Goal: Task Accomplishment & Management: Complete application form

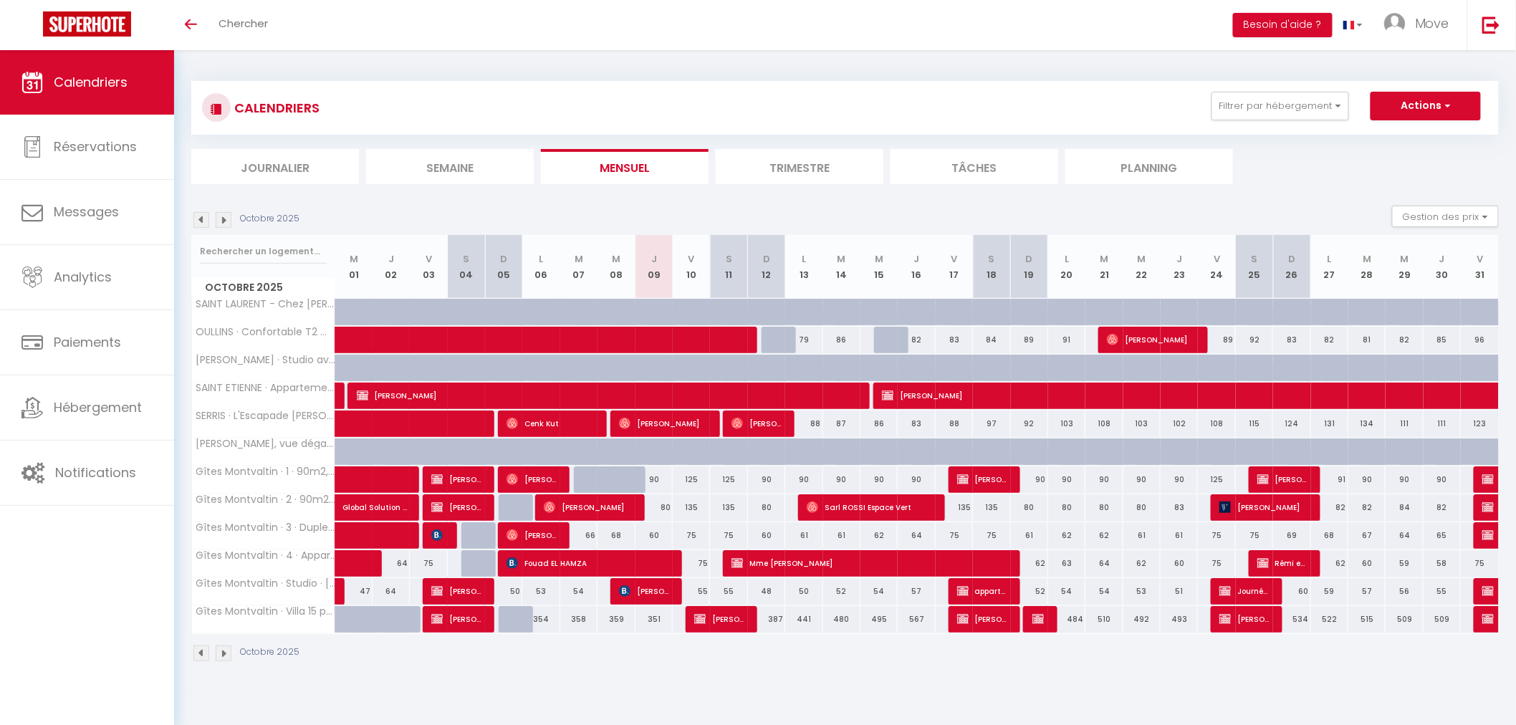
click at [219, 223] on img at bounding box center [224, 220] width 16 height 16
select select
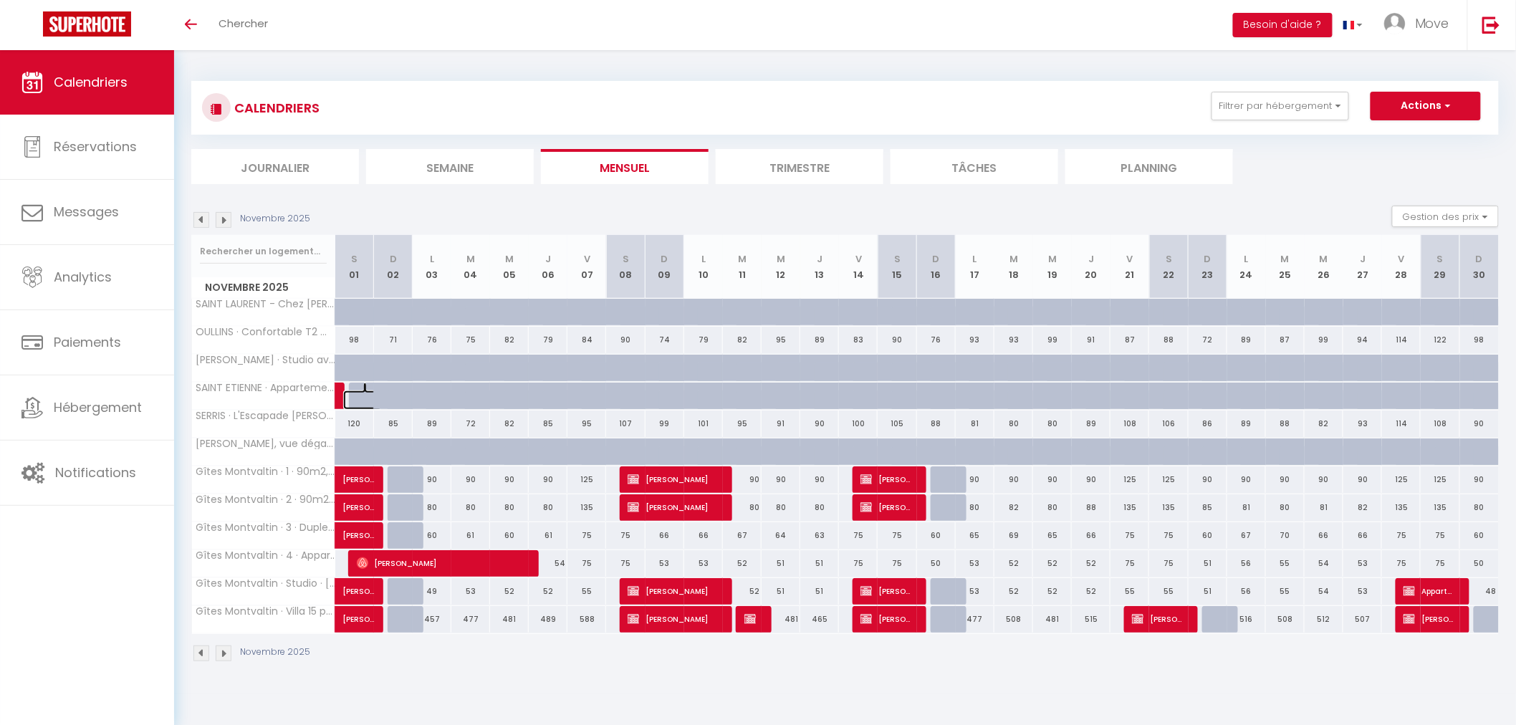
click at [365, 398] on span at bounding box center [365, 395] width 1 height 27
type input "56"
select select "1"
type input "Sam 01 Novembre 2025"
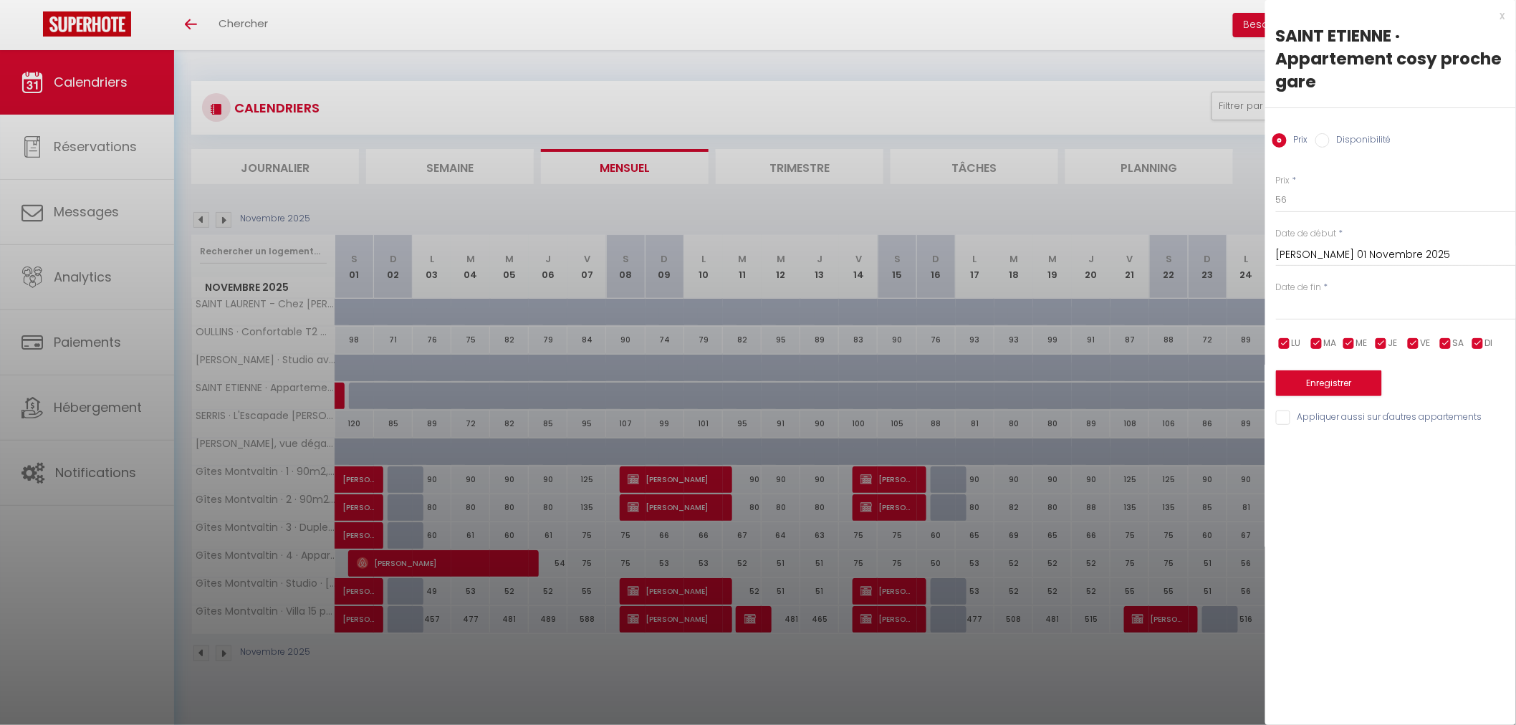
click at [1330, 140] on label "Disponibilité" at bounding box center [1360, 141] width 62 height 16
click at [1329, 140] on input "Disponibilité" at bounding box center [1322, 140] width 14 height 14
radio input "true"
radio input "false"
click at [1311, 249] on input "Sam 01 Novembre 2025" at bounding box center [1396, 256] width 240 height 19
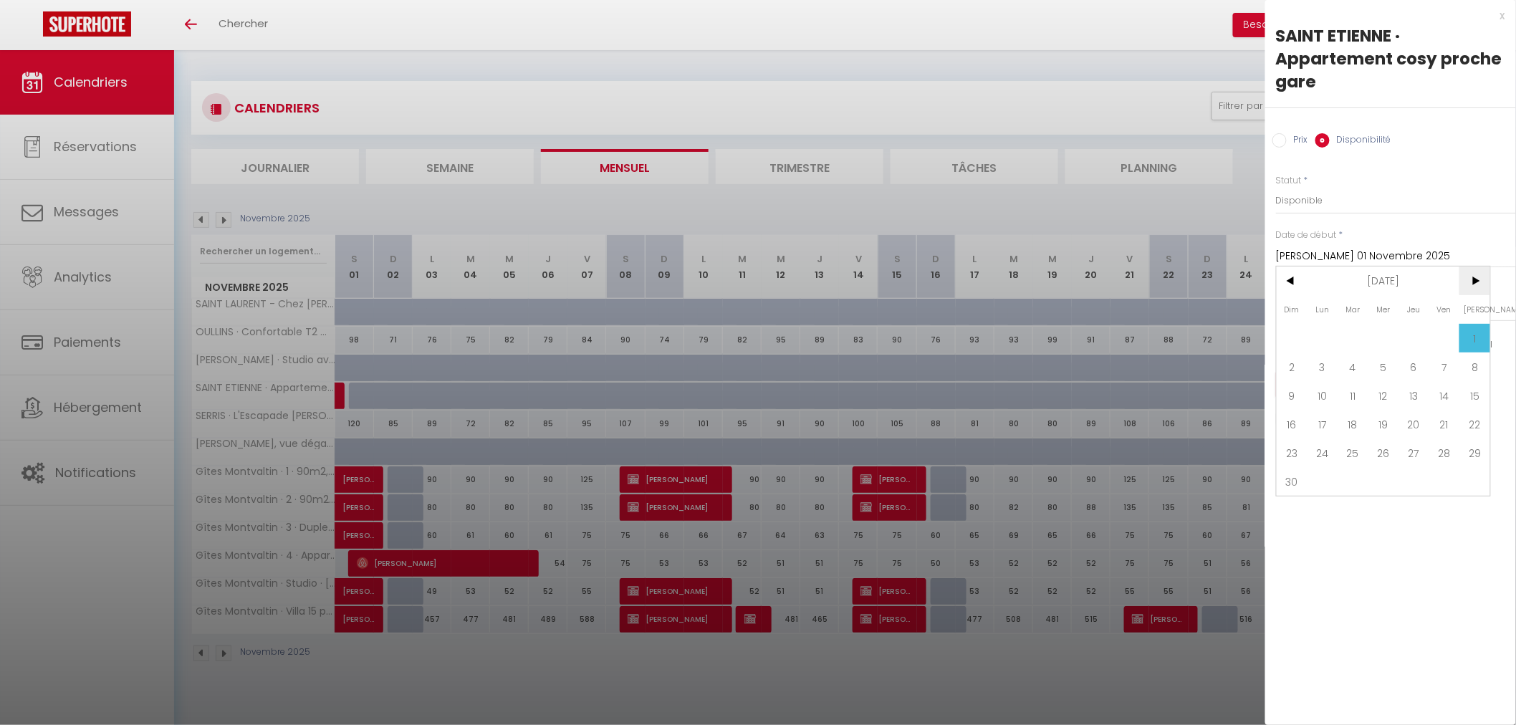
click at [1475, 287] on span ">" at bounding box center [1474, 280] width 31 height 29
click at [1294, 395] on span "15" at bounding box center [1291, 395] width 31 height 29
type input "Dim 15 Février 2026"
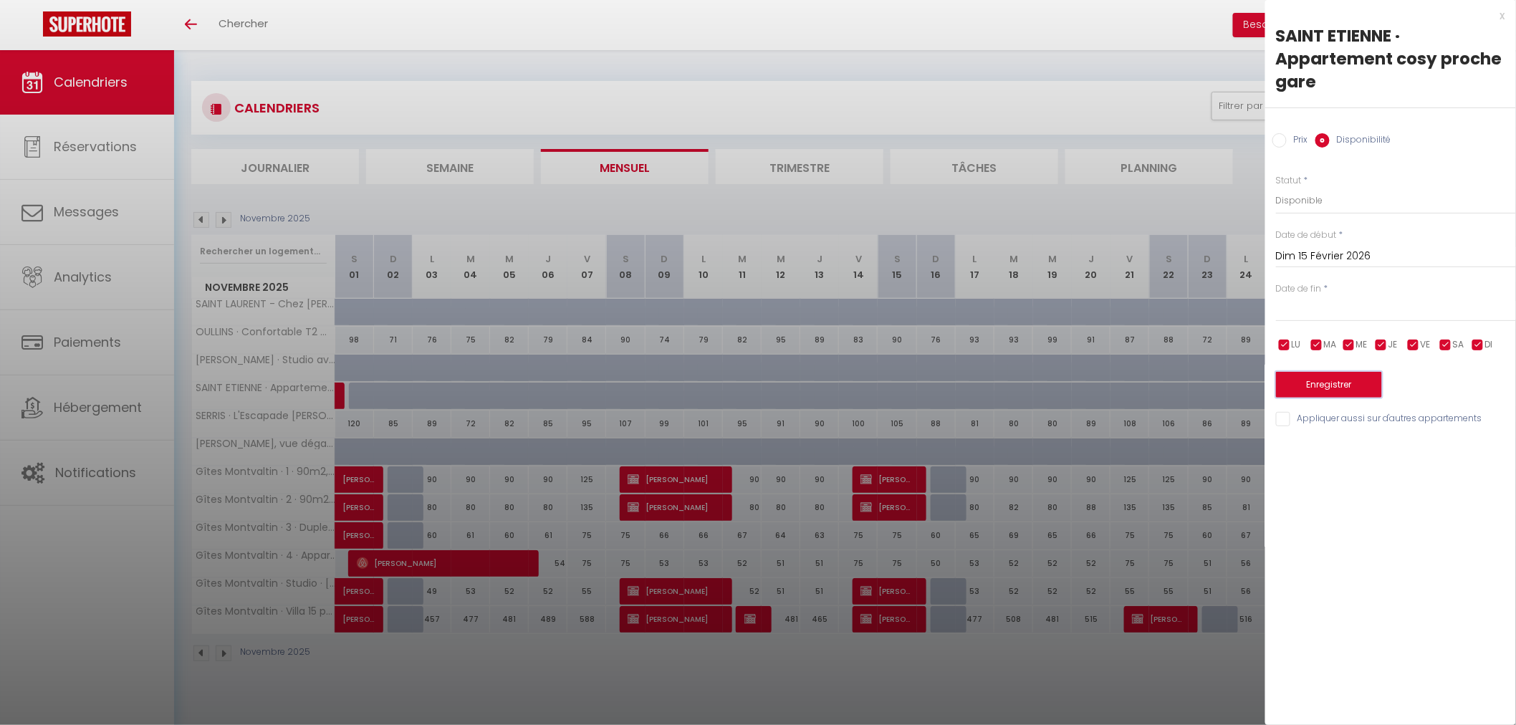
click at [1327, 381] on button "Enregistrer" at bounding box center [1329, 385] width 106 height 26
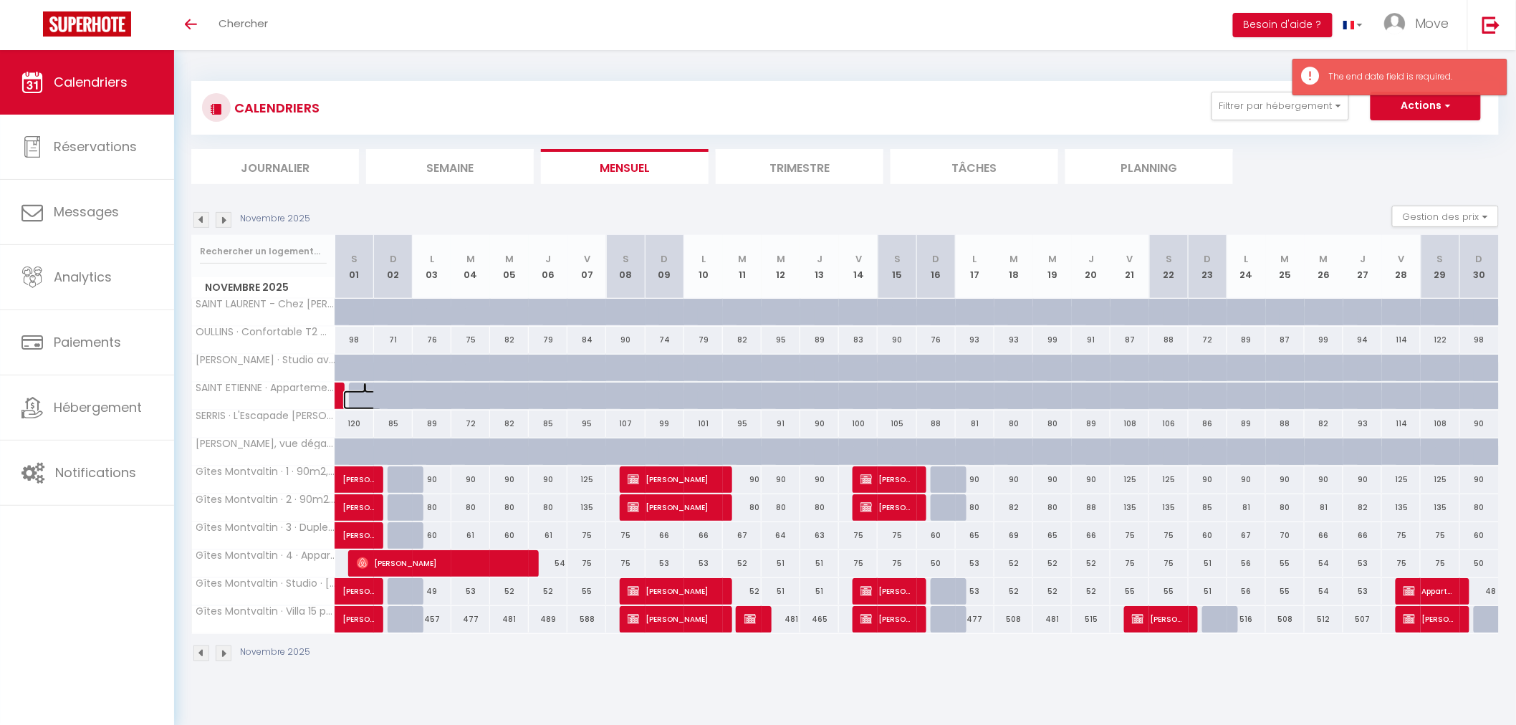
click at [359, 391] on link at bounding box center [362, 399] width 39 height 19
type input "Sam 01 Novembre 2025"
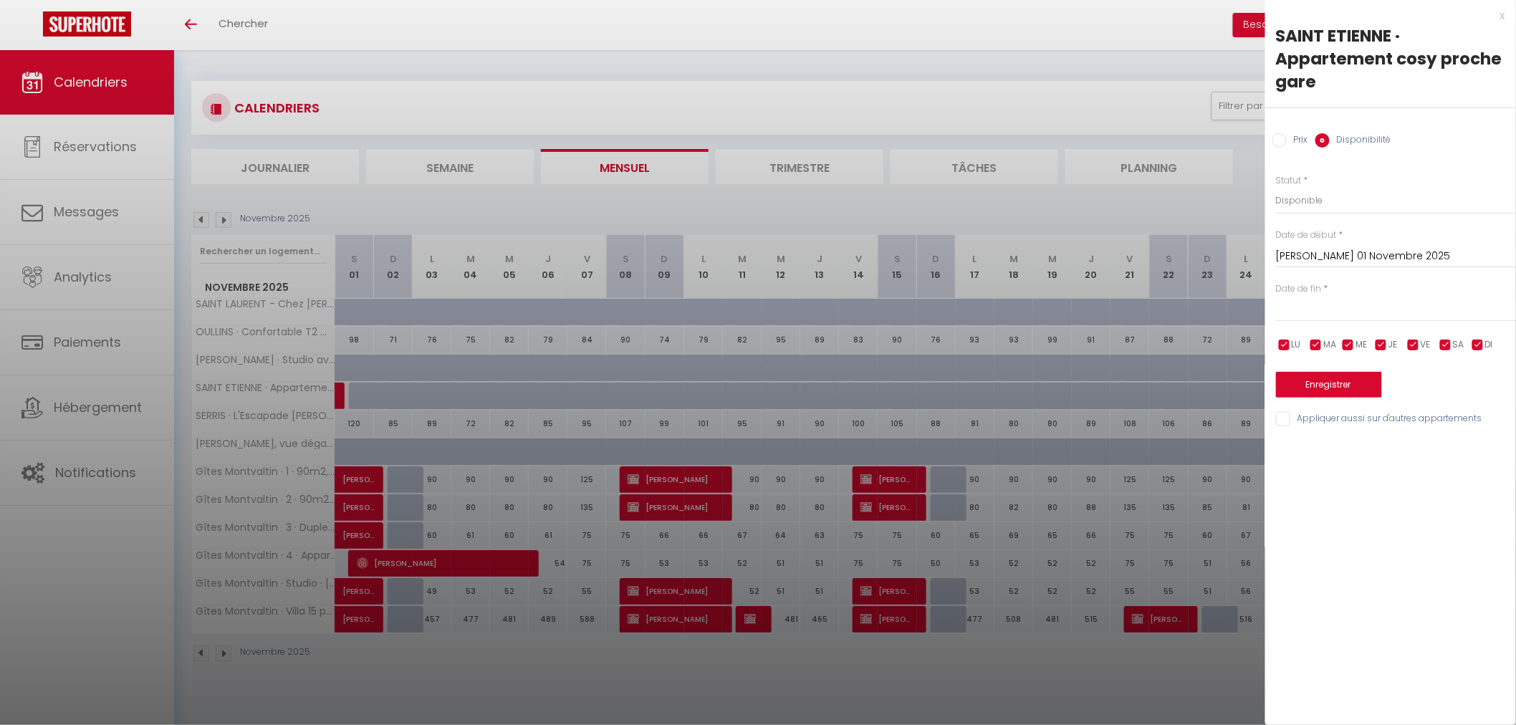
click at [1506, 15] on div "x SAINT ETIENNE · Appartement cosy proche gare Prix Disponibilité Prix * 56 Sta…" at bounding box center [1390, 221] width 251 height 442
click at [1497, 16] on div "x" at bounding box center [1385, 15] width 240 height 17
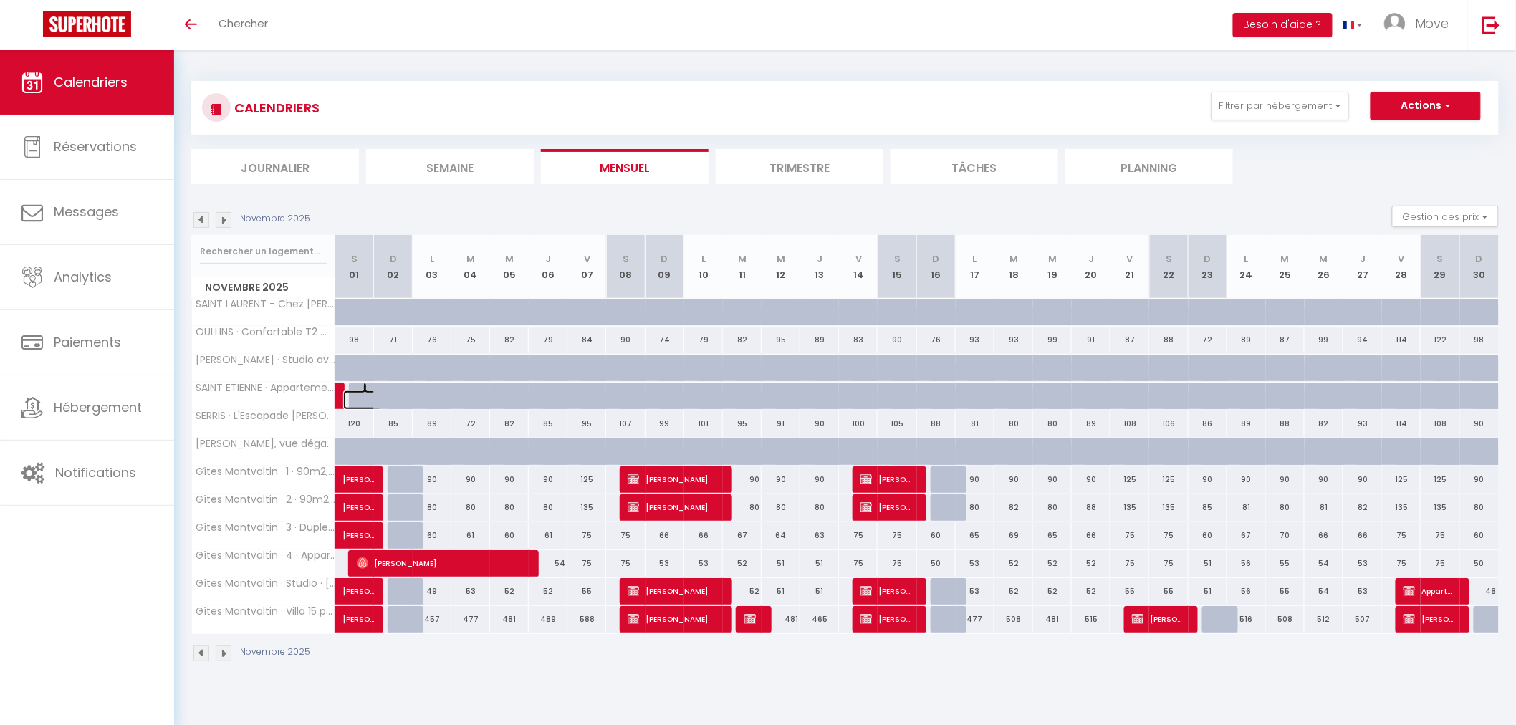
click at [361, 392] on link at bounding box center [362, 399] width 39 height 19
select select "1"
type input "Sam 01 Novembre 2025"
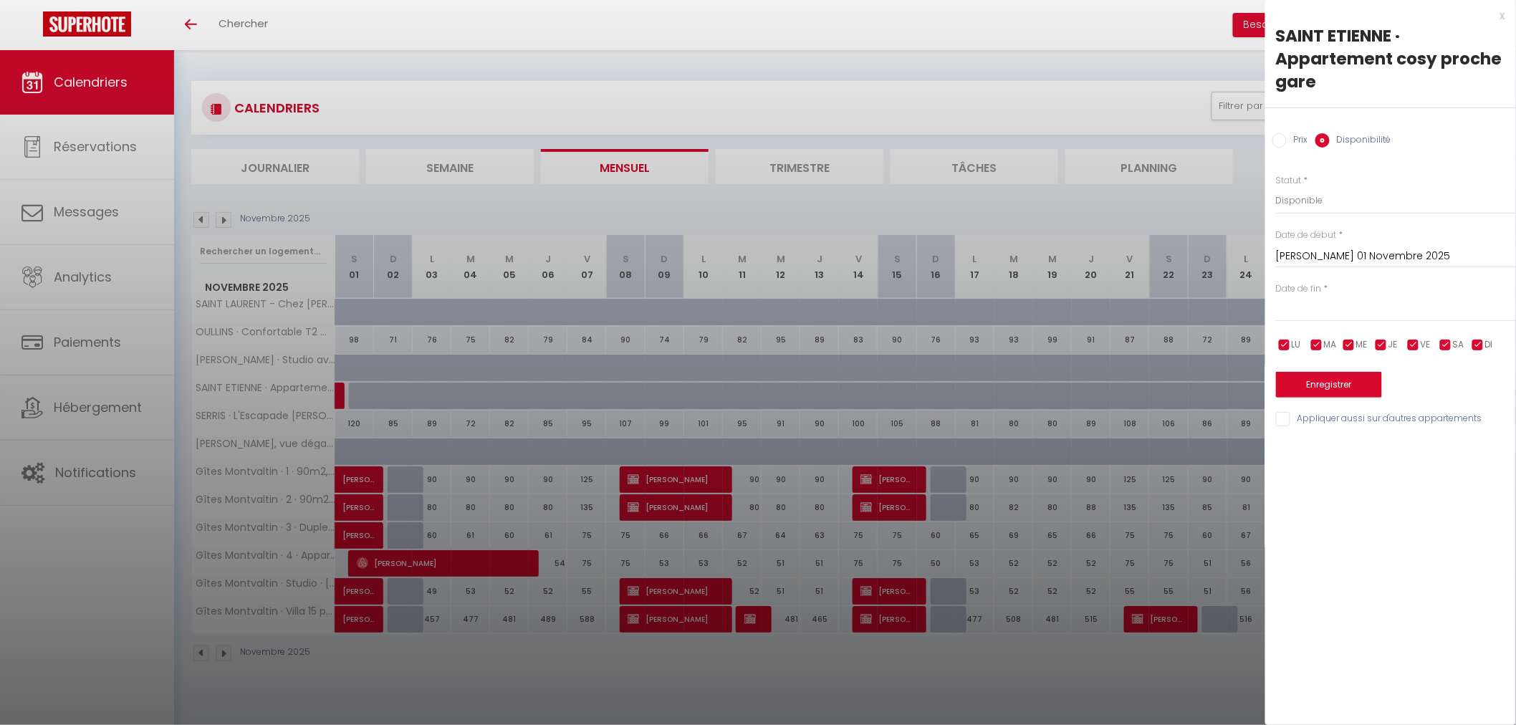
click at [1326, 304] on input "text" at bounding box center [1396, 310] width 240 height 19
click at [1473, 334] on span ">" at bounding box center [1474, 334] width 31 height 29
click at [1377, 507] on span "31" at bounding box center [1383, 506] width 31 height 29
type input "Mer 31 Décembre 2025"
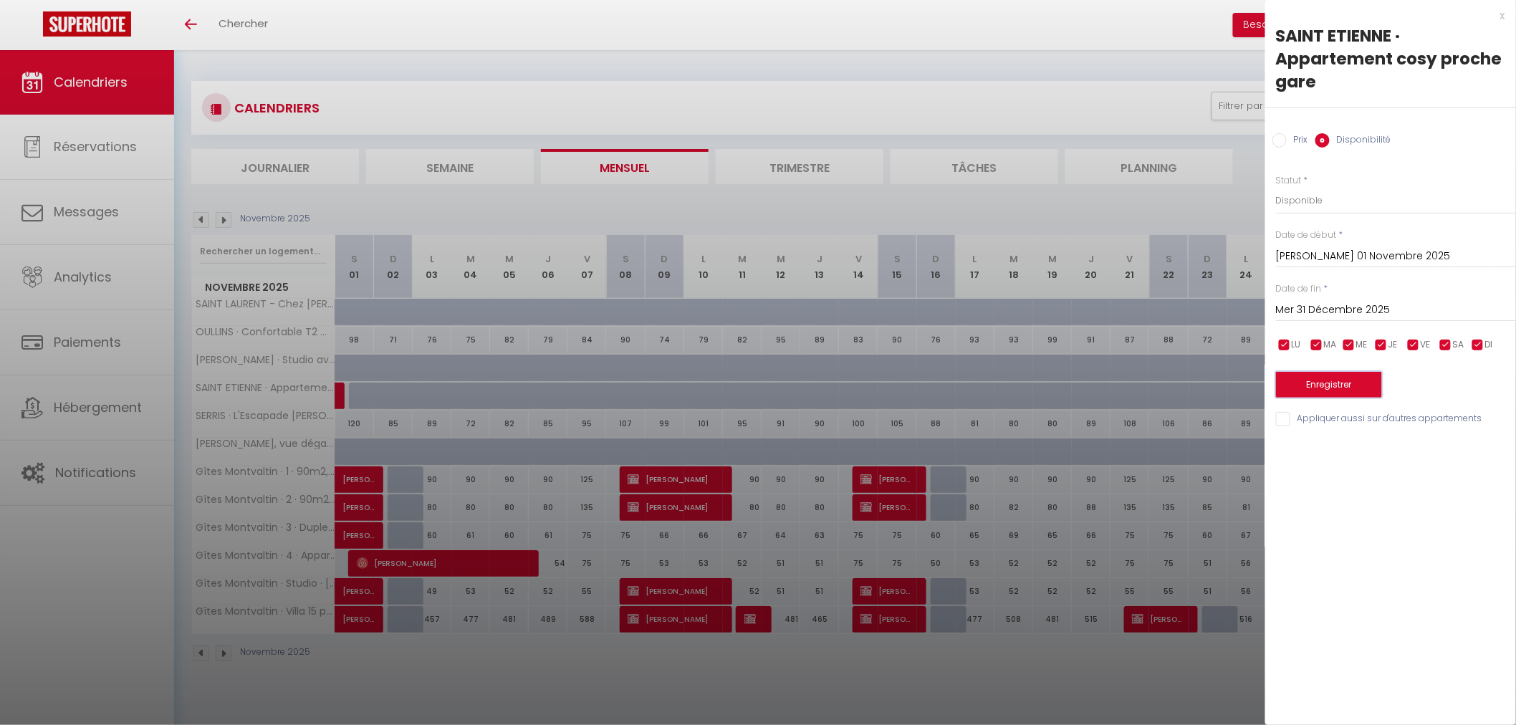
click at [1324, 387] on button "Enregistrer" at bounding box center [1329, 385] width 106 height 26
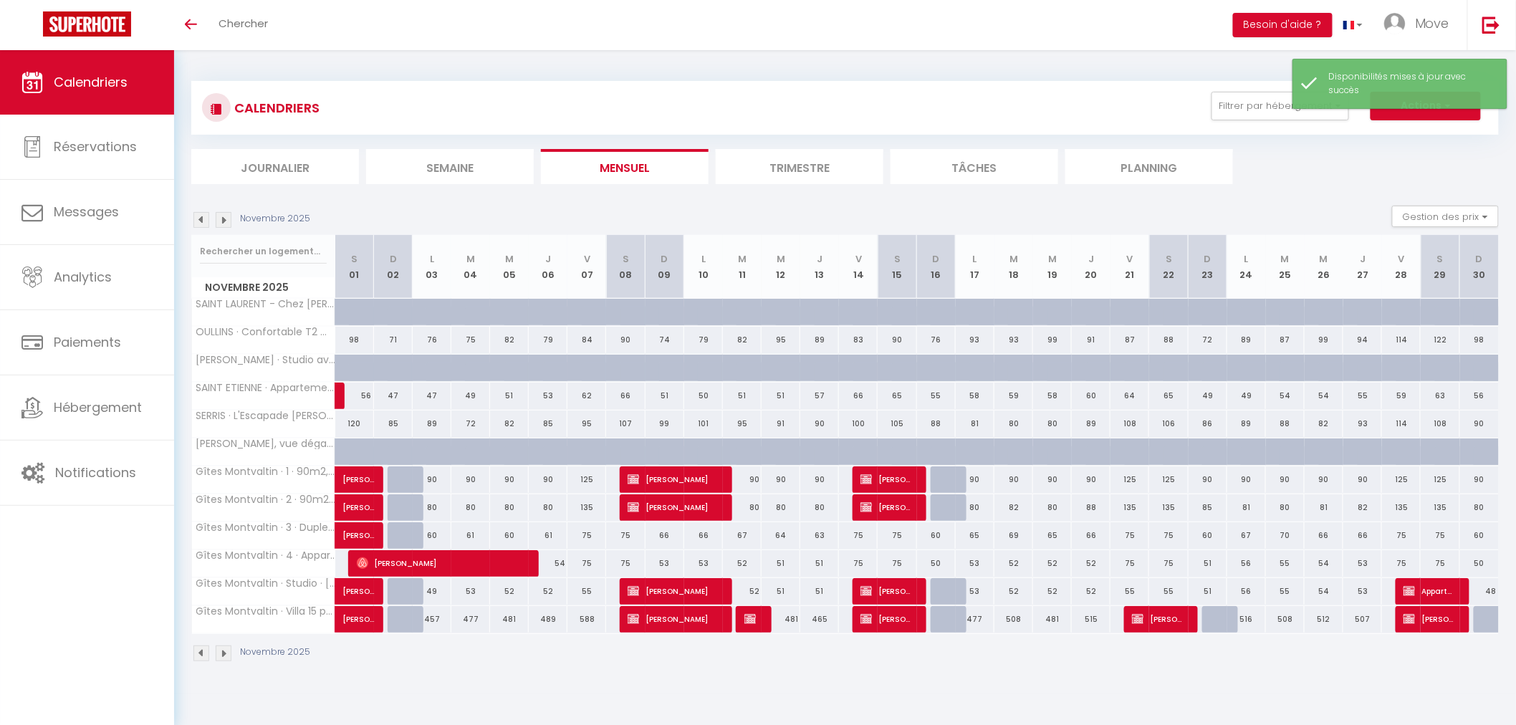
click at [222, 218] on img at bounding box center [224, 220] width 16 height 16
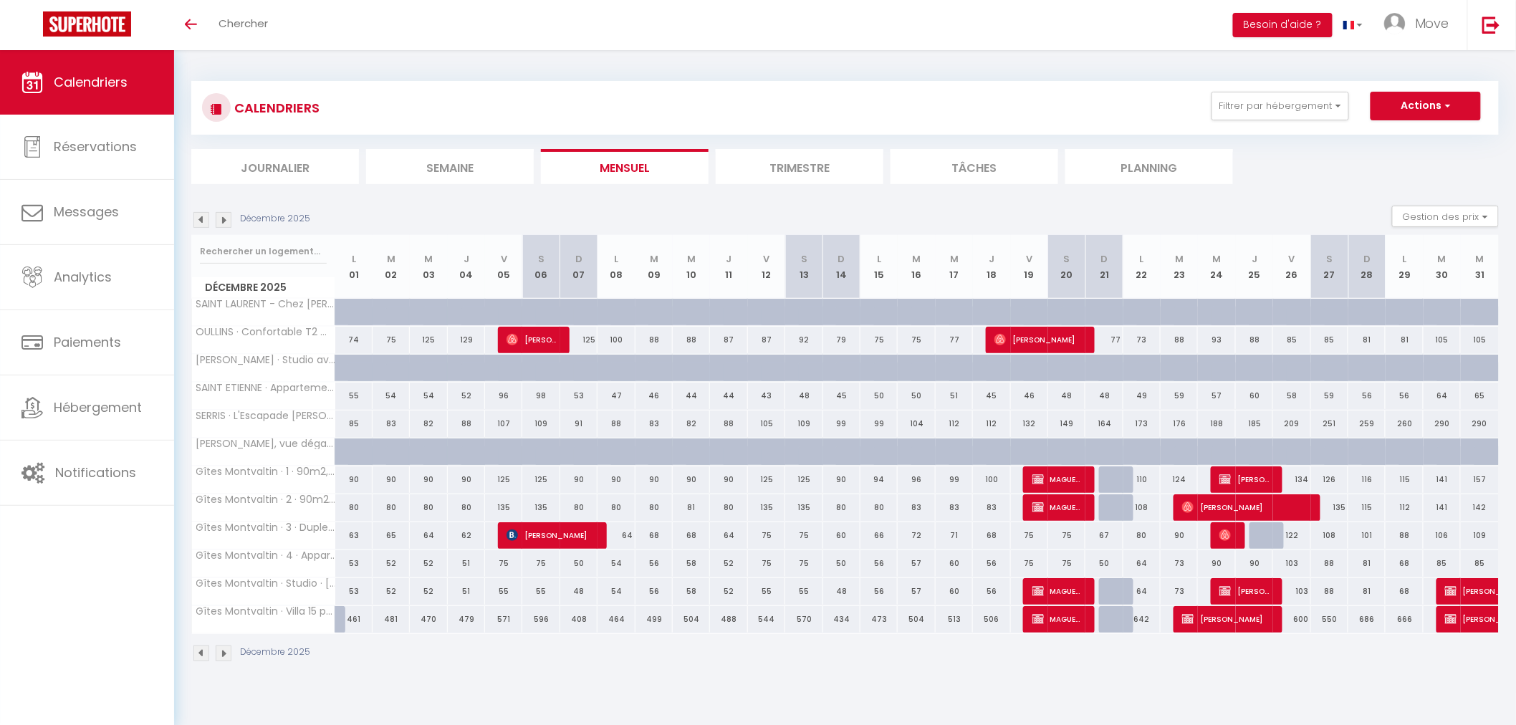
click at [222, 218] on img at bounding box center [224, 220] width 16 height 16
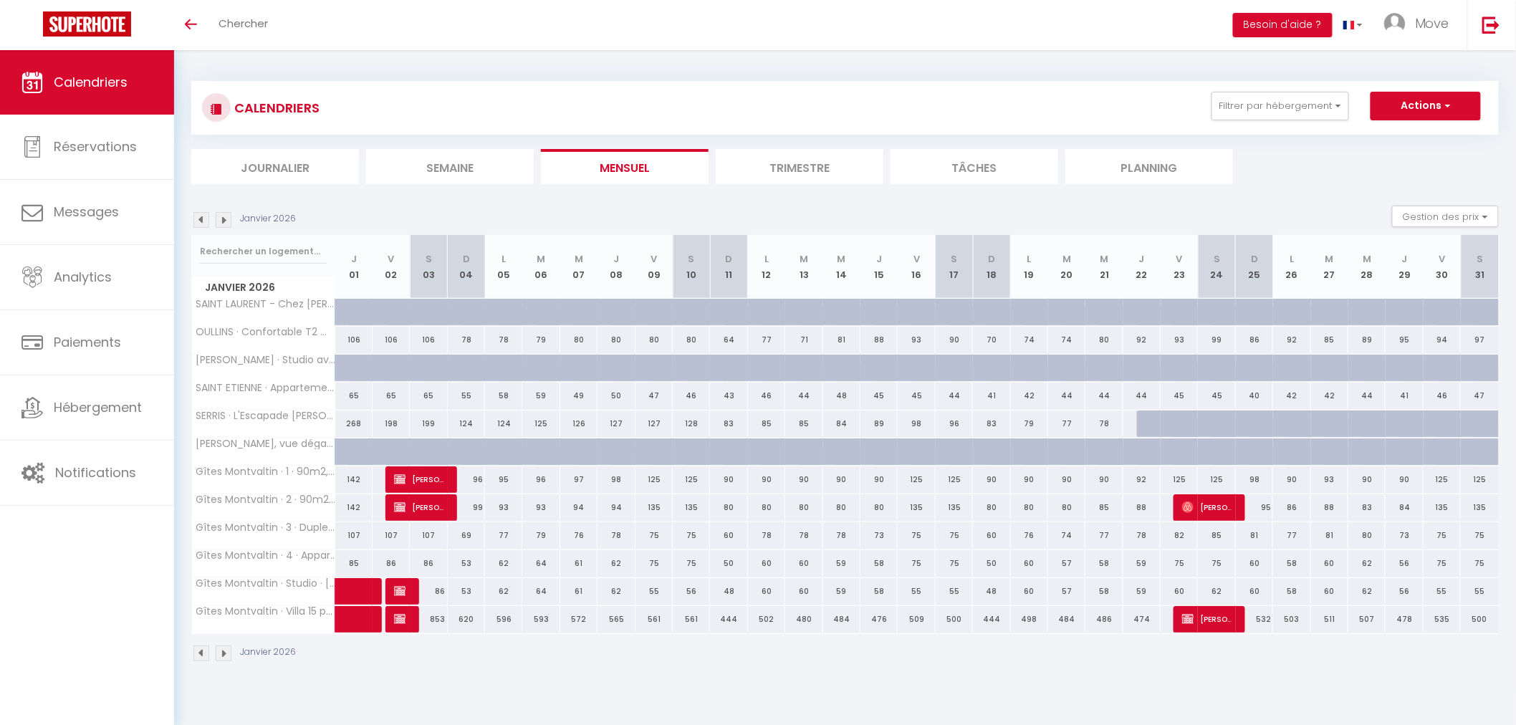
click at [222, 218] on img at bounding box center [224, 220] width 16 height 16
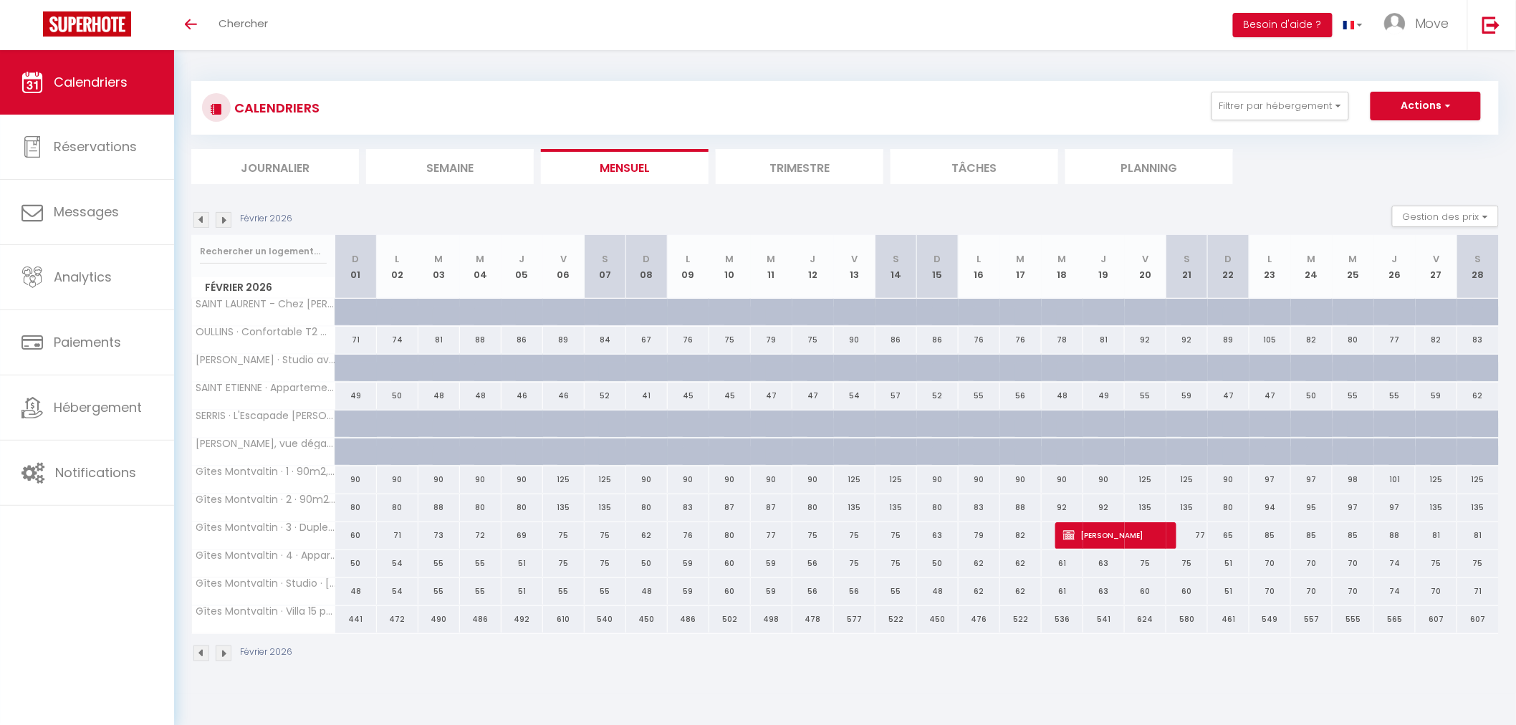
click at [203, 212] on img at bounding box center [201, 220] width 16 height 16
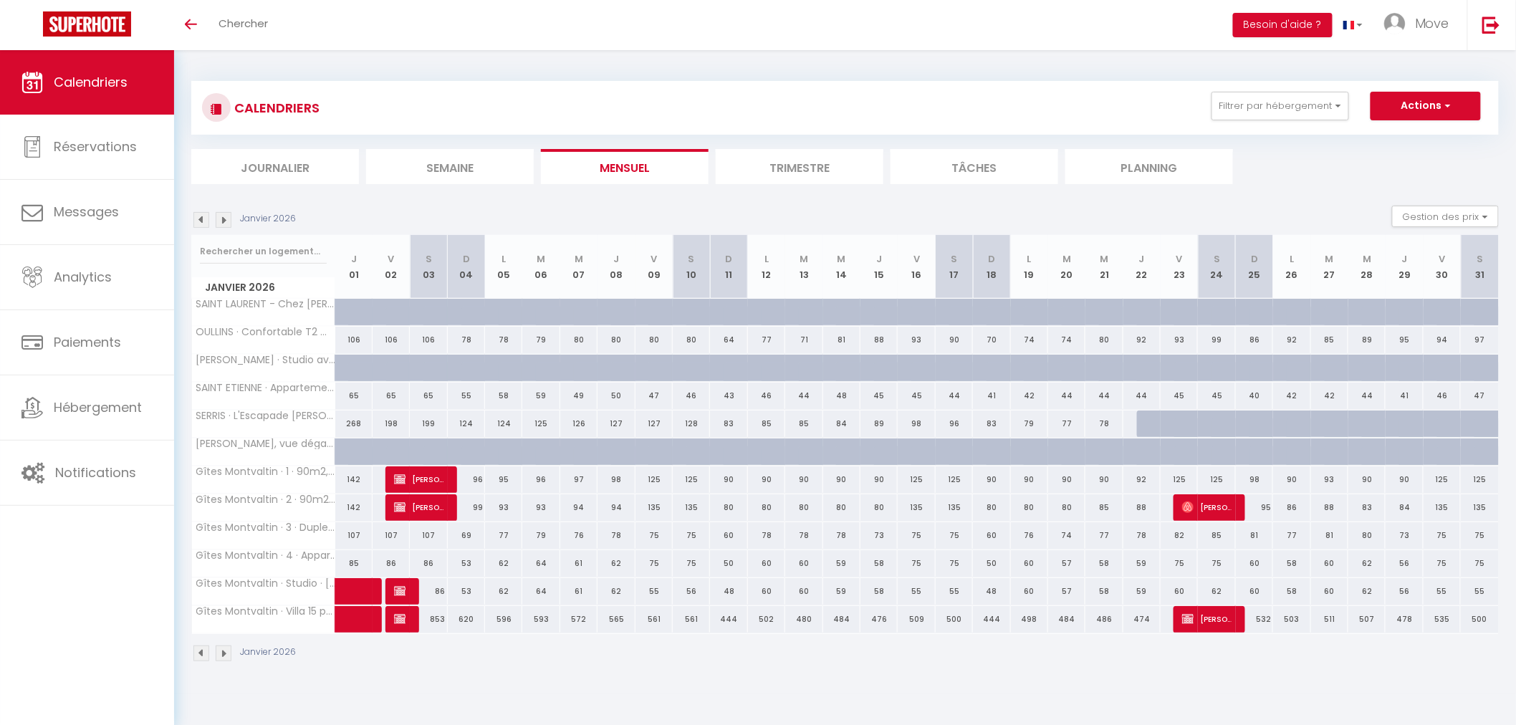
click at [203, 212] on img at bounding box center [201, 220] width 16 height 16
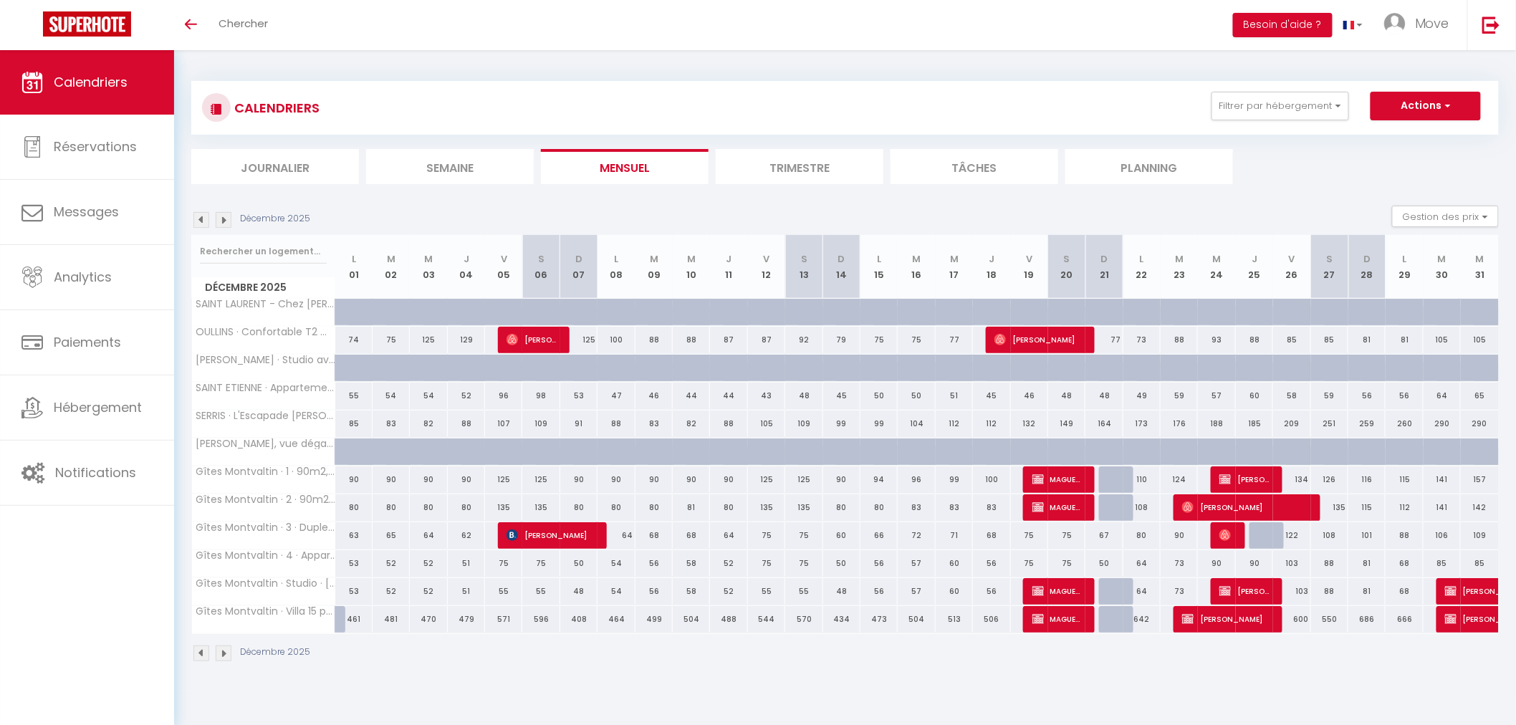
click at [208, 219] on img at bounding box center [201, 220] width 16 height 16
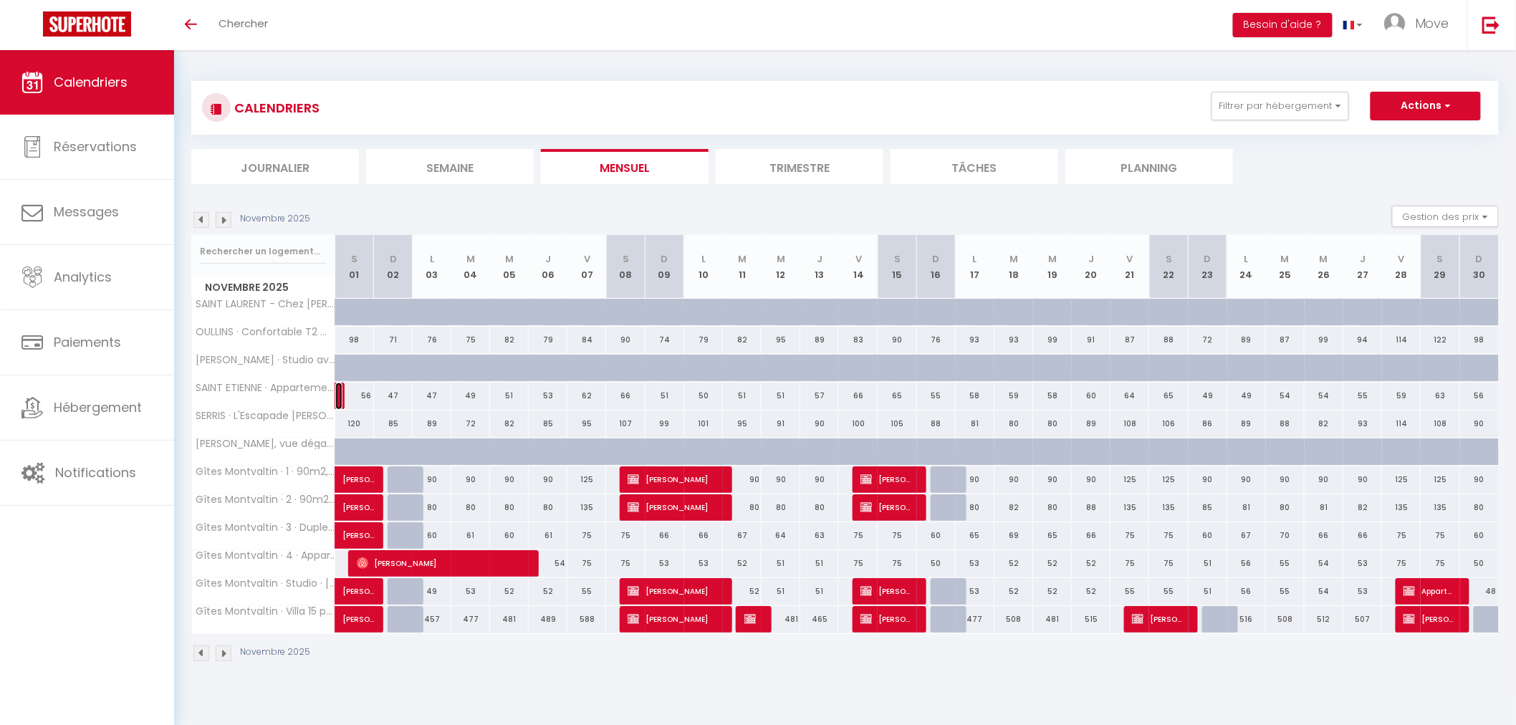
click at [337, 395] on link at bounding box center [338, 395] width 7 height 27
select select "OK"
select select "KO"
select select "0"
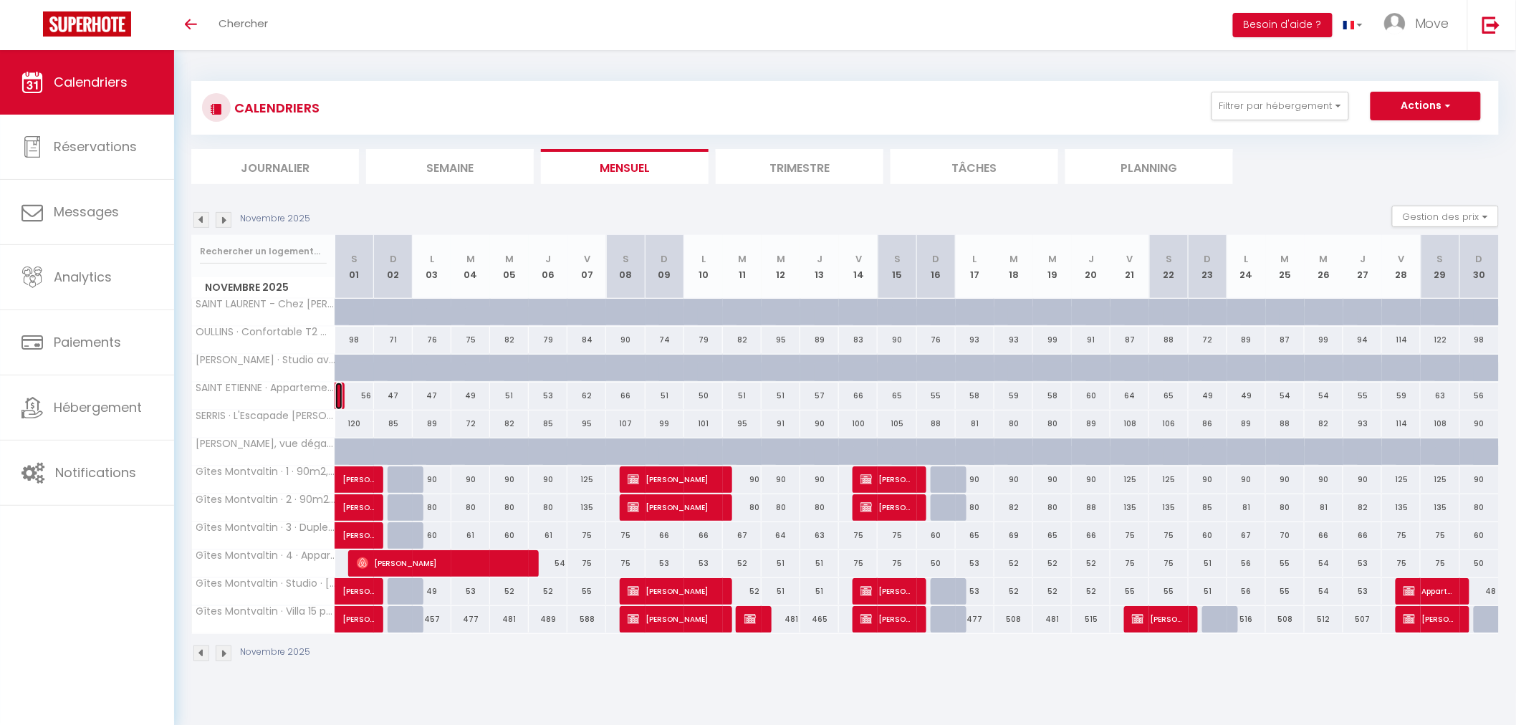
select select "1"
select select
select select "47950"
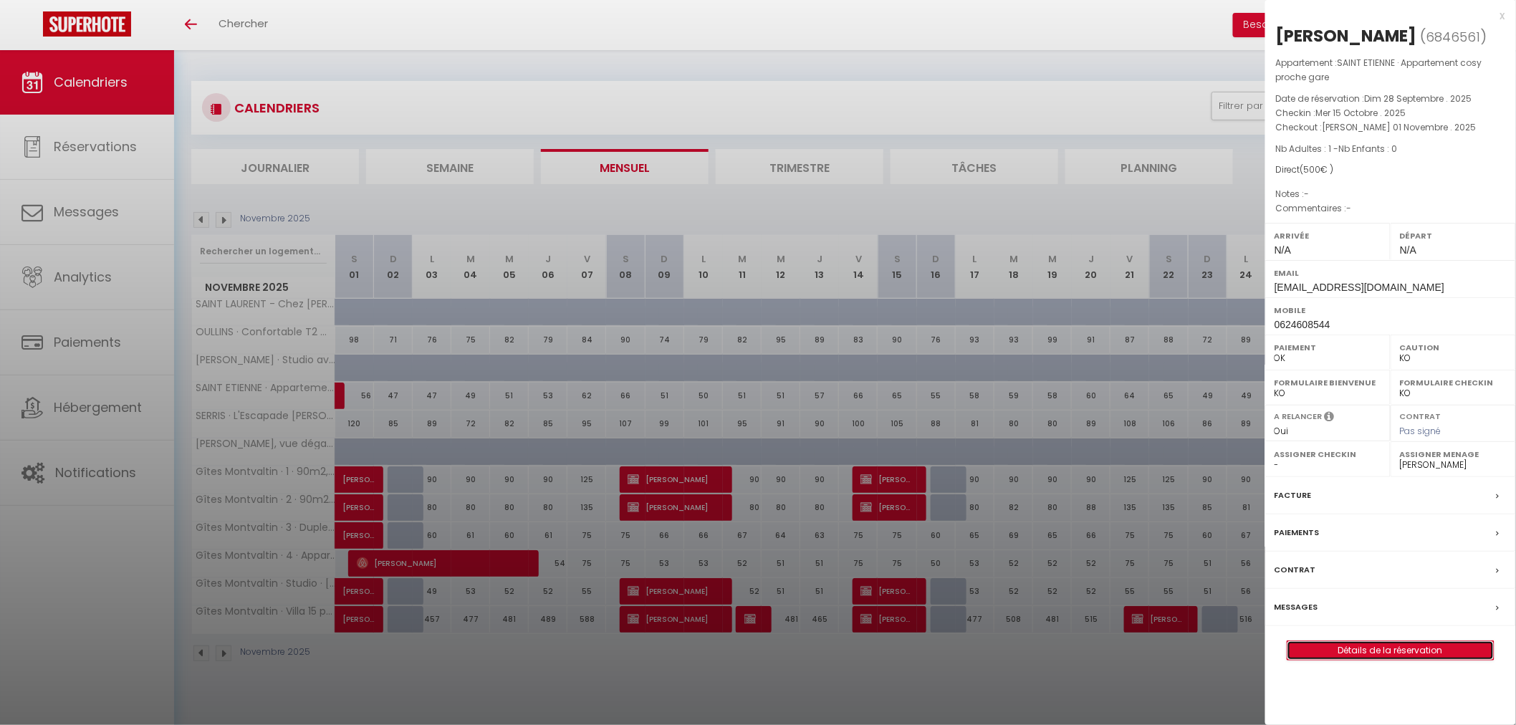
click at [1407, 645] on link "Détails de la réservation" at bounding box center [1390, 650] width 206 height 19
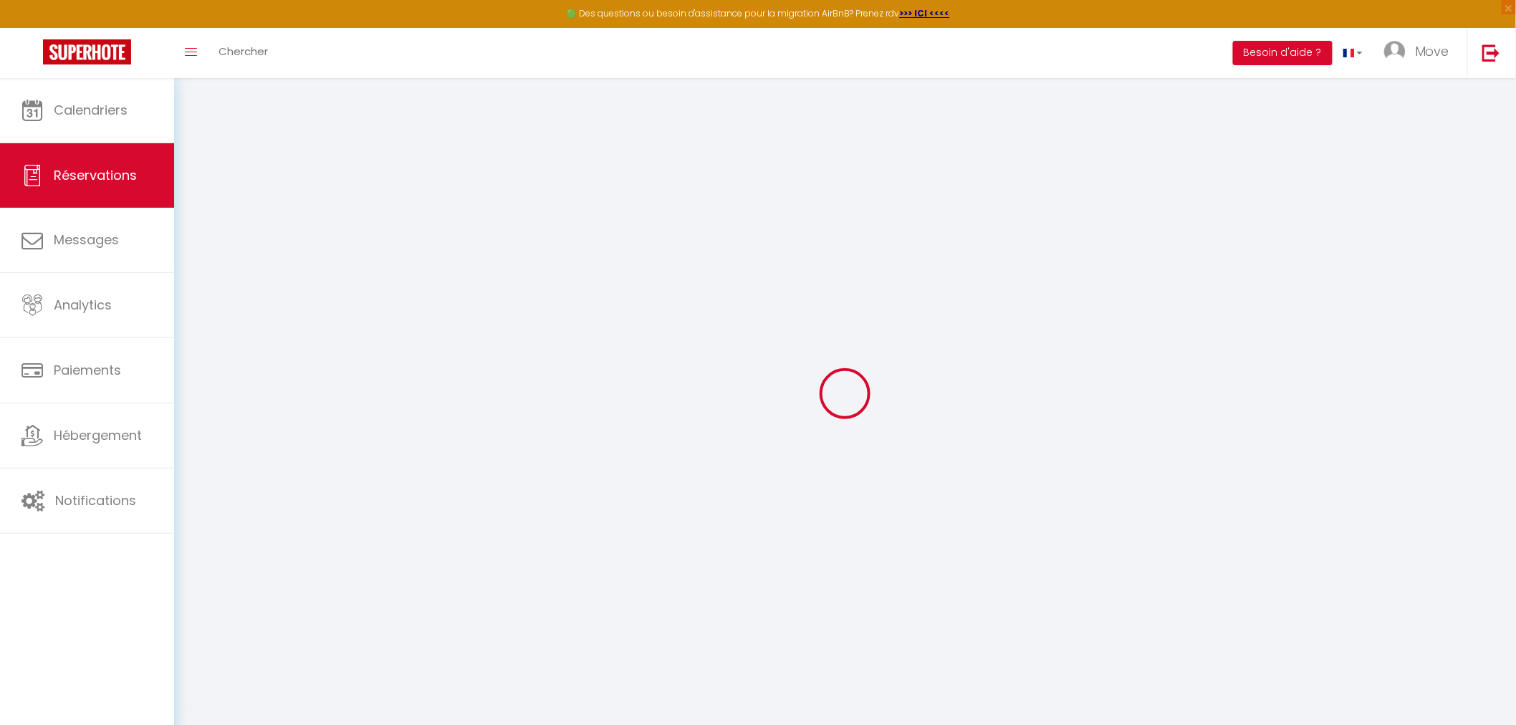
type input "Thierry"
type input "Gaida"
type input "anste32@gmail.com"
type input "thierrygaida@gmail.com"
type input "0624608544"
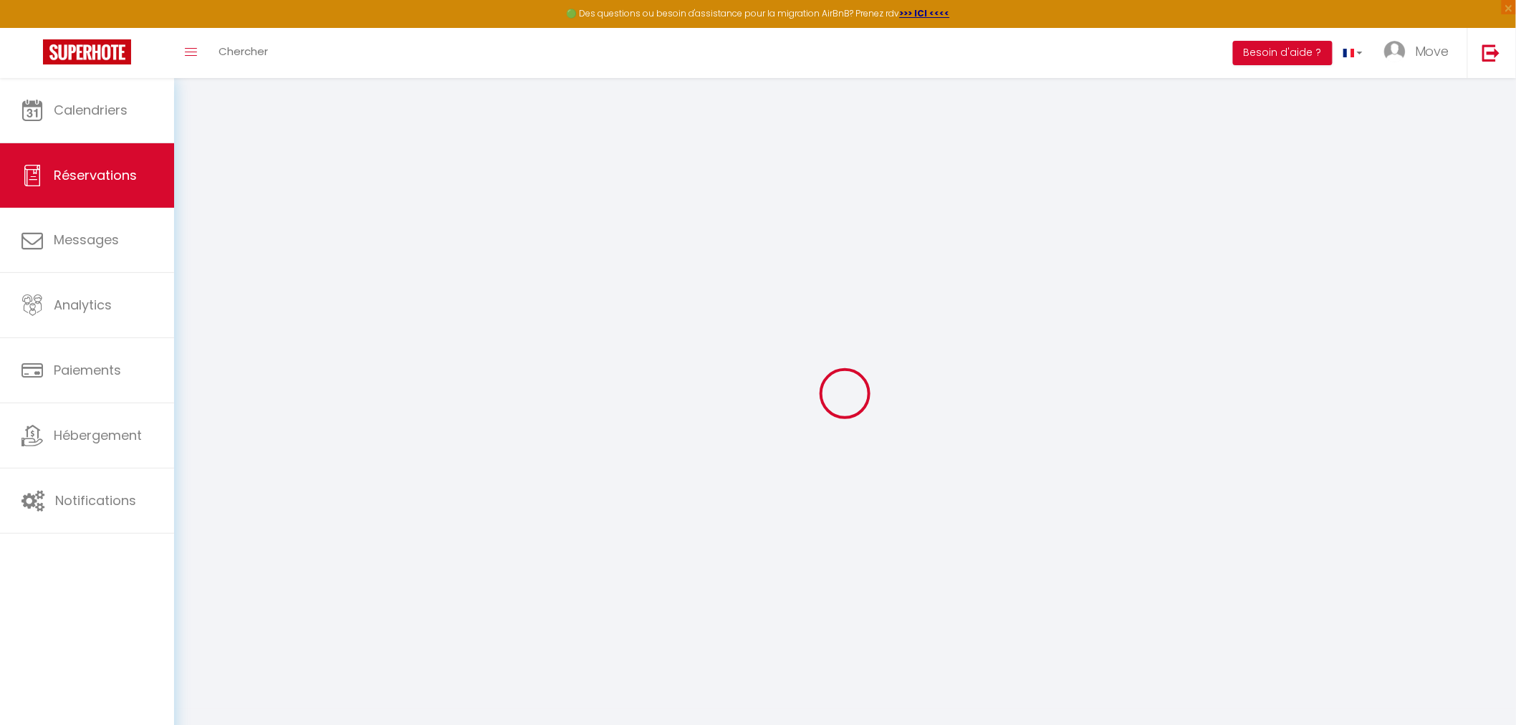
select select "FR"
select select "70903"
select select "1"
type input "Mer 15 Octobre 2025"
select select
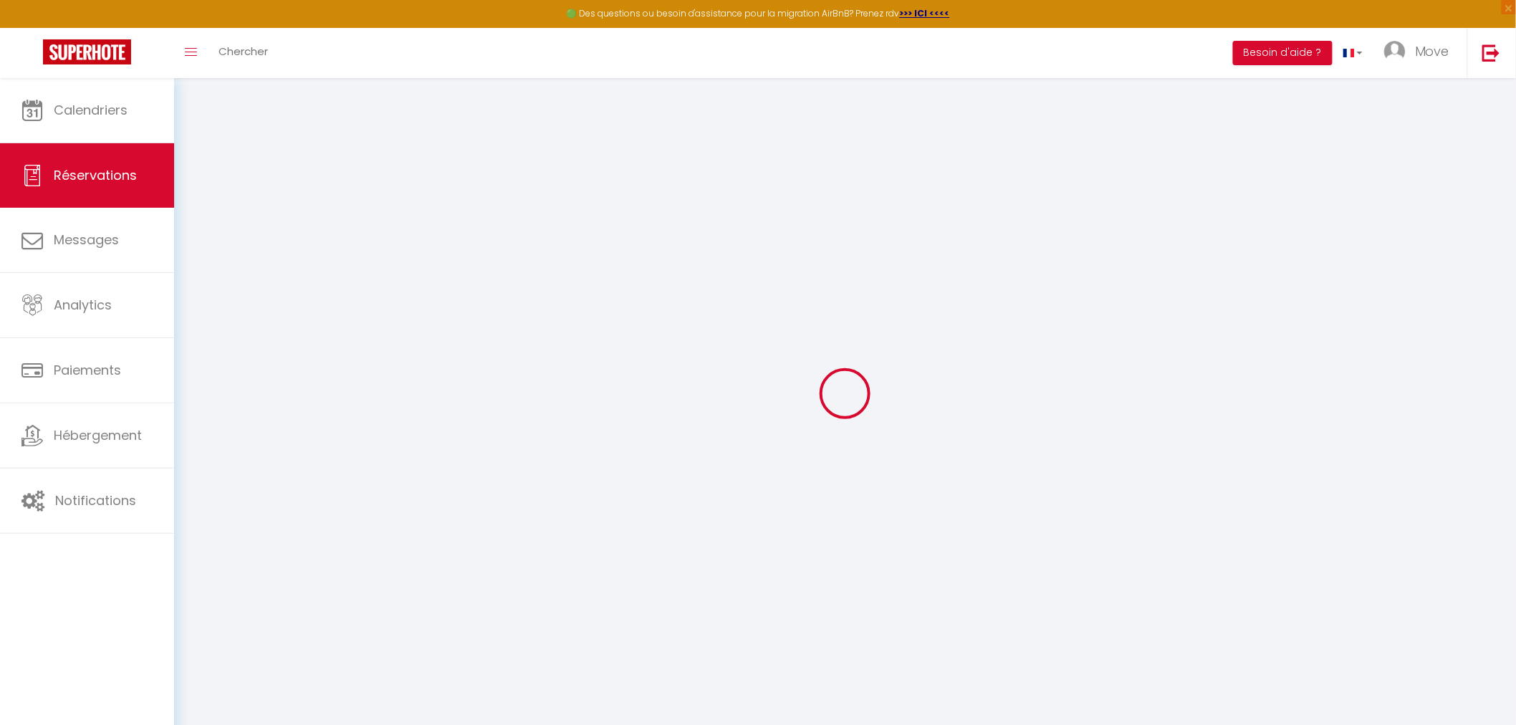
type input "Sam 01 Novembre 2025"
select select
type input "1"
select select "12"
select select
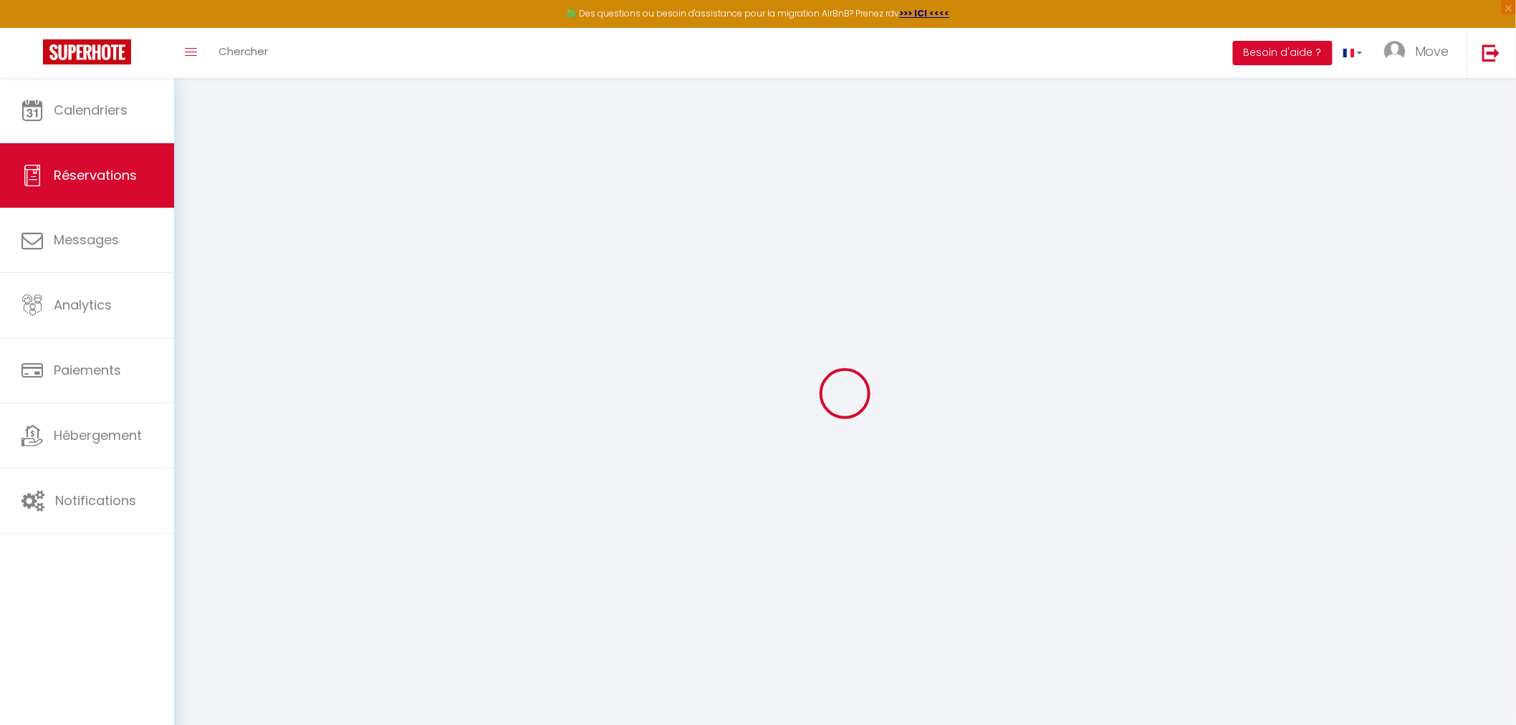
type input "500"
checkbox input "false"
type input "0"
type input "30"
type input "0"
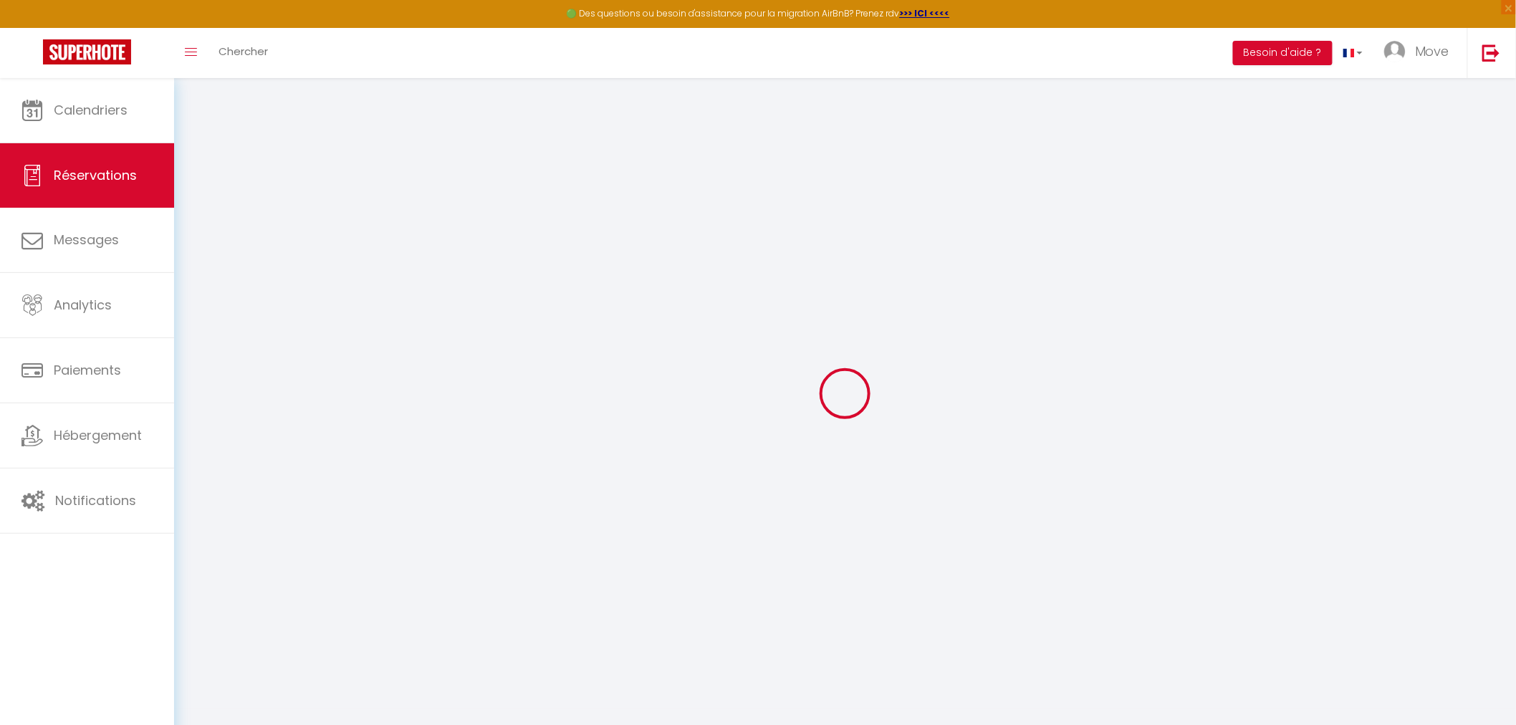
type input "0"
select select
select select "14"
checkbox input "false"
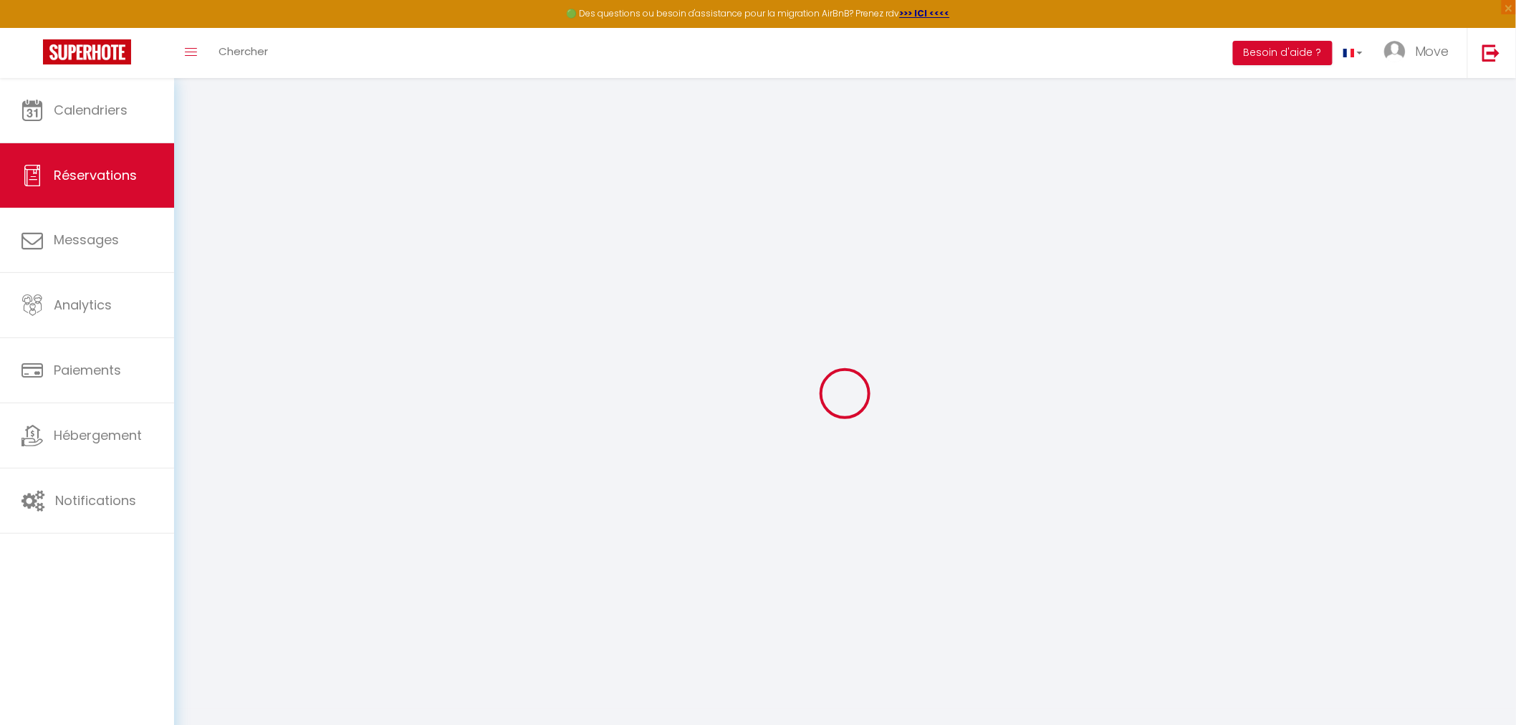
select select
checkbox input "false"
select select
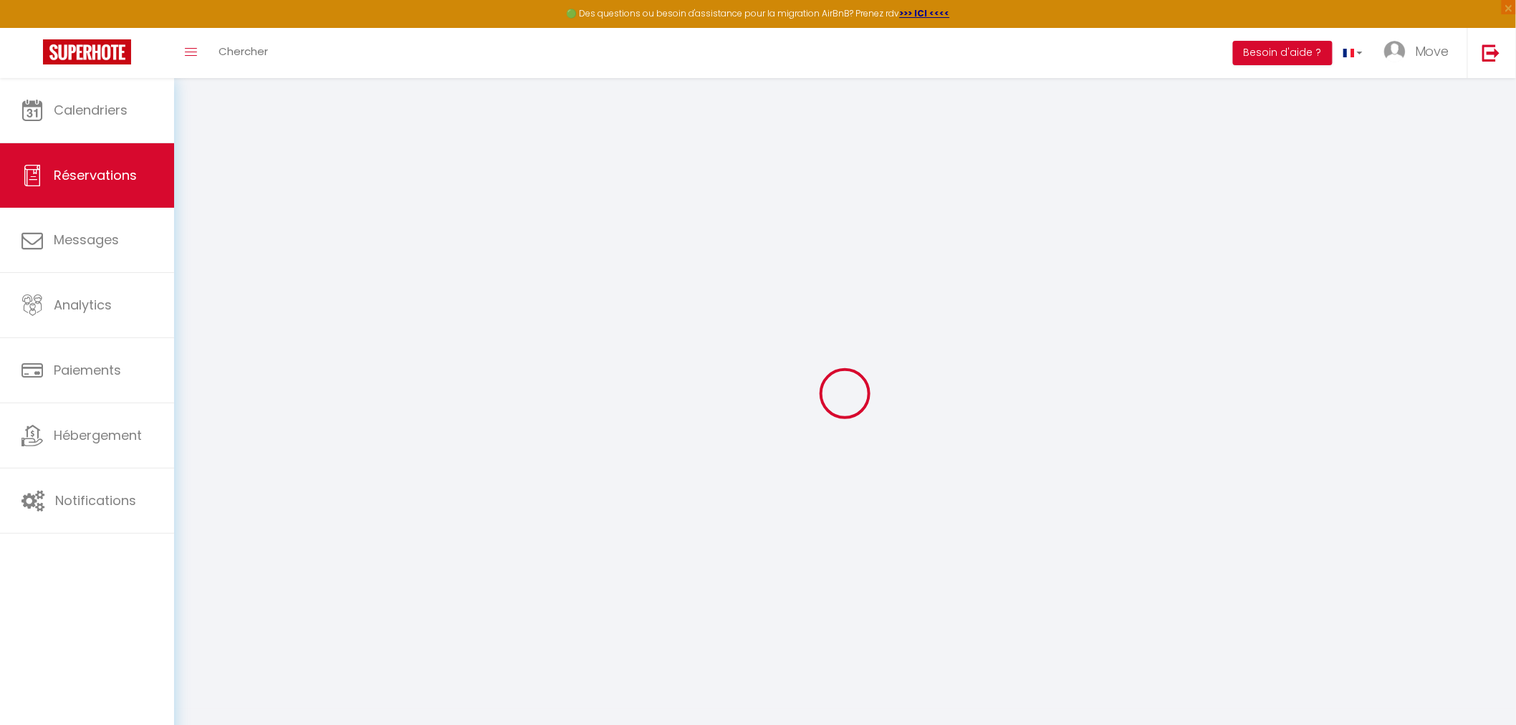
checkbox input "false"
select select
checkbox input "false"
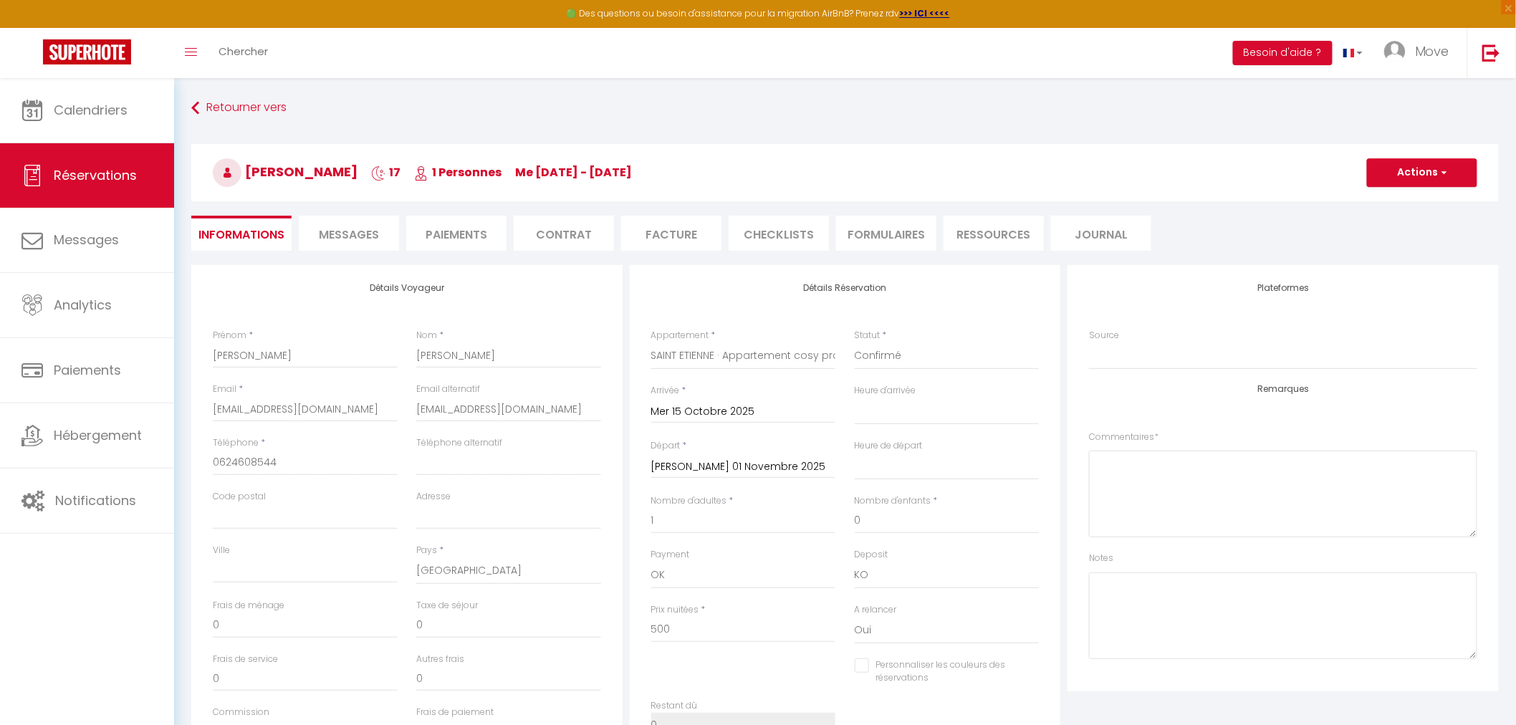
select select
checkbox input "false"
select select
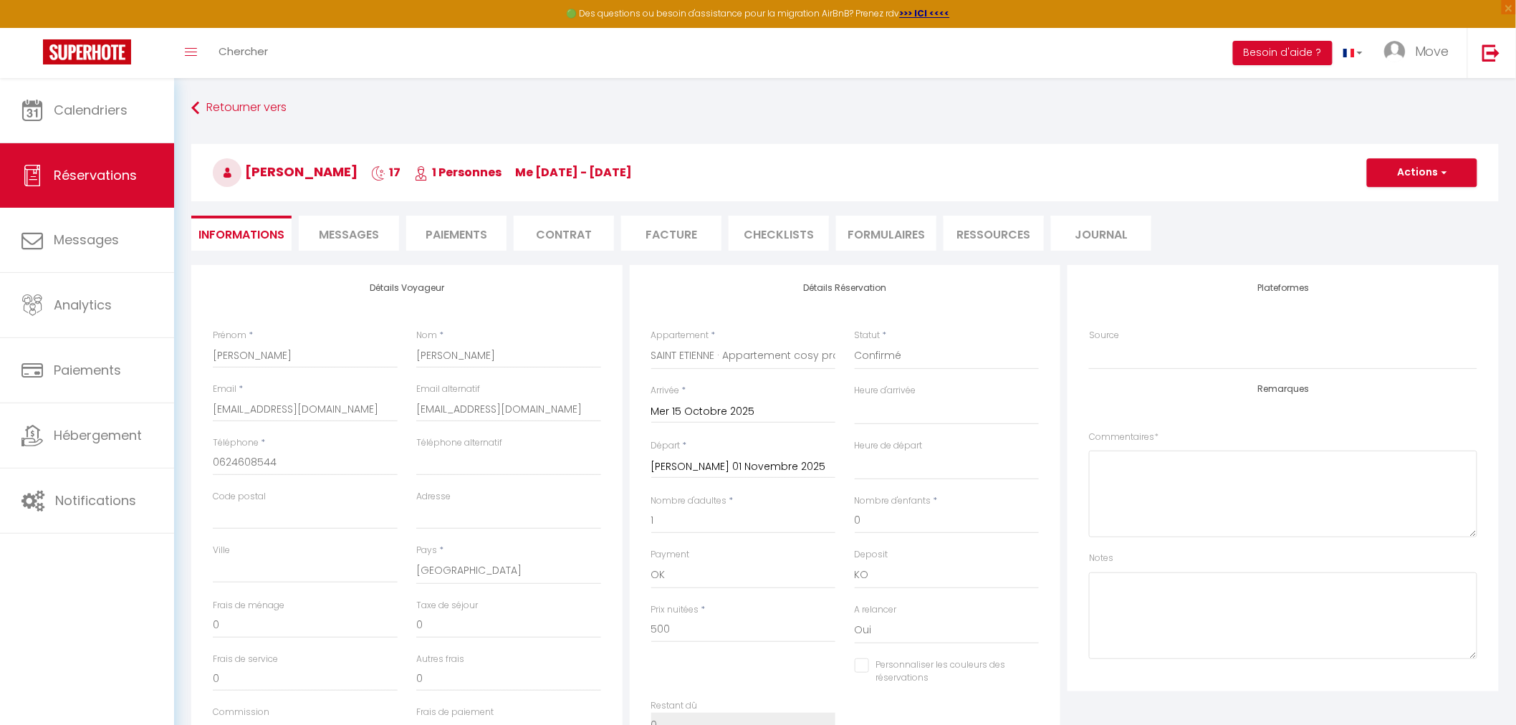
click at [715, 458] on input "Sam 01 Novembre 2025" at bounding box center [743, 467] width 185 height 19
click at [984, 294] on div "Détails Réservation Appartement * SAINT LAURENT - Chez Jeanine · T3 - Charmant …" at bounding box center [845, 518] width 431 height 506
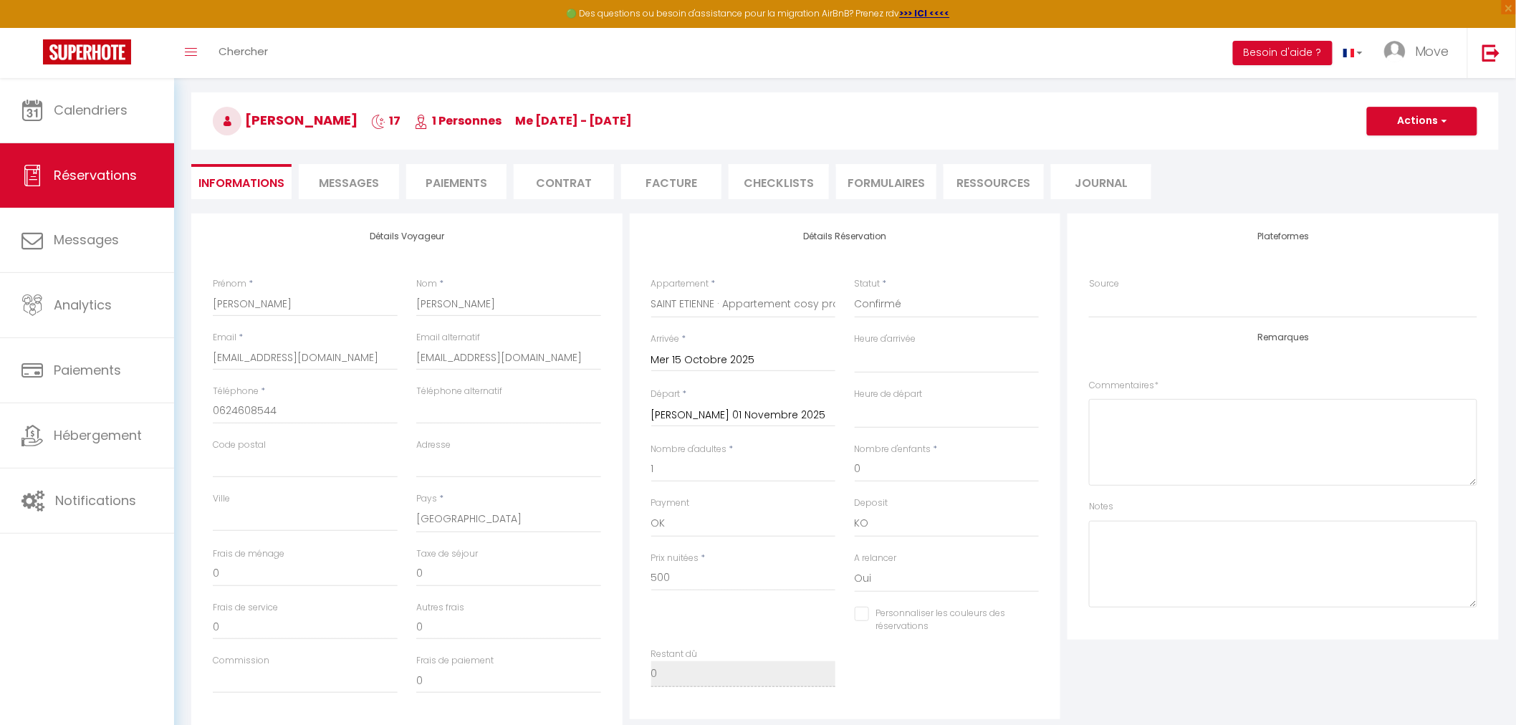
scroll to position [80, 0]
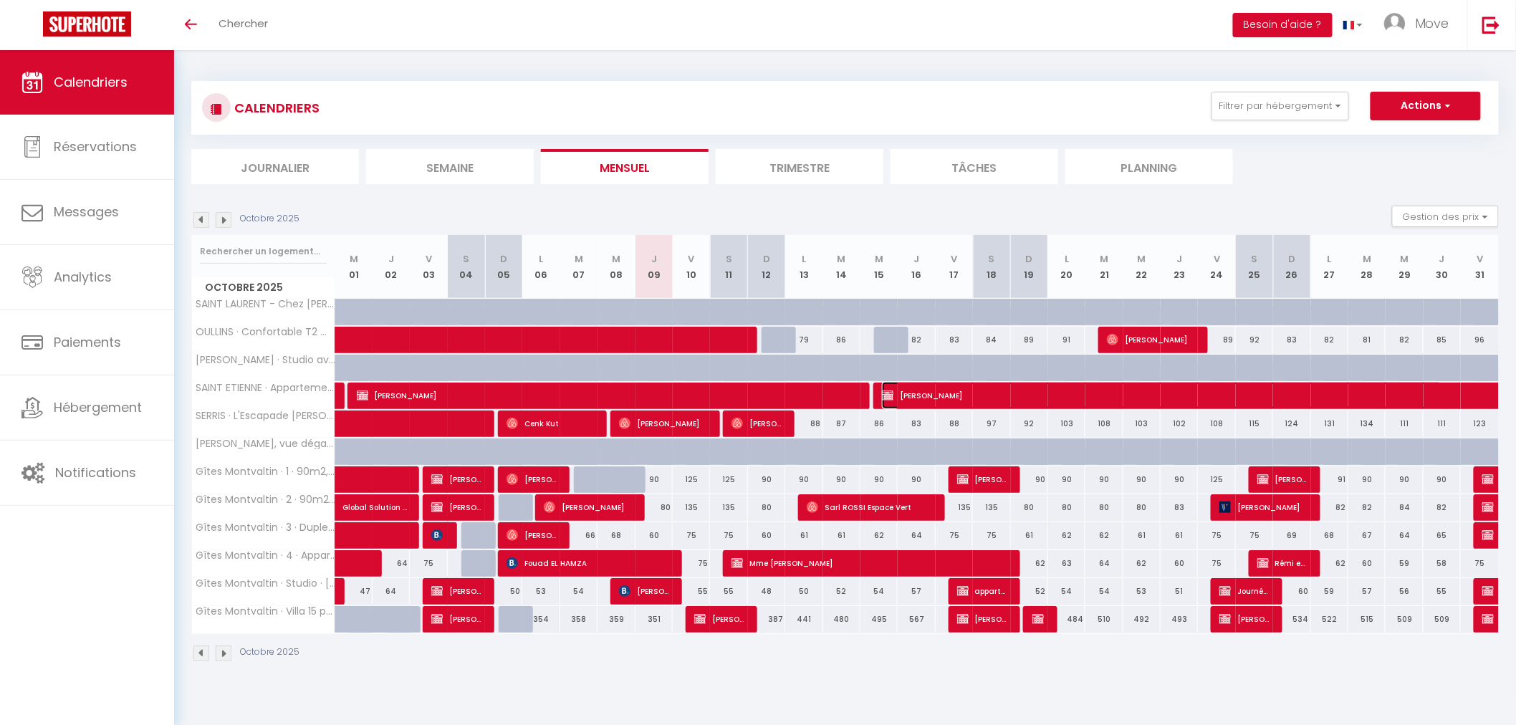
click at [955, 395] on span "[PERSON_NAME]" at bounding box center [1162, 395] width 560 height 27
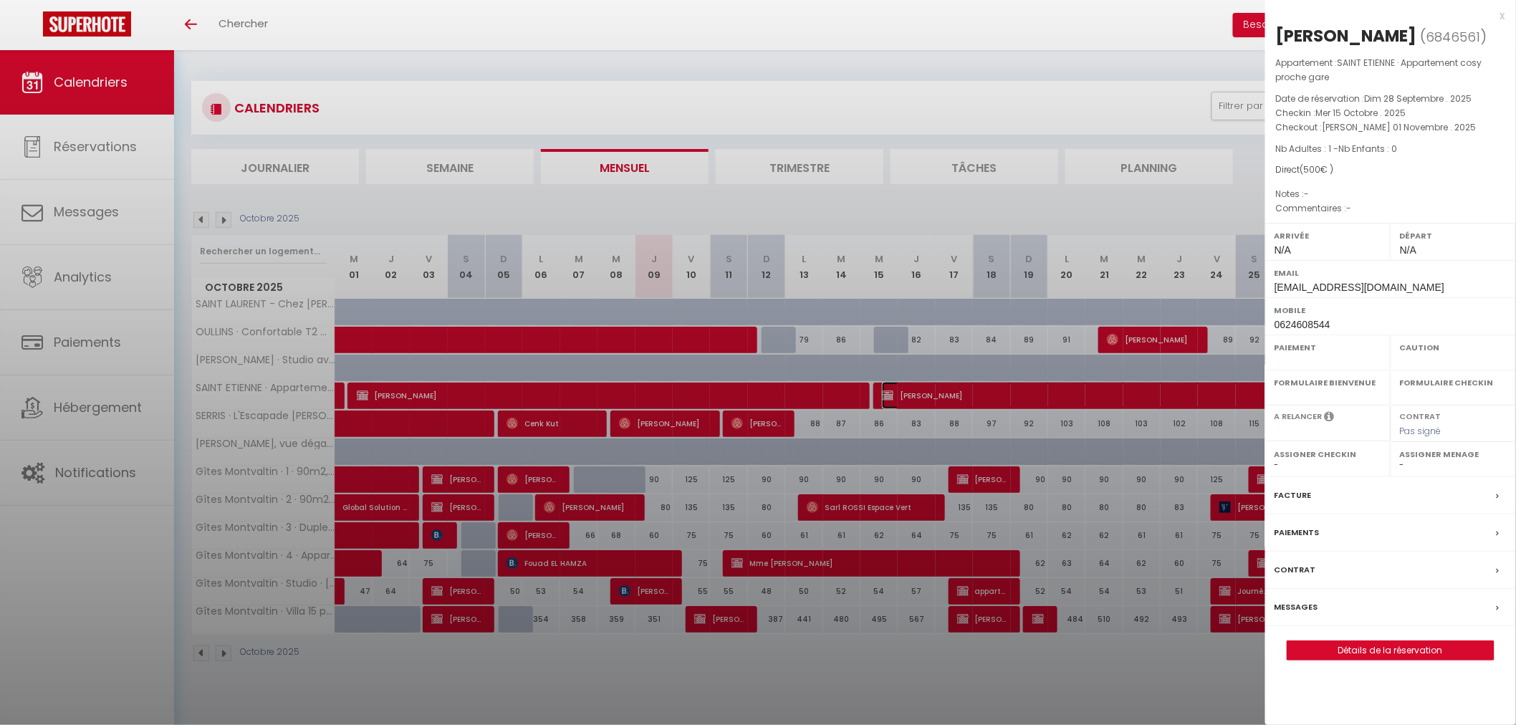
select select "OK"
select select "KO"
select select "0"
select select "1"
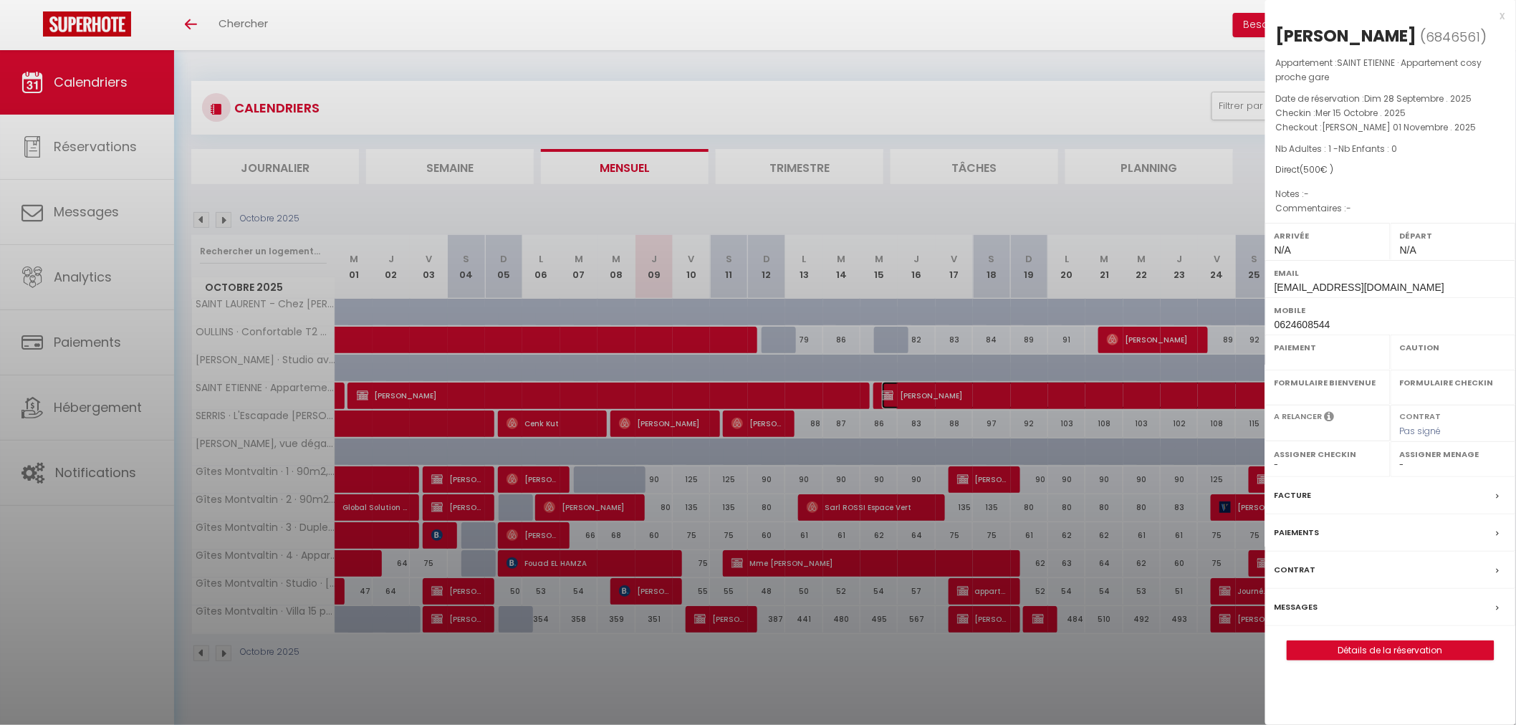
select select
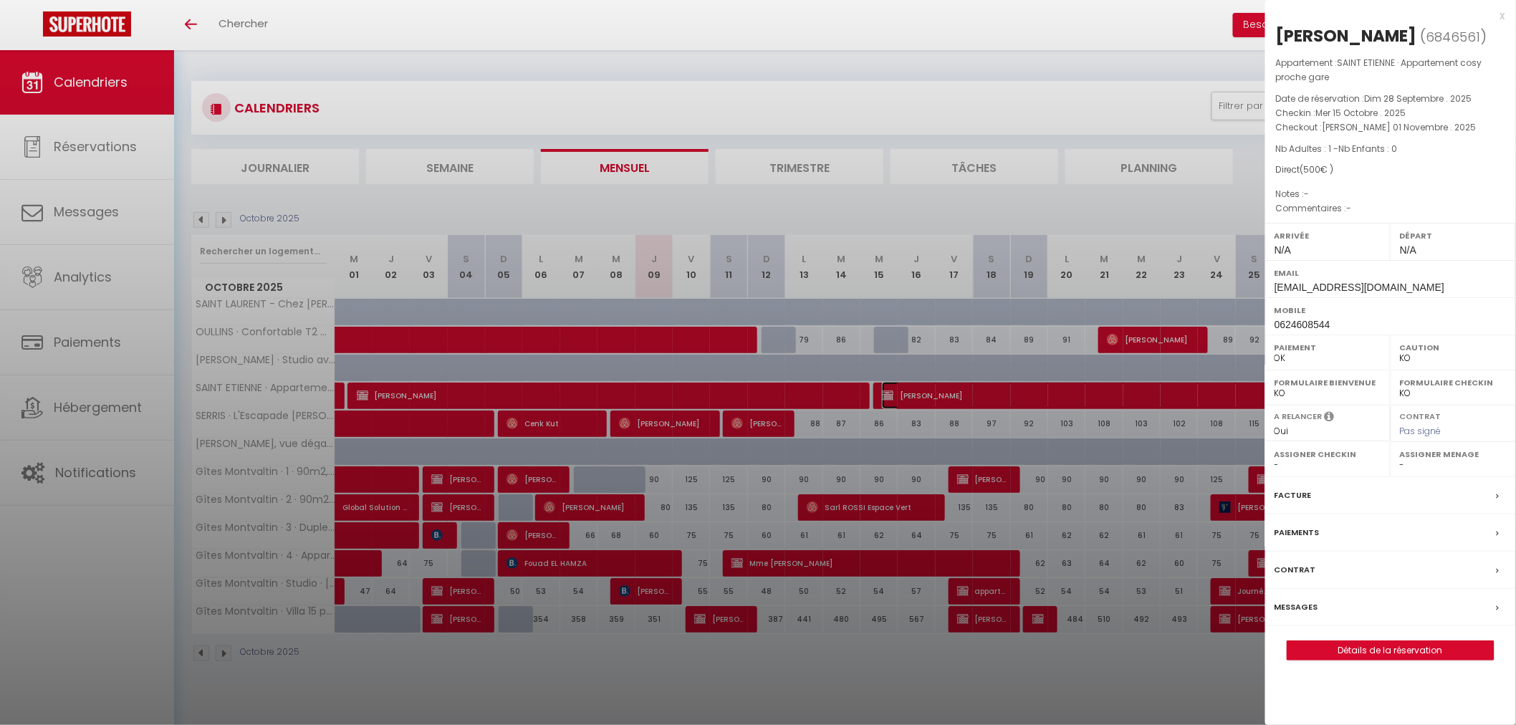
select select "47950"
click at [1326, 642] on link "Détails de la réservation" at bounding box center [1390, 650] width 206 height 19
select select
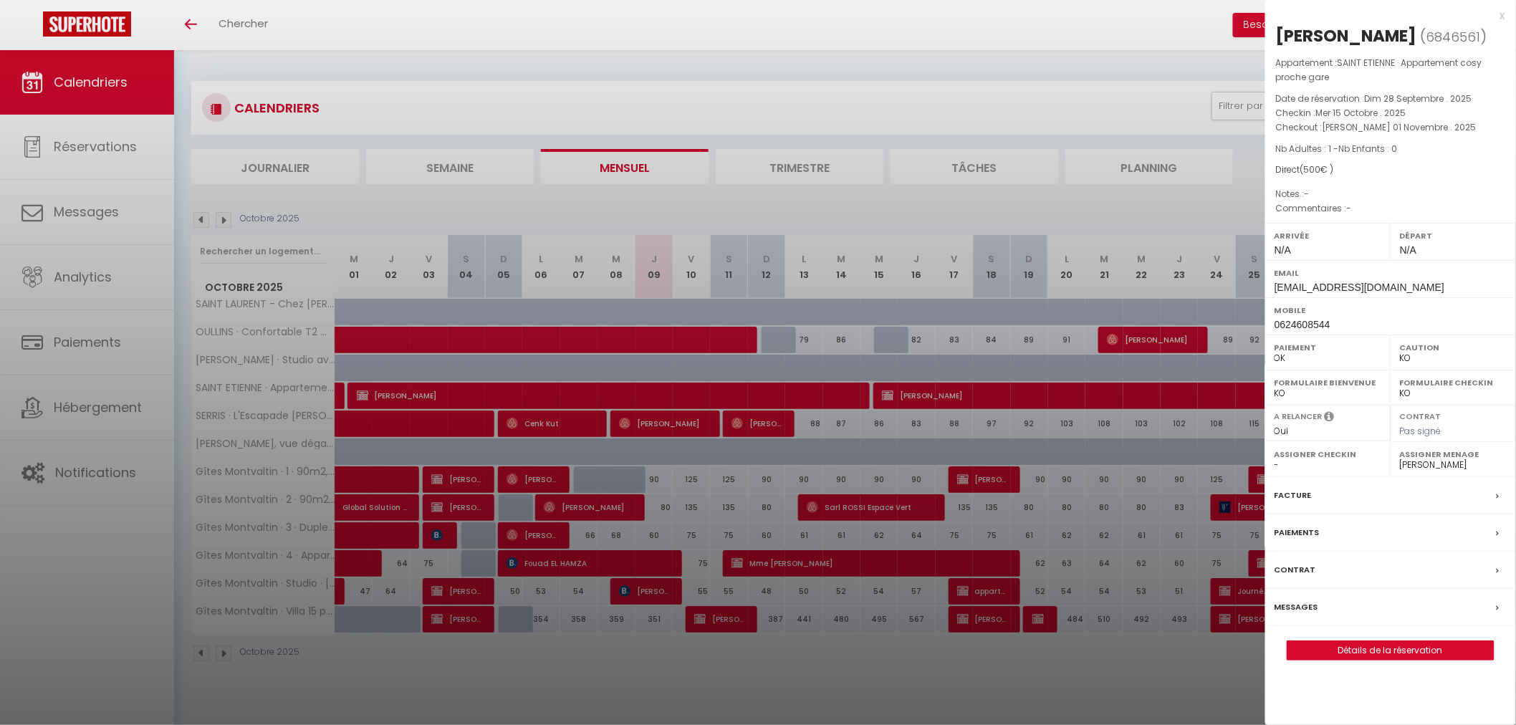
select select
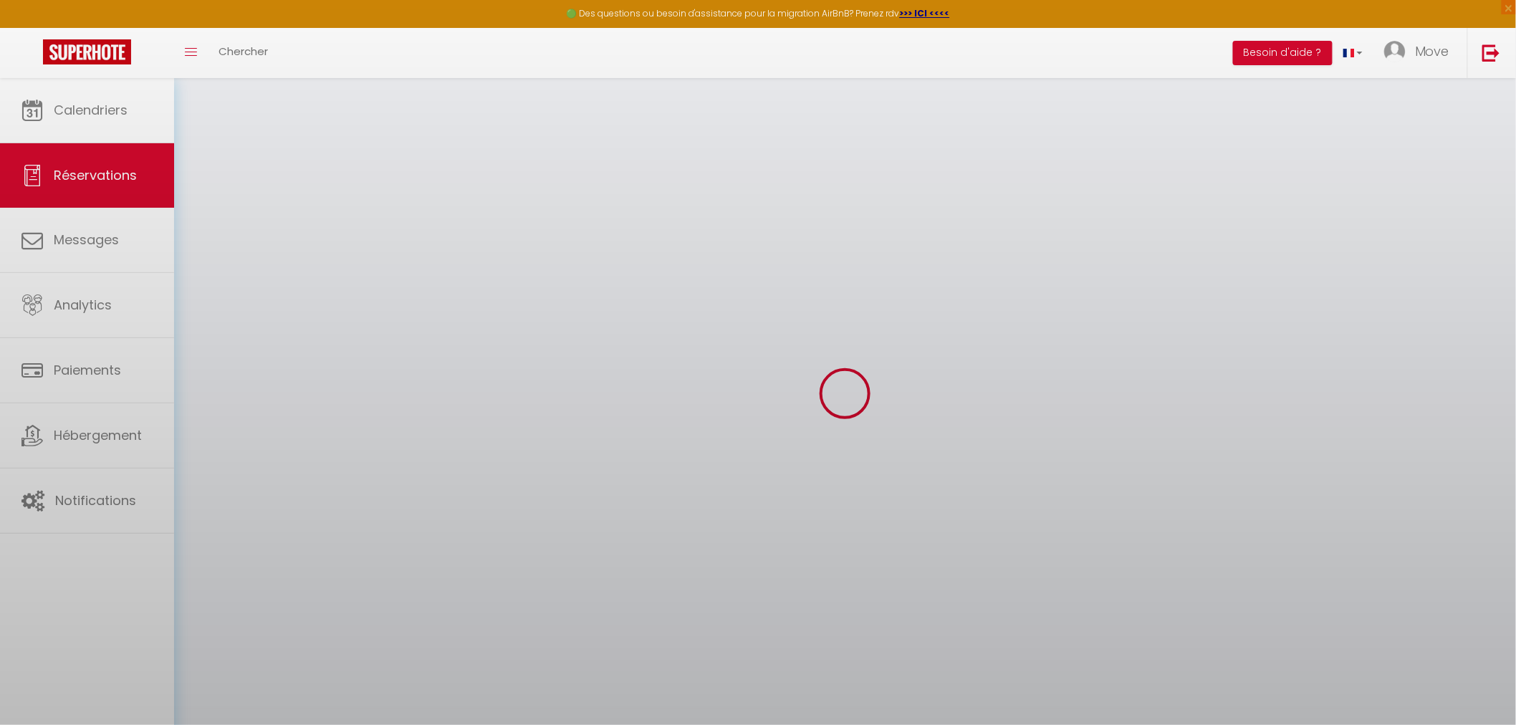
select select
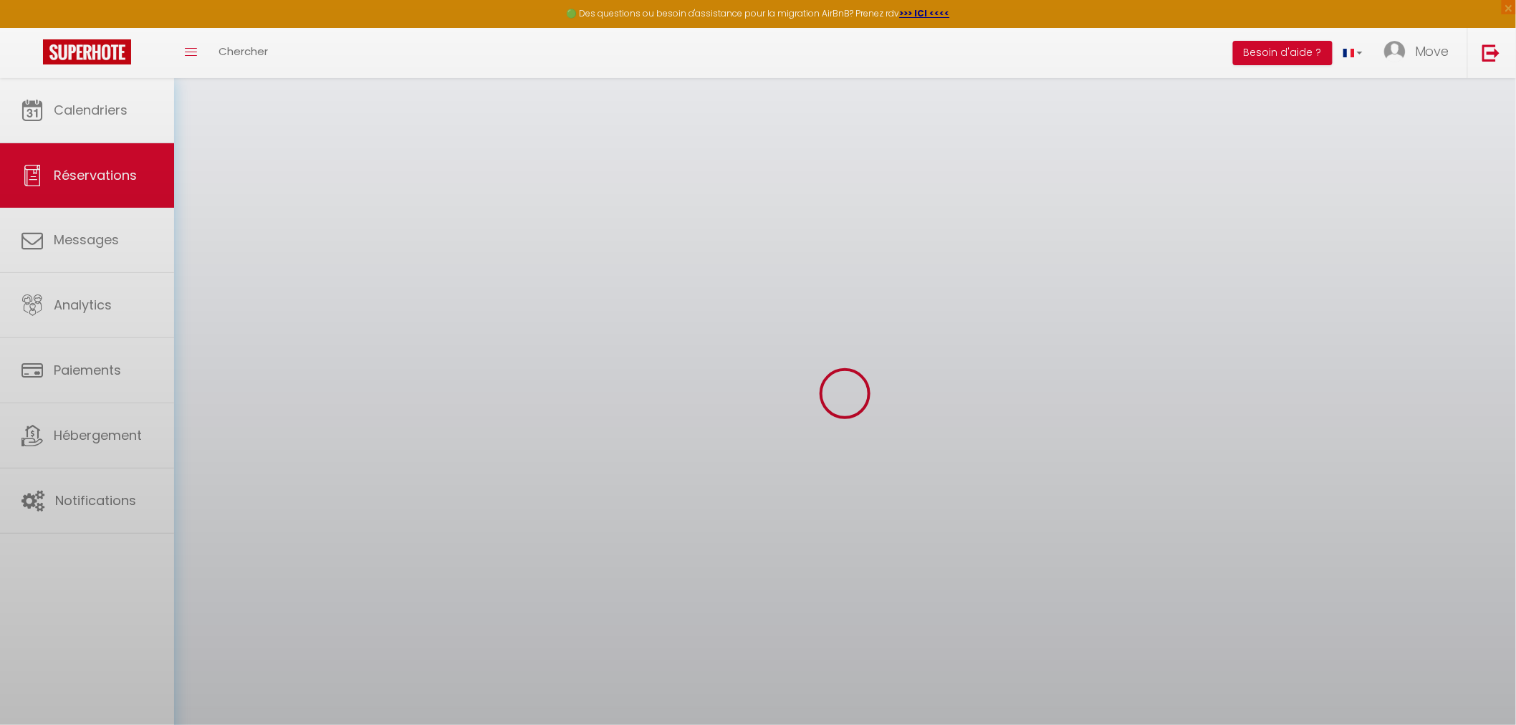
select select
checkbox input "false"
select select
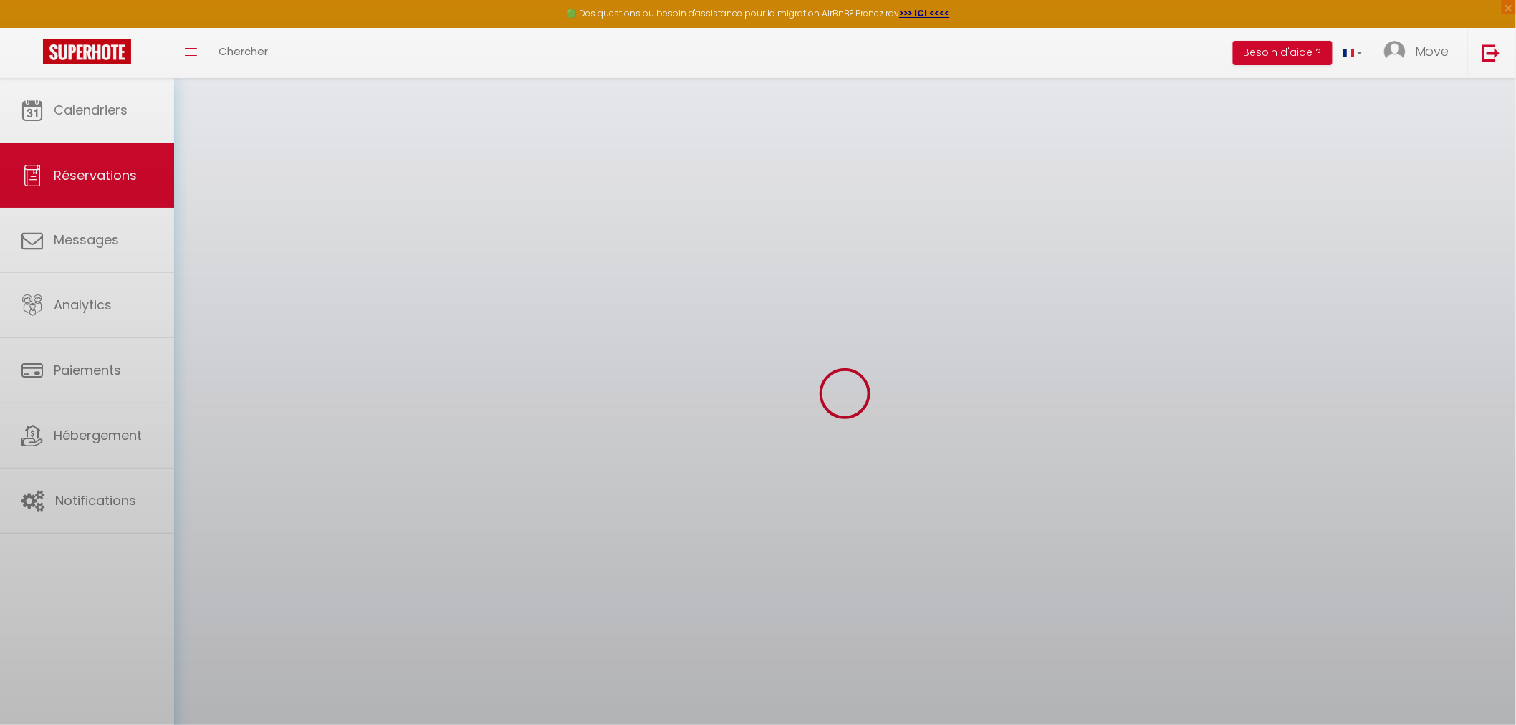
select select
checkbox input "false"
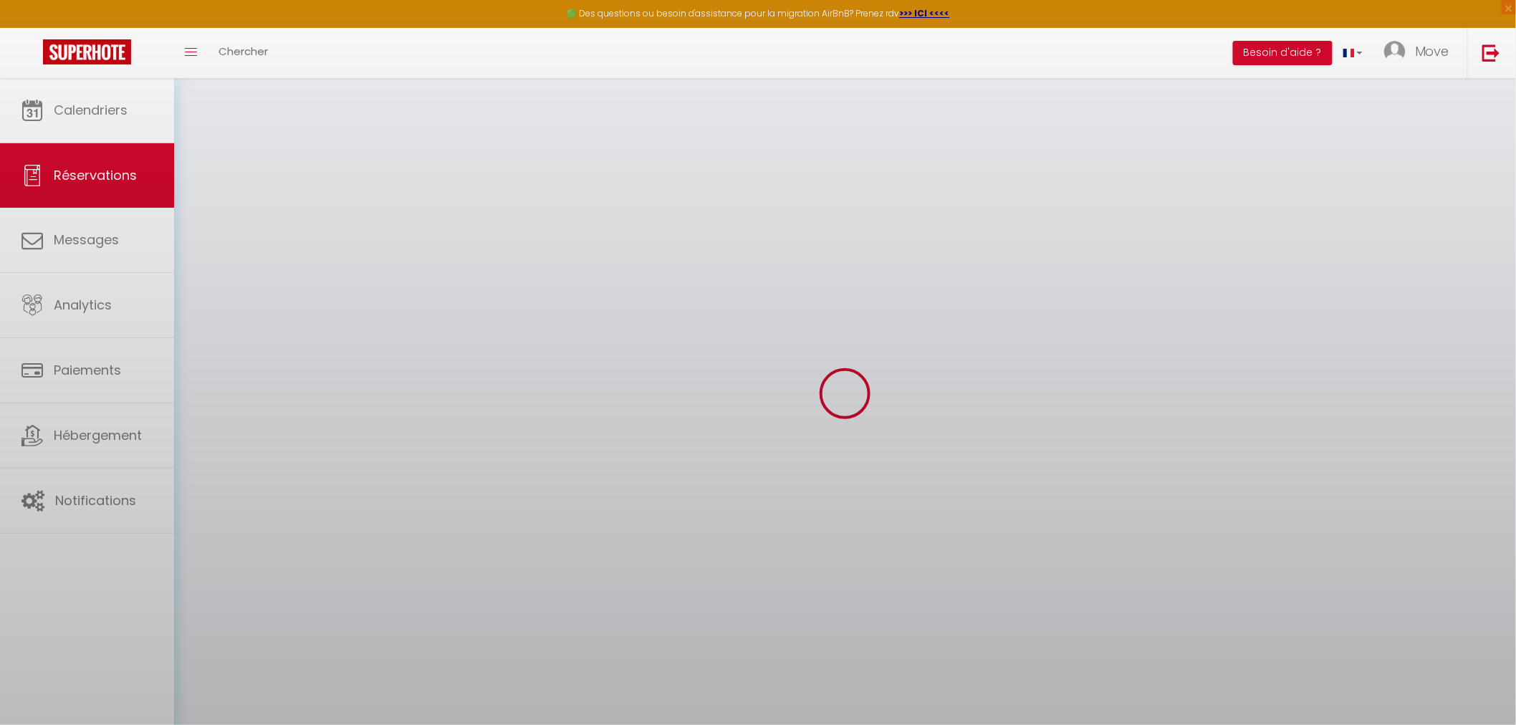
select select
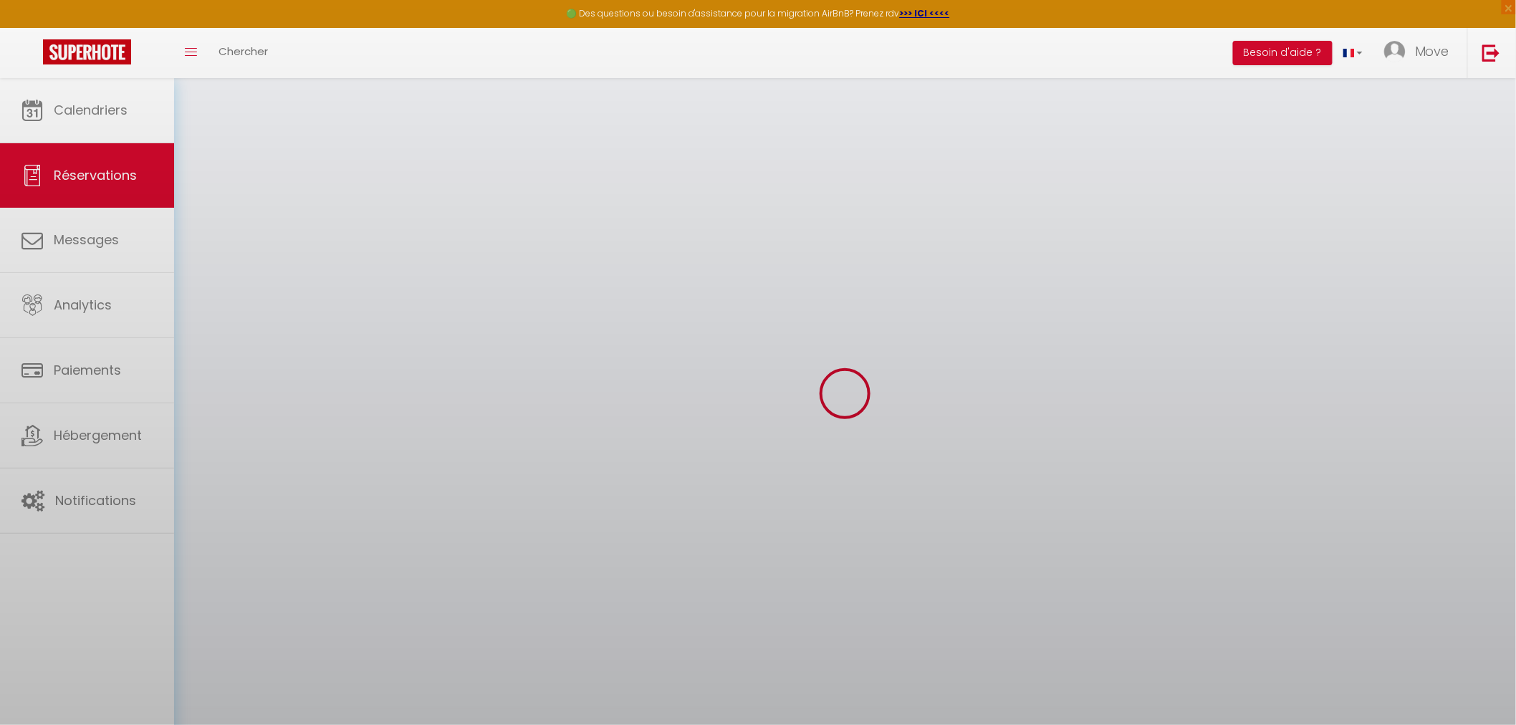
select select
checkbox input "false"
select select
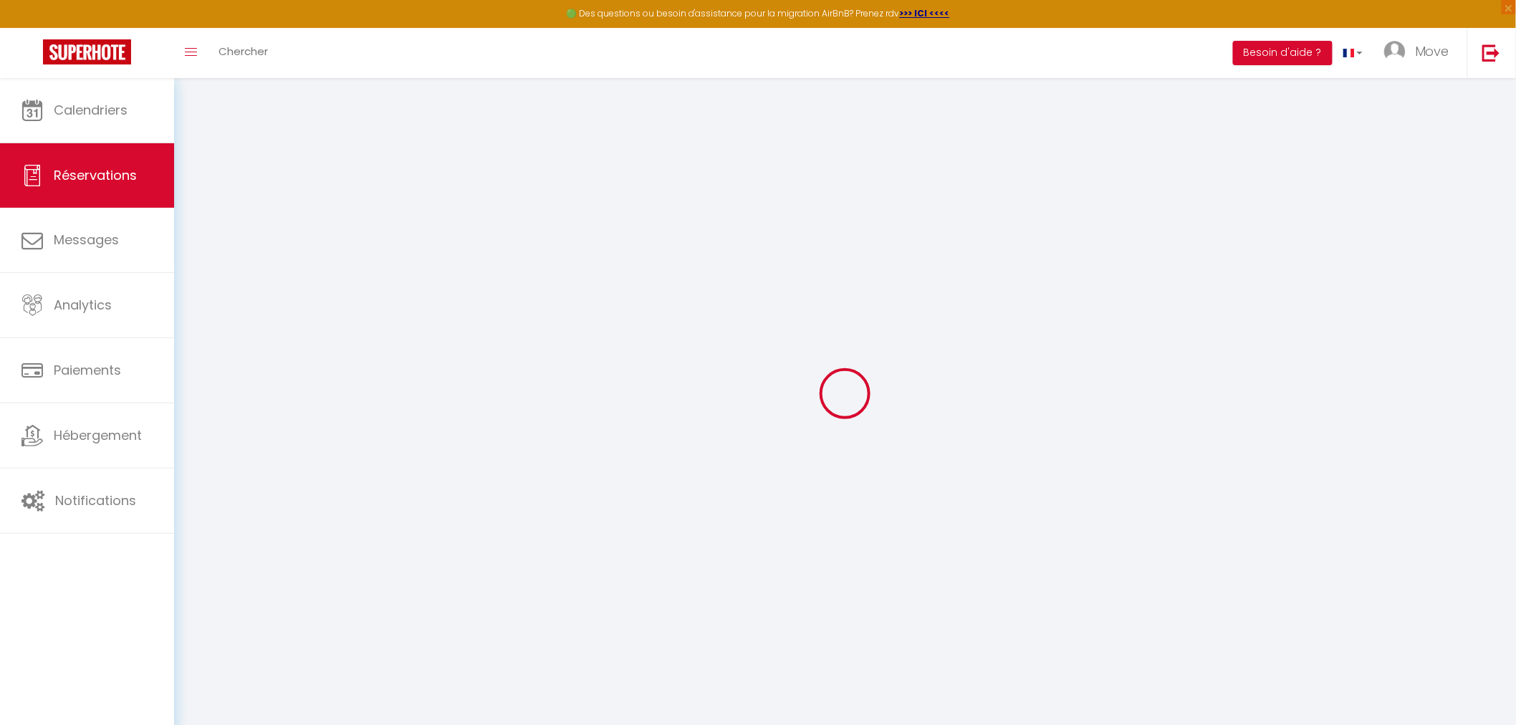
type input "[PERSON_NAME]"
type input "Gaida"
type input "[EMAIL_ADDRESS][DOMAIN_NAME]"
type input "0624608544"
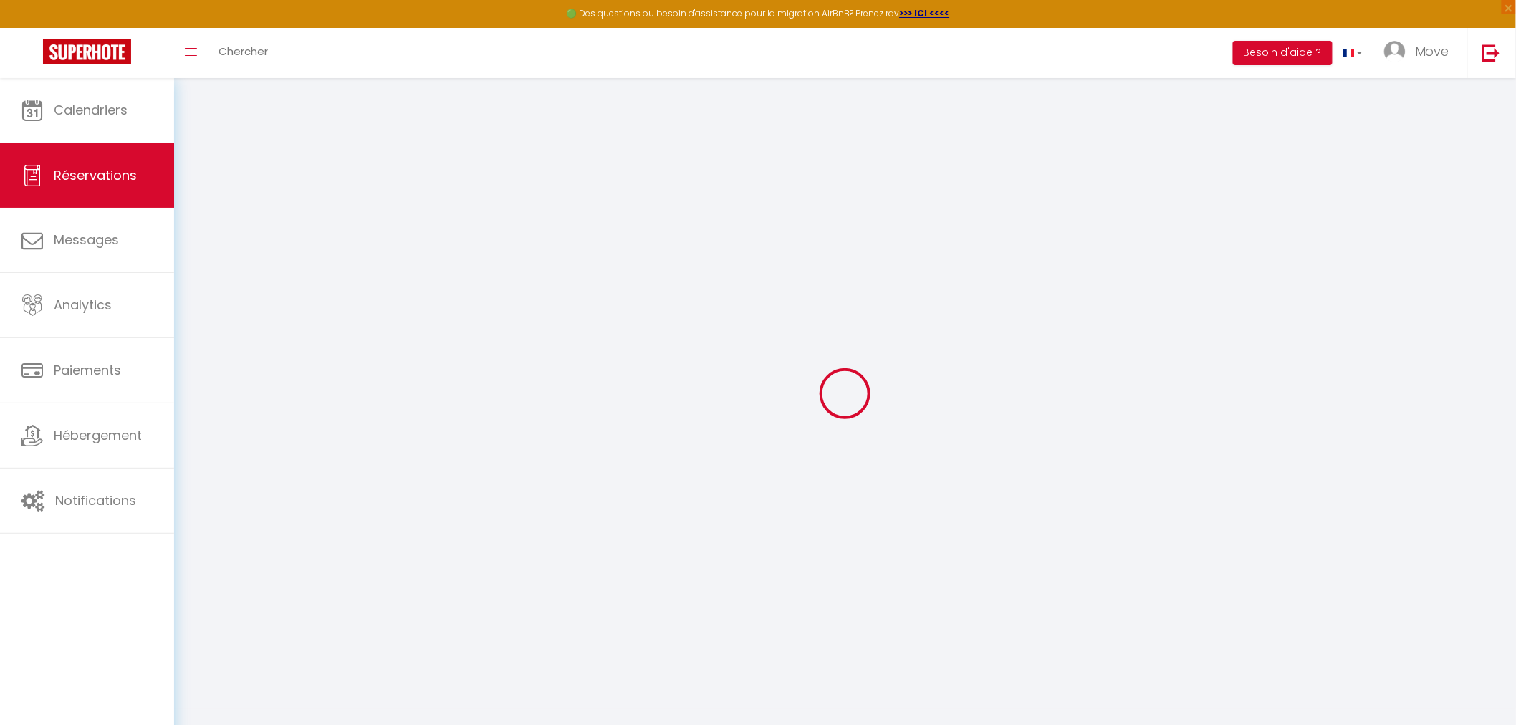
select select "FR"
select select "70903"
select select "1"
type input "Mer 15 Octobre 2025"
select select
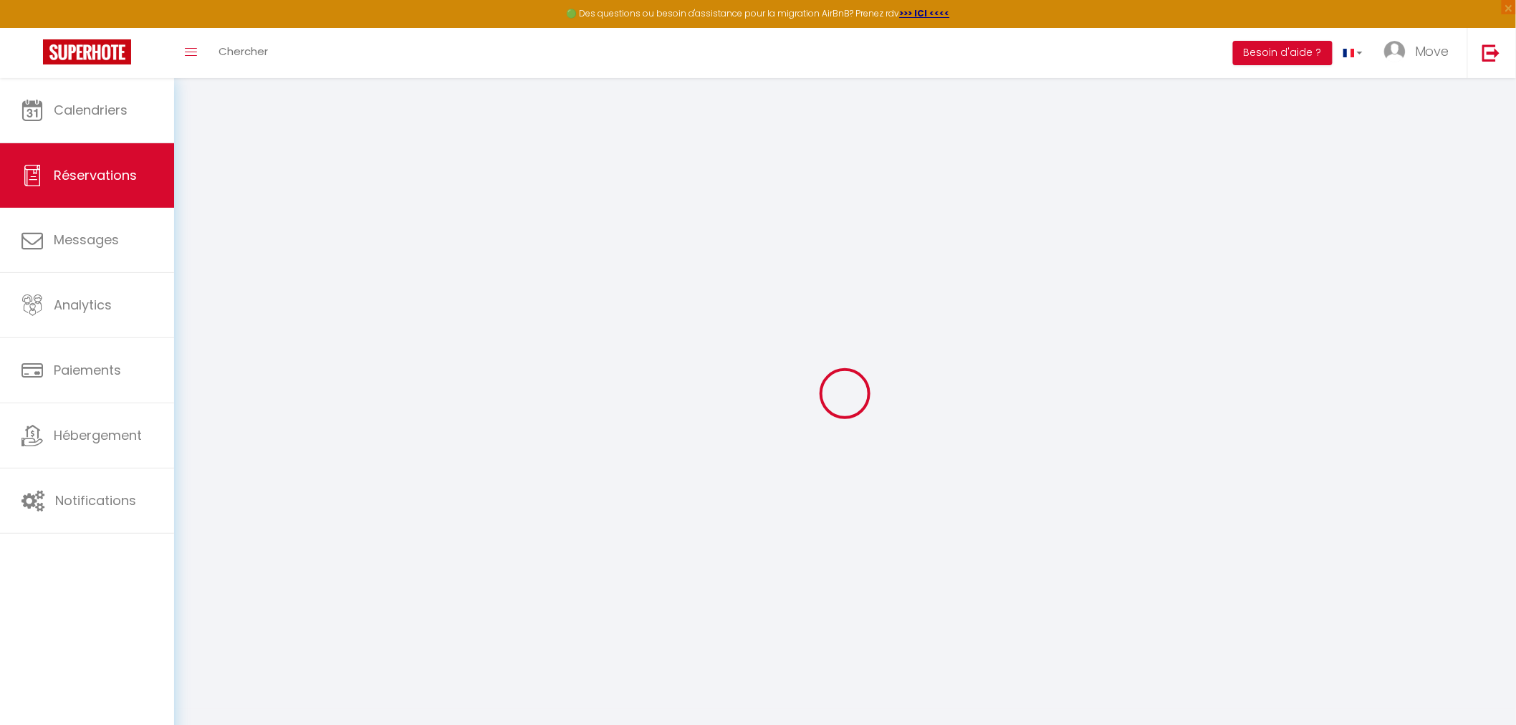
type input "Sam 01 Novembre 2025"
select select
type input "1"
select select "12"
select select
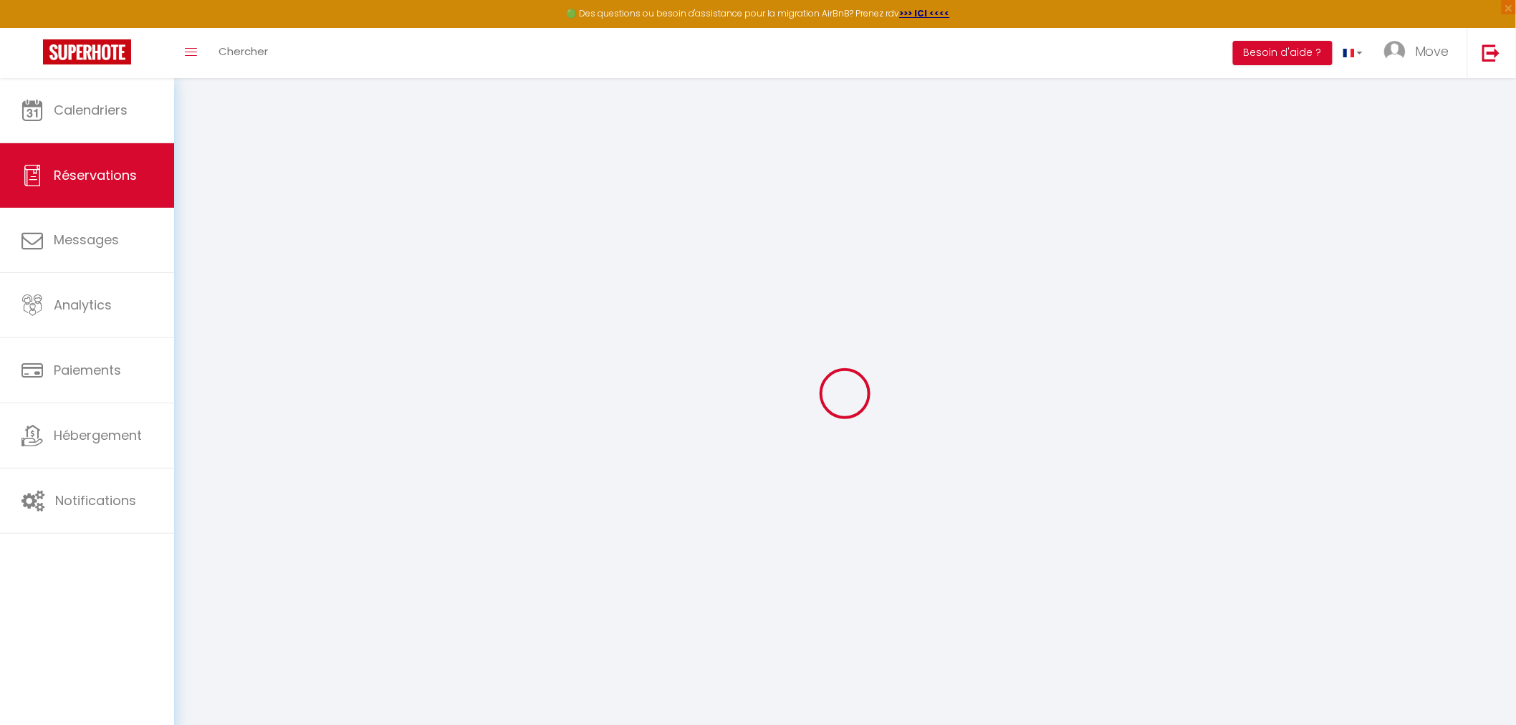
type input "500"
checkbox input "false"
type input "0"
type input "30"
type input "0"
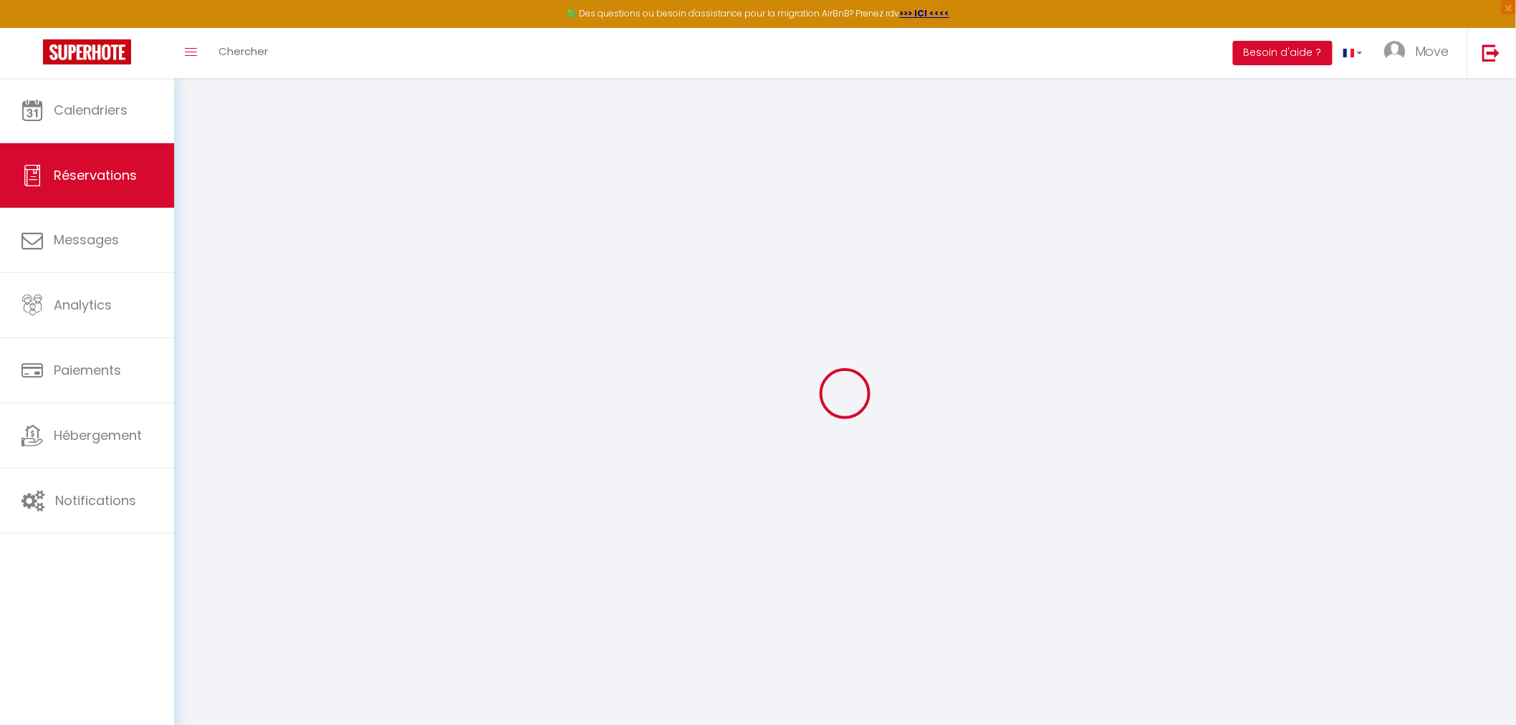
type input "0"
select select
select select "14"
checkbox input "false"
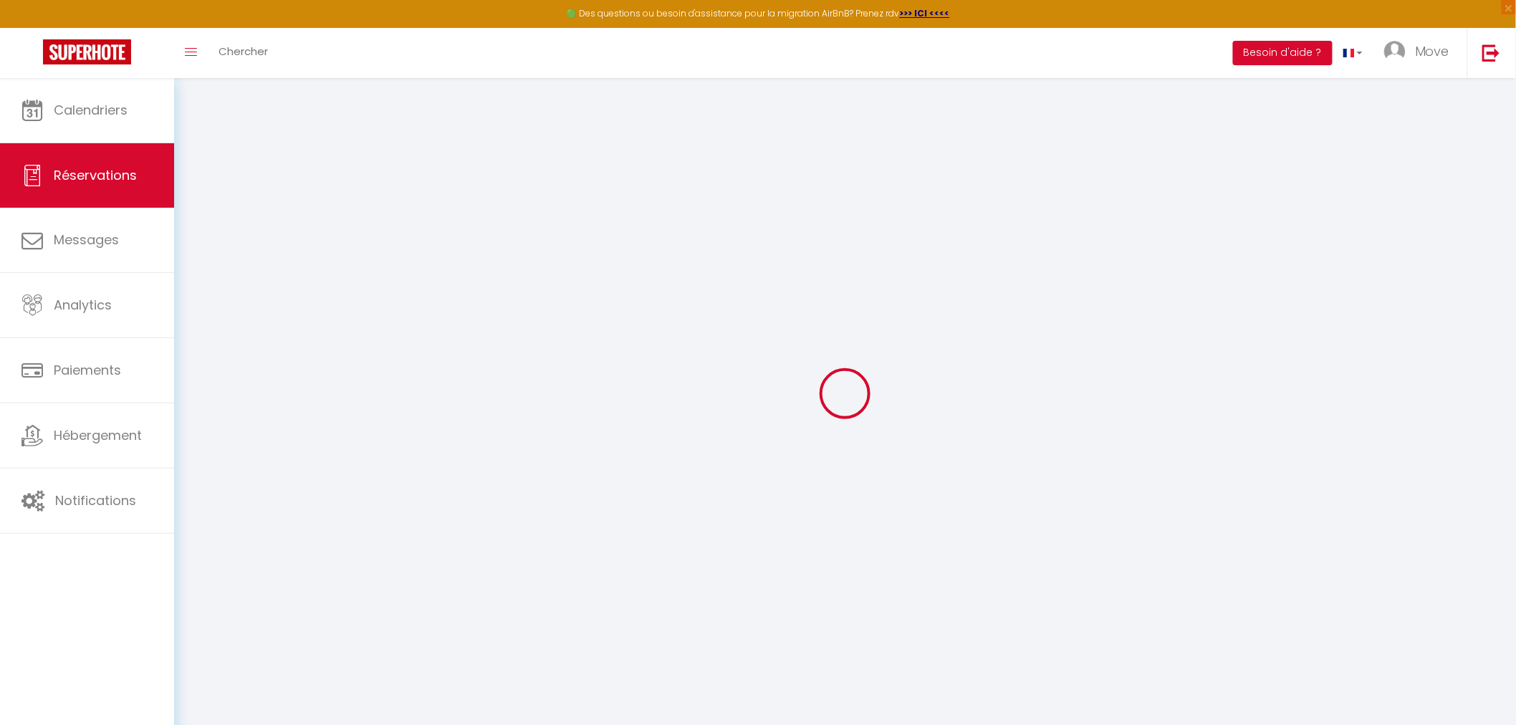
select select
checkbox input "false"
select select
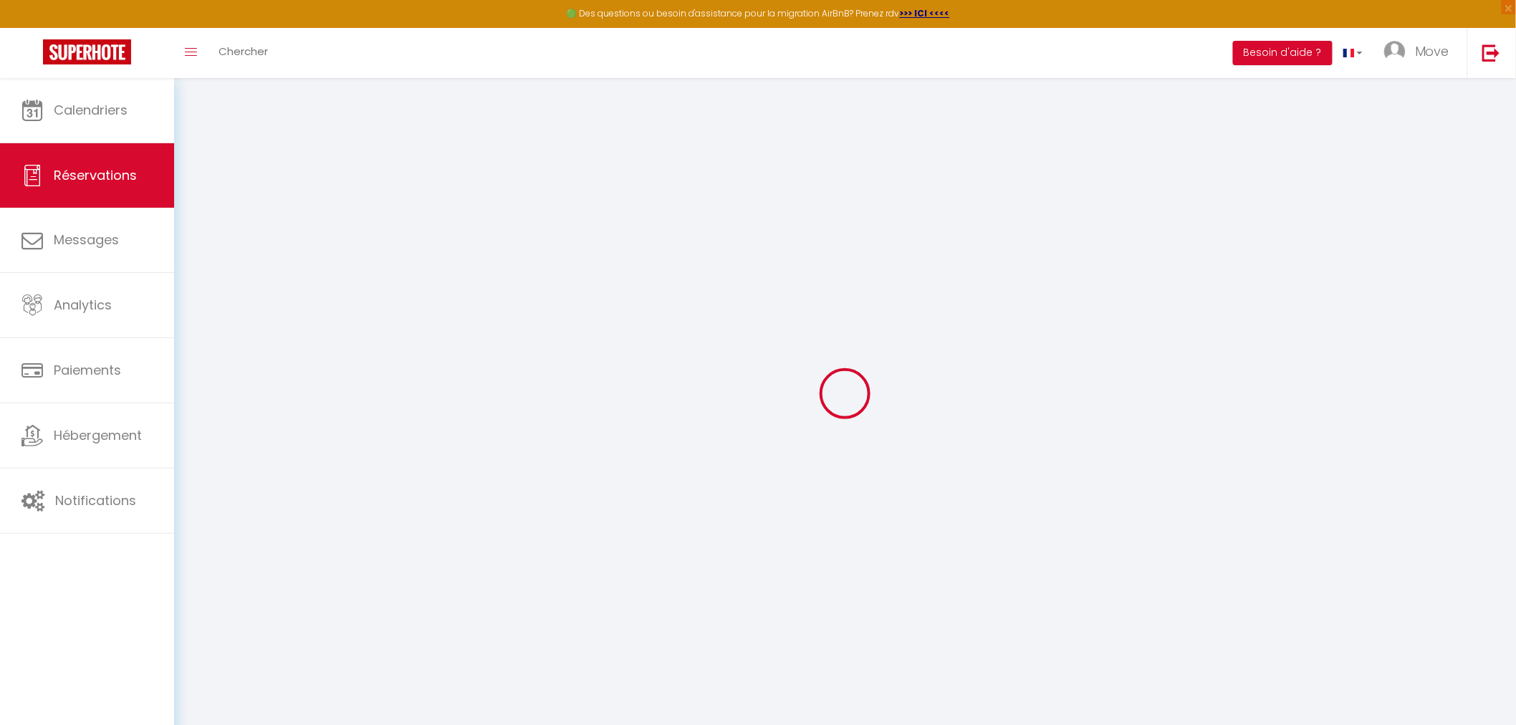
checkbox input "false"
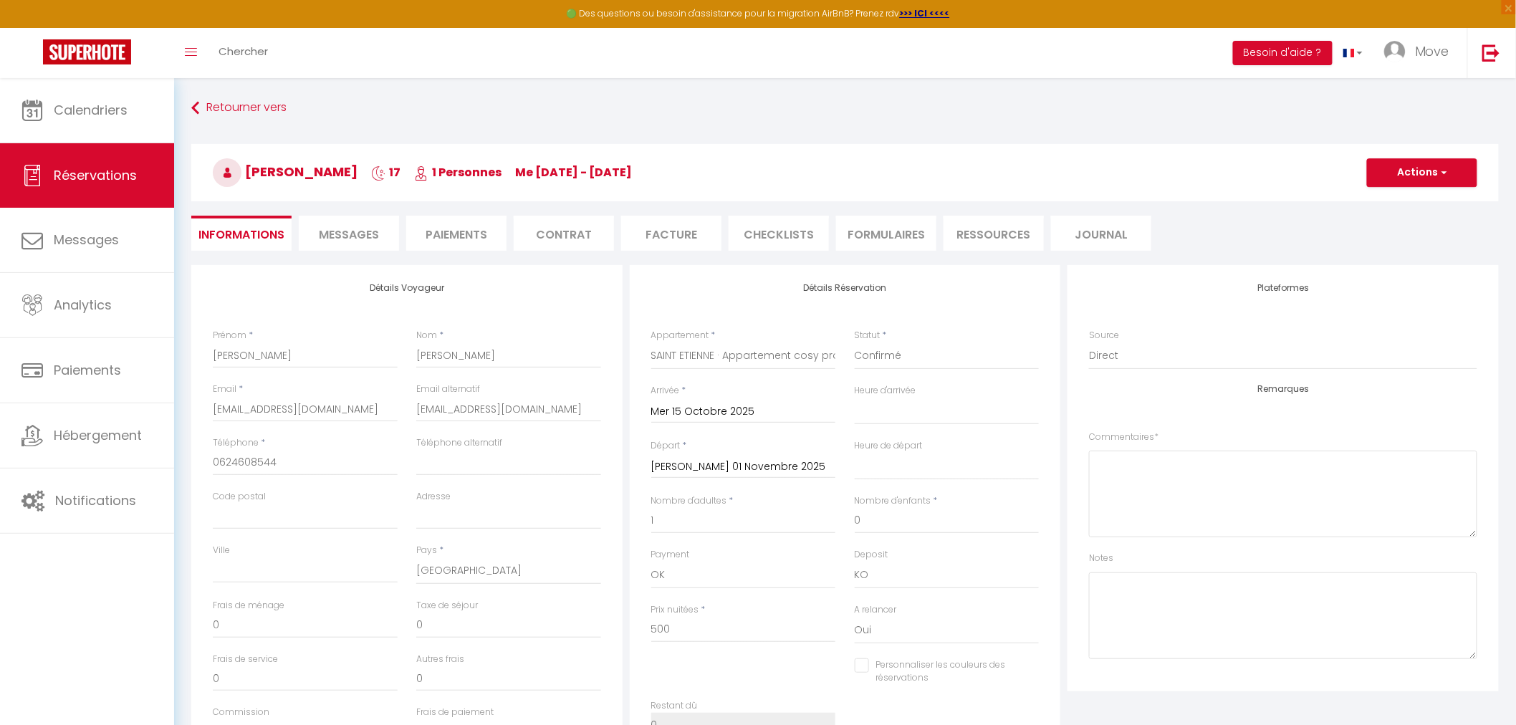
select select
checkbox input "false"
select select
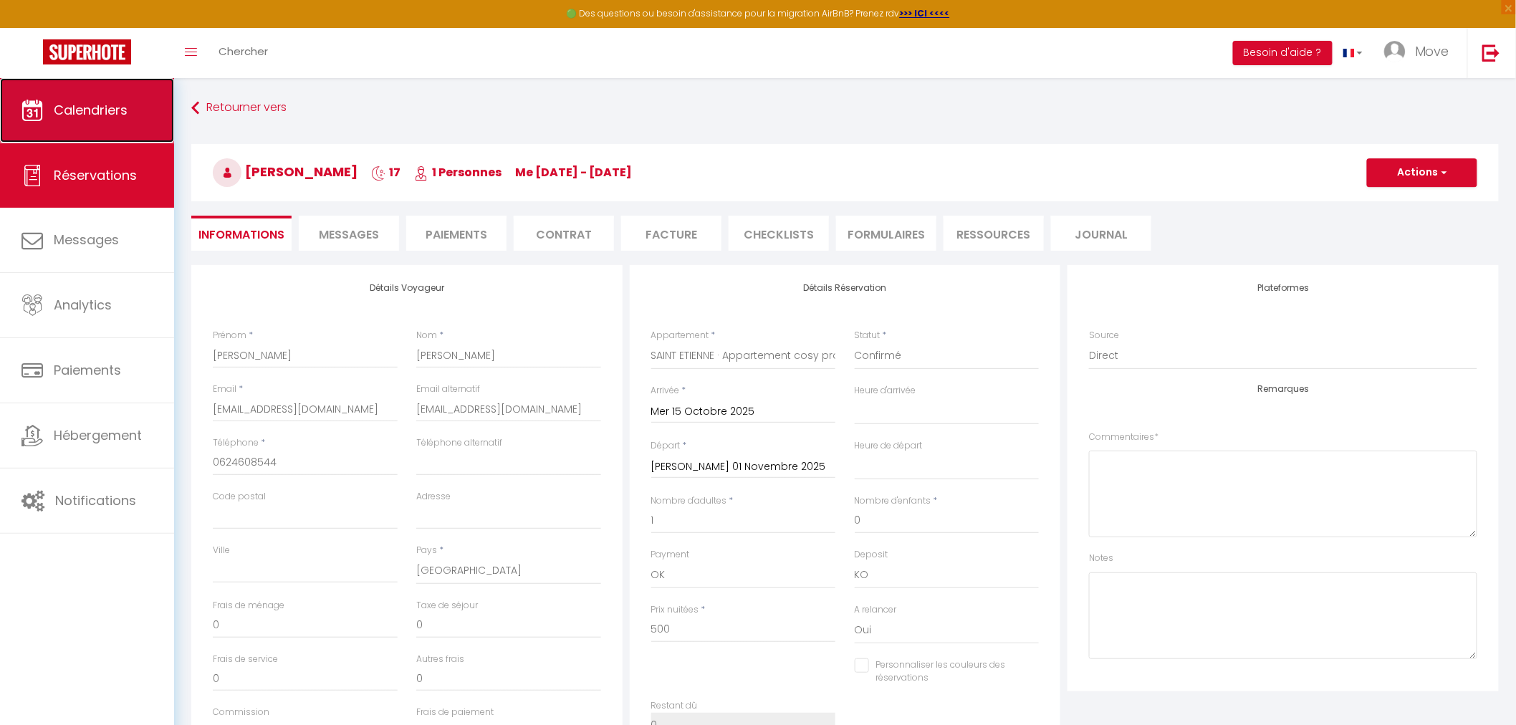
click at [112, 125] on link "Calendriers" at bounding box center [87, 110] width 174 height 64
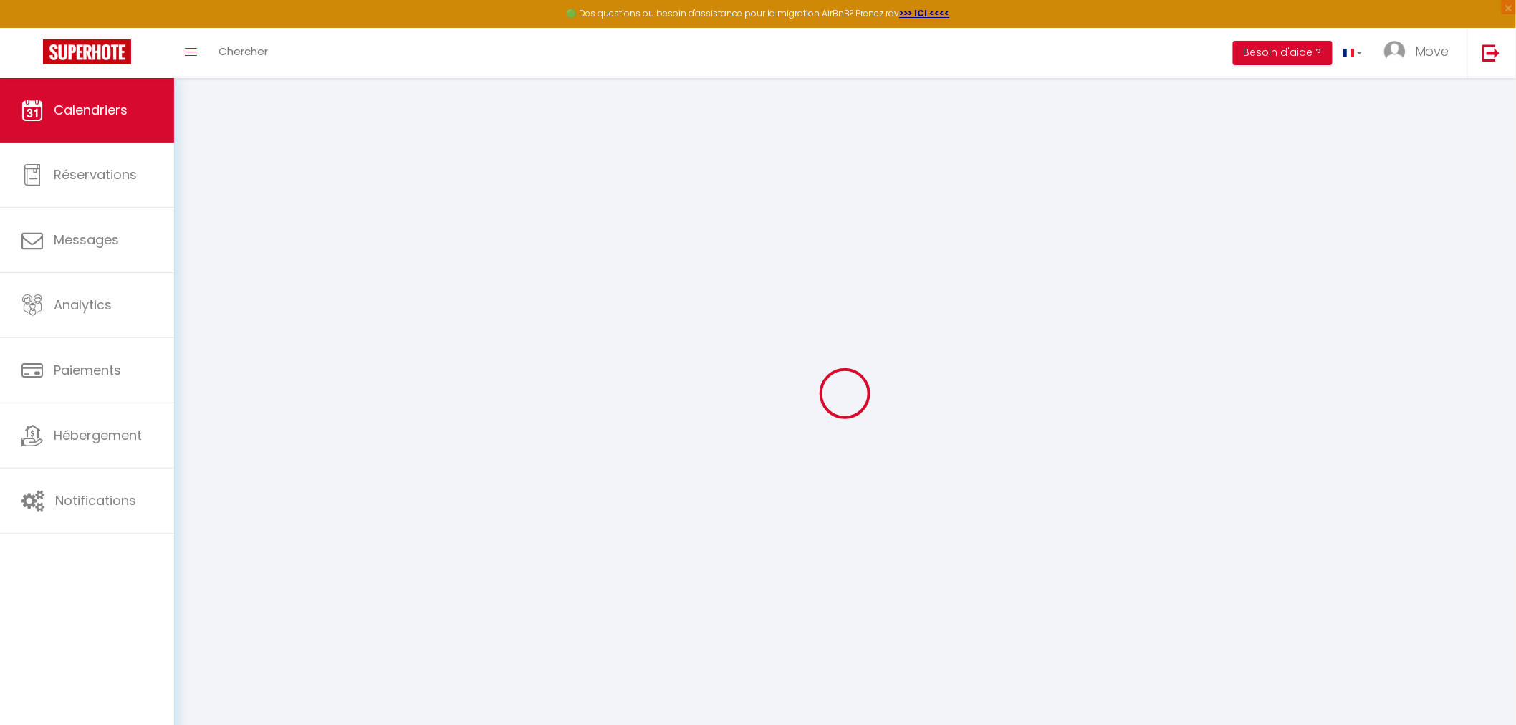
select select
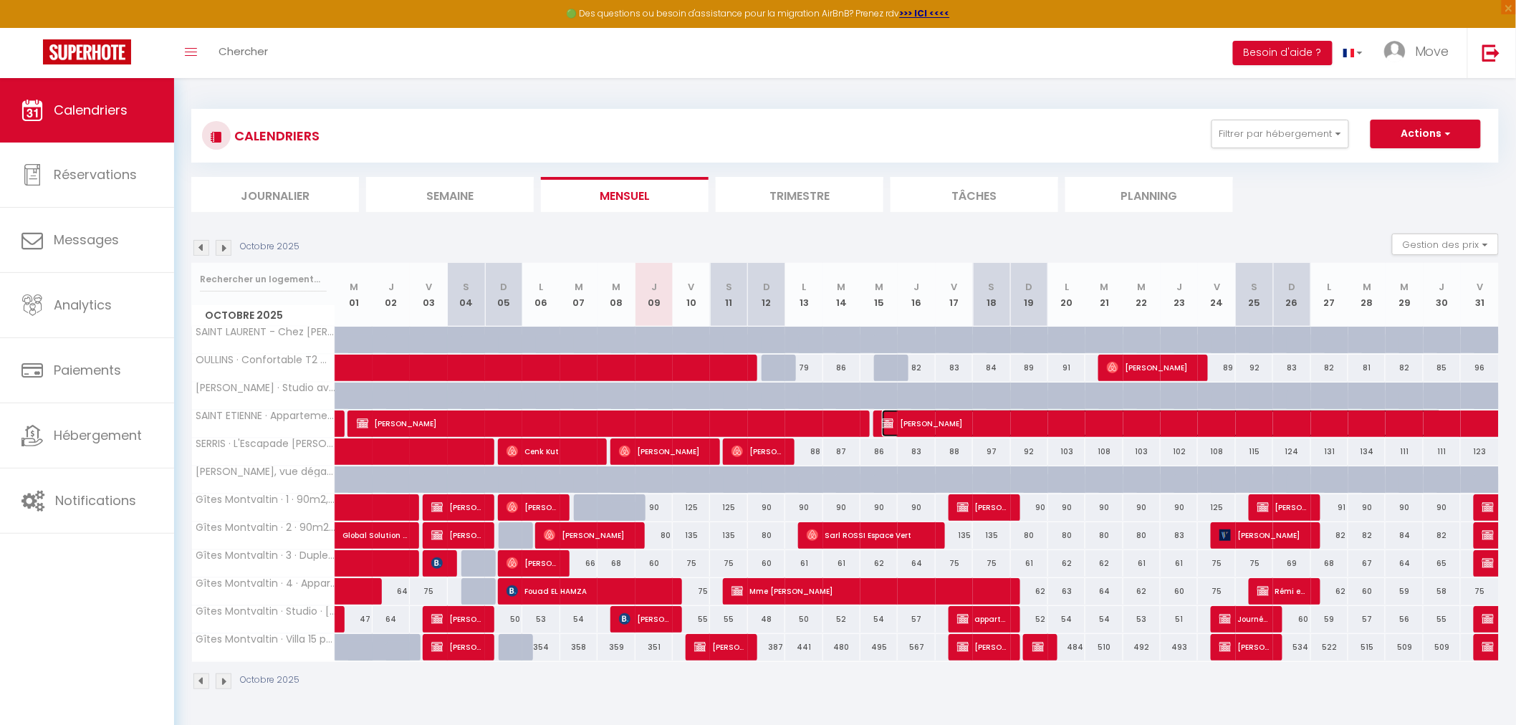
click at [933, 419] on span "[PERSON_NAME]" at bounding box center [1162, 423] width 560 height 27
select select "OK"
select select "KO"
select select "0"
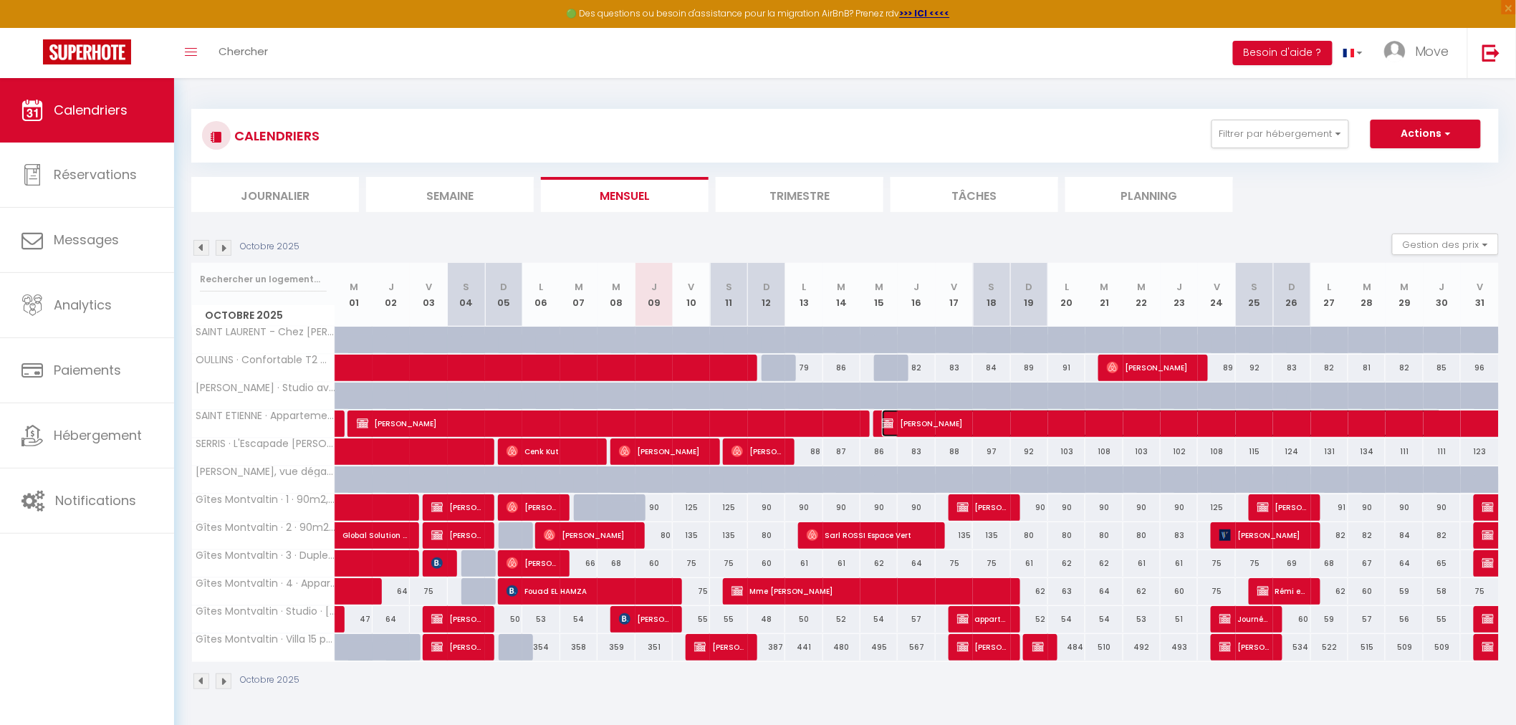
select select "1"
select select
select select "47950"
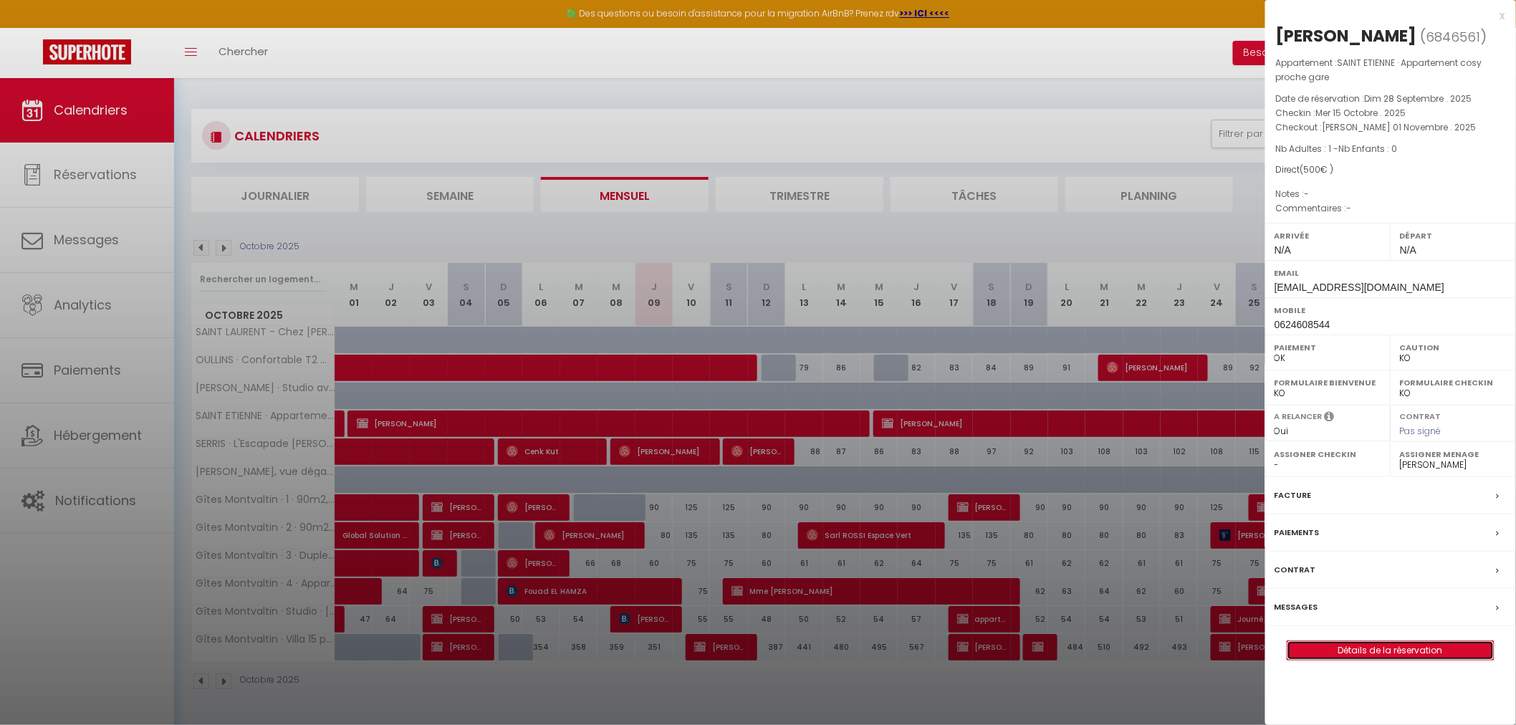
click at [1365, 652] on link "Détails de la réservation" at bounding box center [1390, 650] width 206 height 19
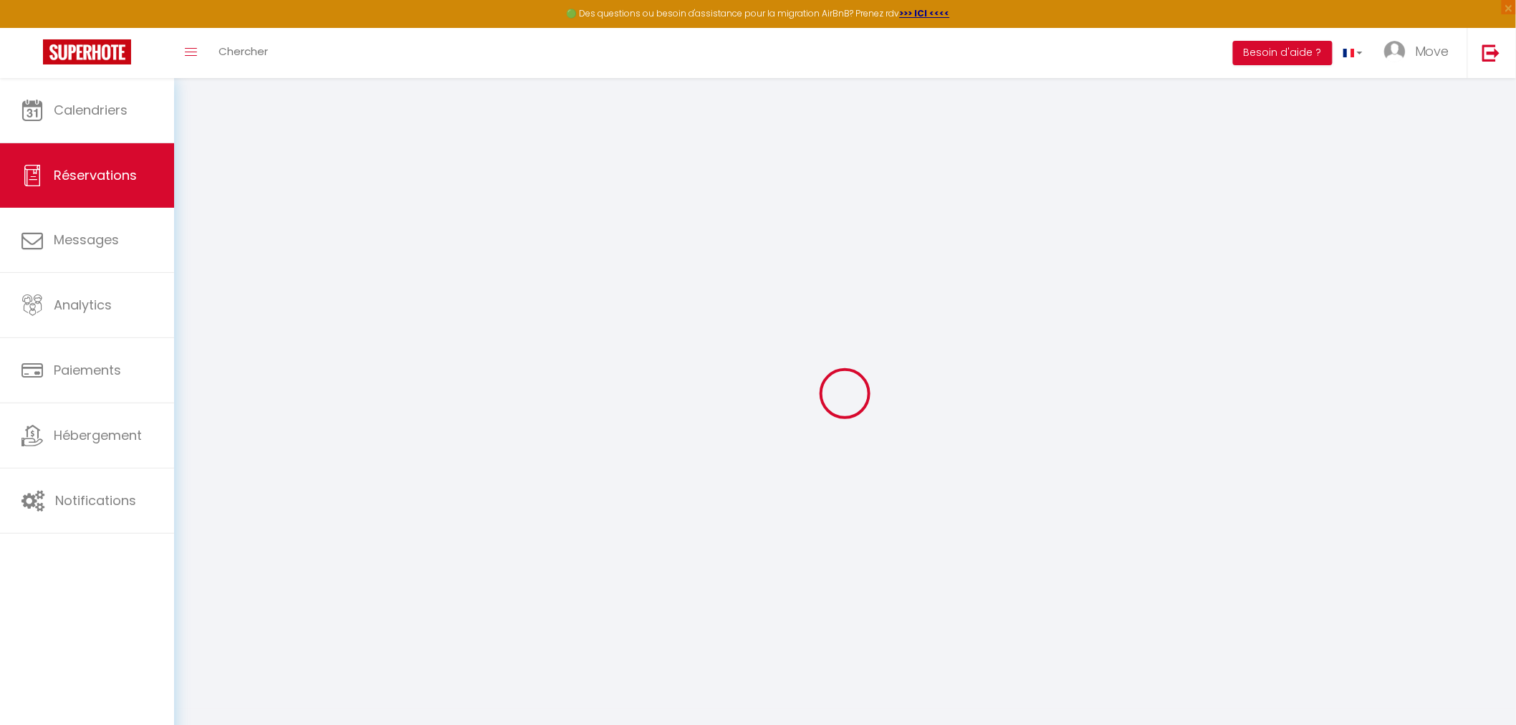
select select
checkbox input "false"
select select
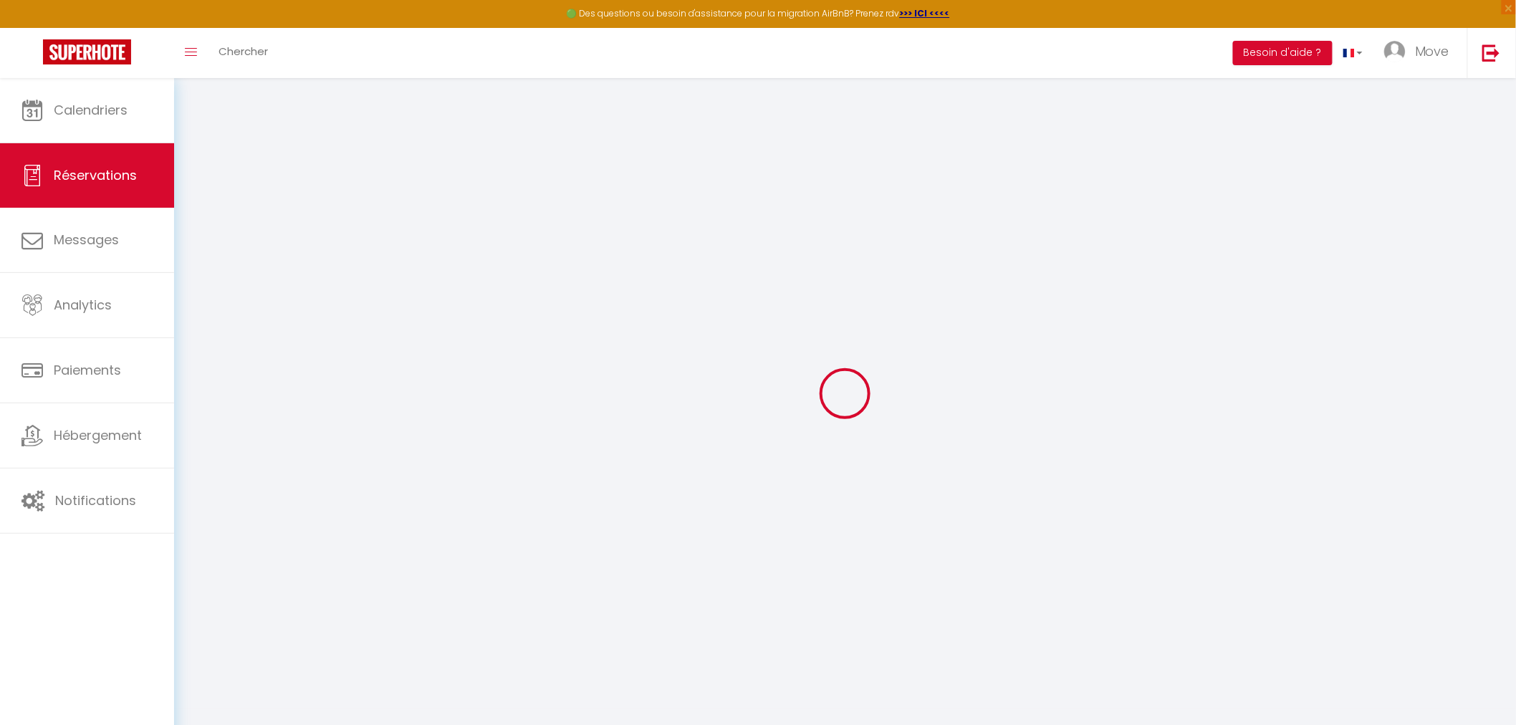
checkbox input "false"
select select
checkbox input "false"
select select
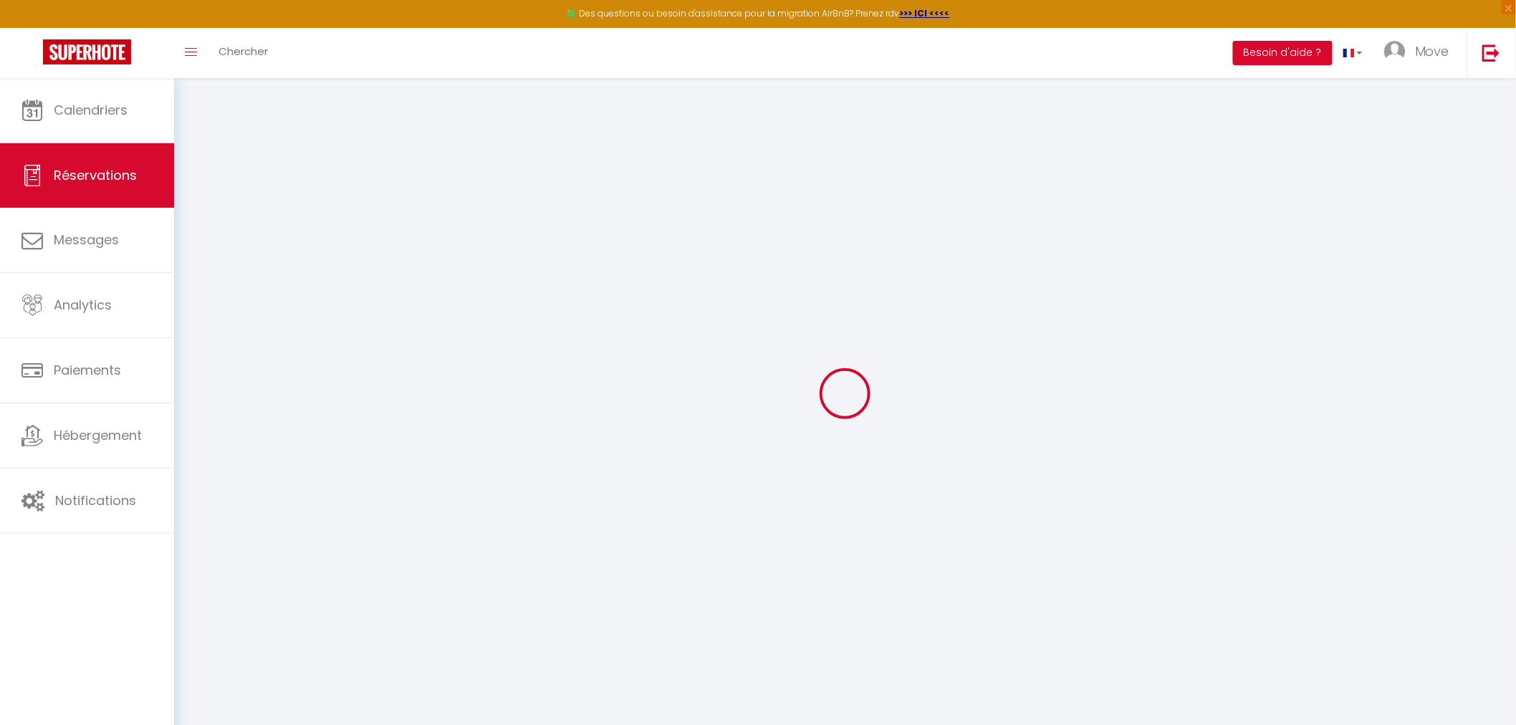
select select
checkbox input "false"
select select
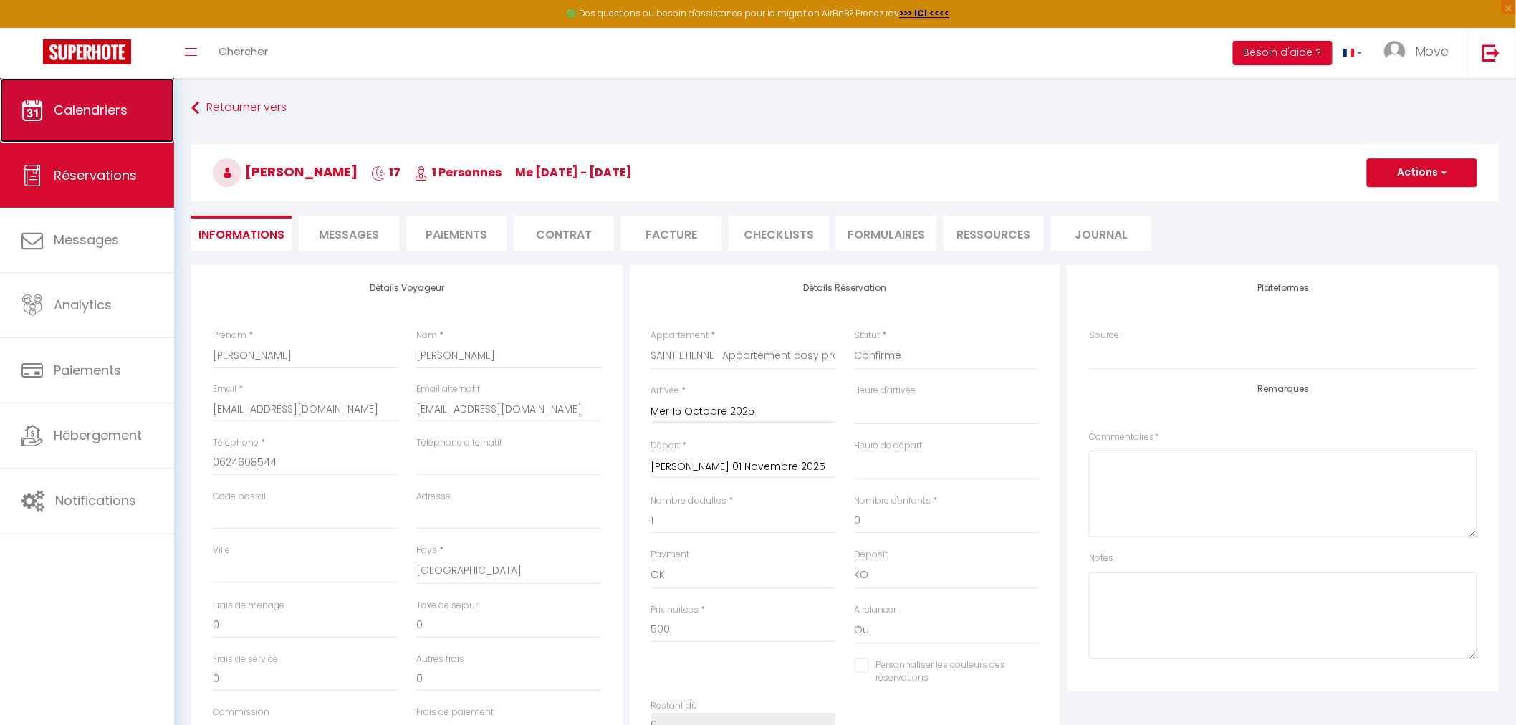
click at [86, 107] on span "Calendriers" at bounding box center [91, 110] width 74 height 18
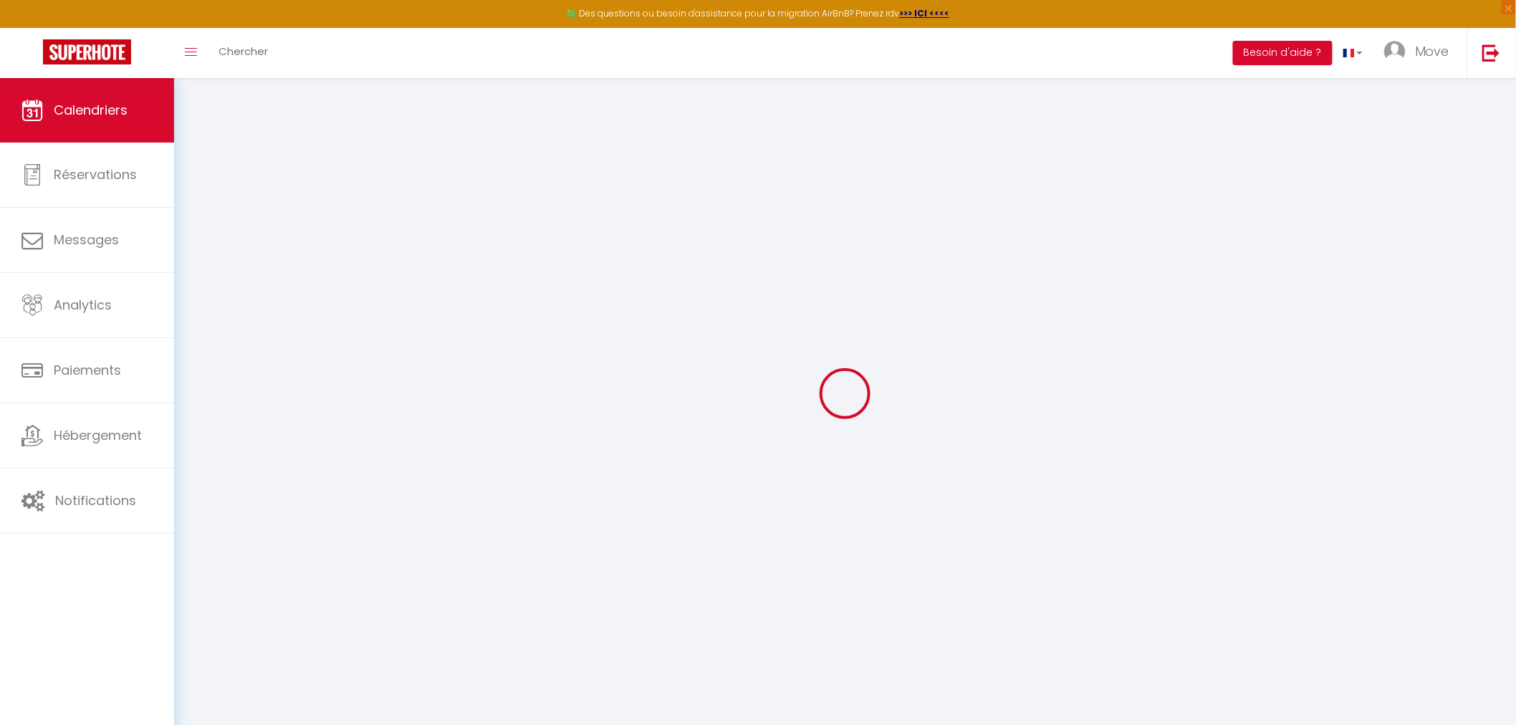
select select
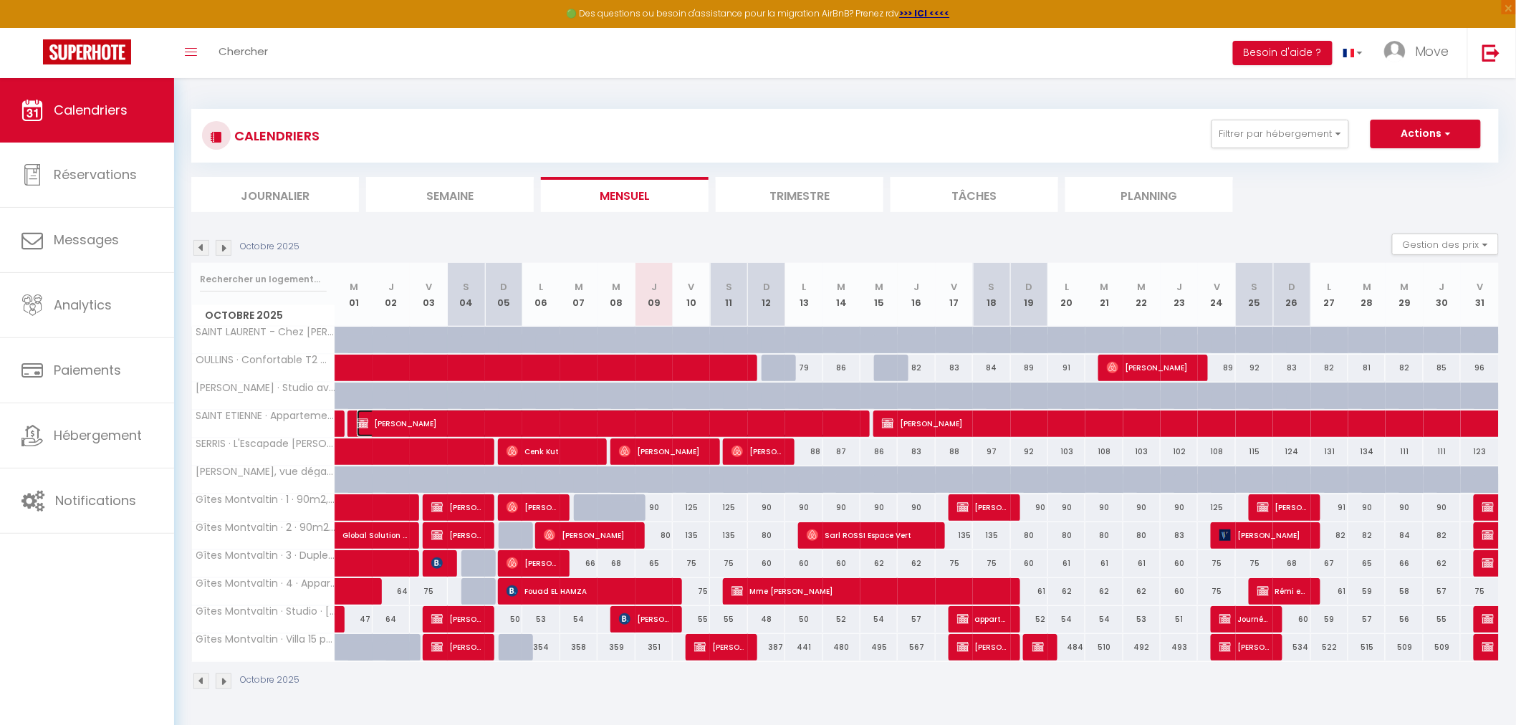
click at [592, 420] on span "[PERSON_NAME]" at bounding box center [605, 423] width 496 height 27
select select "OK"
select select "KO"
select select "0"
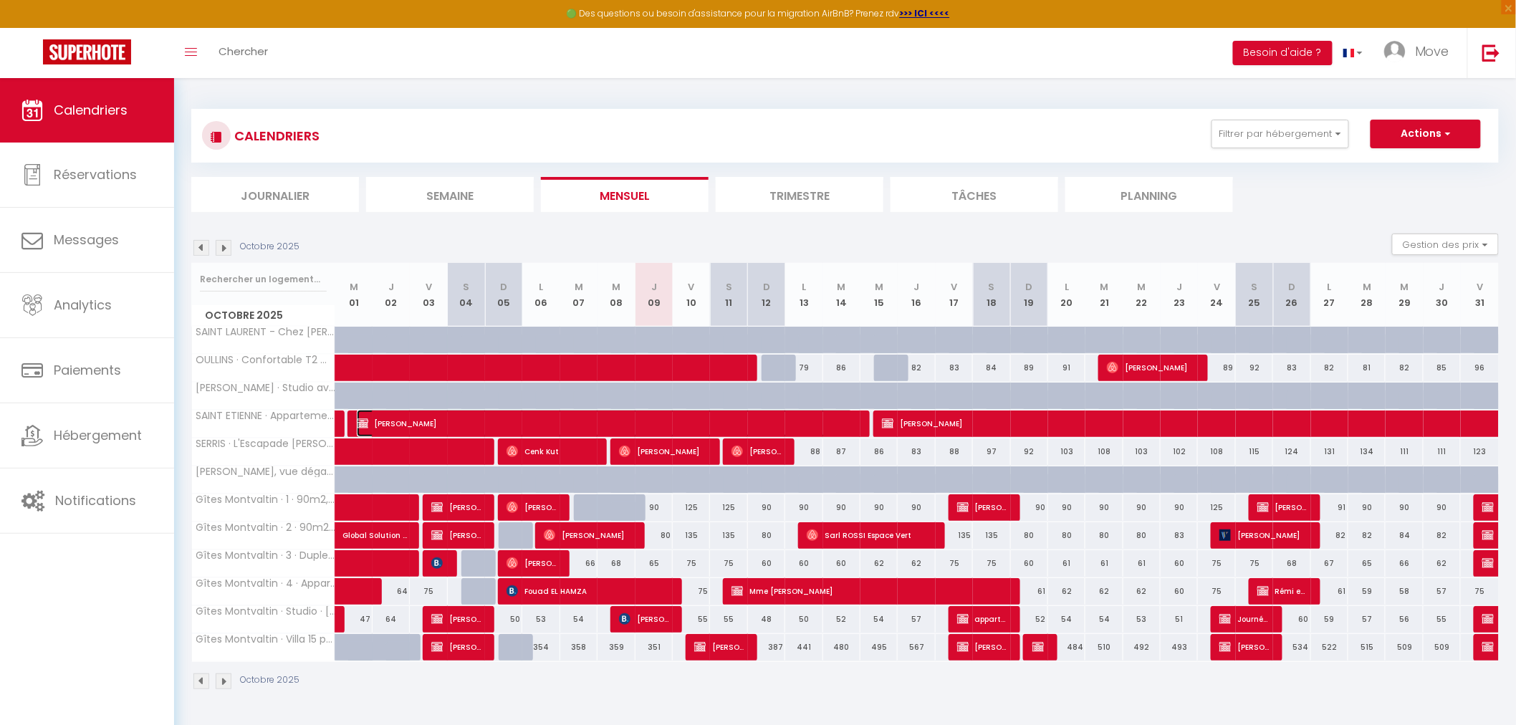
select select "1"
select select
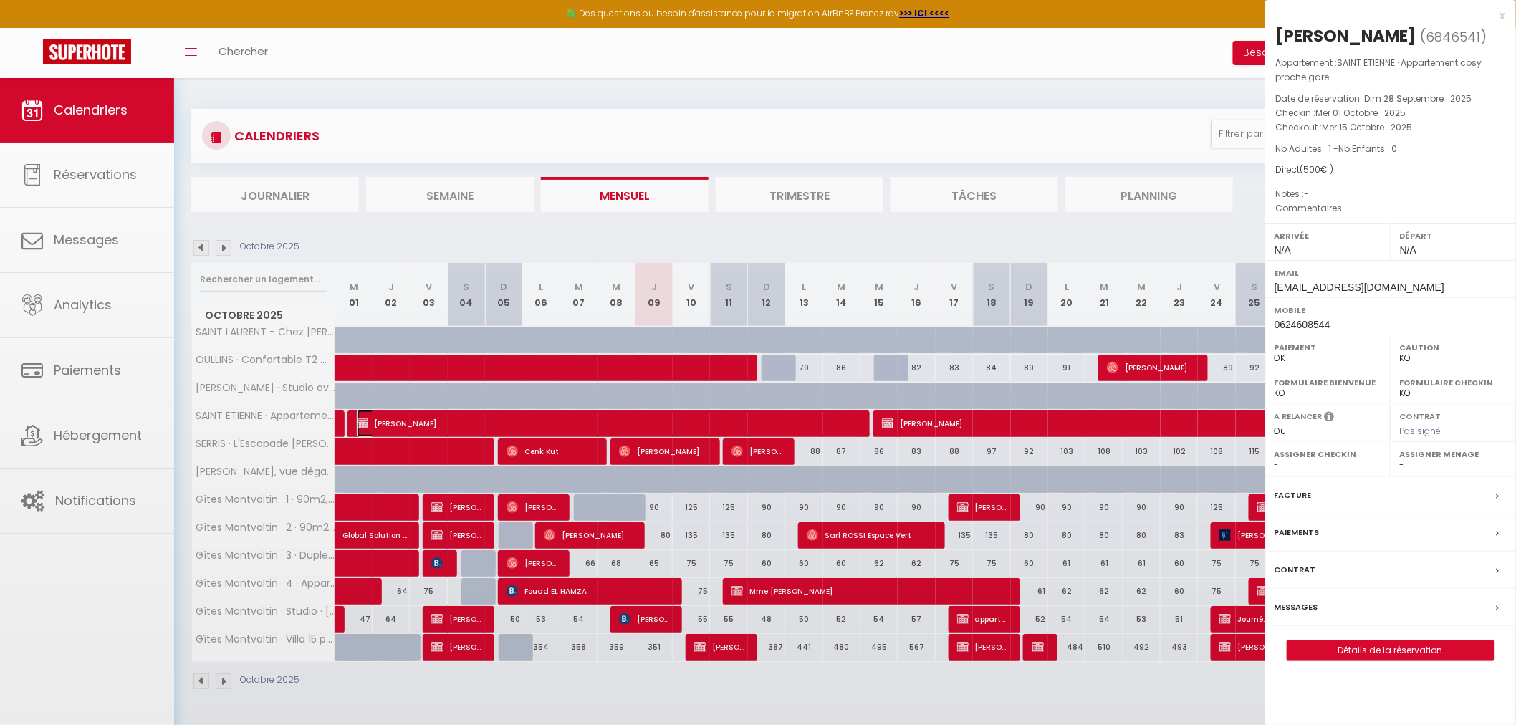
select select "47950"
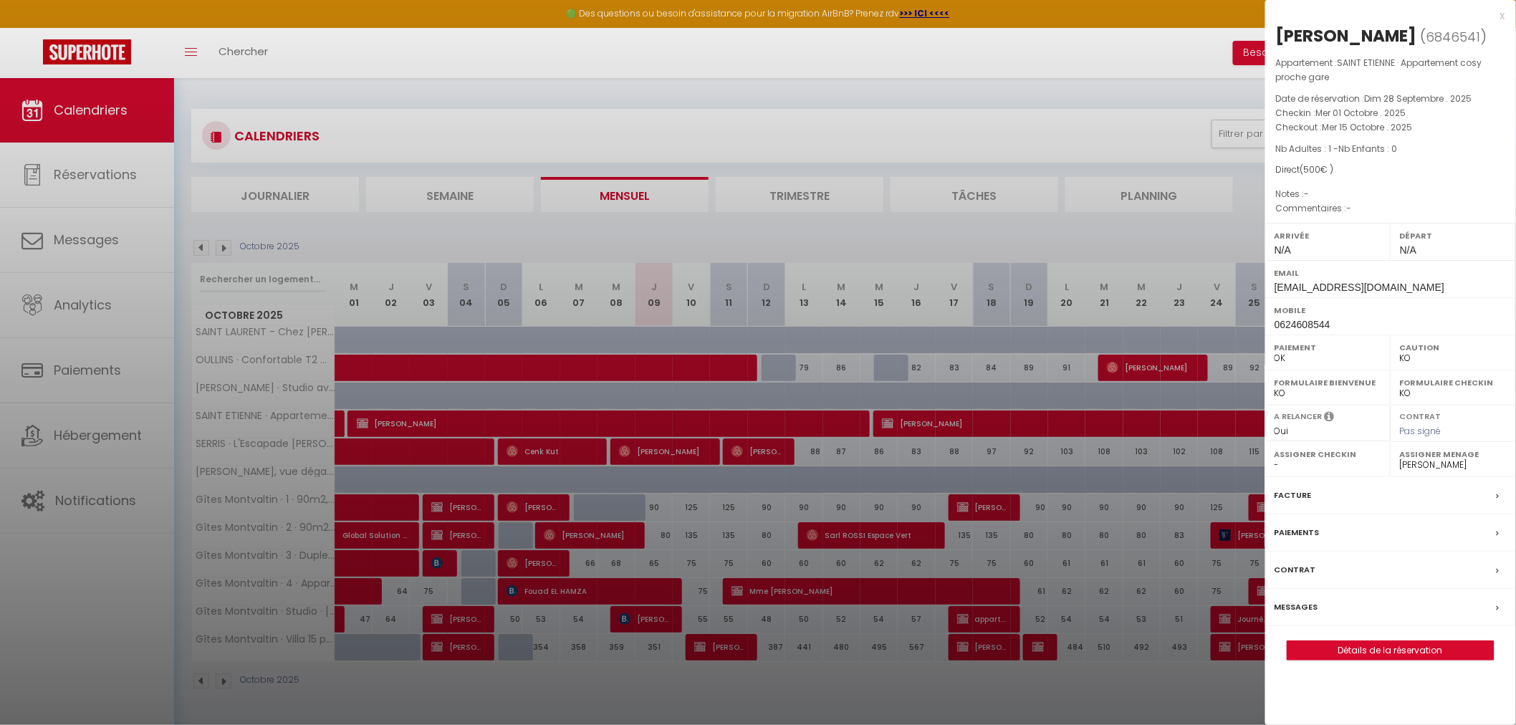
click at [854, 486] on div at bounding box center [758, 362] width 1516 height 725
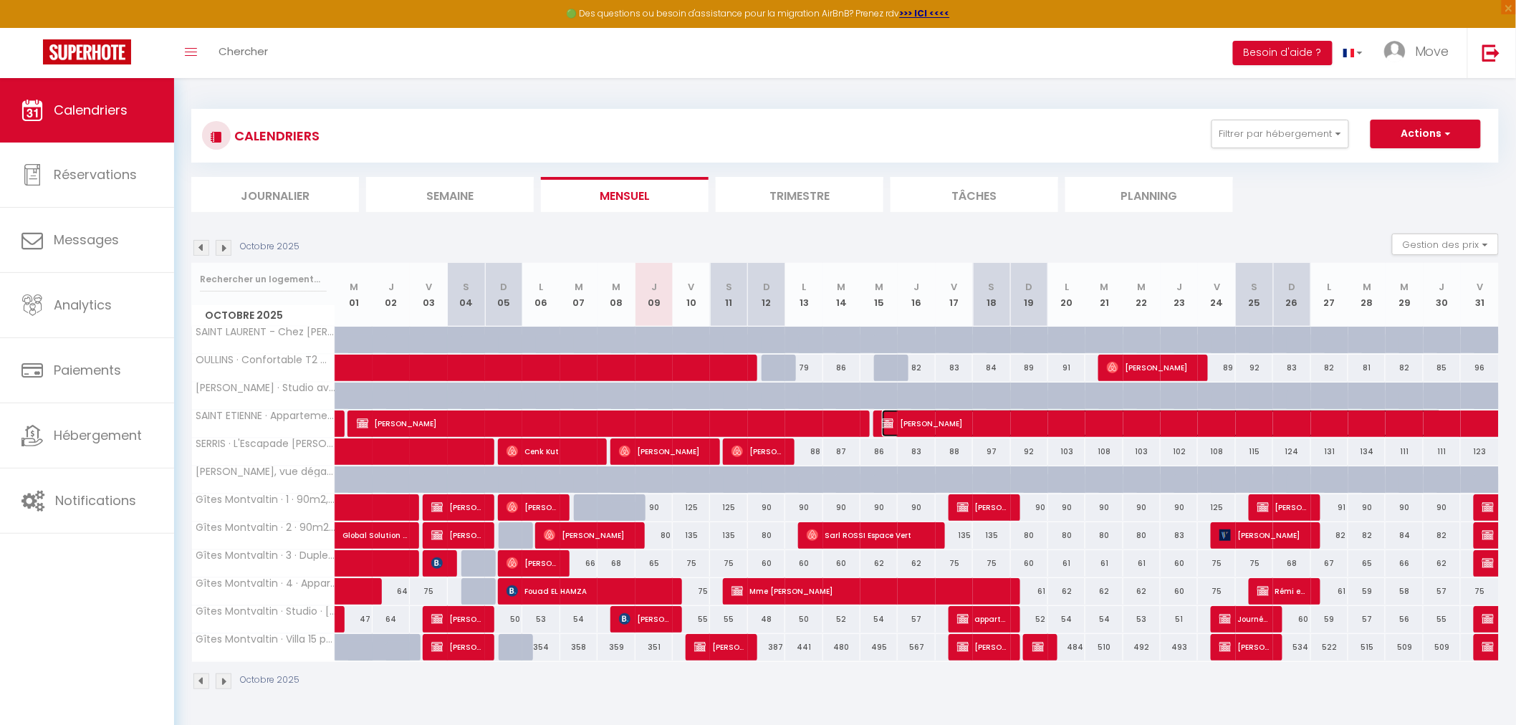
click at [986, 416] on span "[PERSON_NAME]" at bounding box center [1162, 423] width 560 height 27
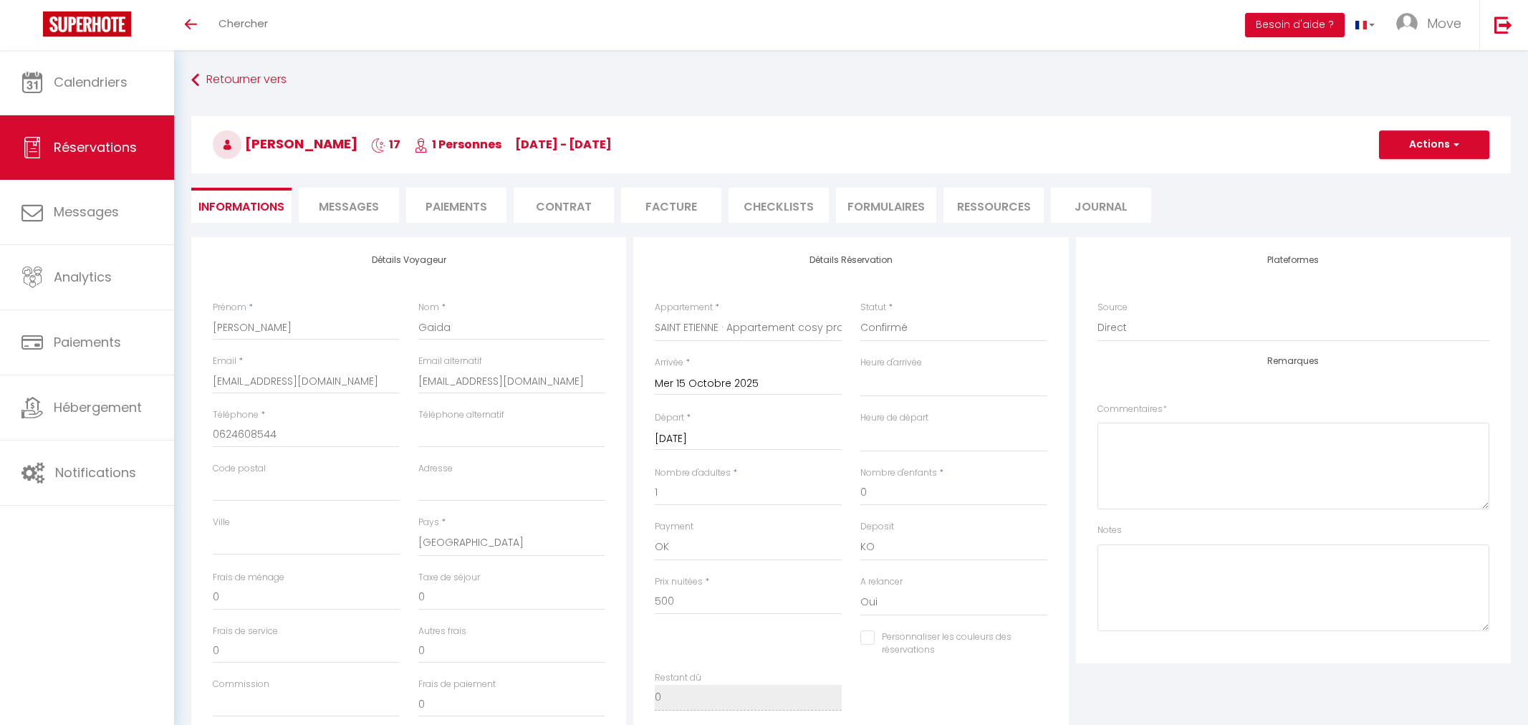
select select "70903"
select select
select select "14"
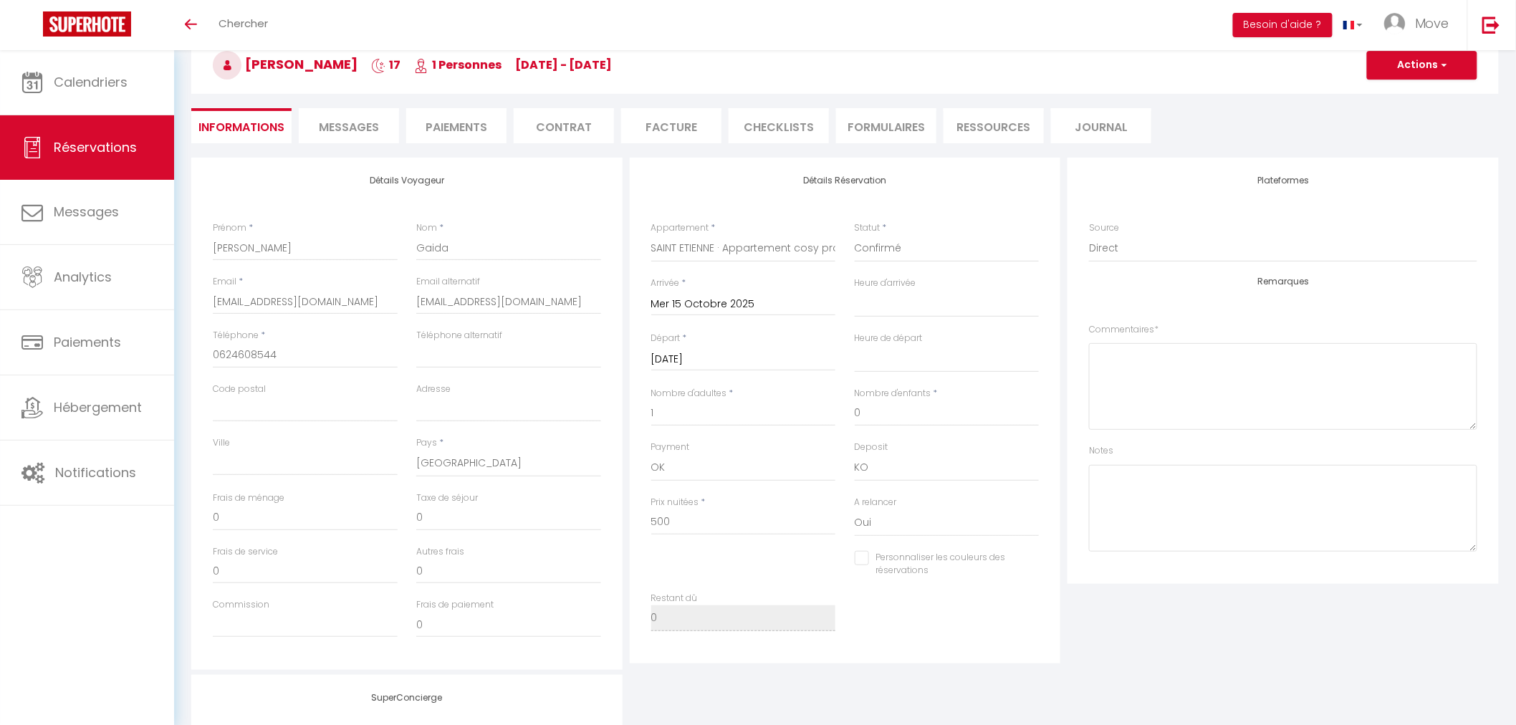
click at [640, 122] on li "Facture" at bounding box center [671, 125] width 100 height 35
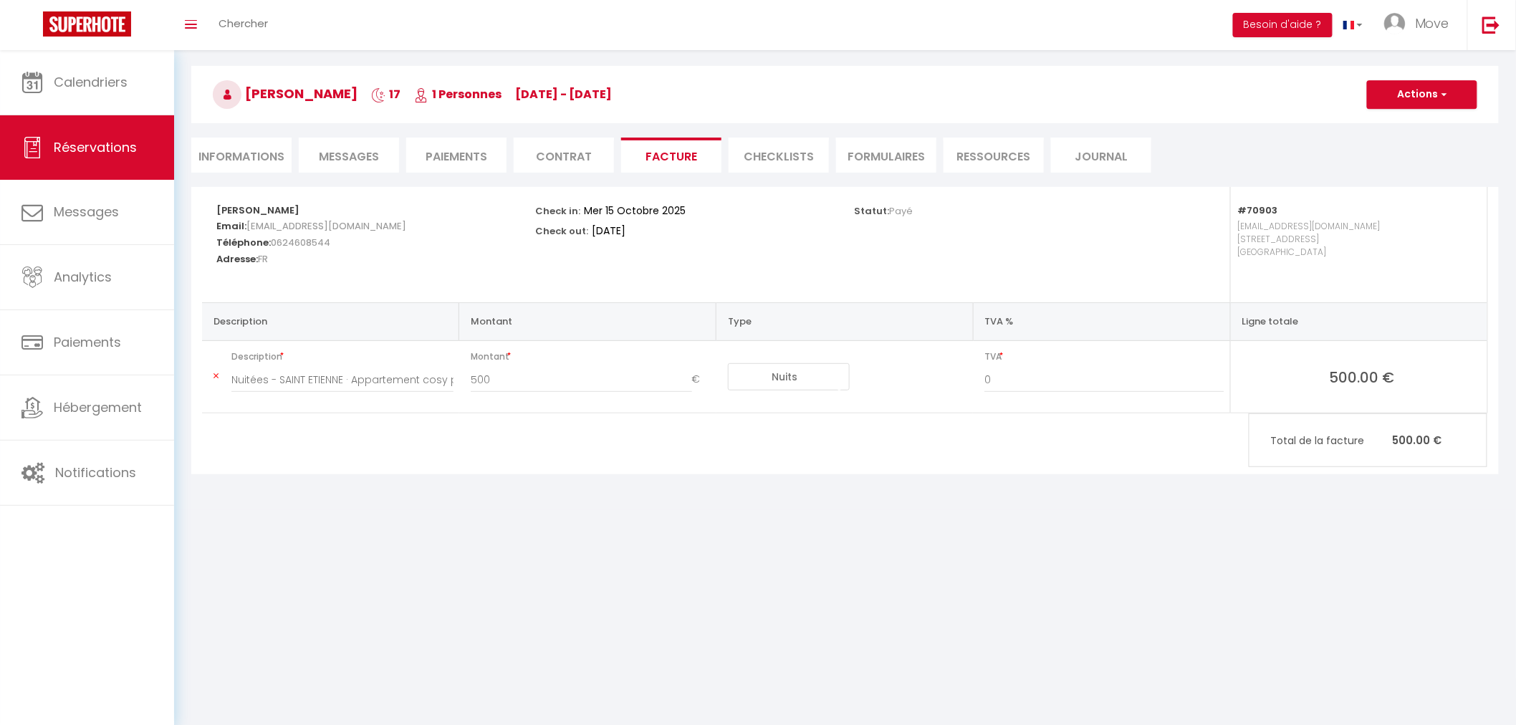
click at [518, 120] on h3 "Thierry Gaida 17 1 Personnes We 15 Oct - Sa 01 Nov" at bounding box center [844, 94] width 1307 height 57
click at [576, 173] on div "Retourner vers Thierry Gaida 17 1 Personnes We 15 Oct - Sa 01 Nov Actions Enreg…" at bounding box center [845, 102] width 1326 height 170
click at [571, 151] on li "Contrat" at bounding box center [564, 155] width 100 height 35
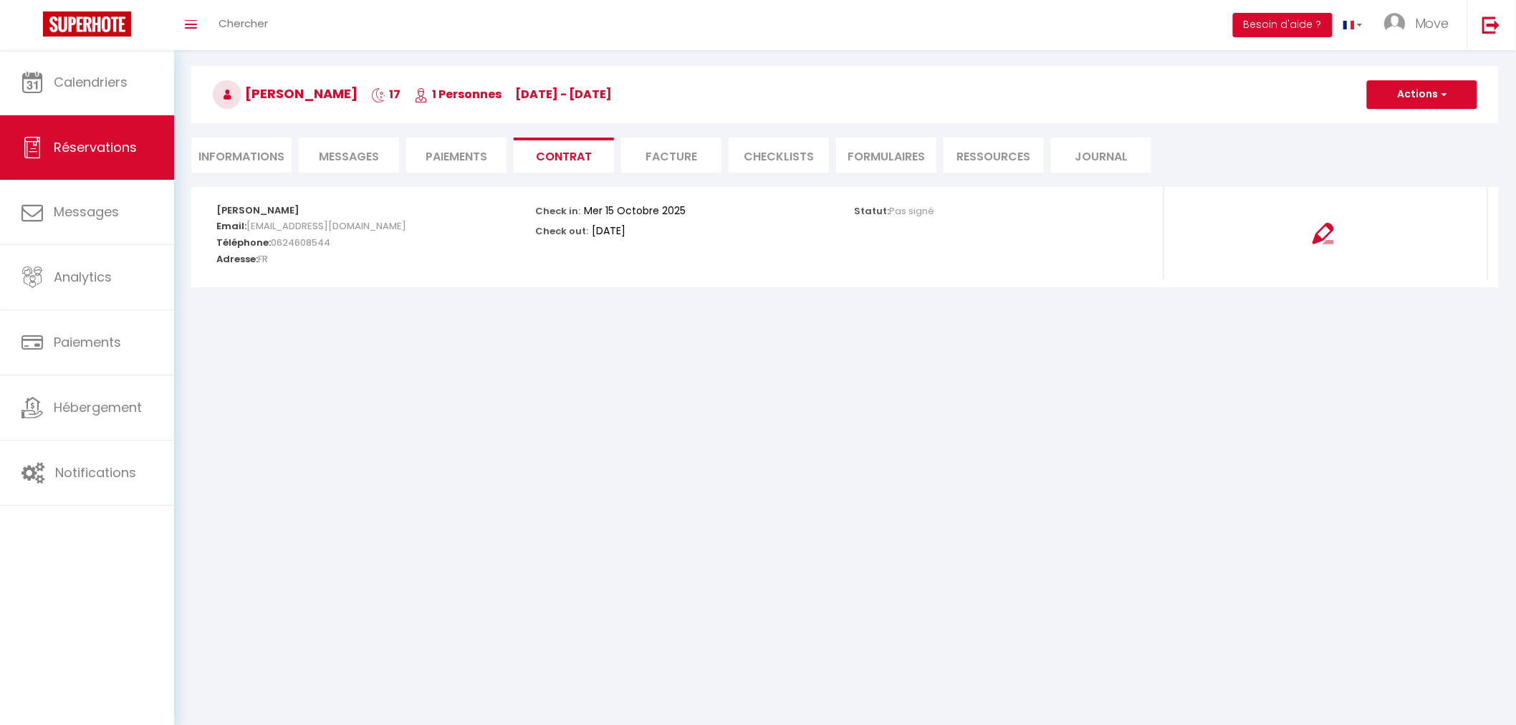
click at [772, 140] on li "CHECKLISTS" at bounding box center [778, 155] width 100 height 35
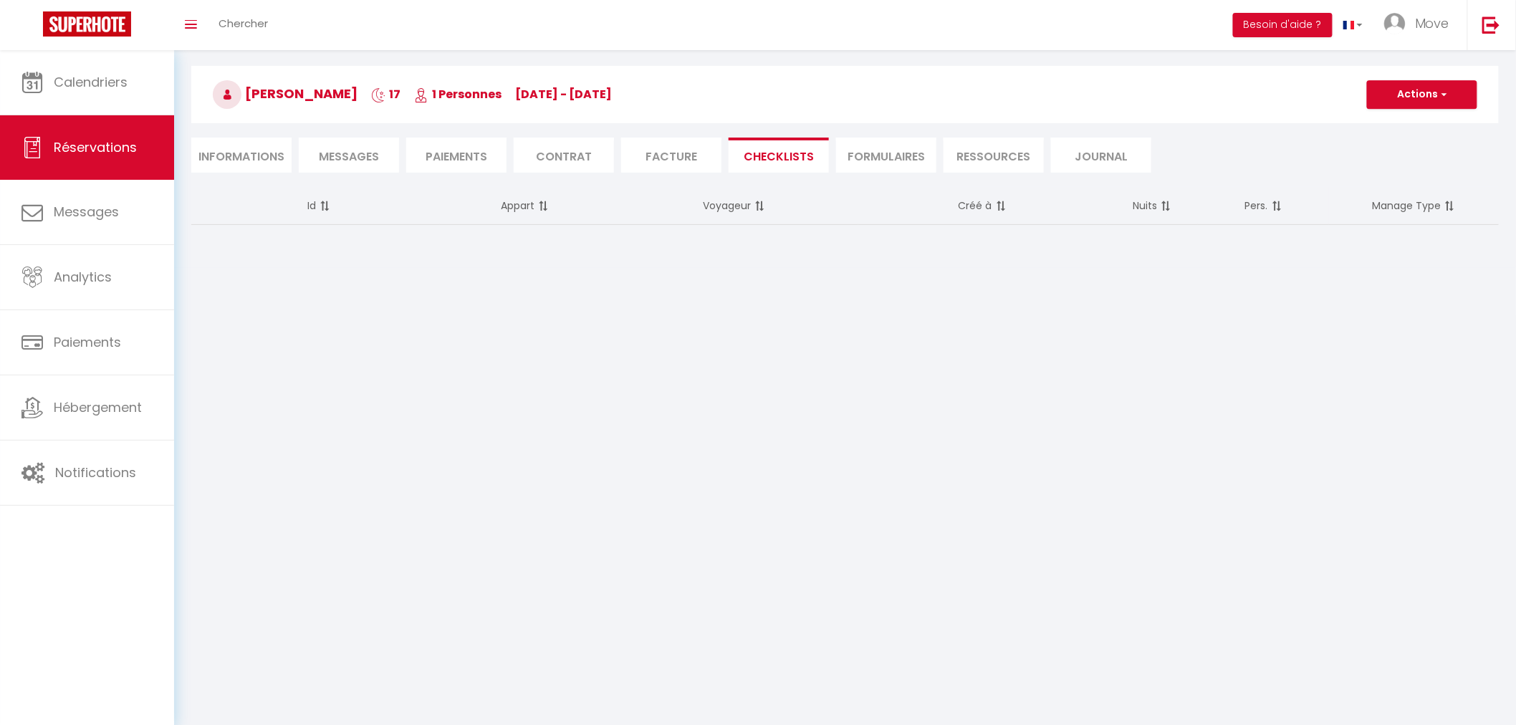
click at [889, 153] on li "FORMULAIRES" at bounding box center [886, 155] width 100 height 35
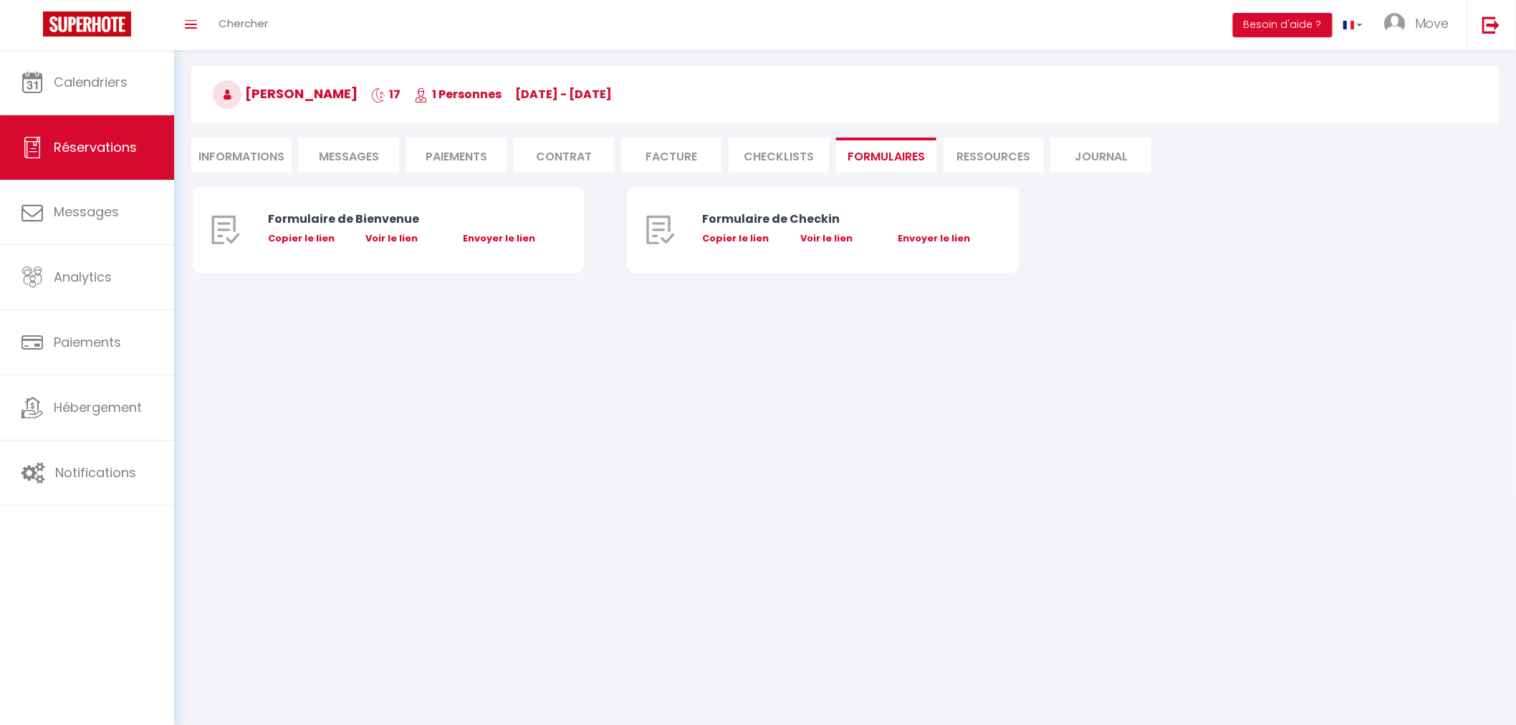
click at [368, 149] on span "Messages" at bounding box center [349, 156] width 60 height 16
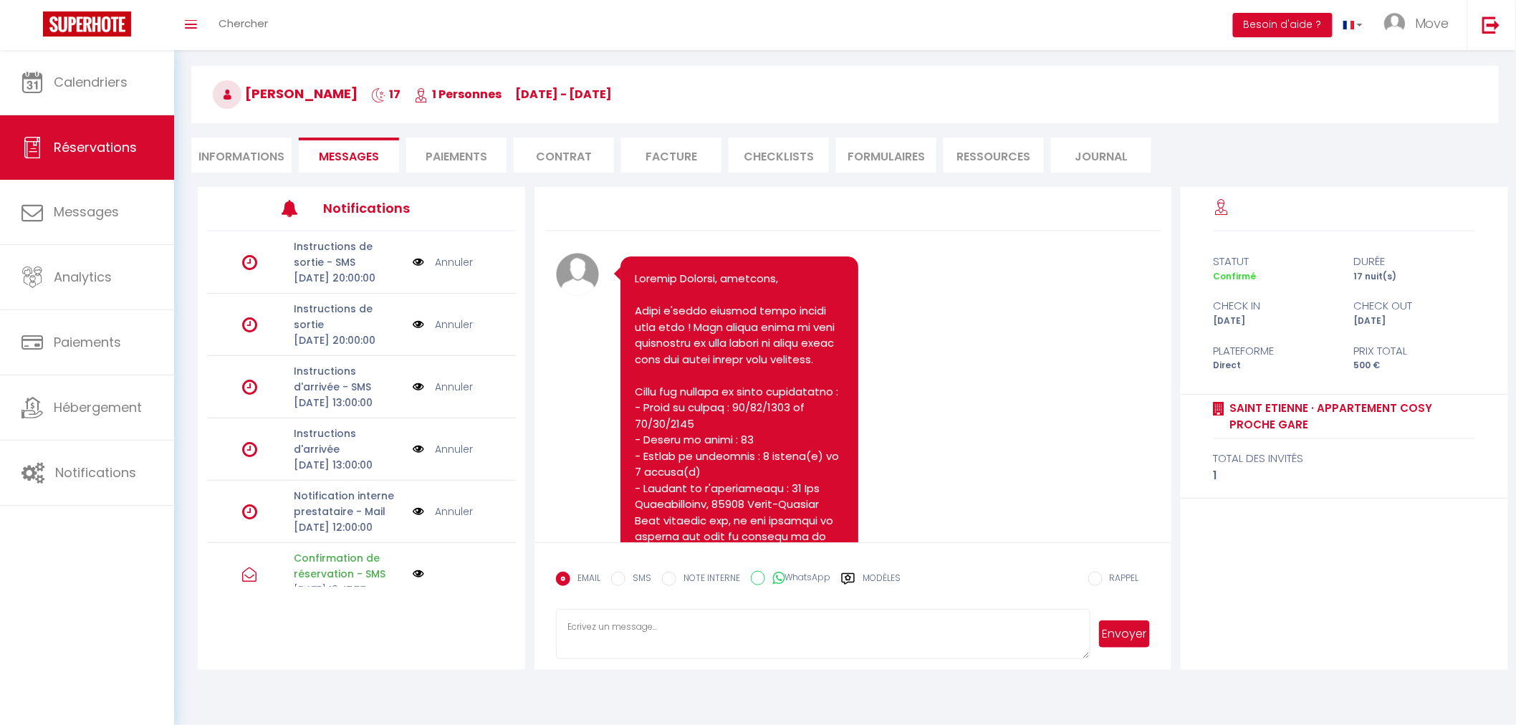
select select
click at [244, 155] on li "Informations" at bounding box center [241, 155] width 100 height 35
select select
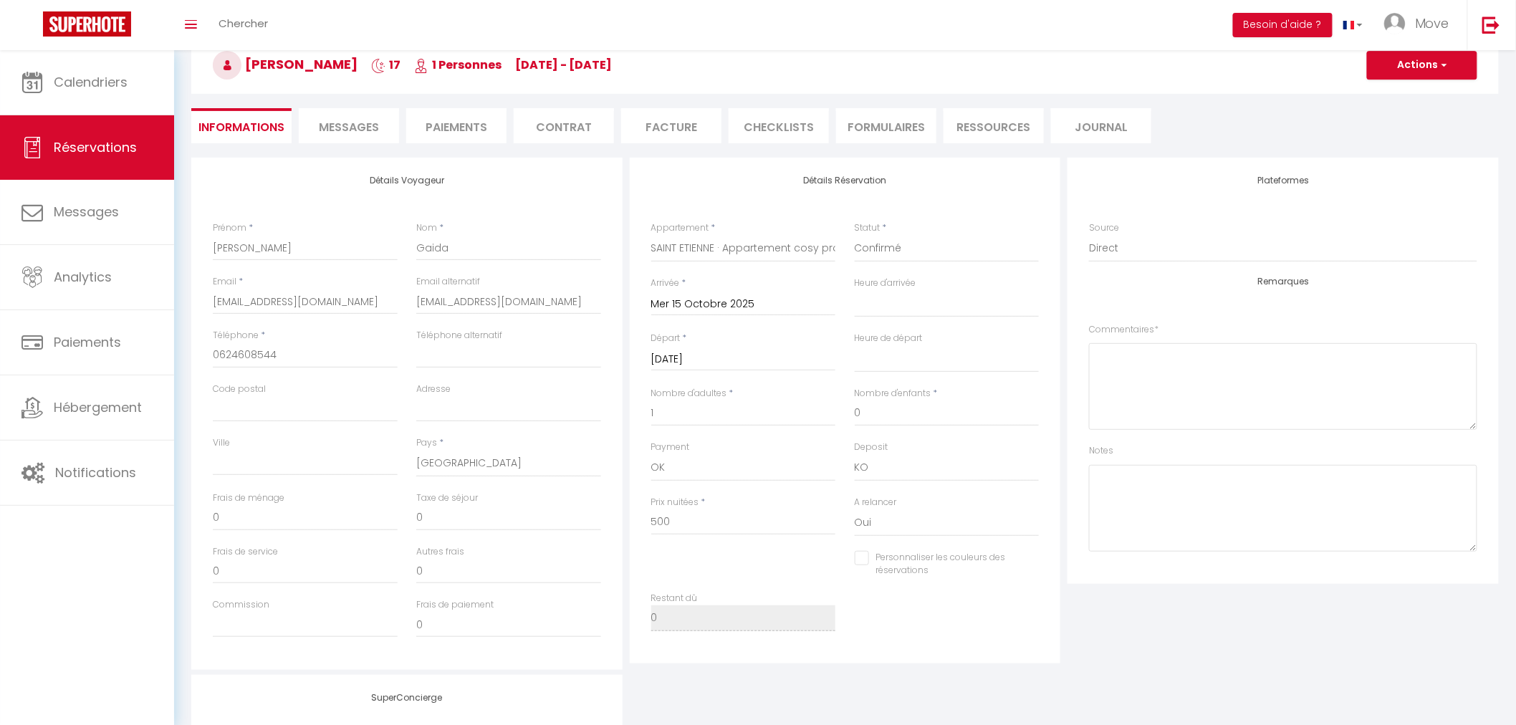
click at [332, 130] on span "Messages" at bounding box center [349, 127] width 60 height 16
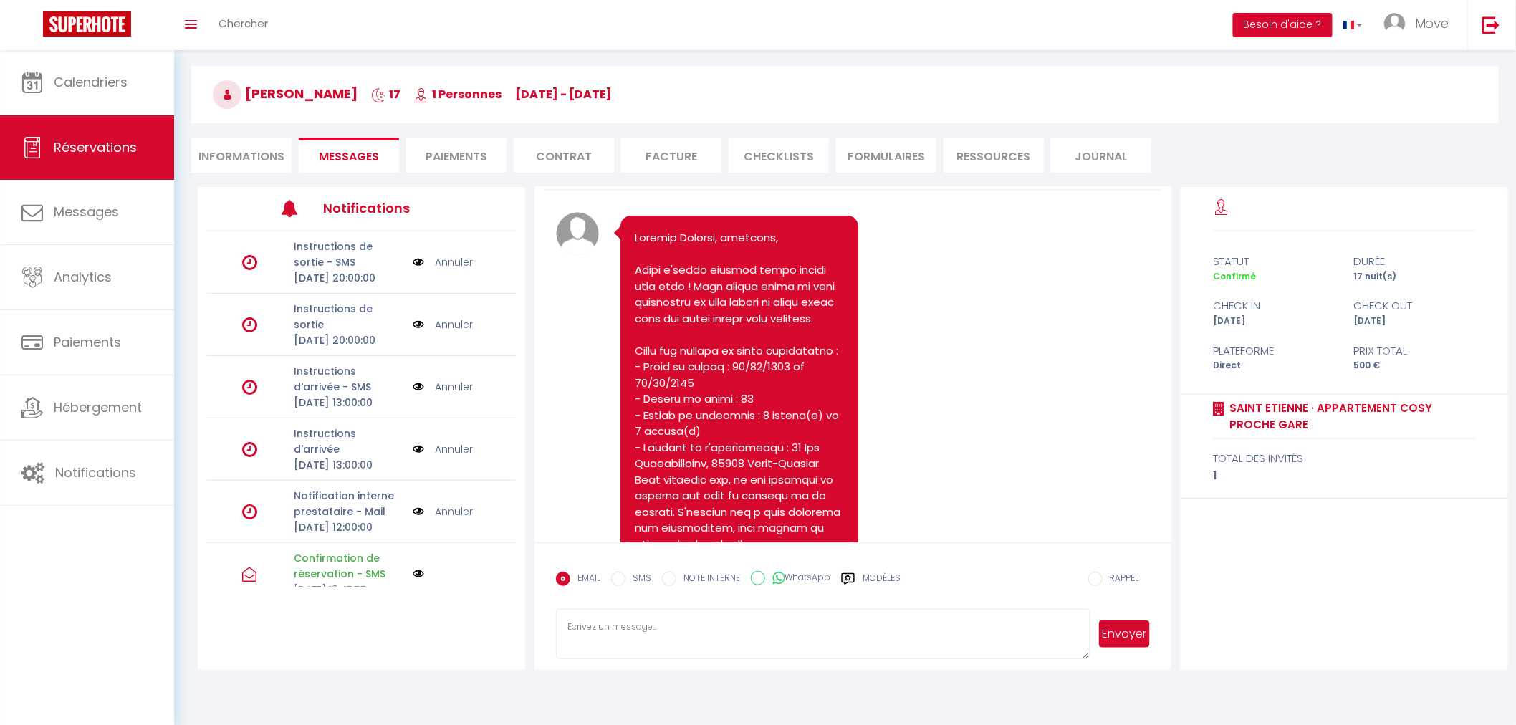
scroll to position [80, 0]
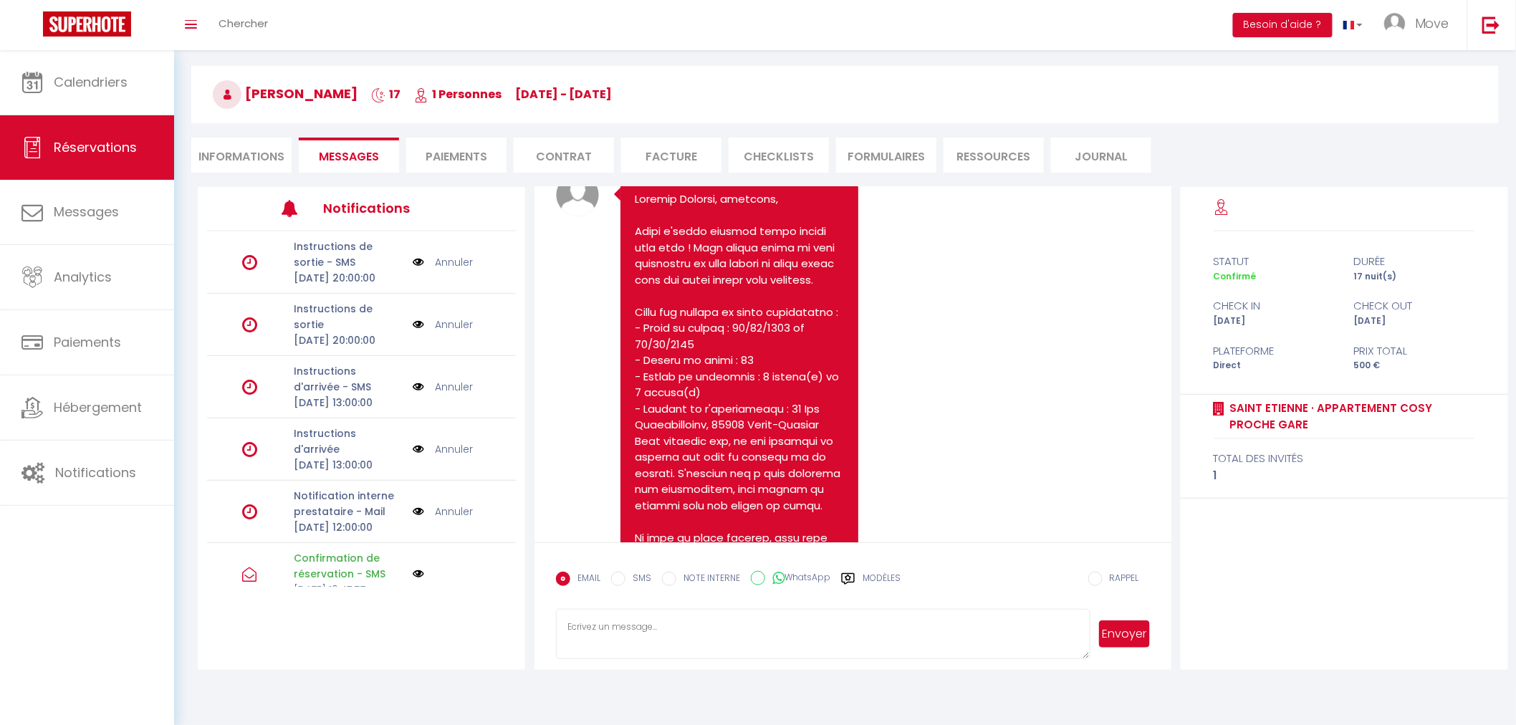
click at [251, 146] on li "Informations" at bounding box center [241, 155] width 100 height 35
select select
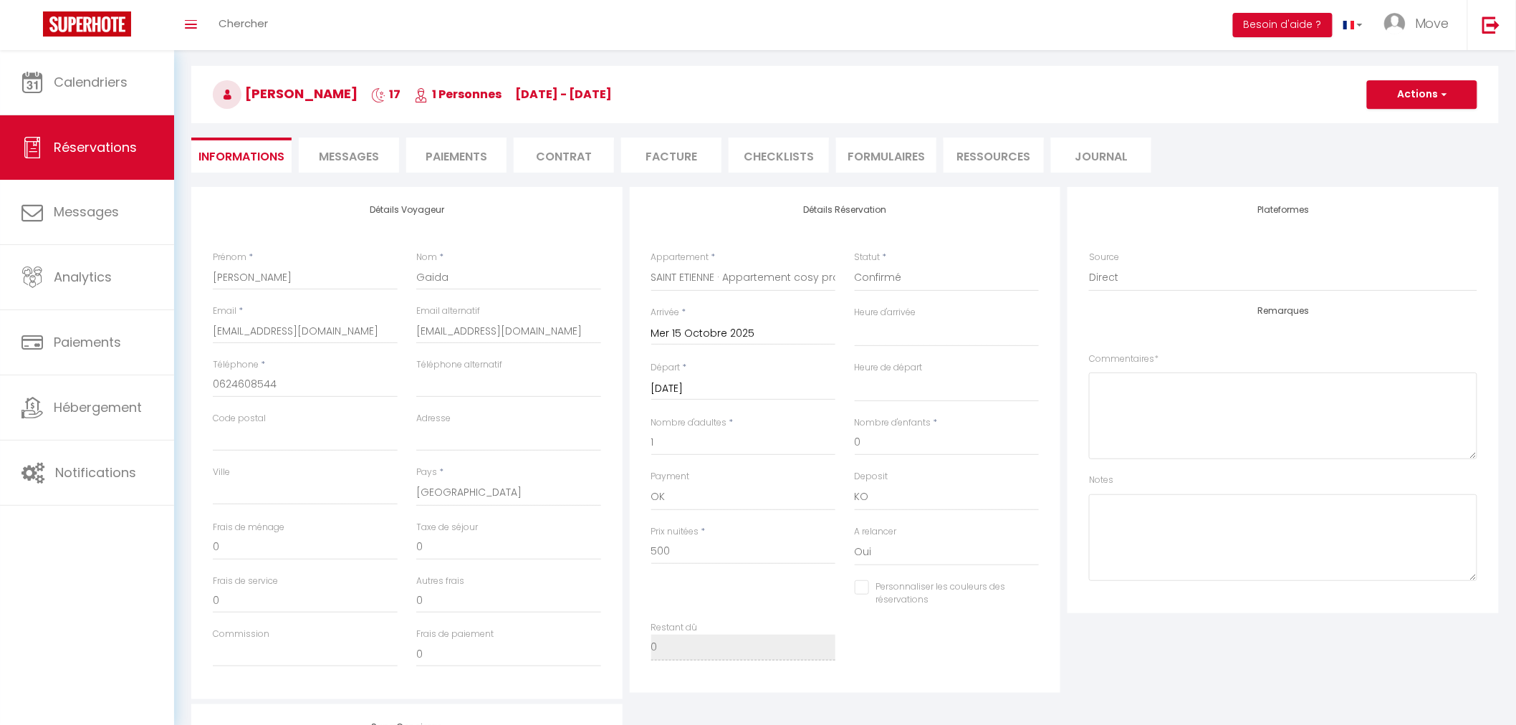
click at [703, 385] on input "Sam 01 Novembre 2025" at bounding box center [743, 389] width 185 height 19
click at [660, 412] on span "<" at bounding box center [667, 412] width 31 height 29
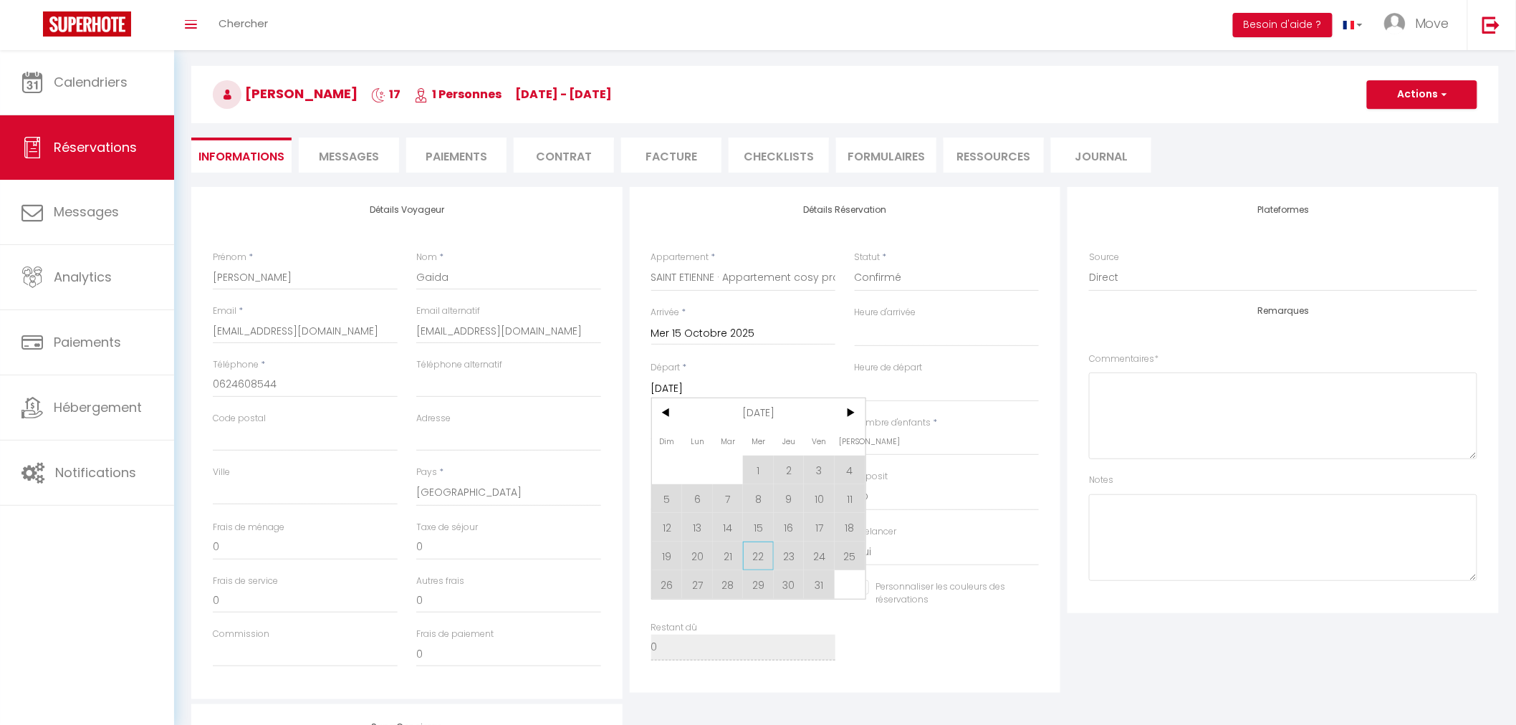
click at [761, 553] on span "22" at bounding box center [758, 555] width 31 height 29
select select
type input "Mer 22 Octobre 2025"
select select
checkbox input "false"
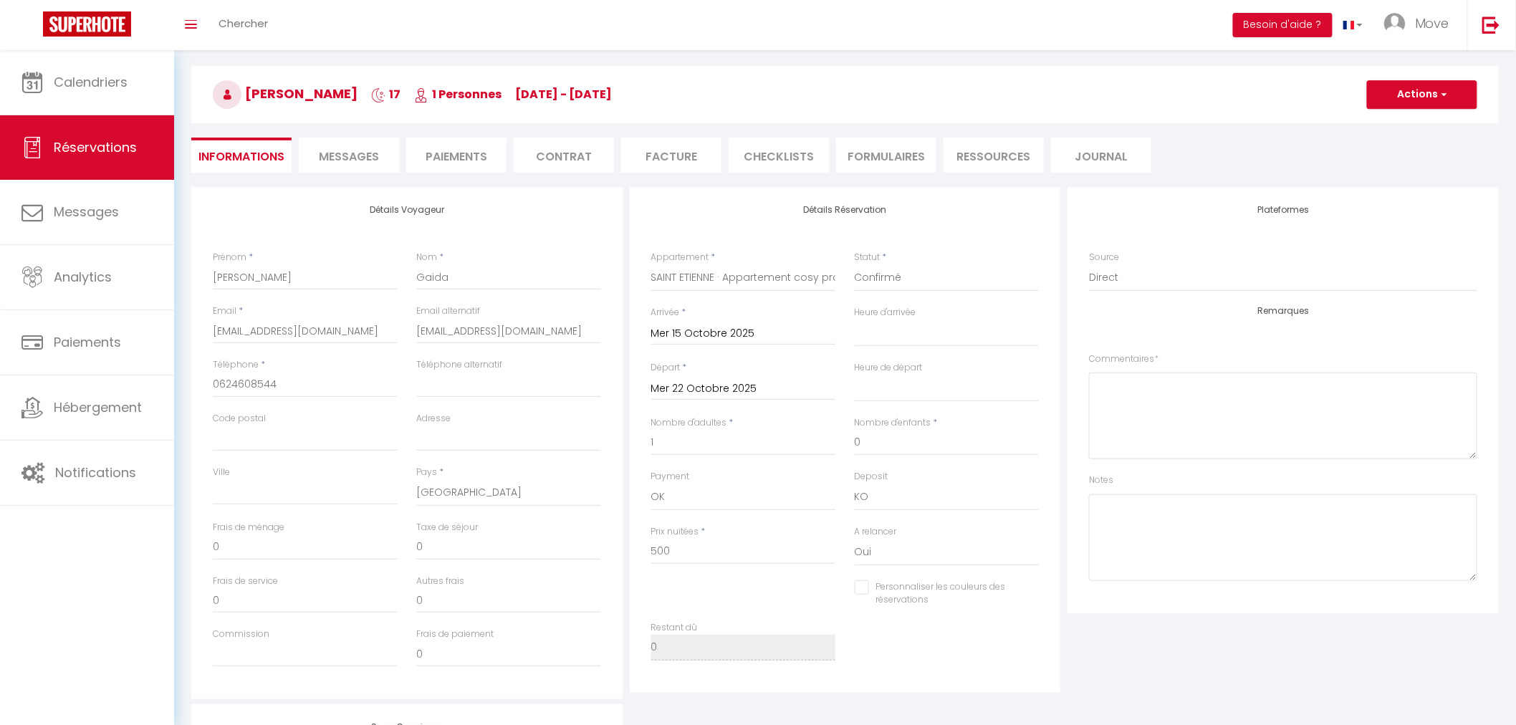
type input "30"
type input "17.08"
select select
type input "341"
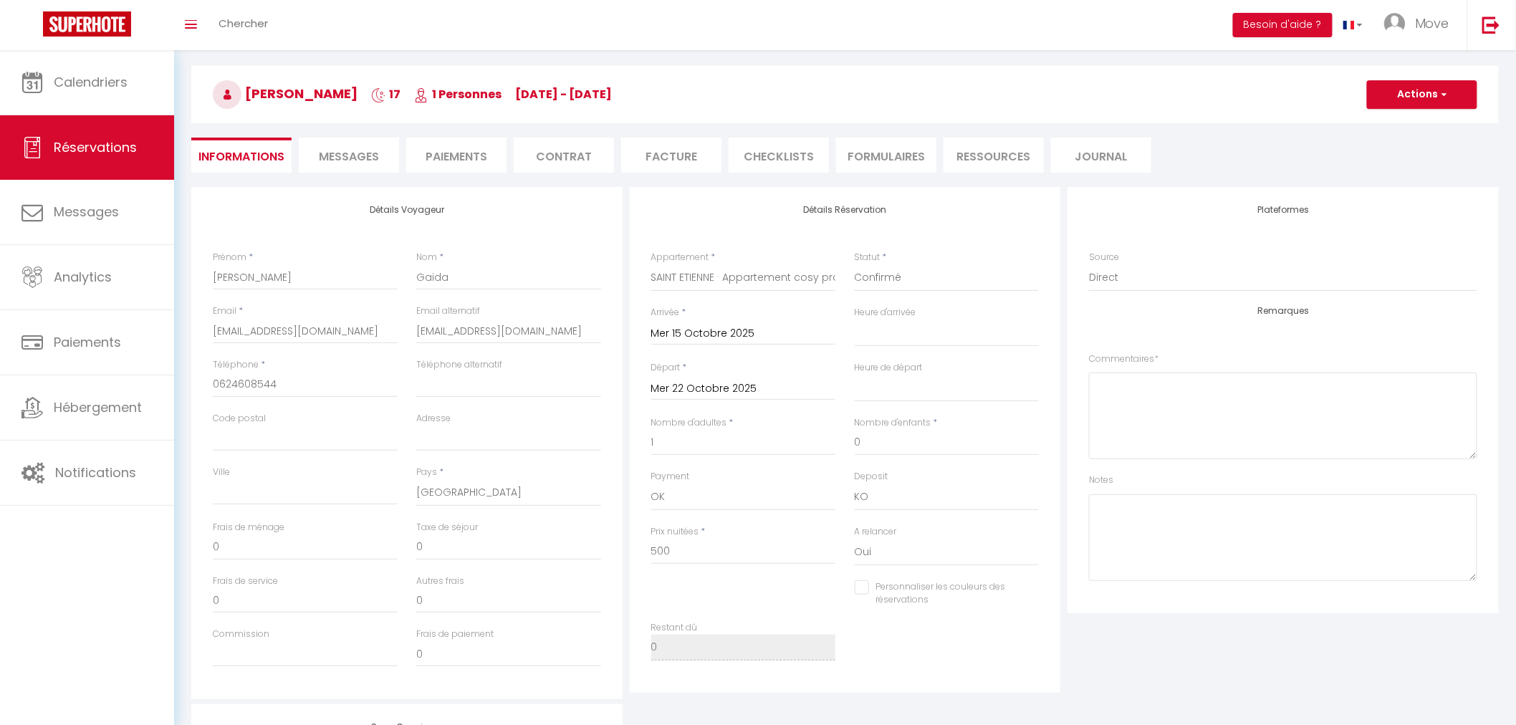
checkbox input "false"
select select
checkbox input "false"
select select
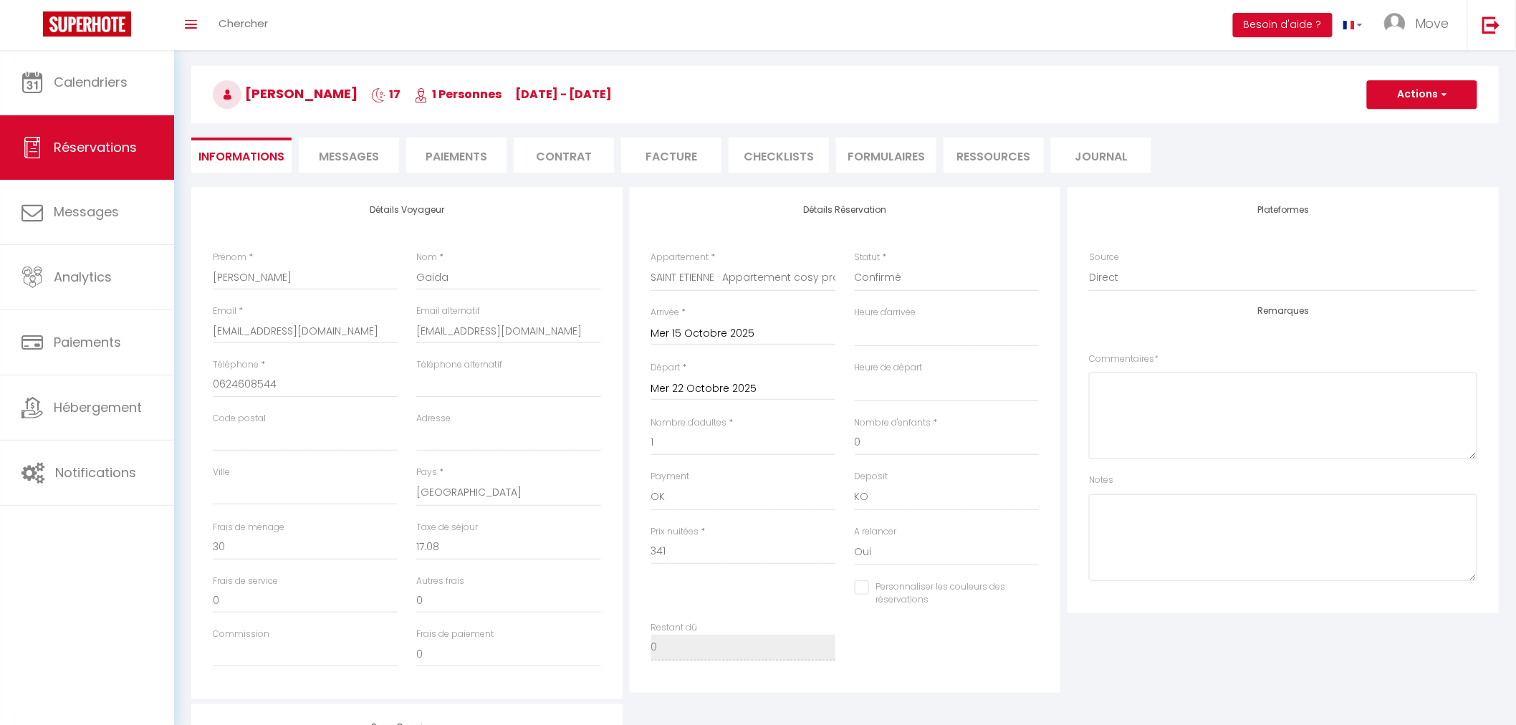
select select
checkbox input "false"
select select
checkbox input "false"
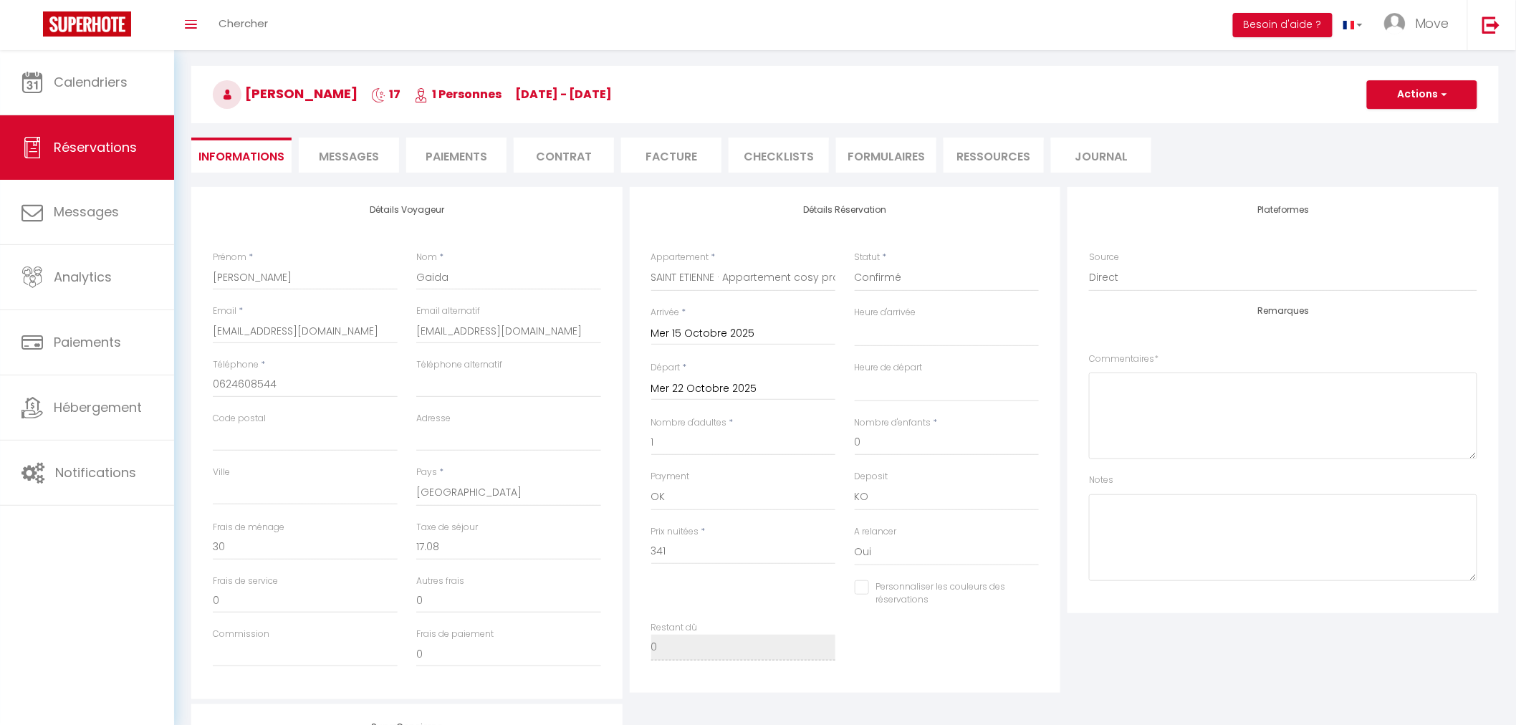
select select
checkbox input "false"
select select
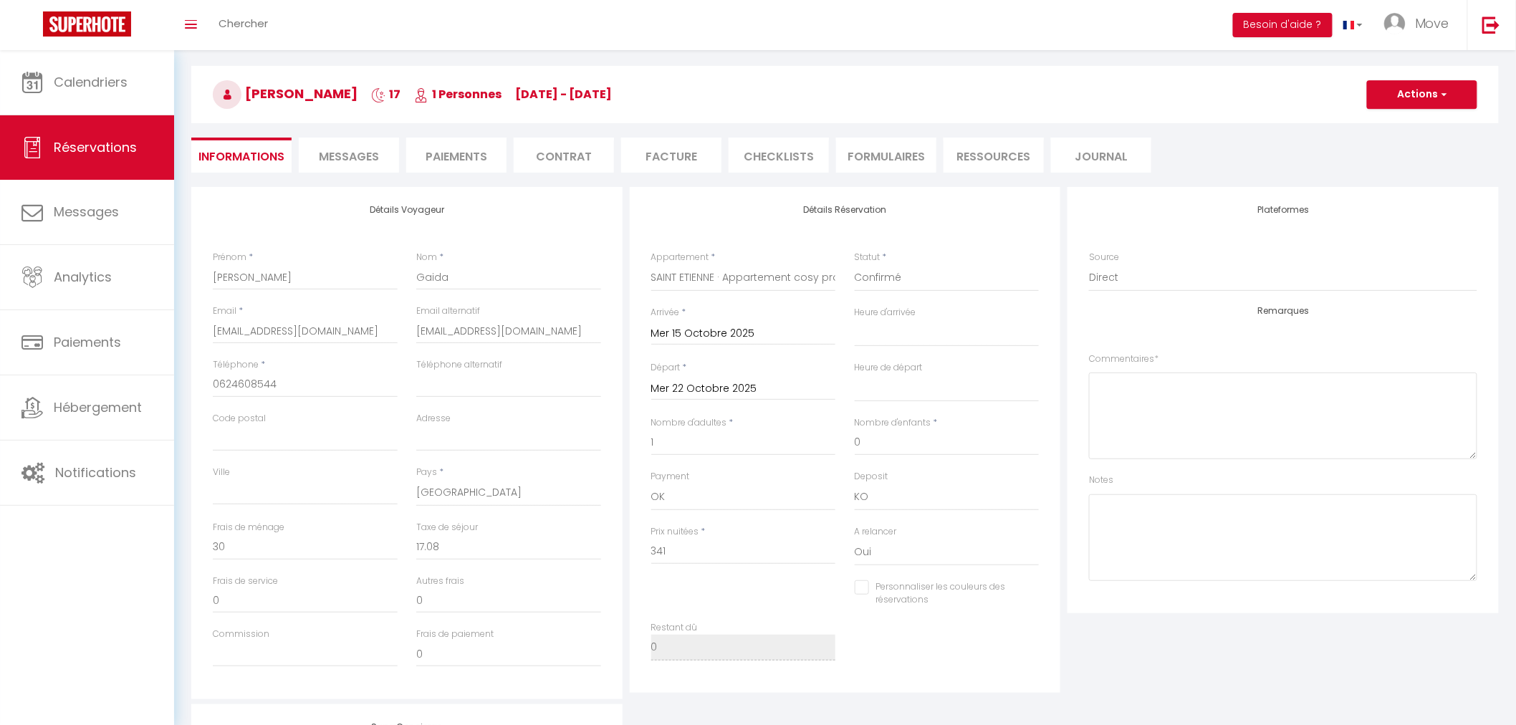
checkbox input "false"
select select
checkbox input "false"
select select
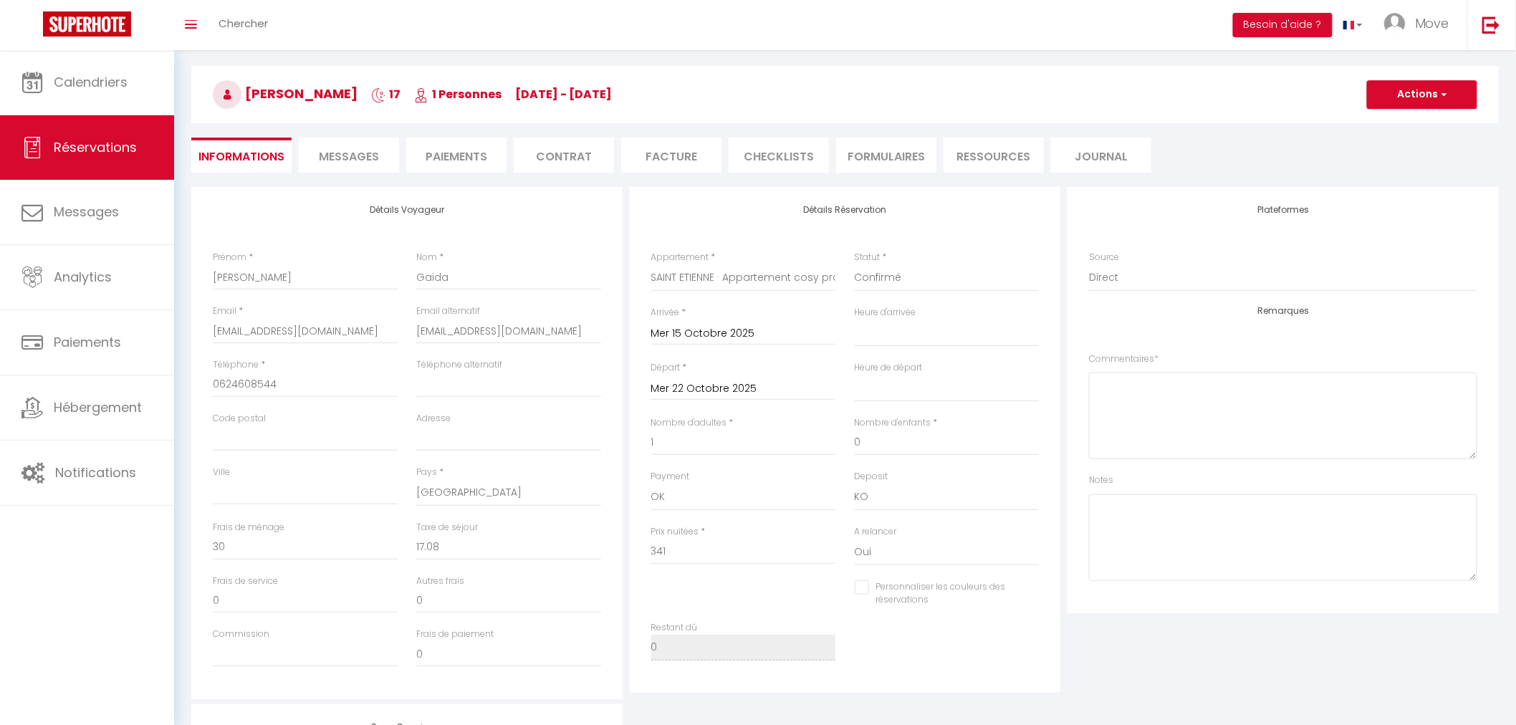
select select
checkbox input "false"
select select
checkbox input "false"
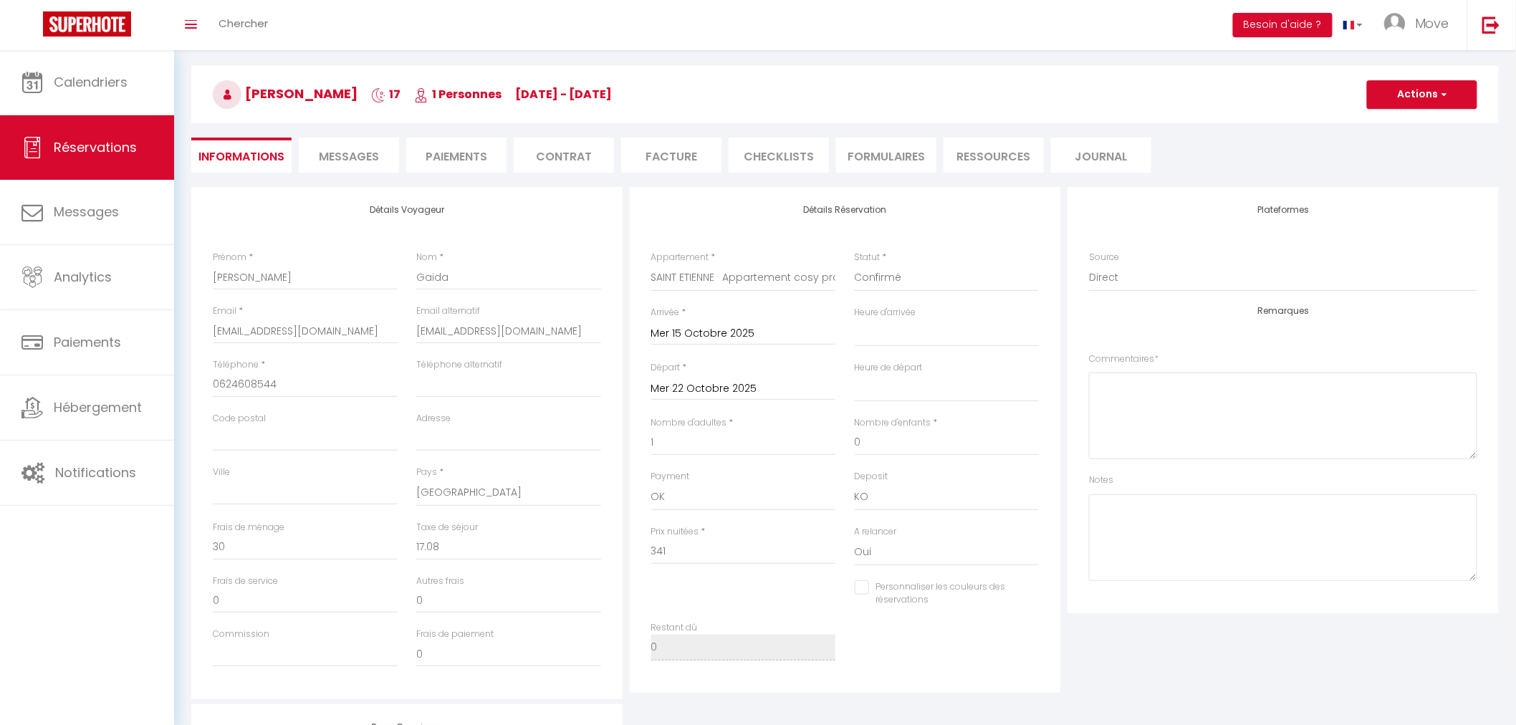
click at [367, 136] on div "Retourner vers Thierry Gaida 17 1 Personnes We 15 Oct - Sa 01 Nov Actions Enreg…" at bounding box center [845, 102] width 1326 height 170
click at [368, 140] on li "Messages" at bounding box center [349, 155] width 100 height 35
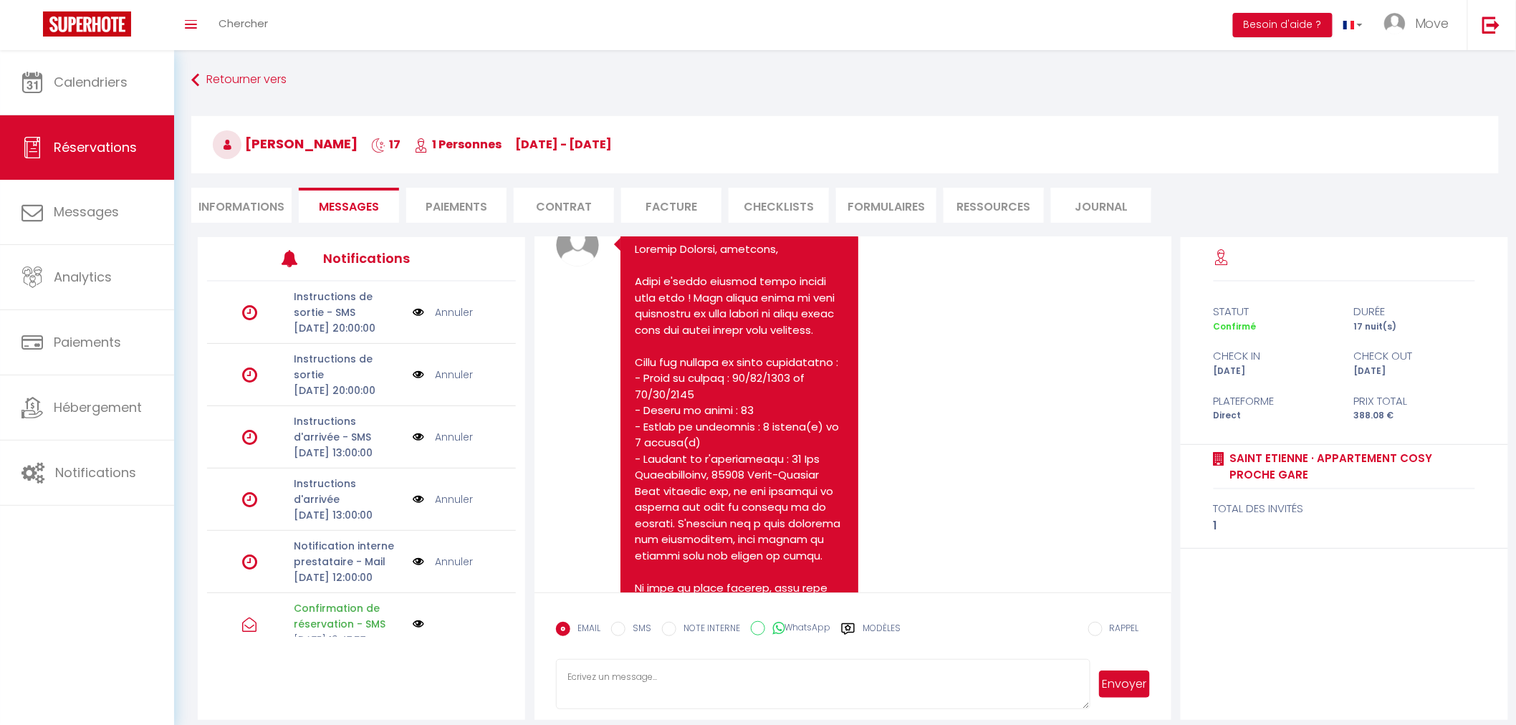
click at [223, 196] on li "Informations" at bounding box center [241, 205] width 100 height 35
select select
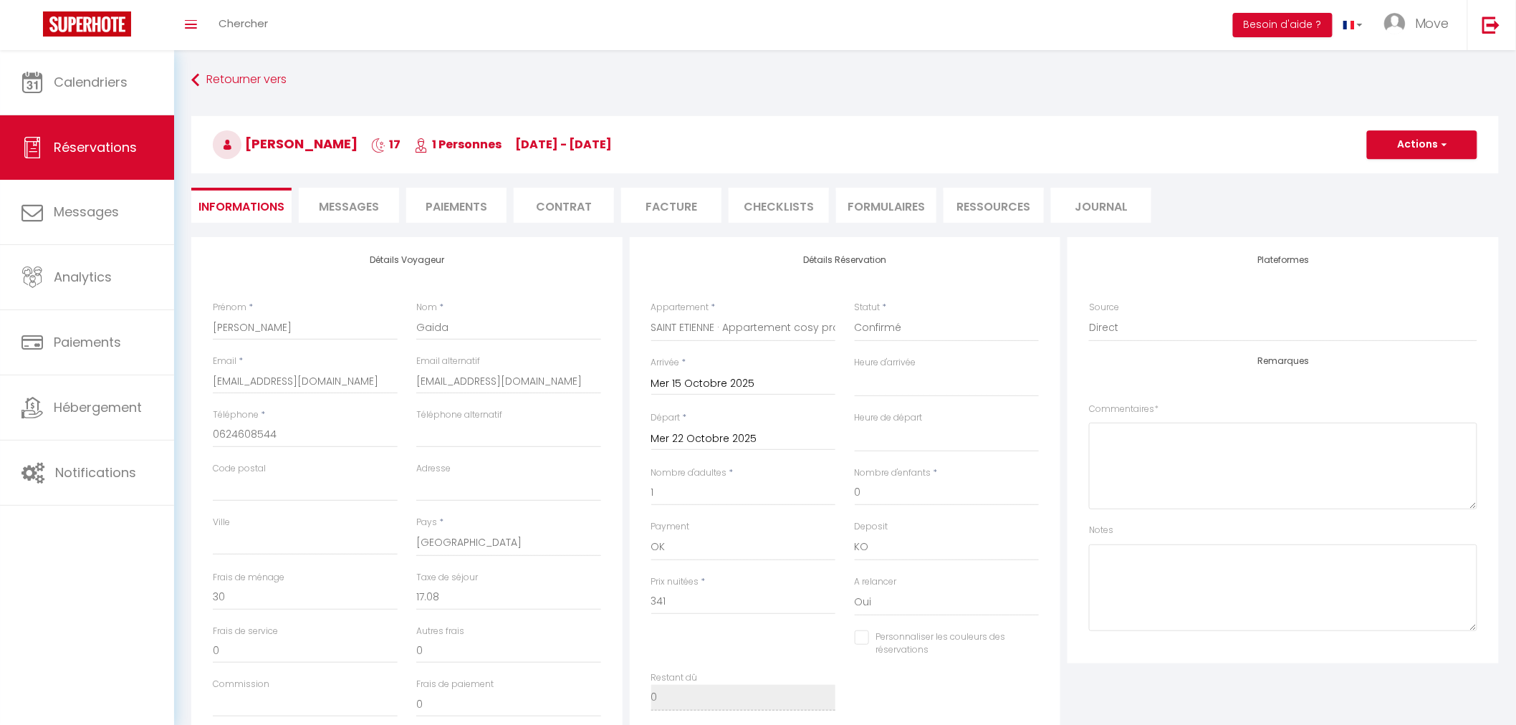
select select
checkbox input "false"
select select
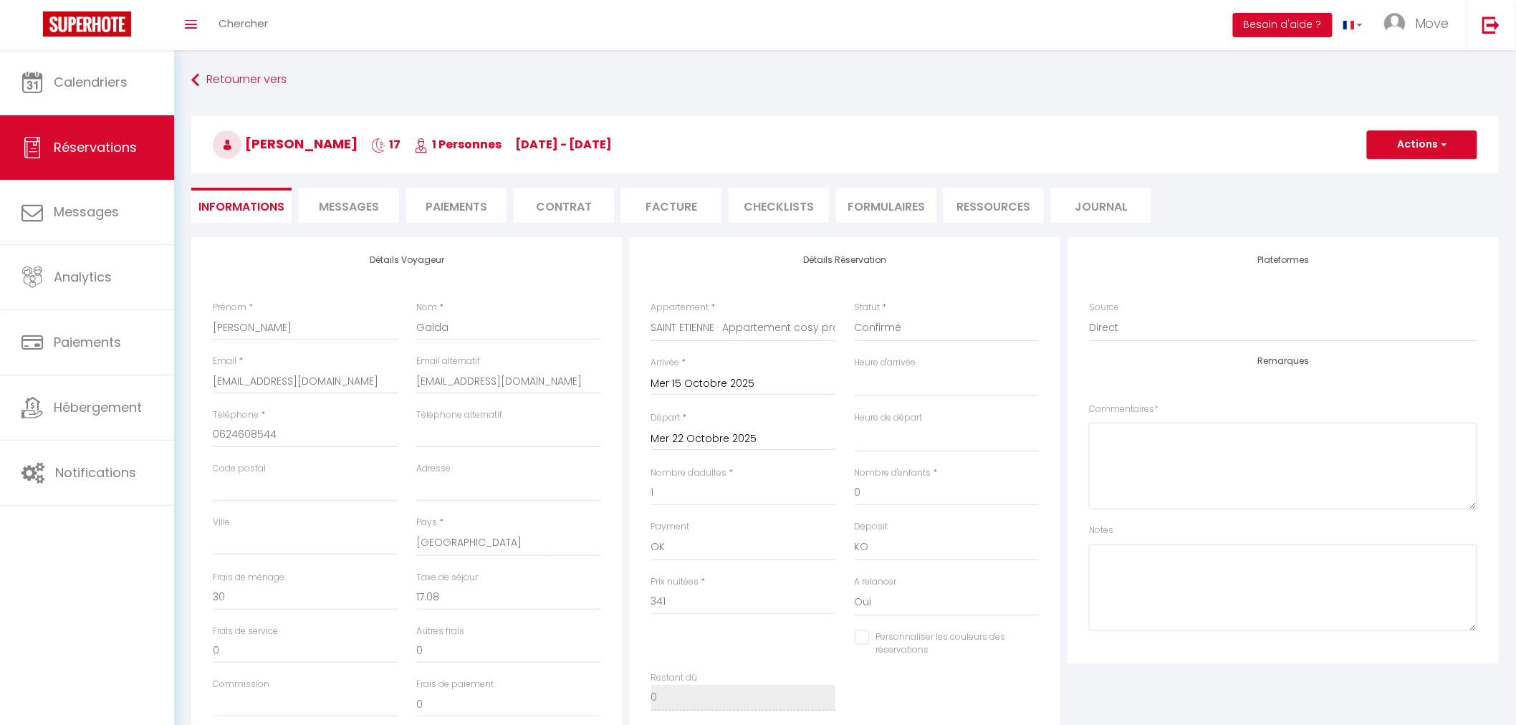
checkbox input "false"
click at [471, 201] on li "Paiements" at bounding box center [456, 205] width 100 height 35
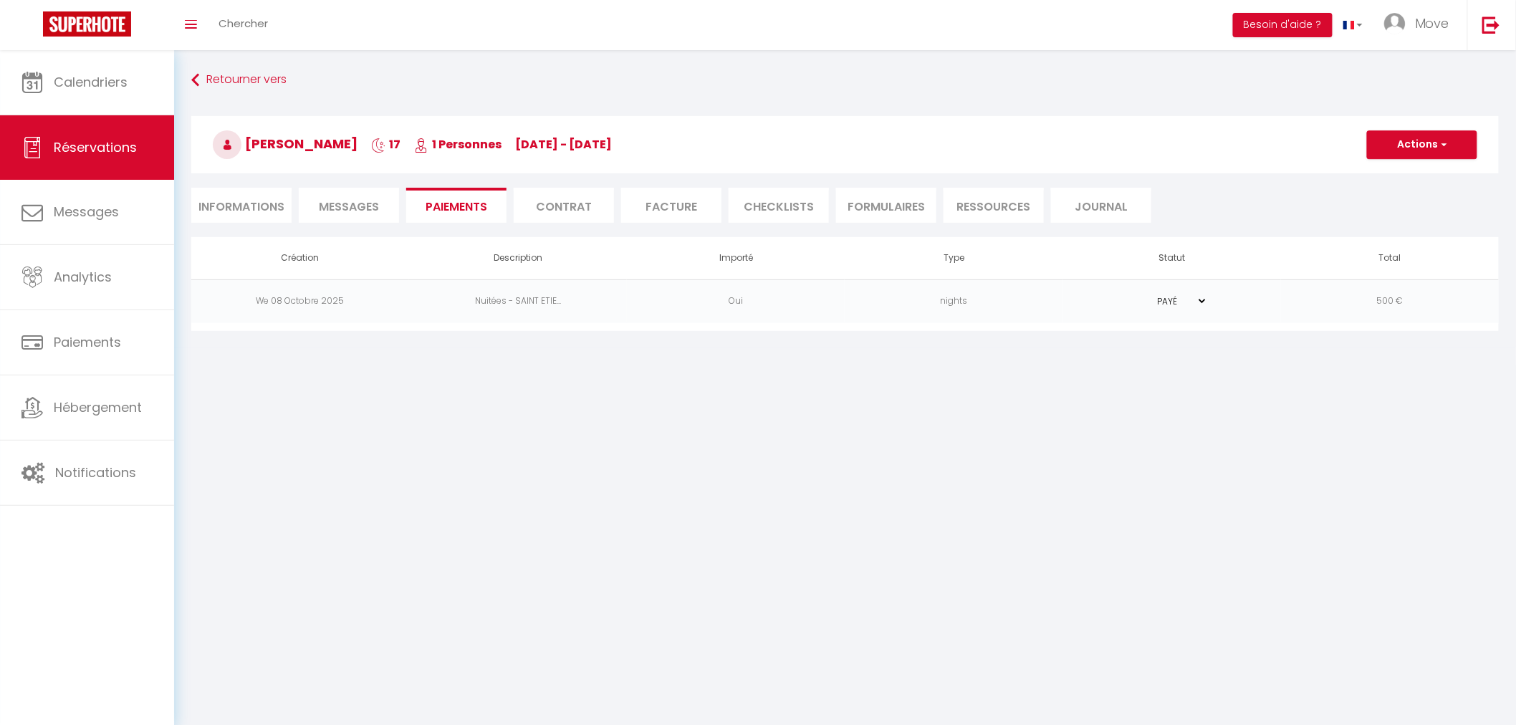
click at [546, 208] on li "Contrat" at bounding box center [564, 205] width 100 height 35
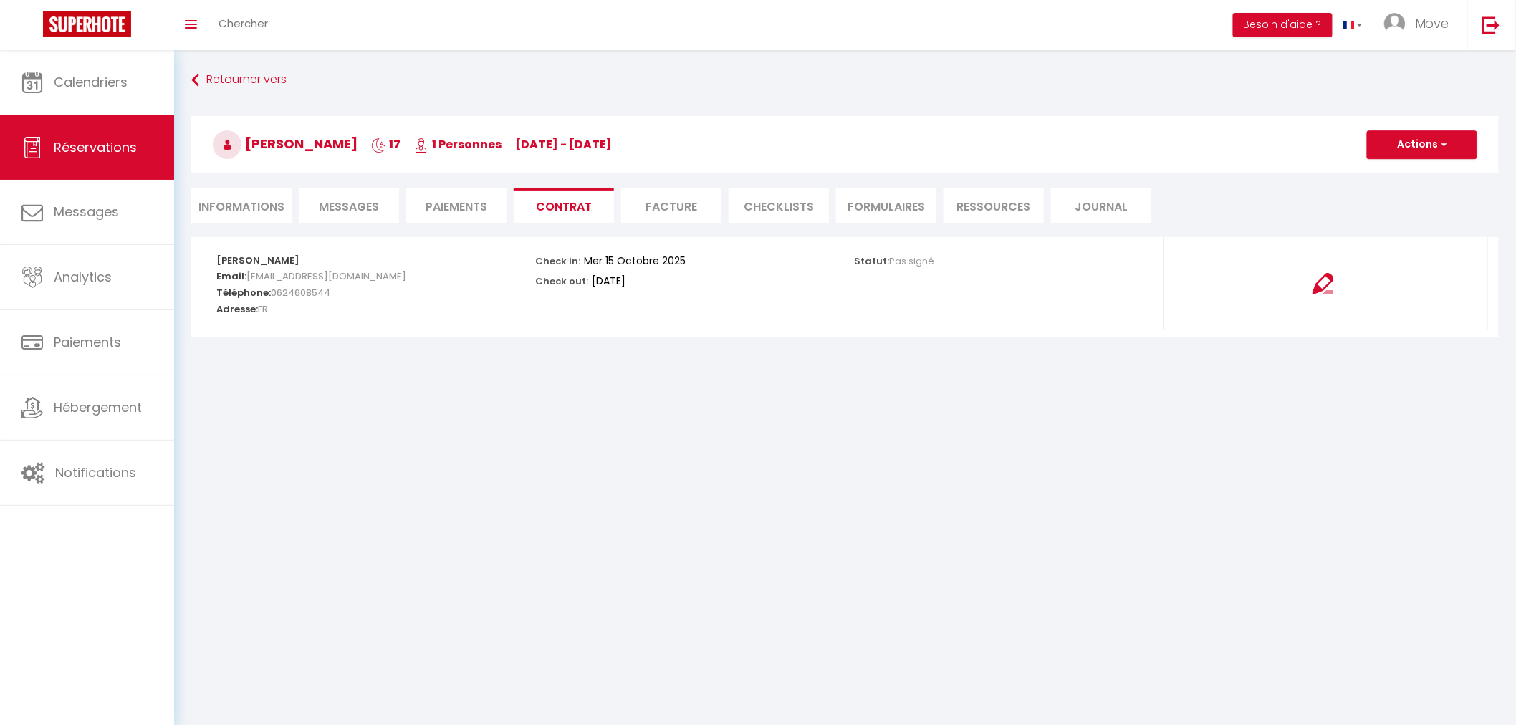
click at [390, 199] on li "Messages" at bounding box center [349, 205] width 100 height 35
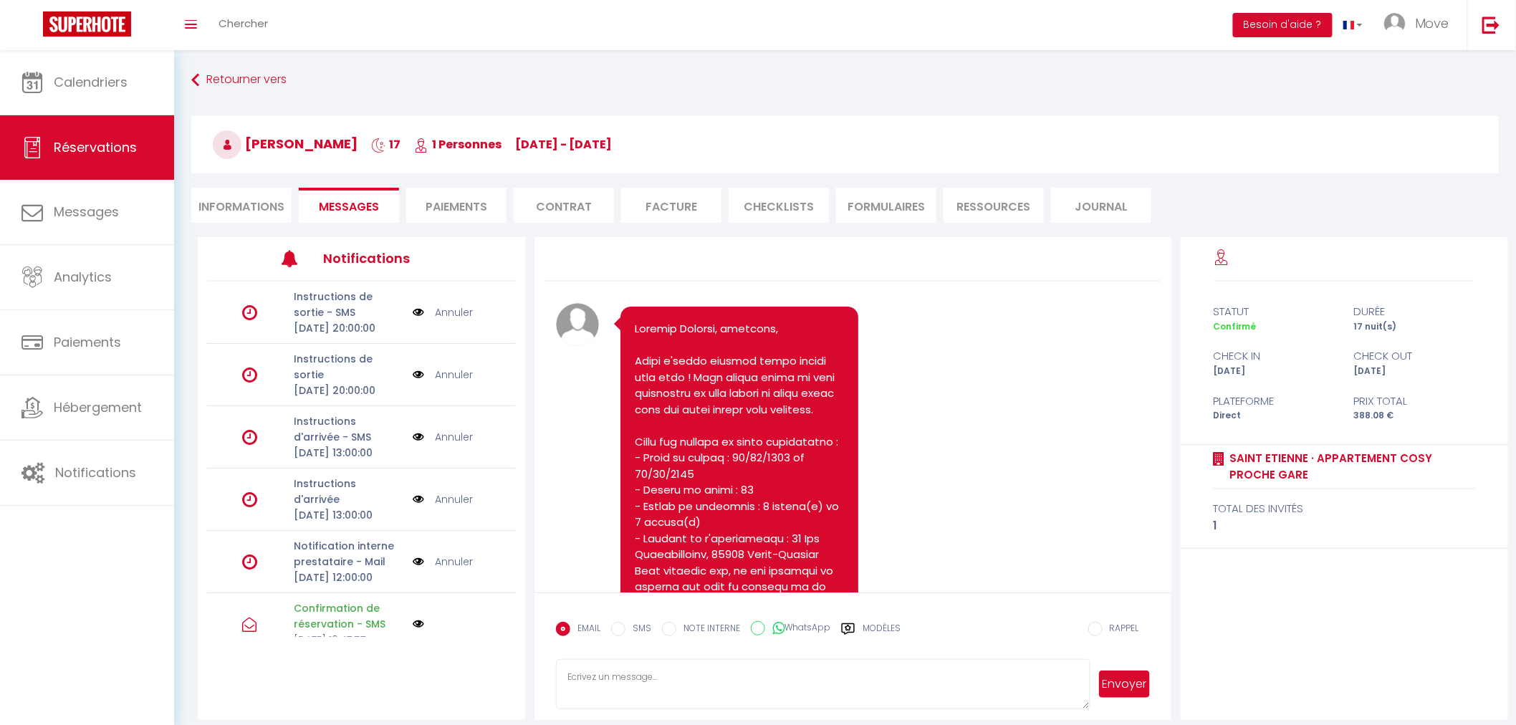
scroll to position [80, 0]
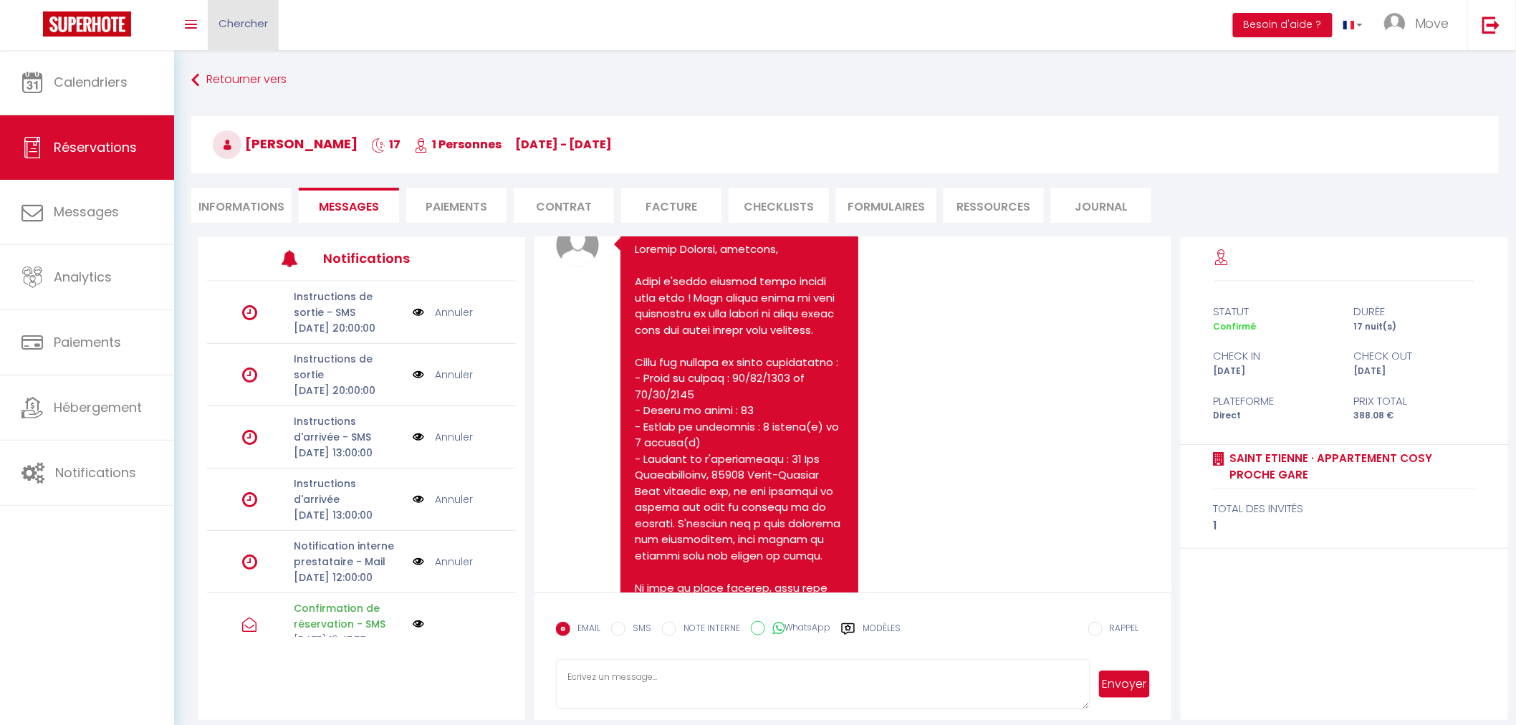
select select
click at [248, 191] on li "Informations" at bounding box center [241, 205] width 100 height 35
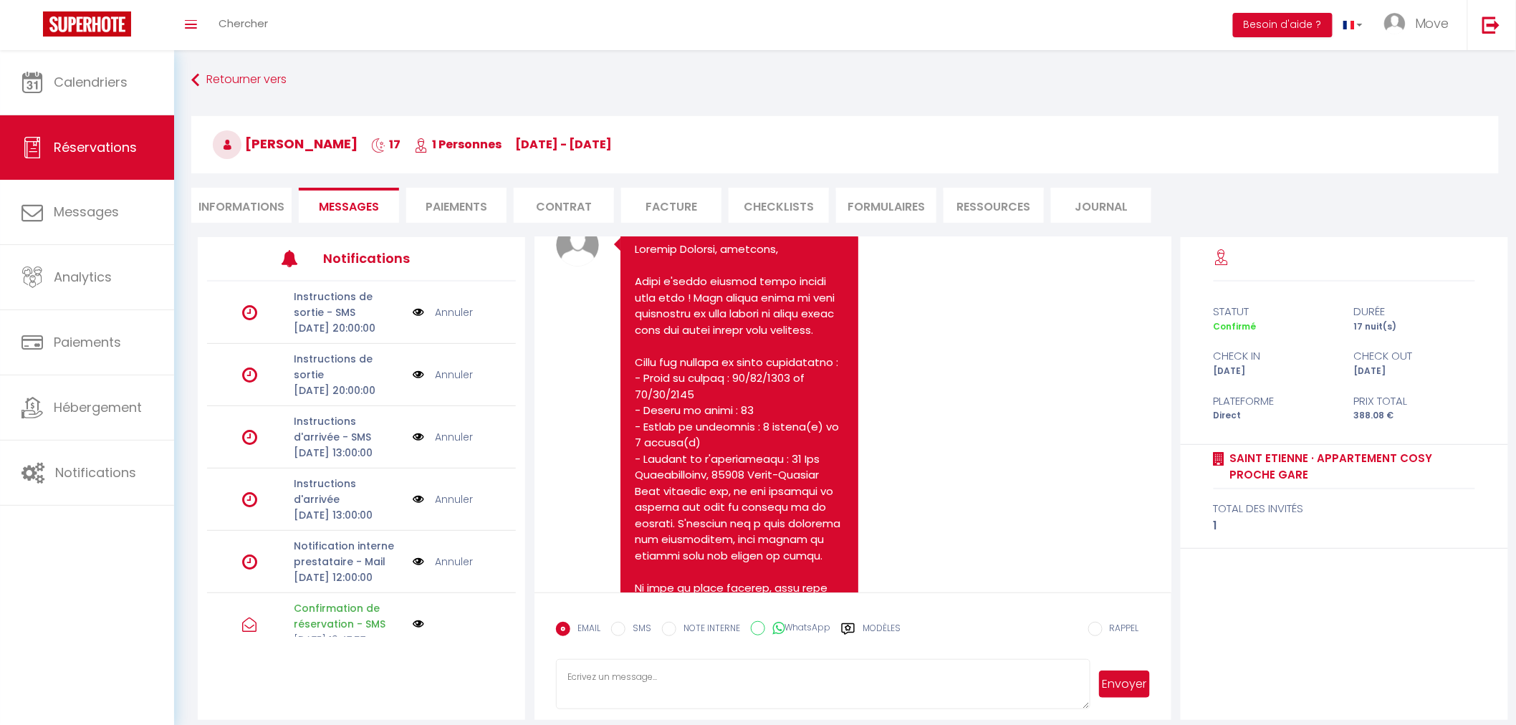
select select
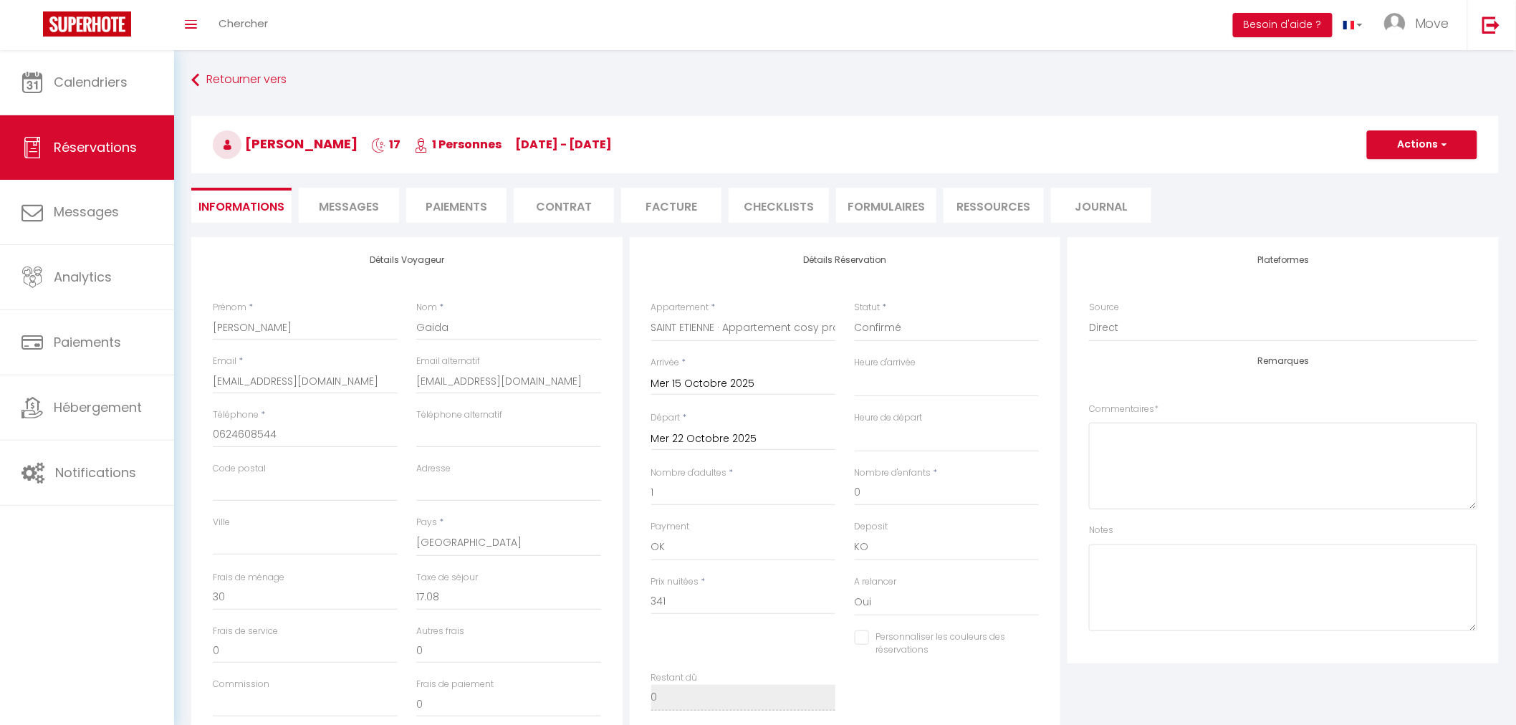
click at [723, 435] on input "Mer 22 Octobre 2025" at bounding box center [743, 439] width 185 height 19
click at [728, 402] on div "Arrivée * Mer 15 Octobre 2025 < Oct 2025 > Dim Lun Mar Mer Jeu Ven Sam 1 2 3 4 …" at bounding box center [743, 383] width 203 height 55
drag, startPoint x: 678, startPoint y: 589, endPoint x: 683, endPoint y: 616, distance: 27.7
click at [678, 590] on input "341" at bounding box center [743, 602] width 185 height 26
drag, startPoint x: 676, startPoint y: 598, endPoint x: 627, endPoint y: 600, distance: 48.8
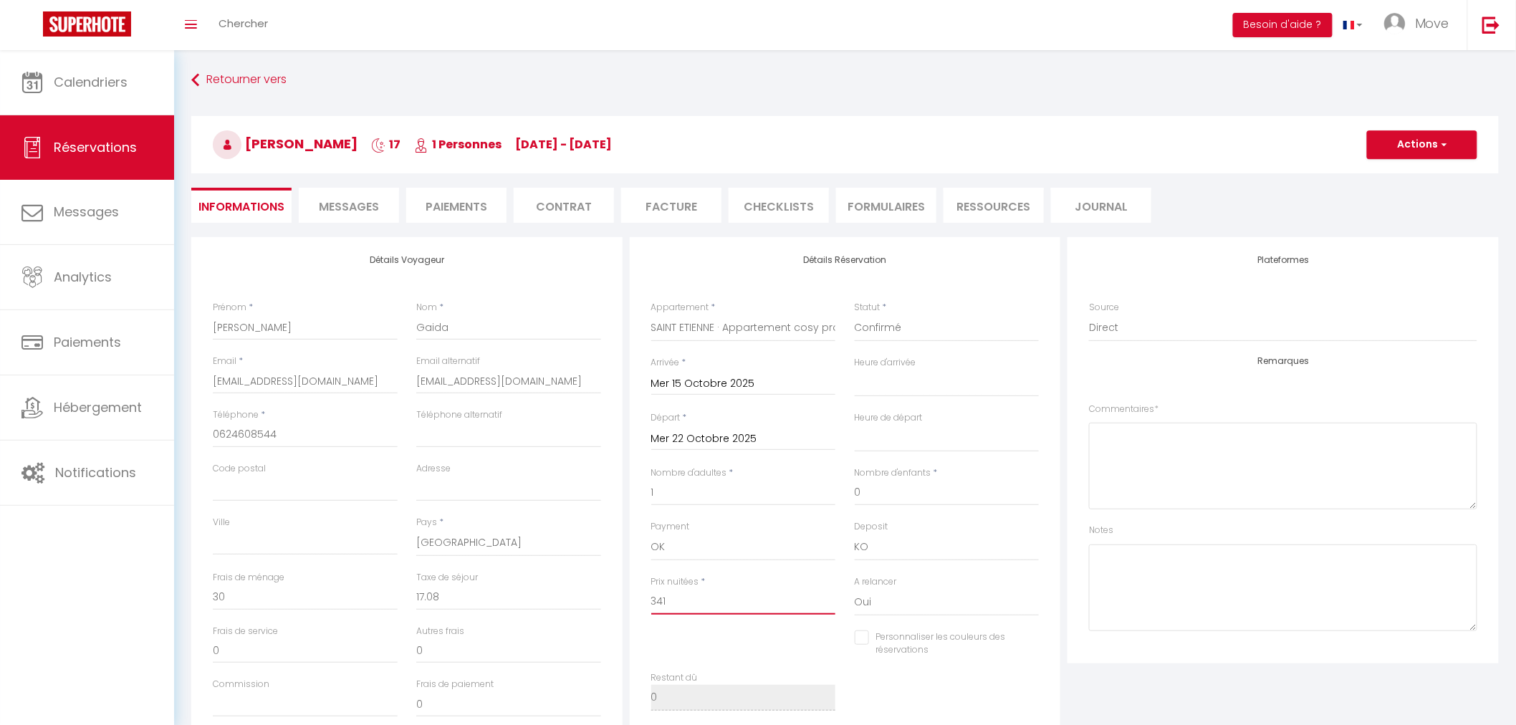
click at [627, 600] on div "Détails Réservation Appartement * SAINT LAURENT - Chez Jeanine · T3 - Charmant …" at bounding box center [845, 493] width 438 height 512
type input "2"
select select
checkbox input "false"
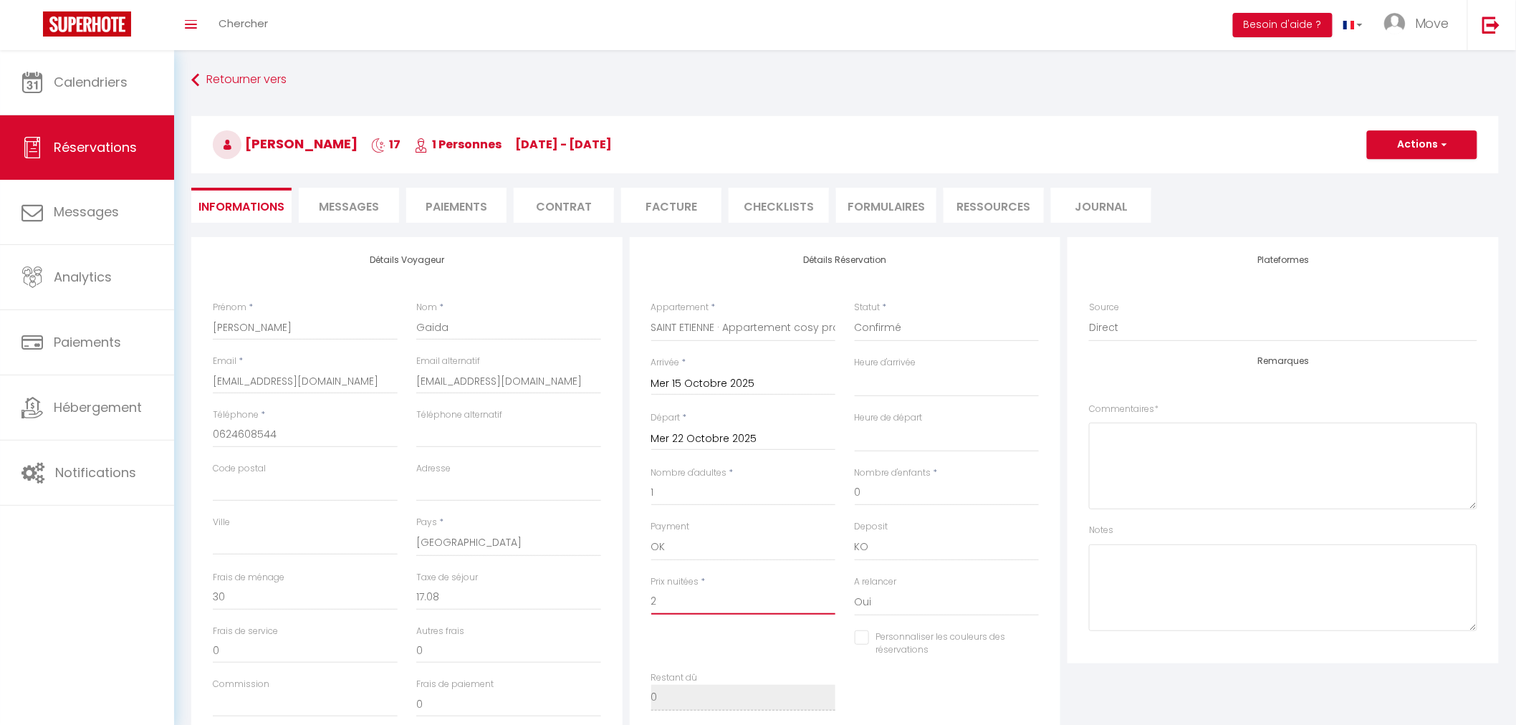
type input "20"
select select
checkbox input "false"
type input "205"
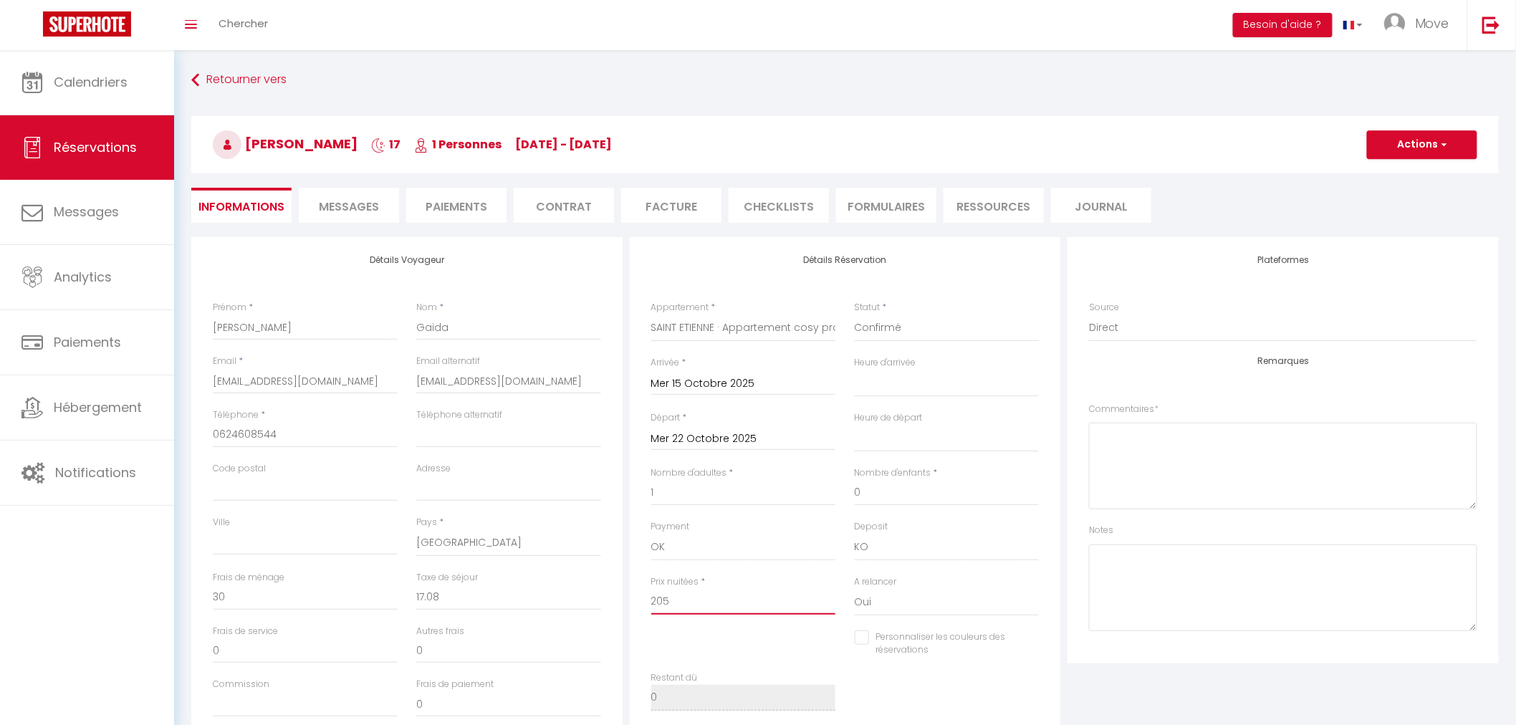
select select
checkbox input "false"
type input "205."
select select
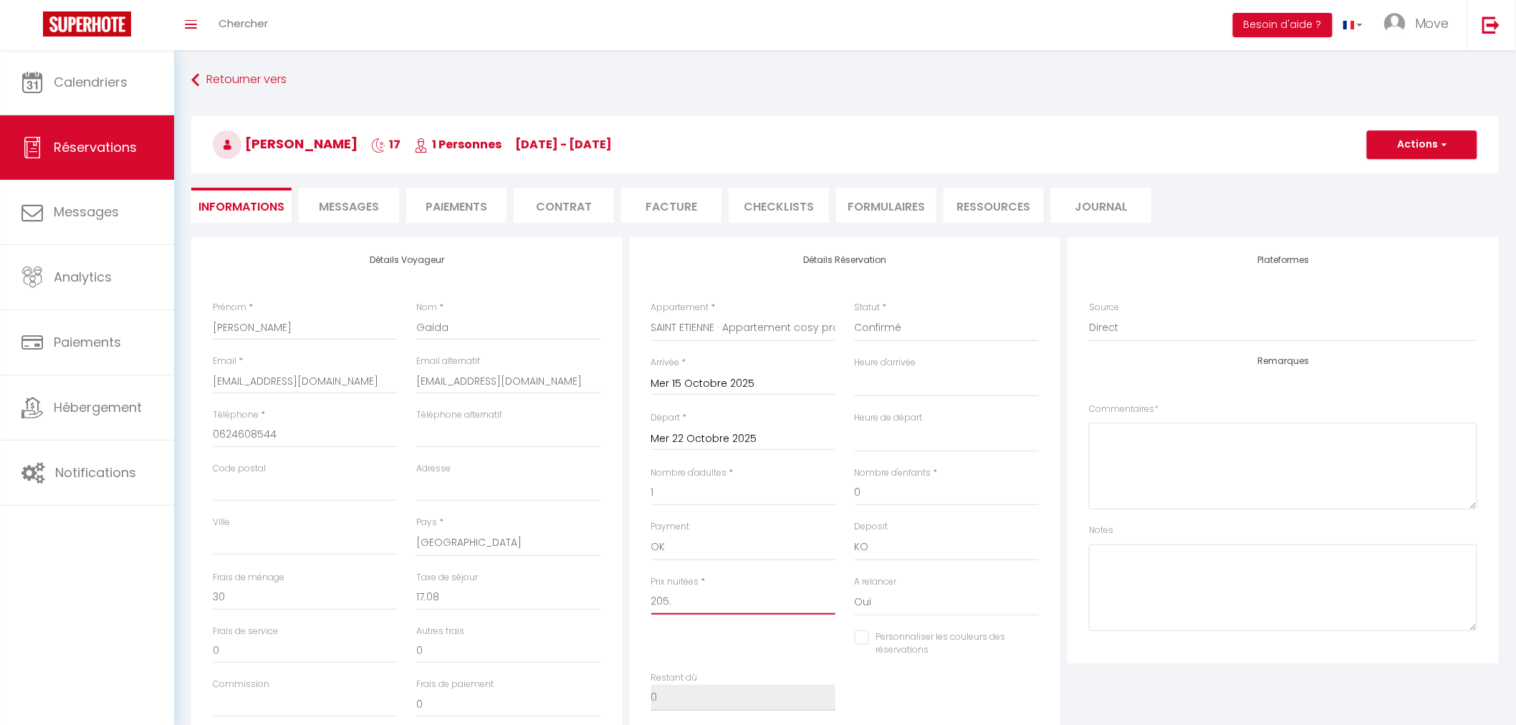
select select
checkbox input "false"
type input "205.8"
select select
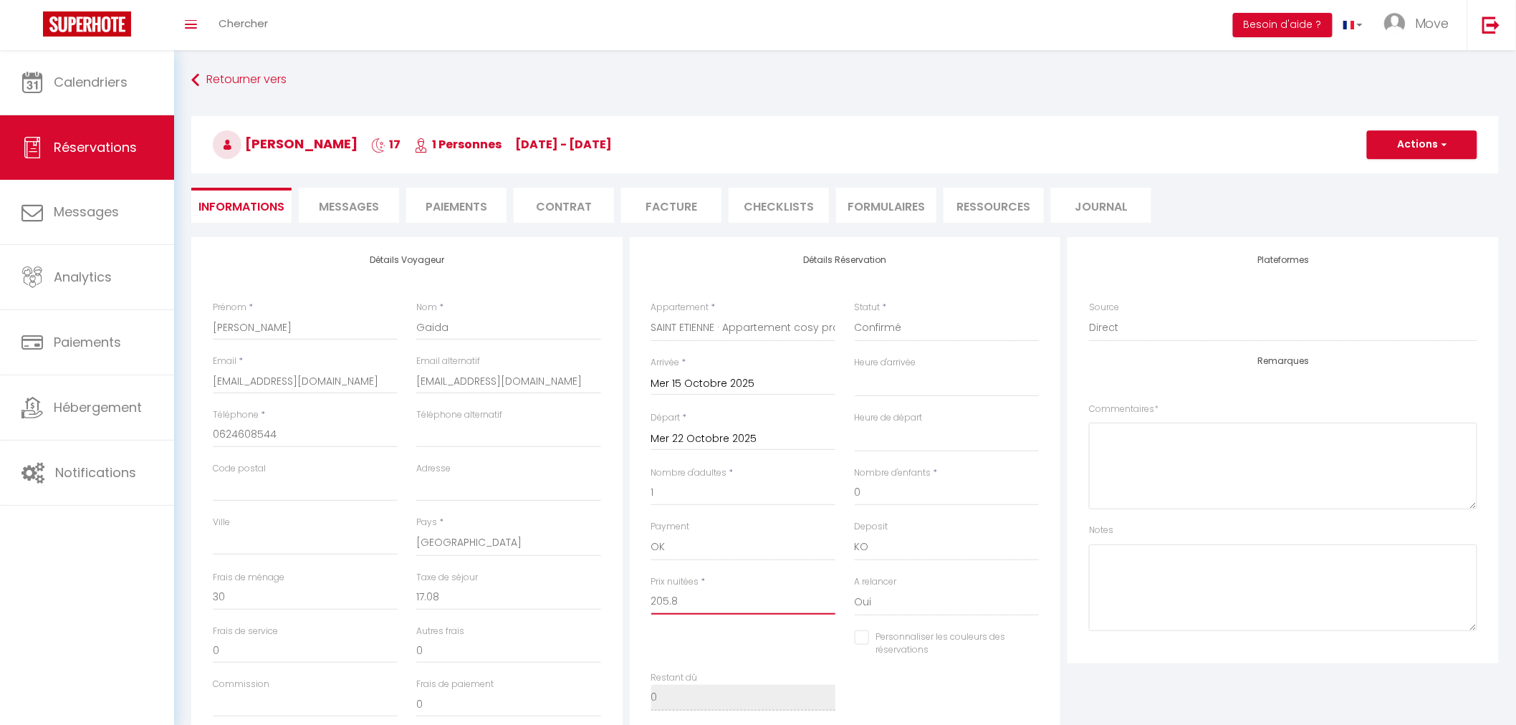
checkbox input "false"
type input "205.88"
select select
checkbox input "false"
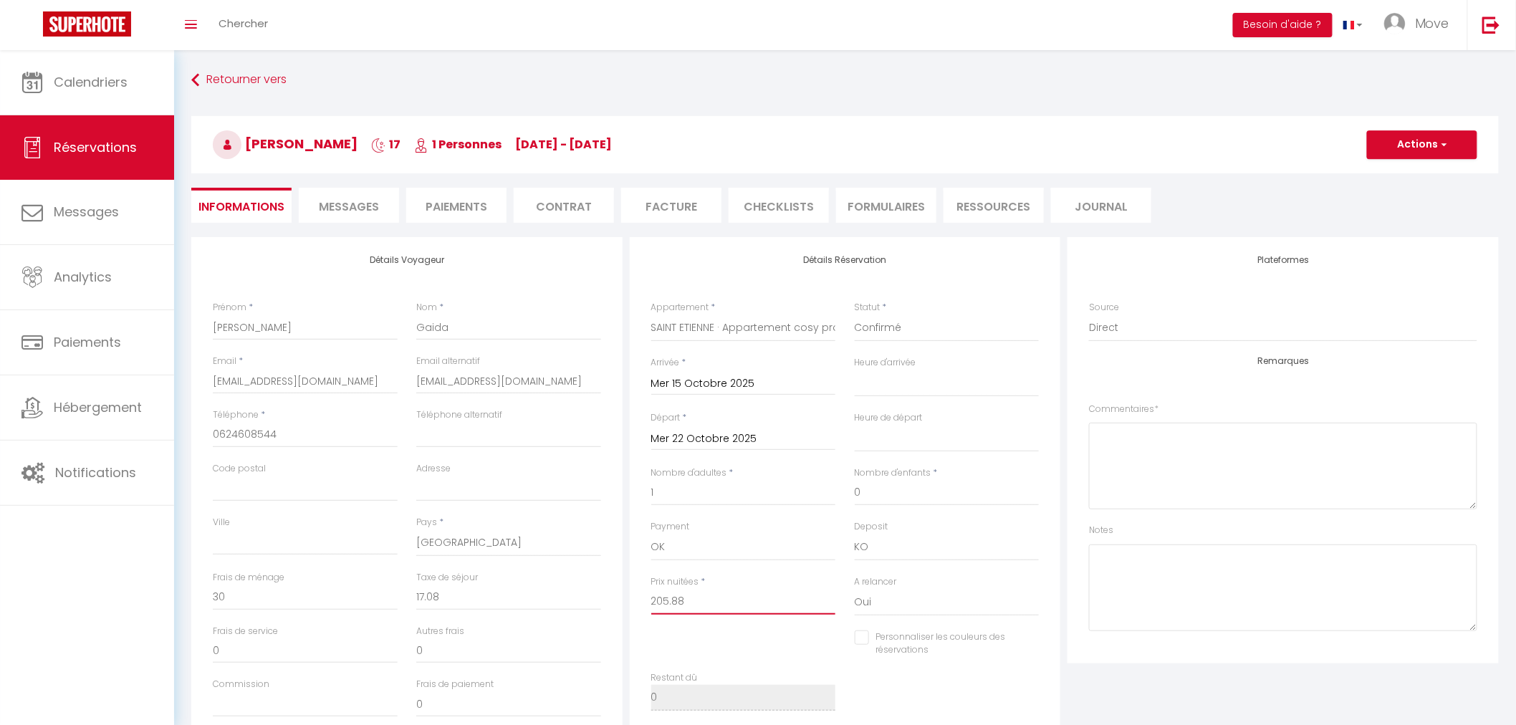
type input "205.88"
type input "0"
select select
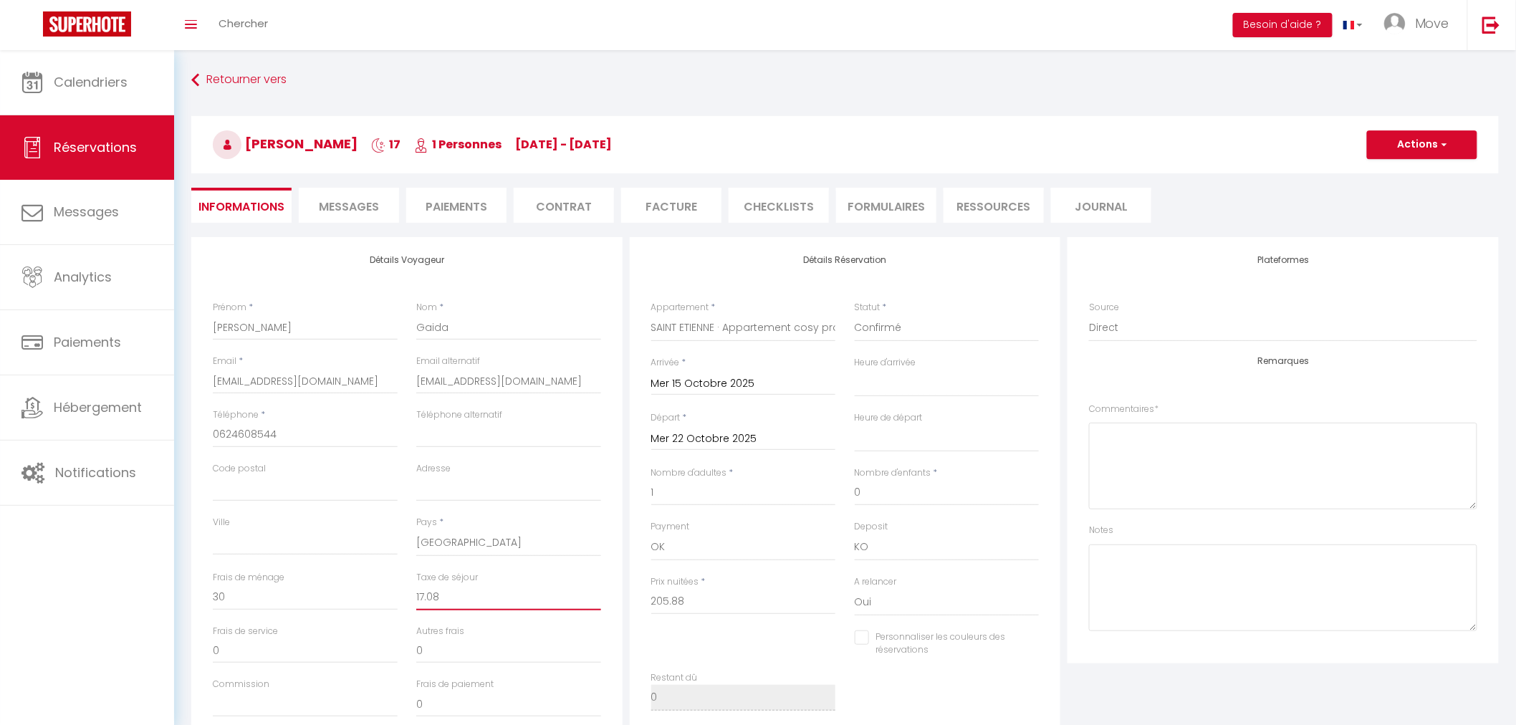
checkbox input "false"
click at [546, 605] on input "0" at bounding box center [508, 597] width 185 height 26
select select
checkbox input "false"
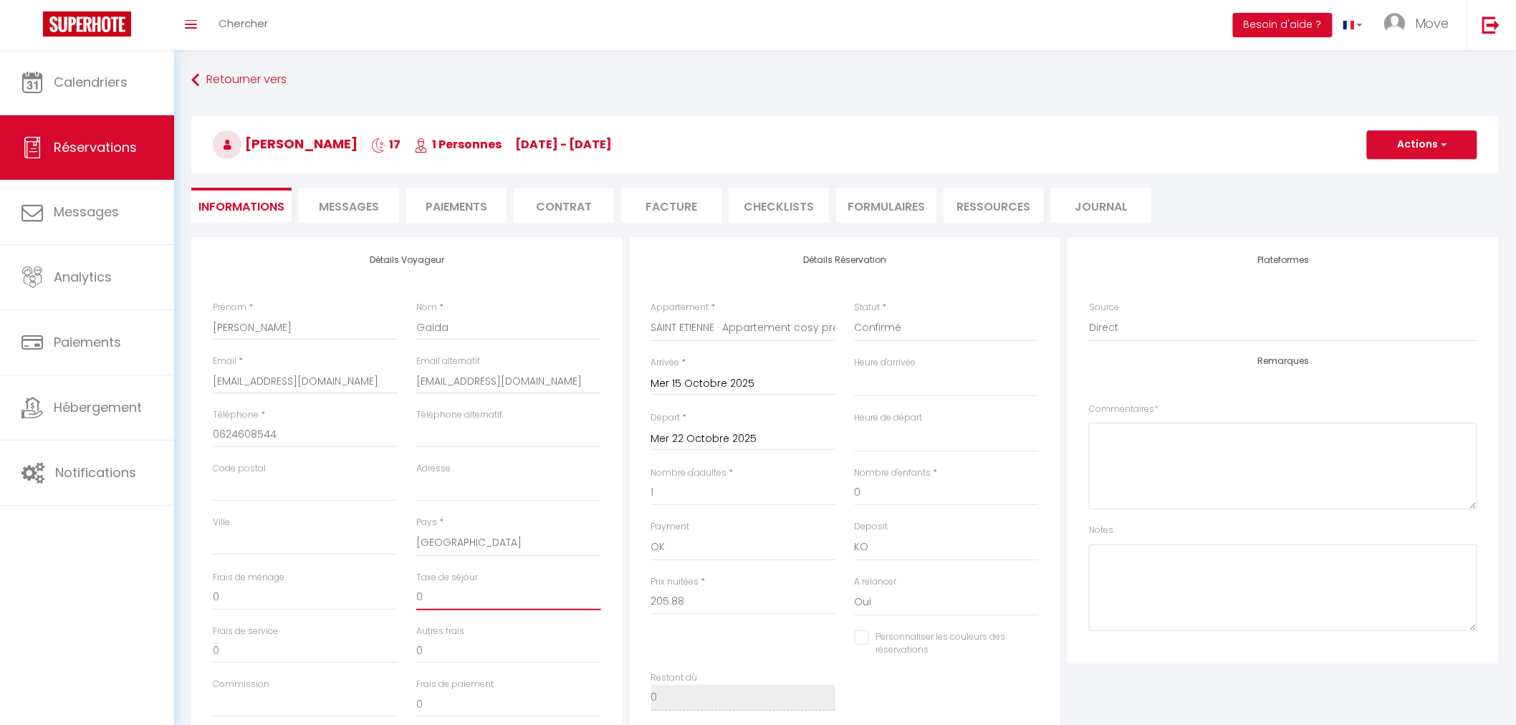
select select
checkbox input "false"
select select
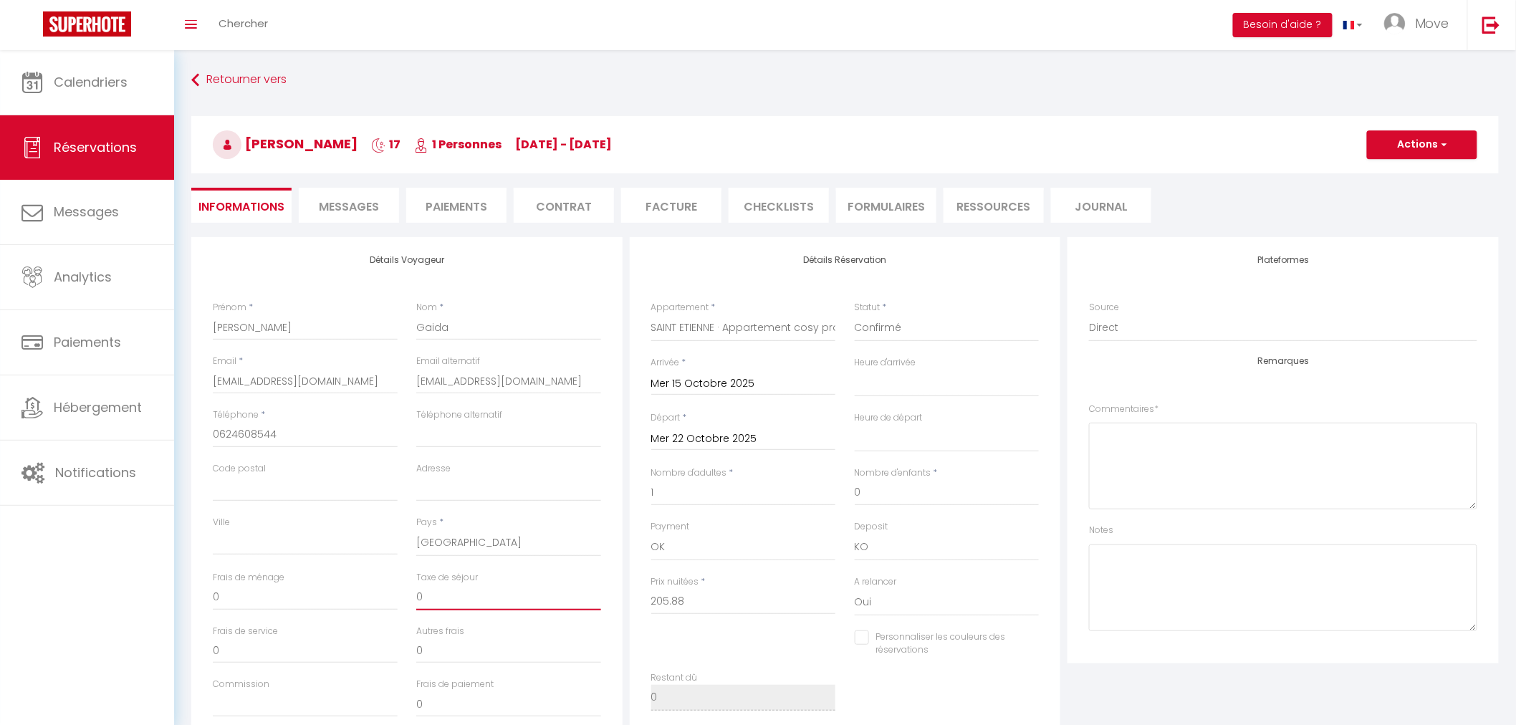
checkbox input "false"
select select
checkbox input "false"
click at [698, 606] on input "205.88" at bounding box center [743, 602] width 185 height 26
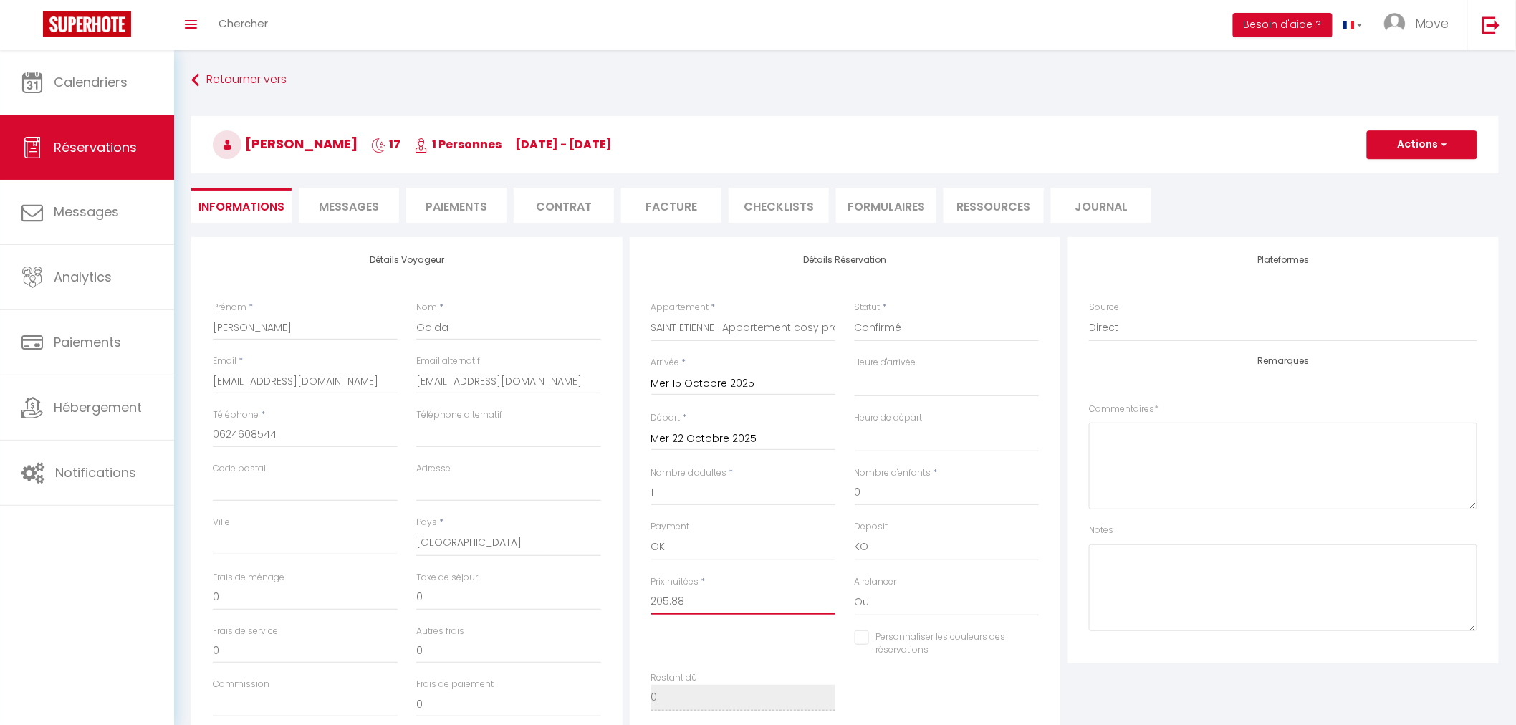
select select
checkbox input "false"
type input "205.8"
select select
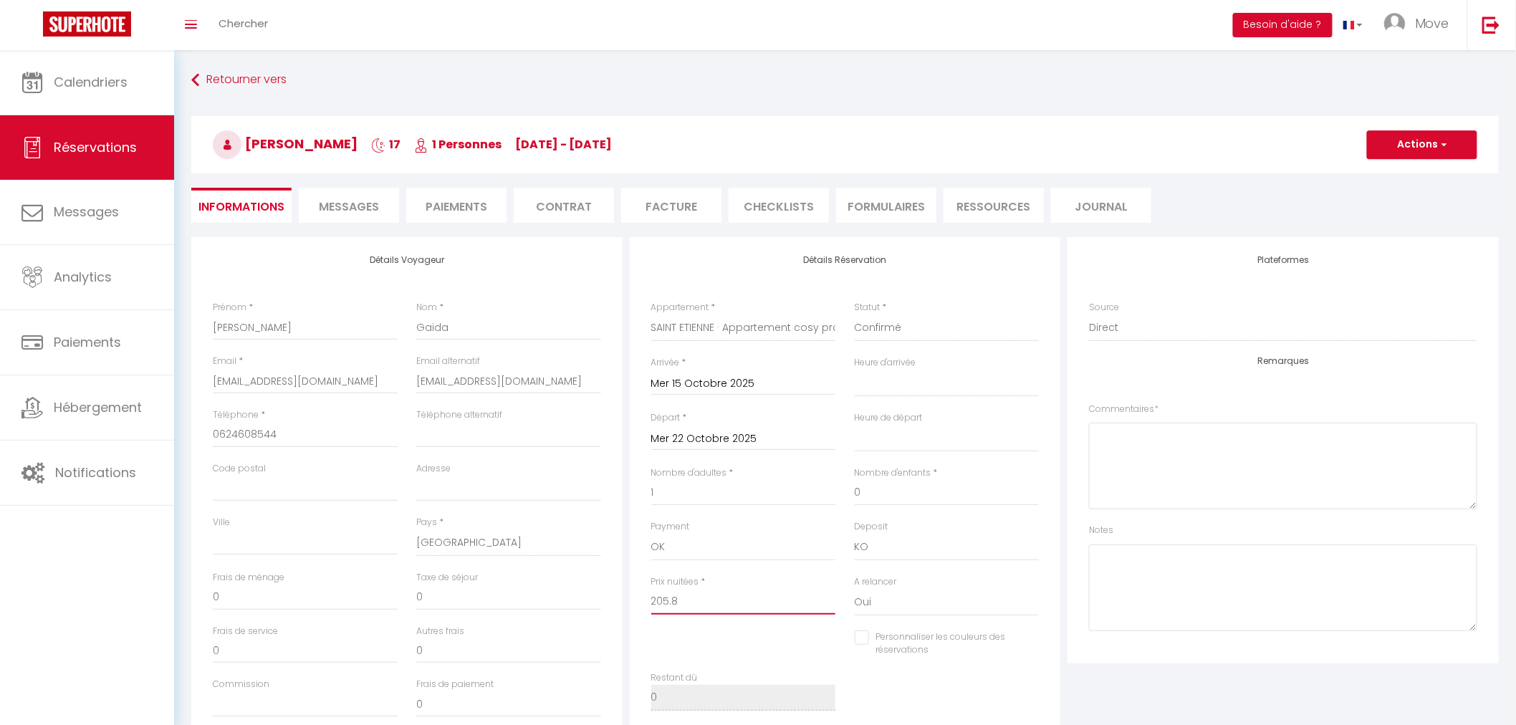
select select
checkbox input "false"
type input "205.89"
select select
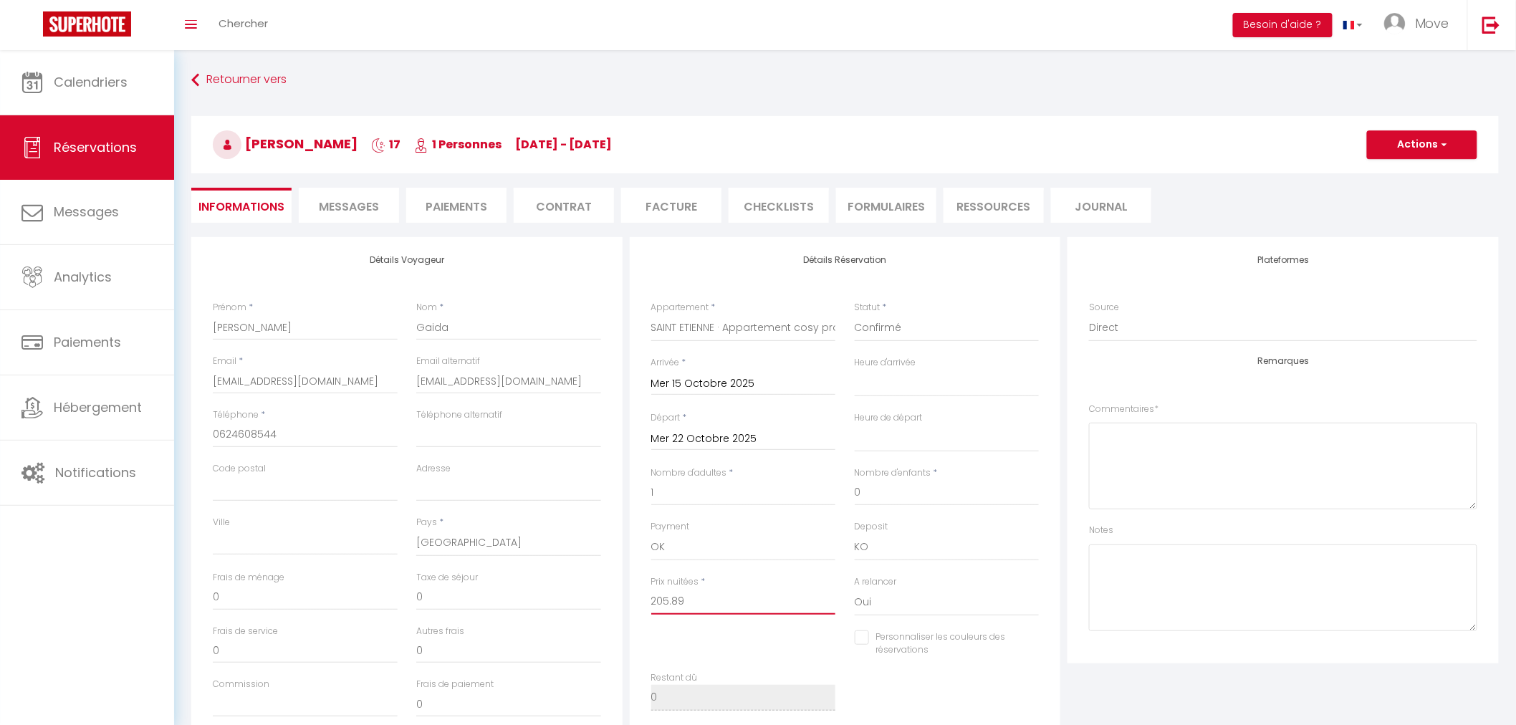
checkbox input "false"
select select
checkbox input "false"
type input "205.89"
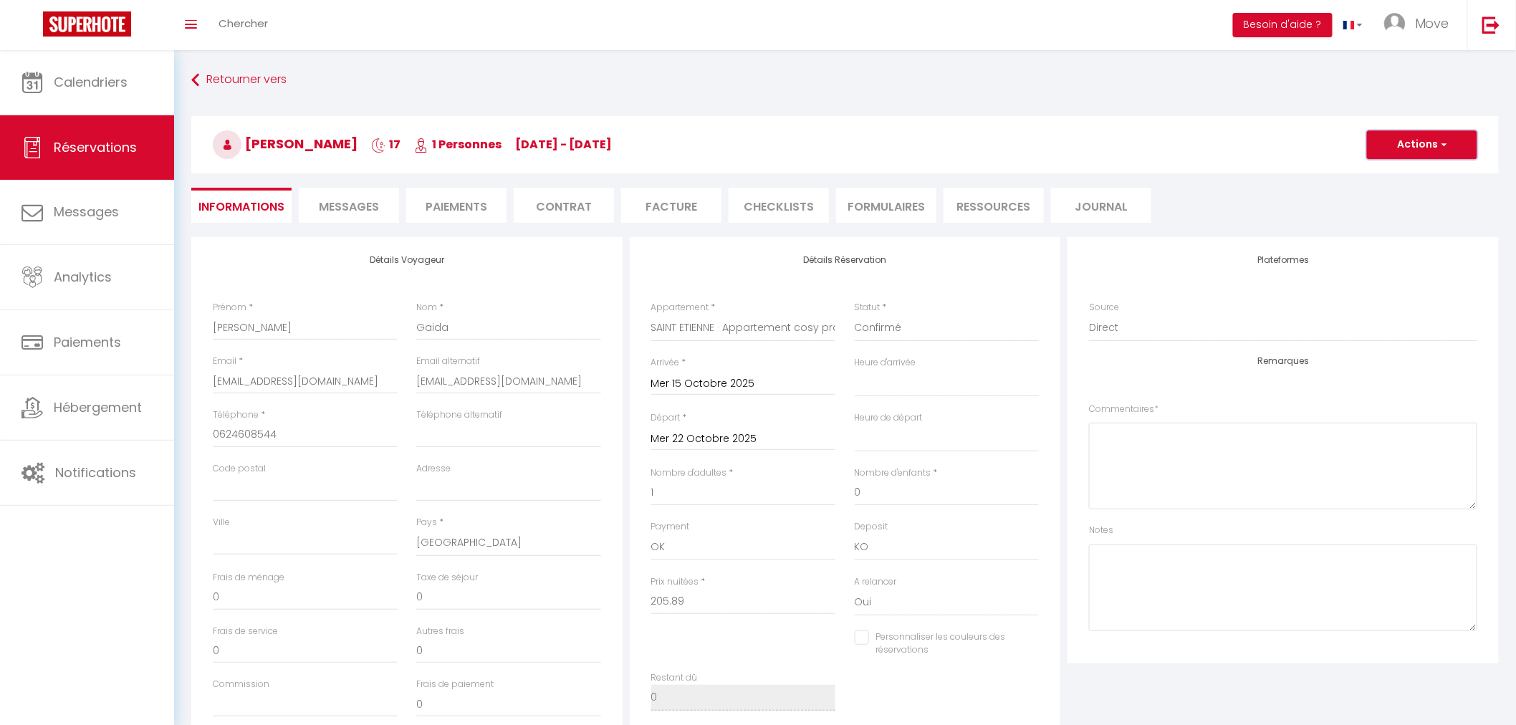
click at [1411, 147] on button "Actions" at bounding box center [1422, 144] width 110 height 29
click at [1389, 174] on link "Enregistrer" at bounding box center [1407, 176] width 113 height 19
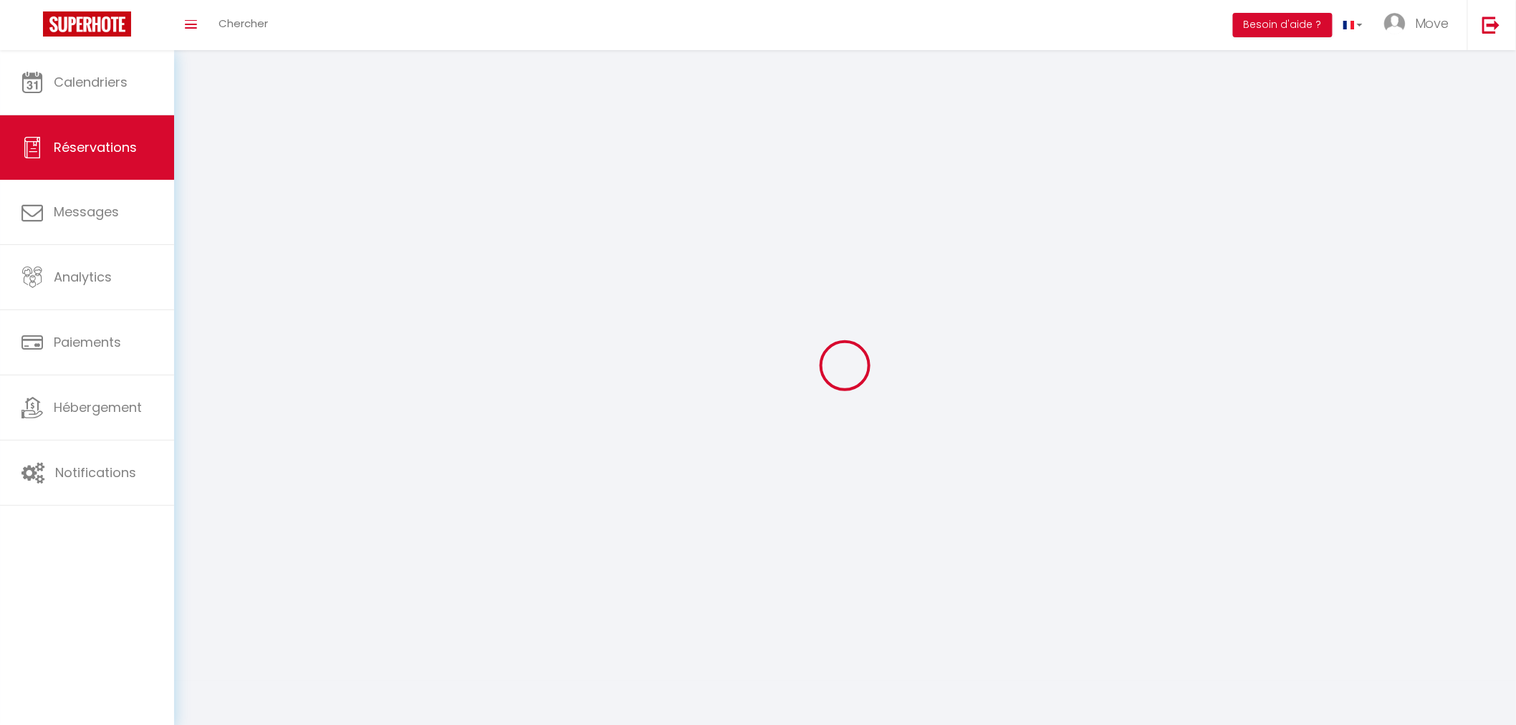
select select "not_cancelled"
select select
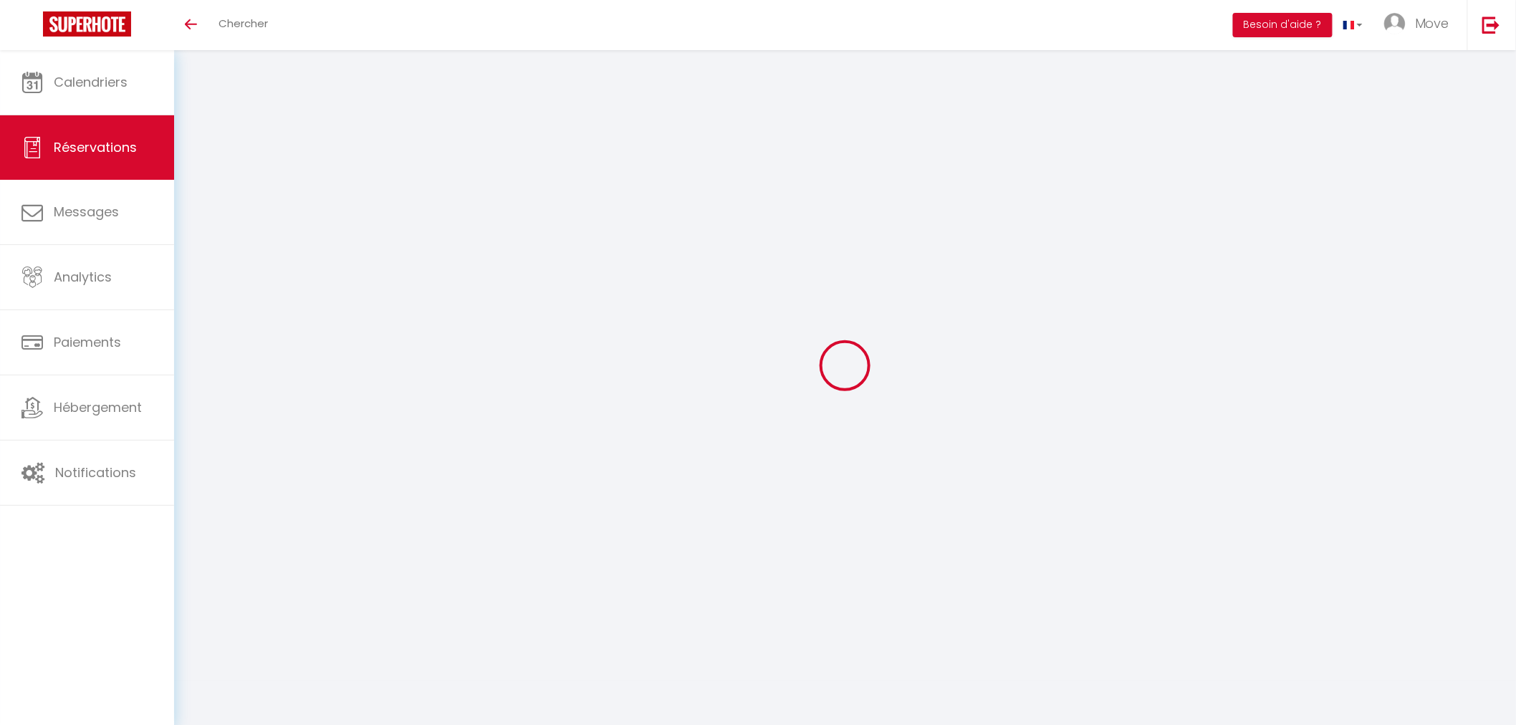
checkbox input "false"
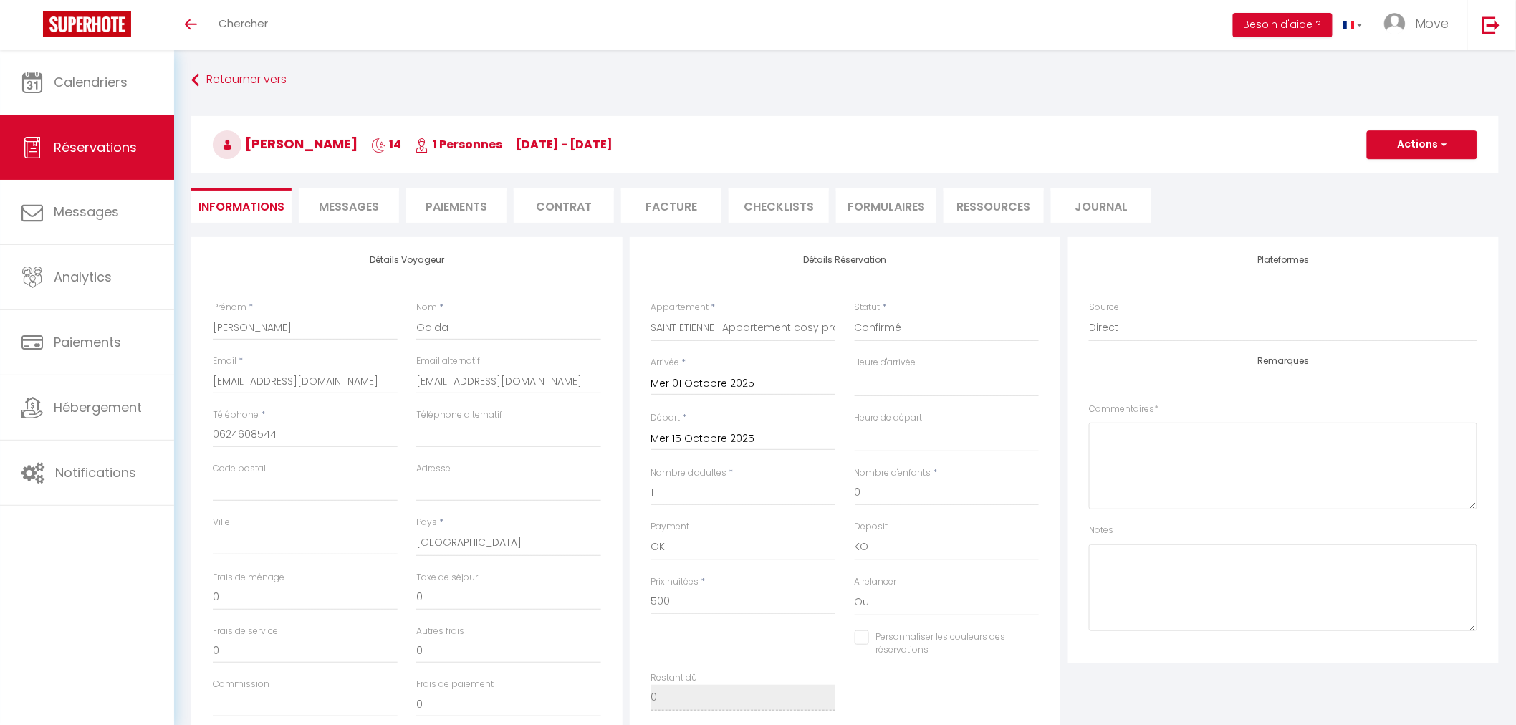
select select
checkbox input "false"
select select
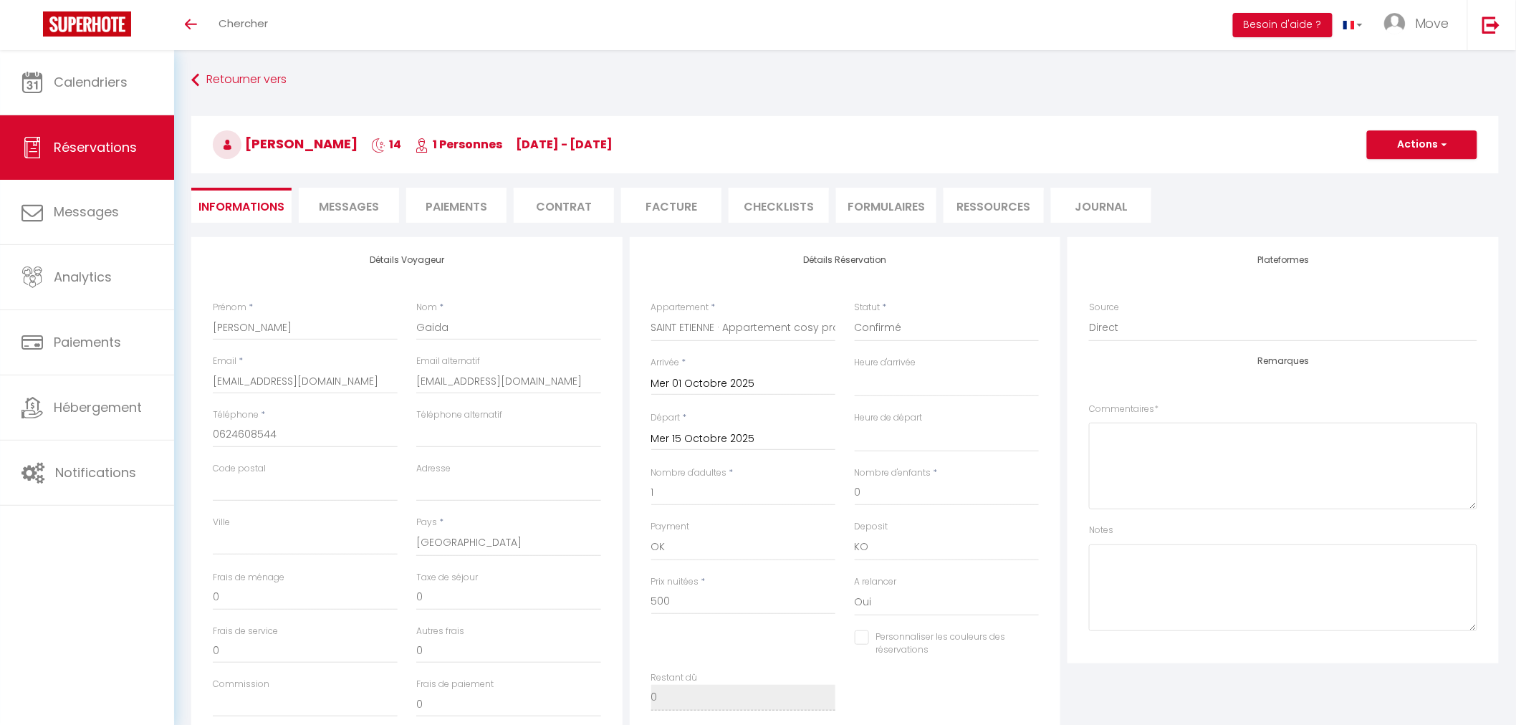
checkbox input "false"
select select
click at [482, 206] on li "Paiements" at bounding box center [456, 205] width 100 height 35
select select
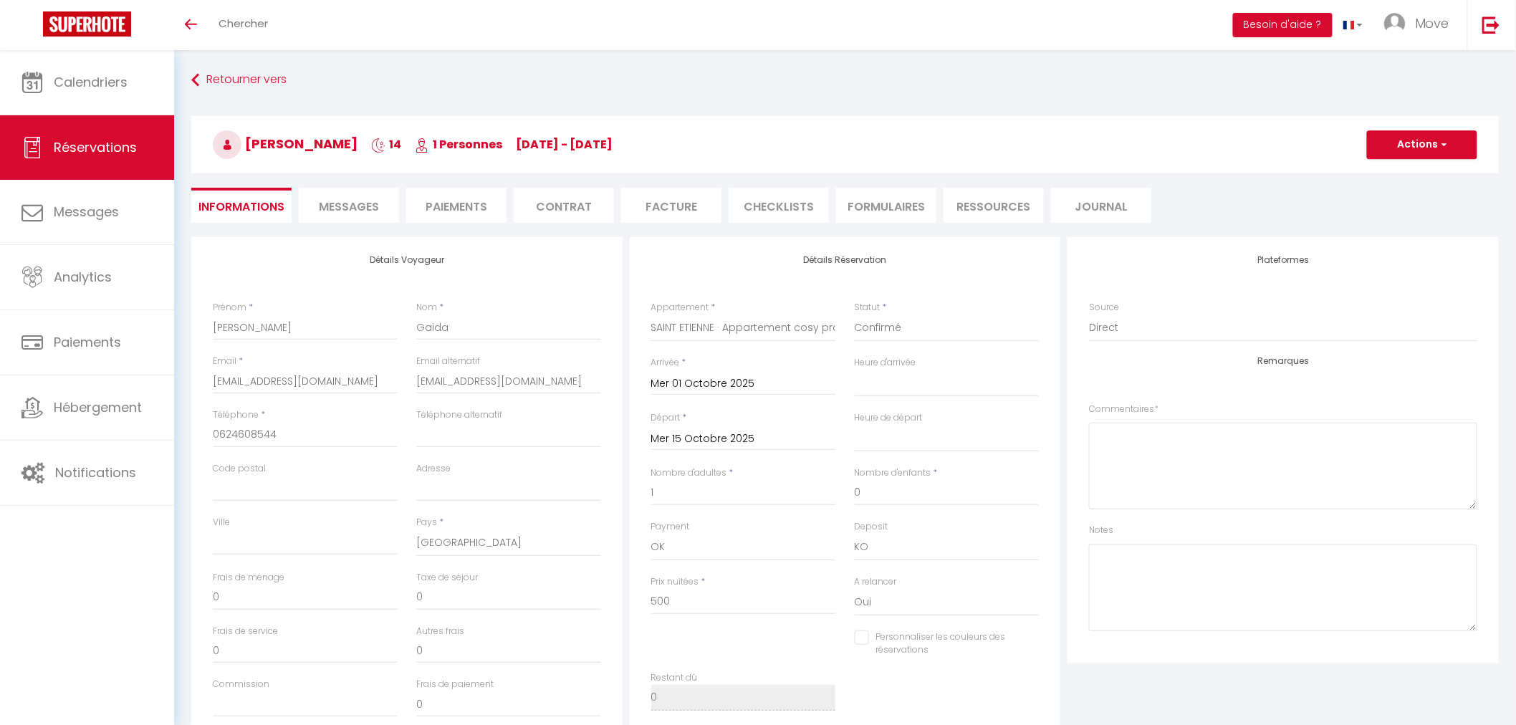
select select
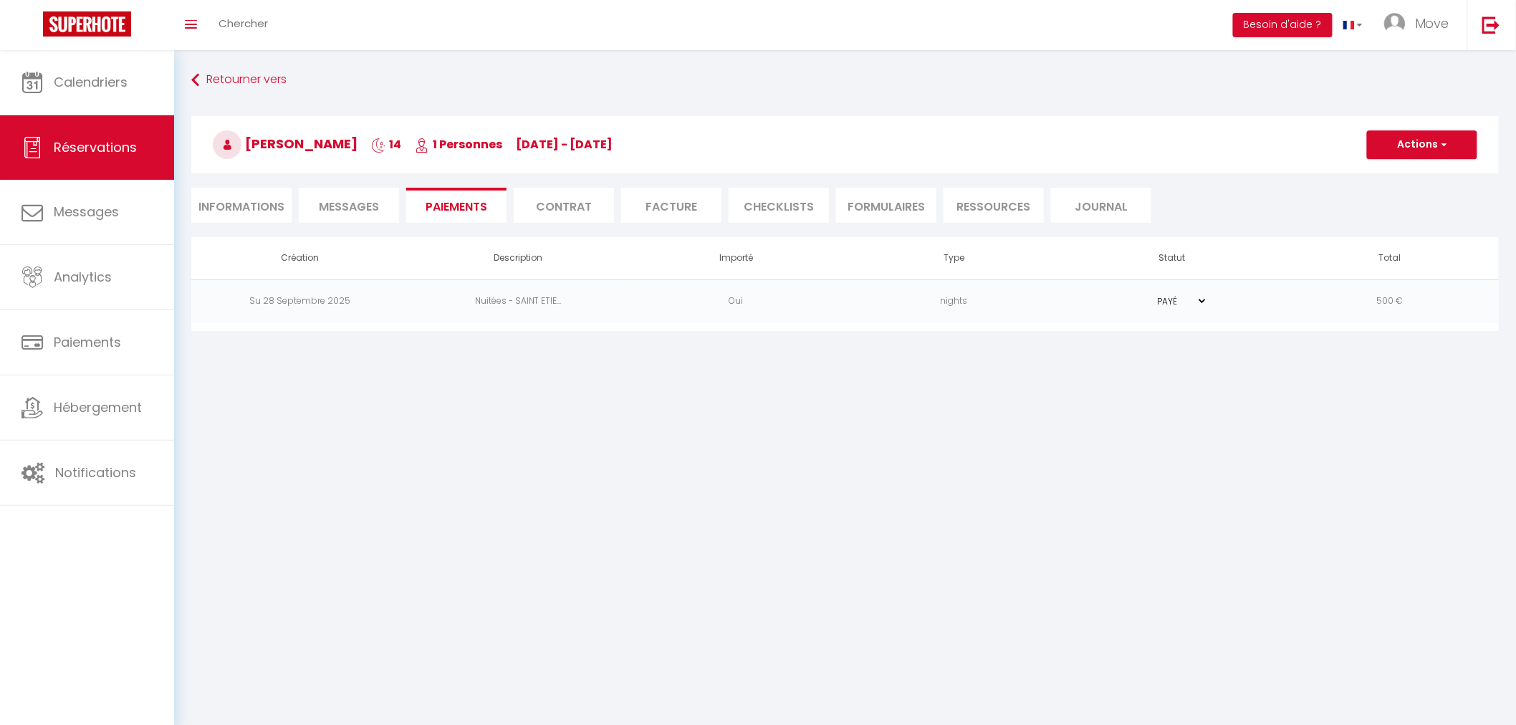
click at [360, 206] on span "Messages" at bounding box center [349, 206] width 60 height 16
select select
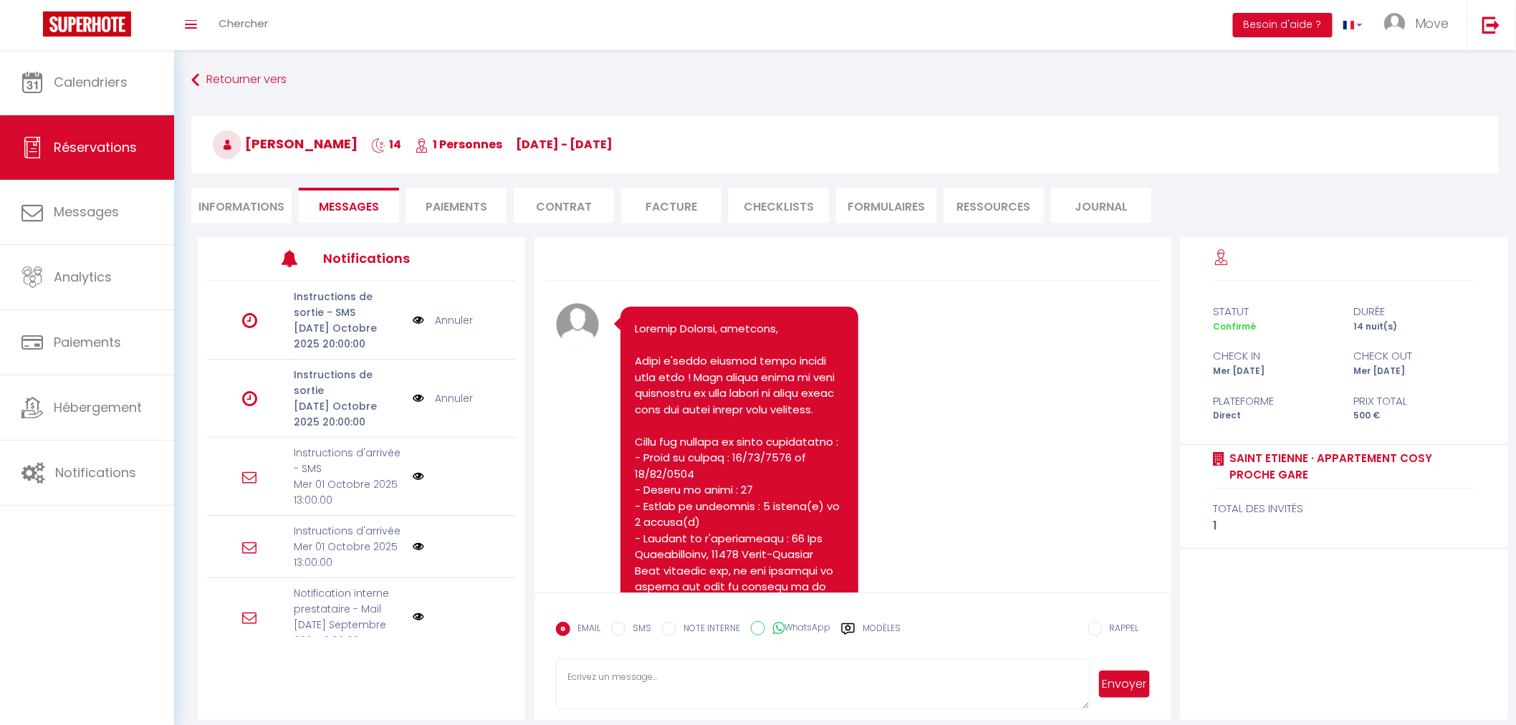
select select
click at [238, 205] on li "Informations" at bounding box center [241, 205] width 100 height 35
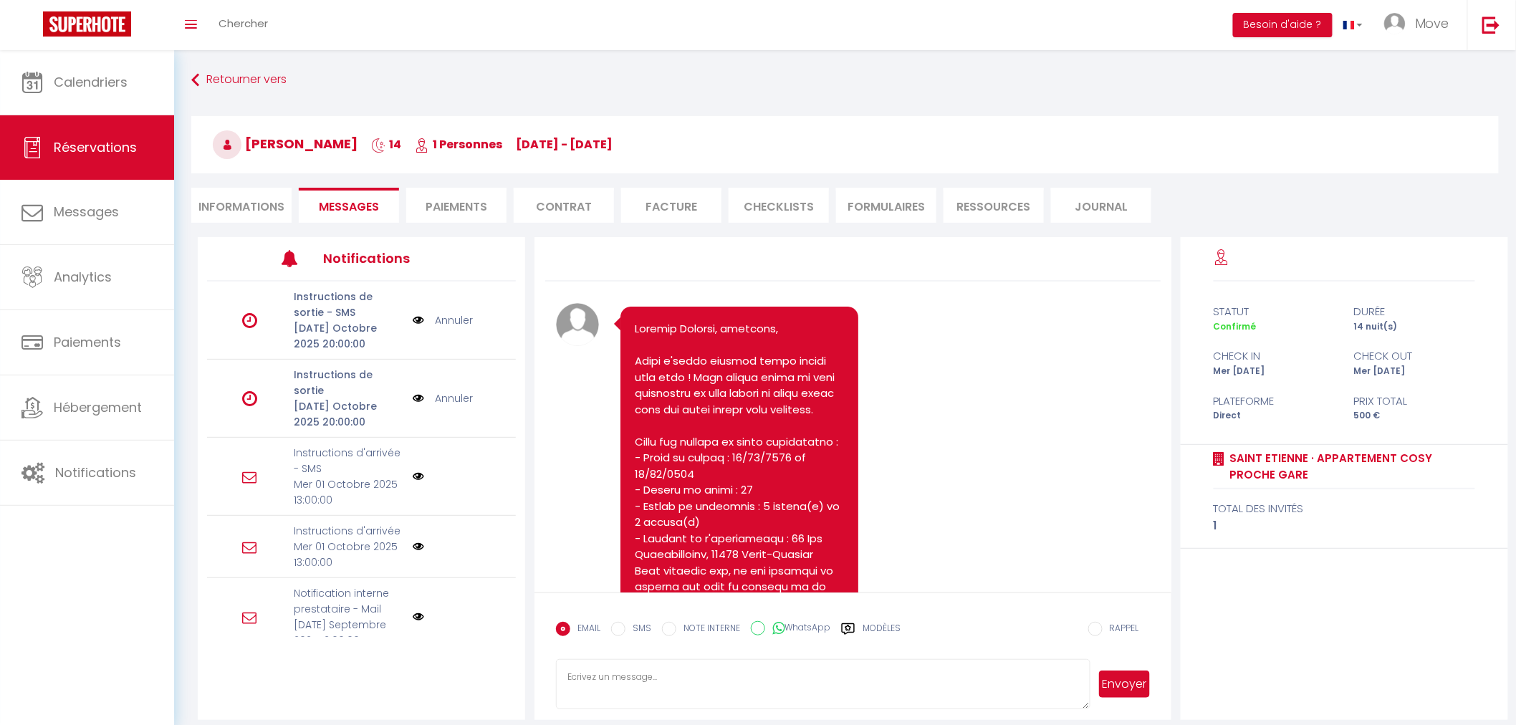
select select
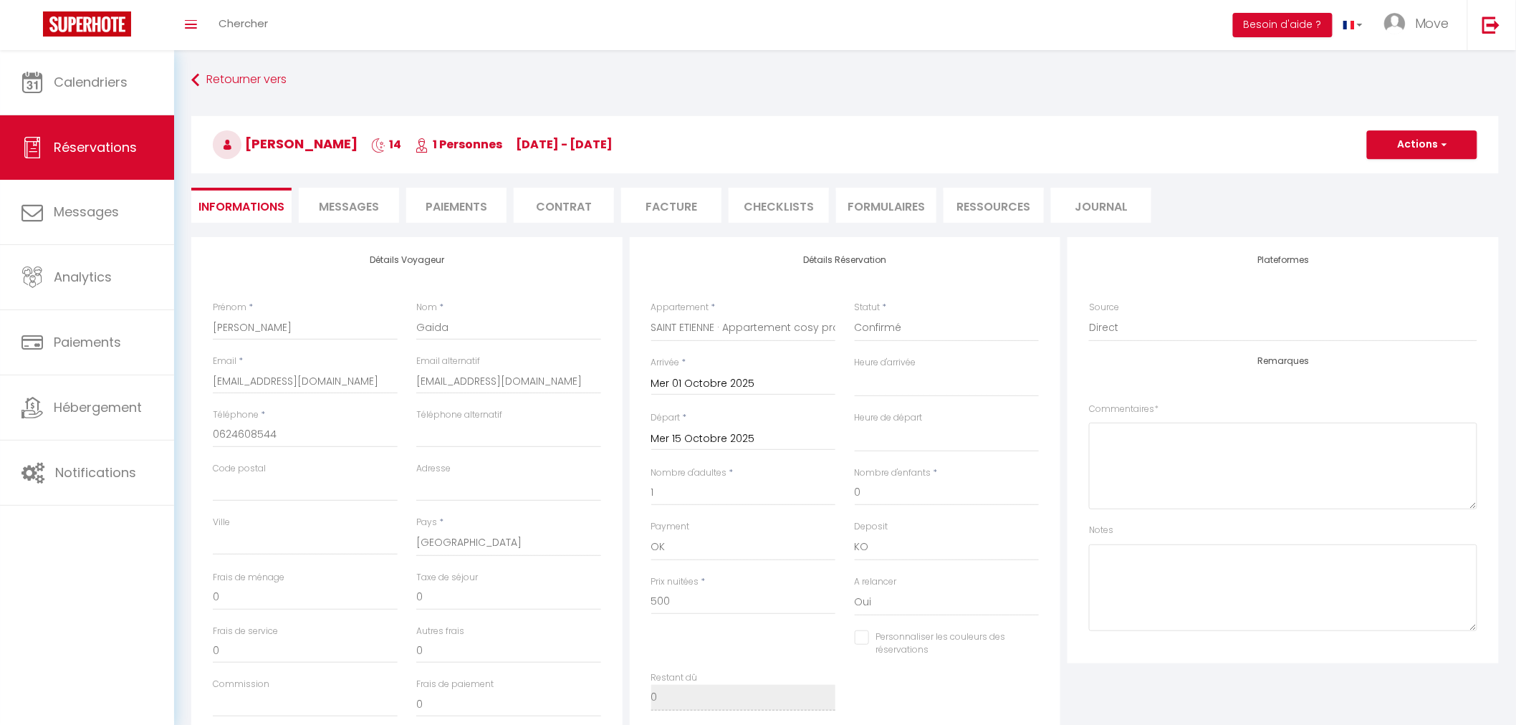
click at [339, 204] on span "Messages" at bounding box center [349, 206] width 60 height 16
select select
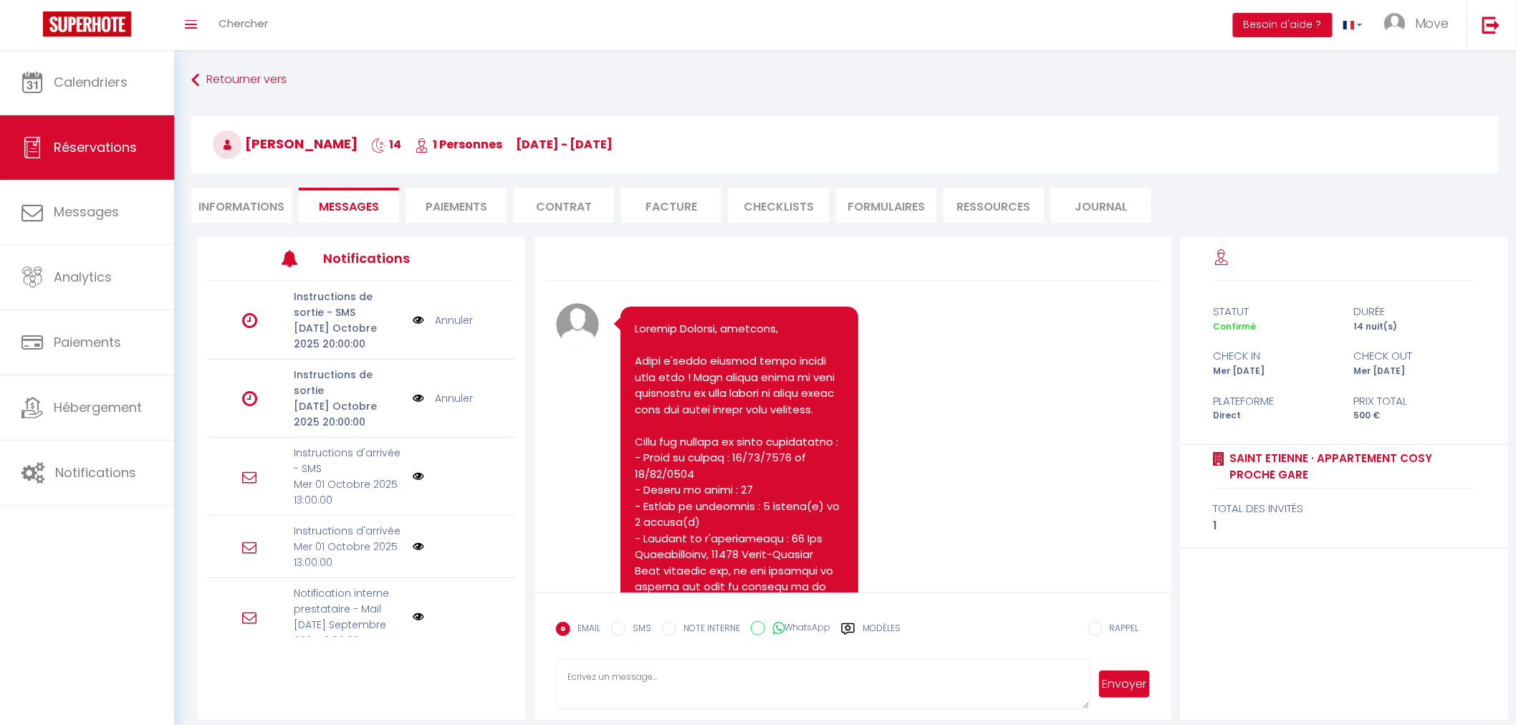
select select
click at [418, 206] on li "Paiements" at bounding box center [456, 205] width 100 height 35
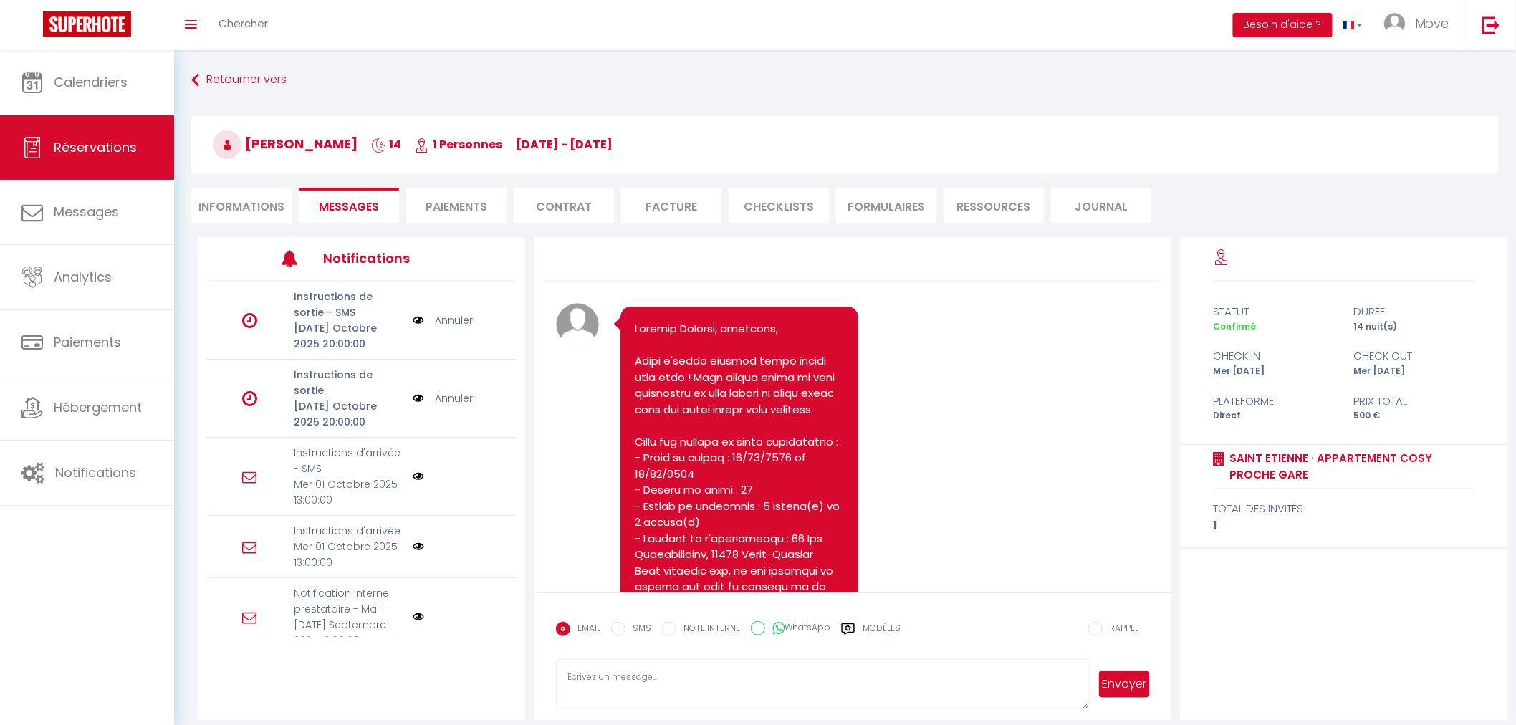
select select
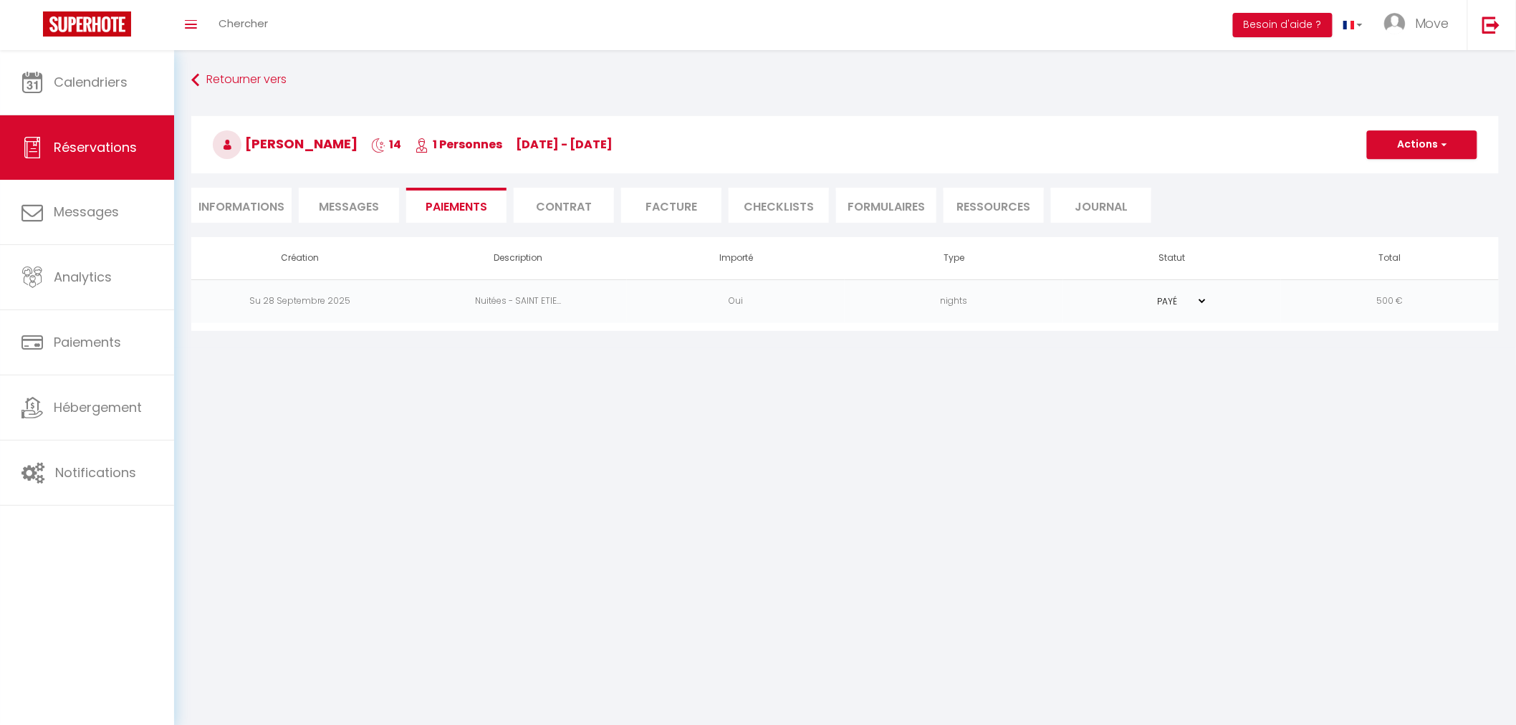
click at [239, 210] on li "Informations" at bounding box center [241, 205] width 100 height 35
select select
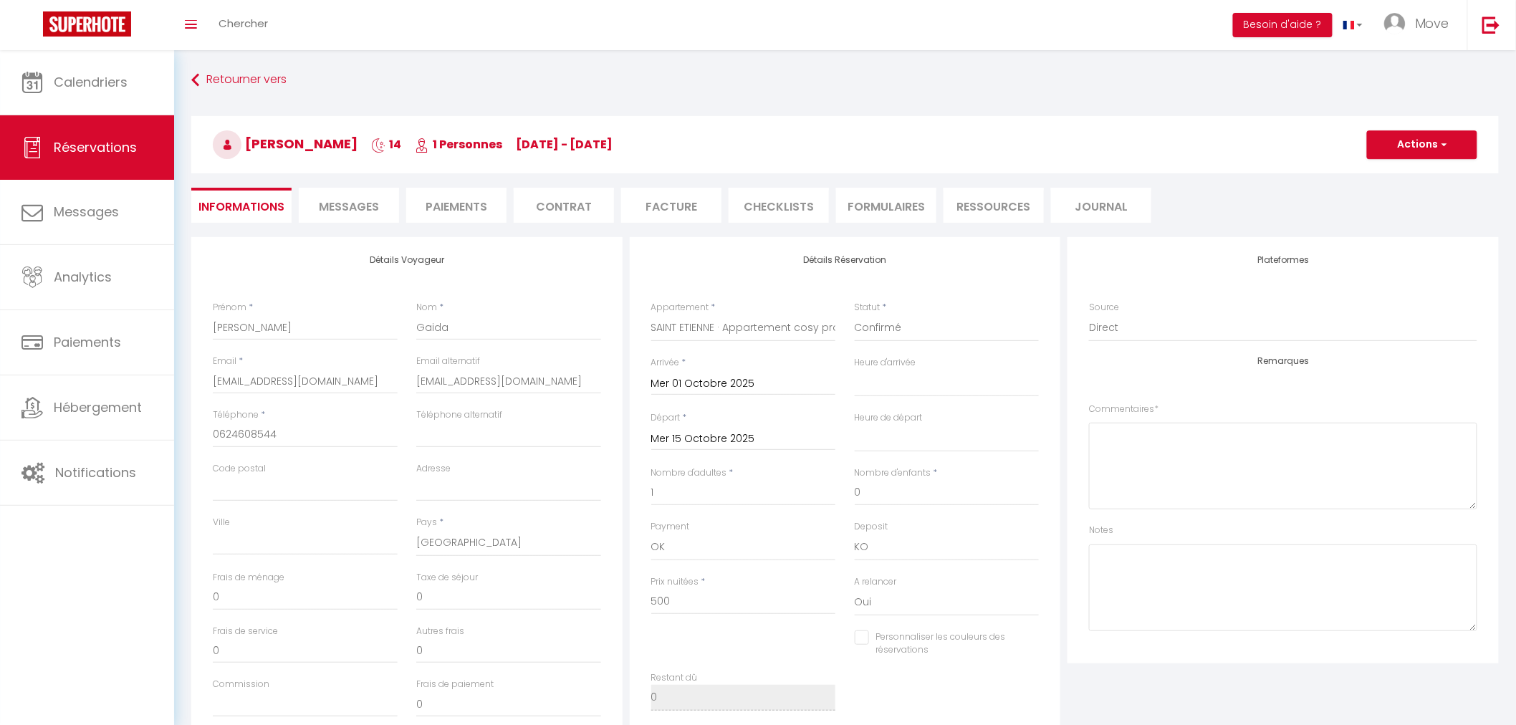
select select
checkbox input "false"
select select
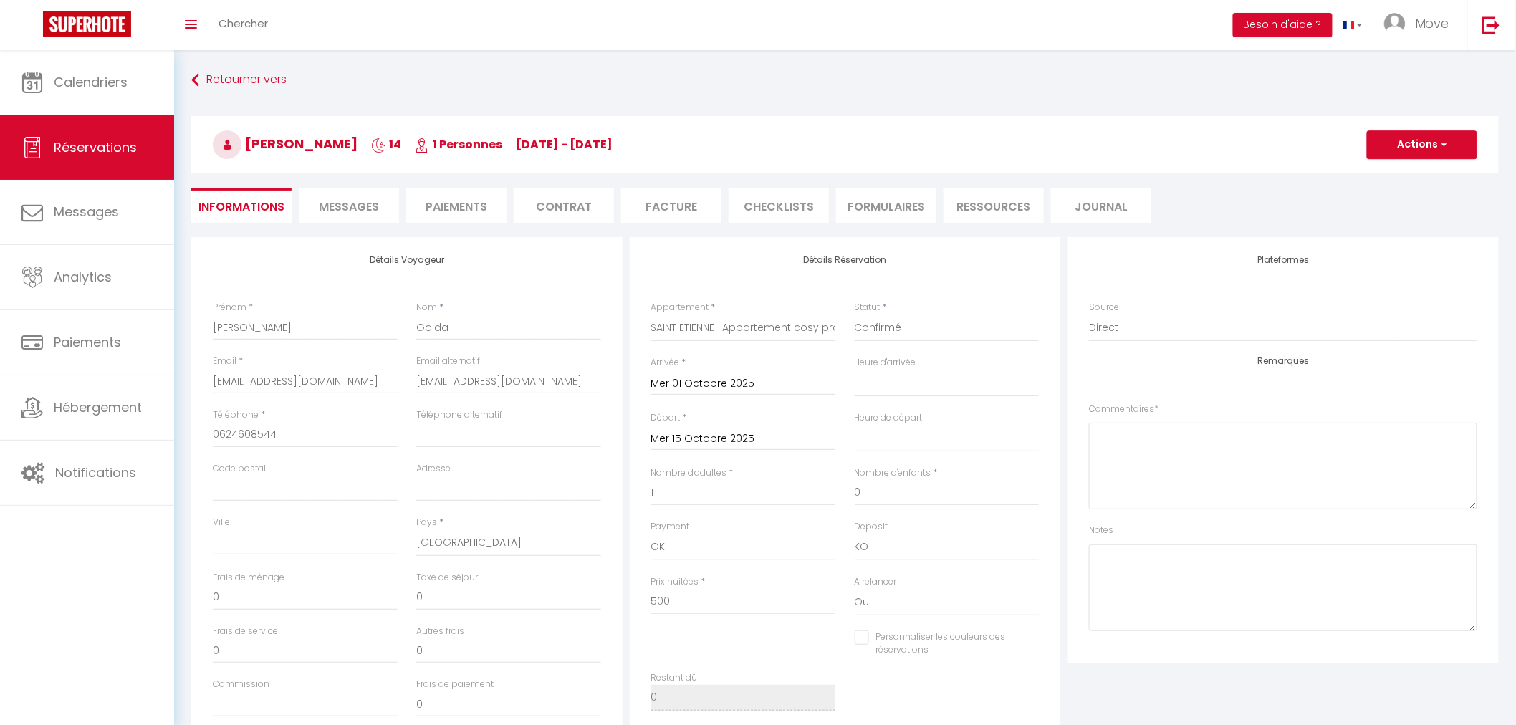
checkbox input "false"
select select
checkbox input "false"
select select
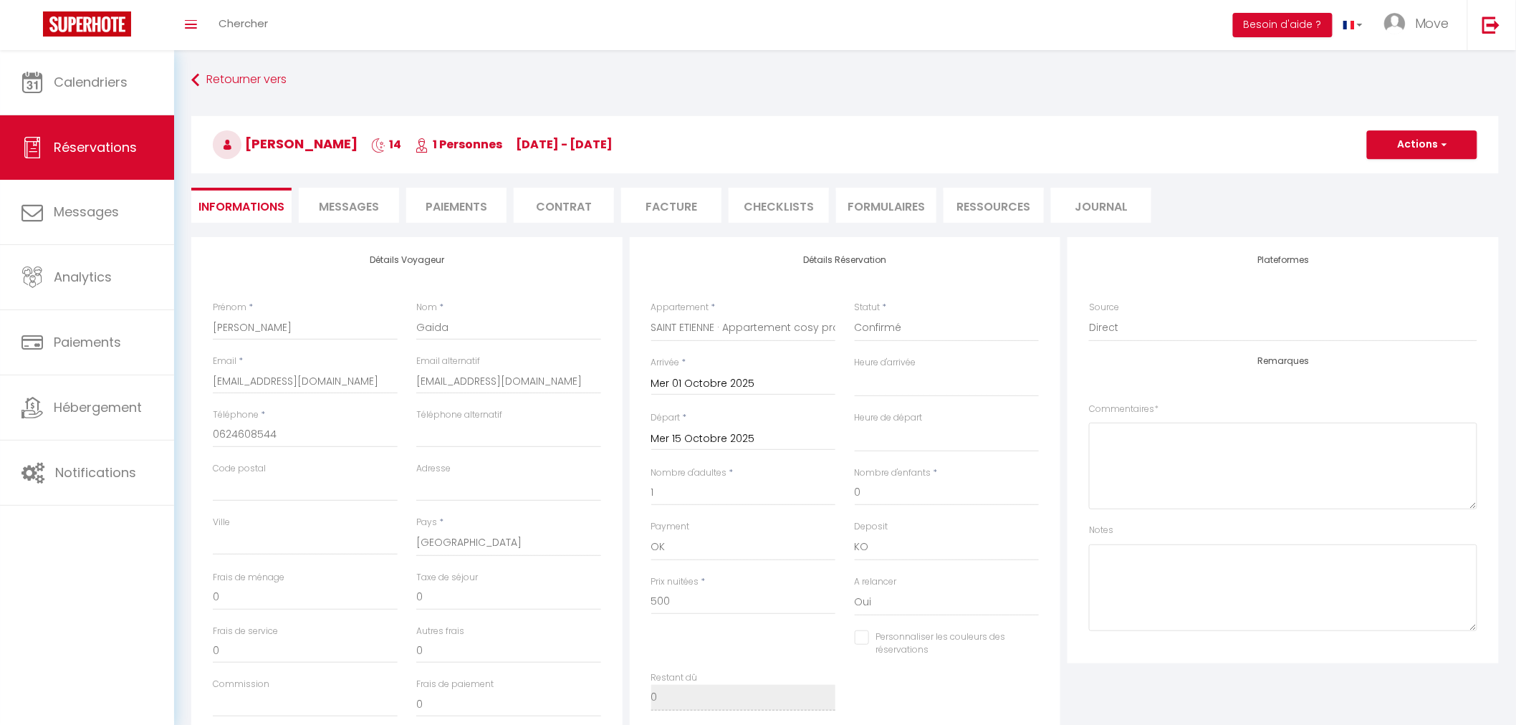
select select
checkbox input "false"
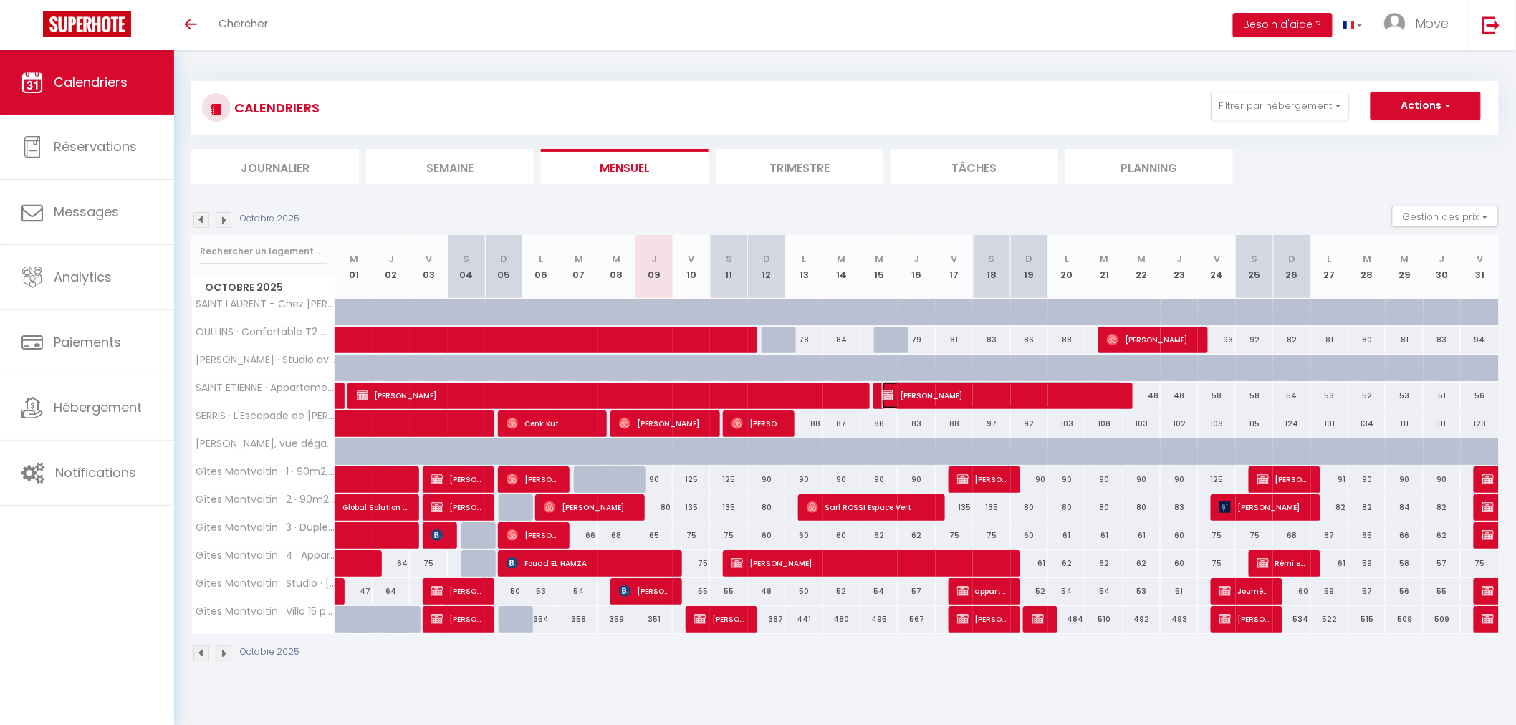
click at [973, 385] on span "[PERSON_NAME]" at bounding box center [1002, 395] width 241 height 27
select select "OK"
select select "KO"
select select "0"
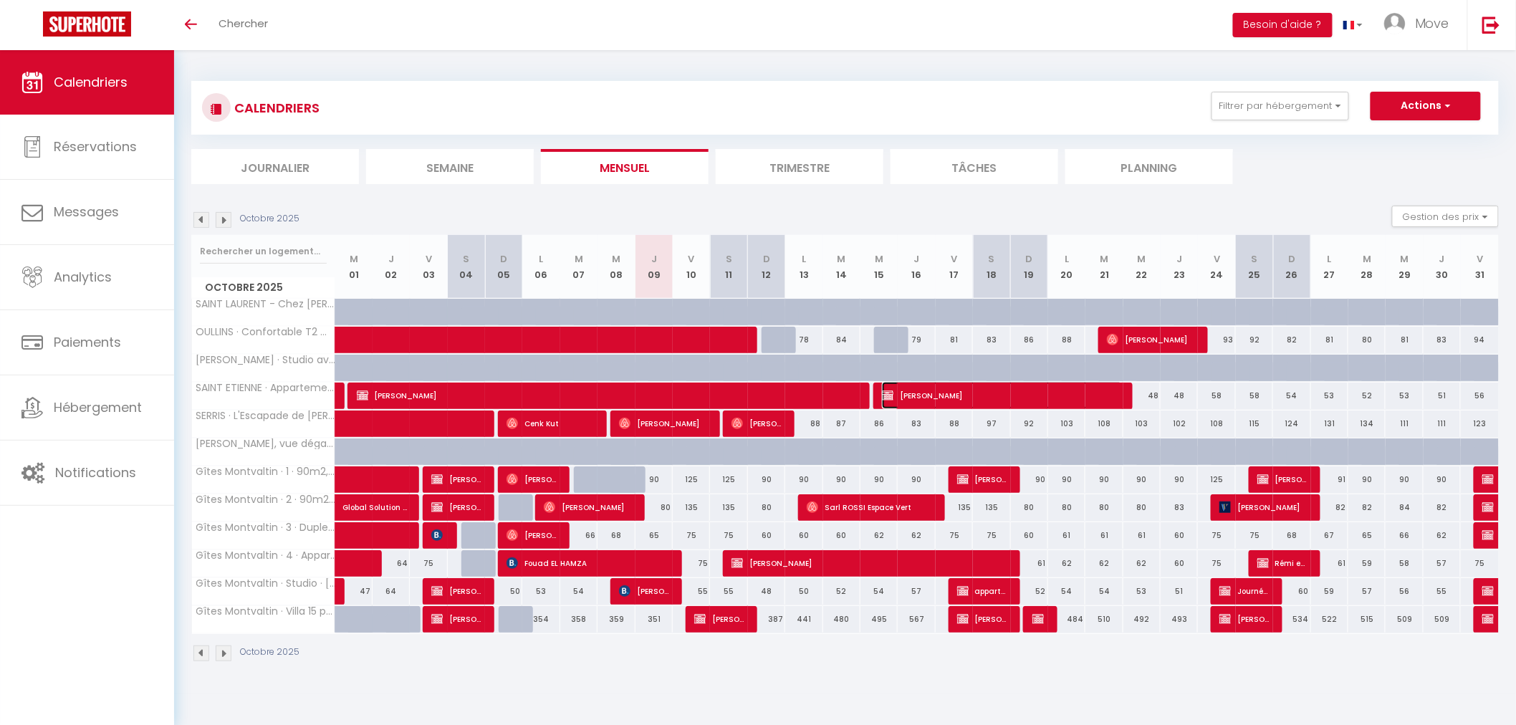
select select "1"
select select
select select "47950"
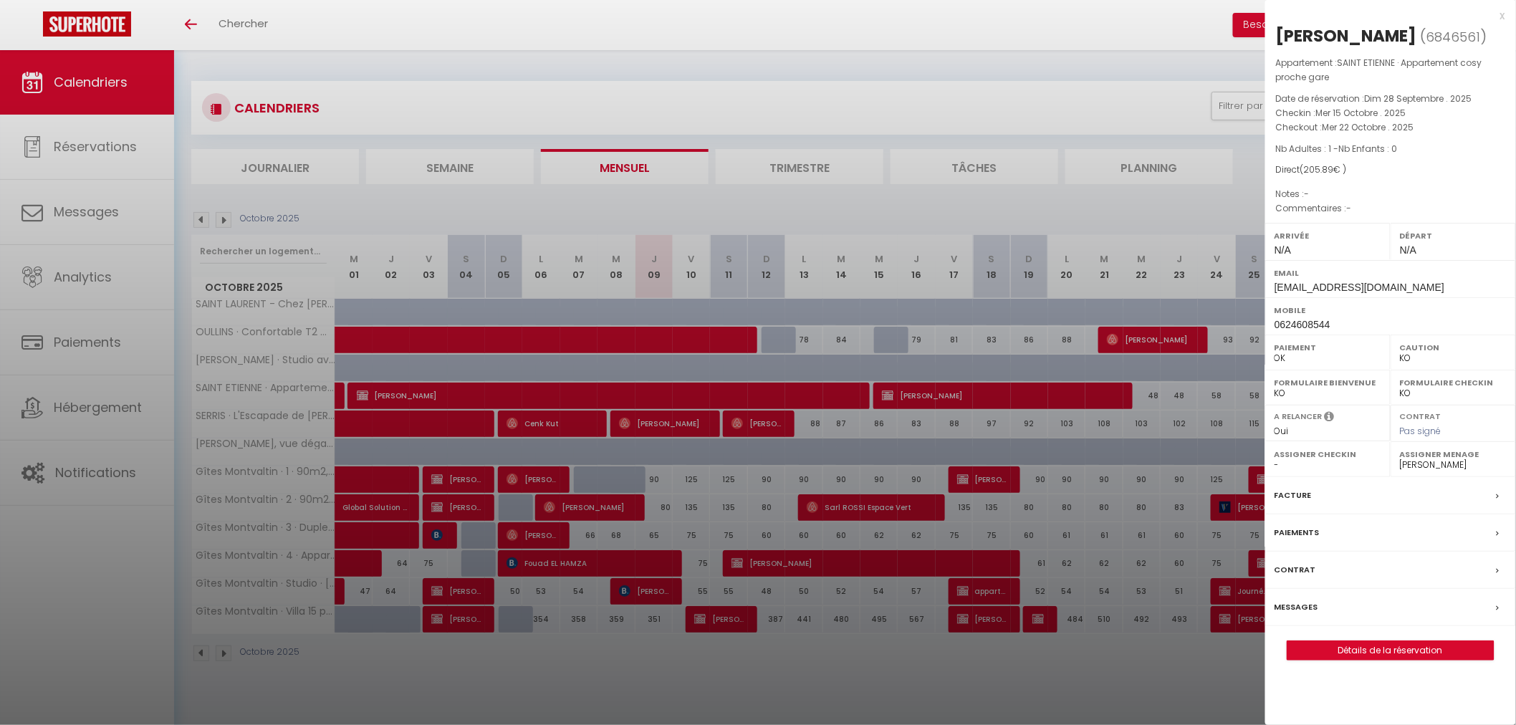
click at [1151, 446] on div at bounding box center [758, 362] width 1516 height 725
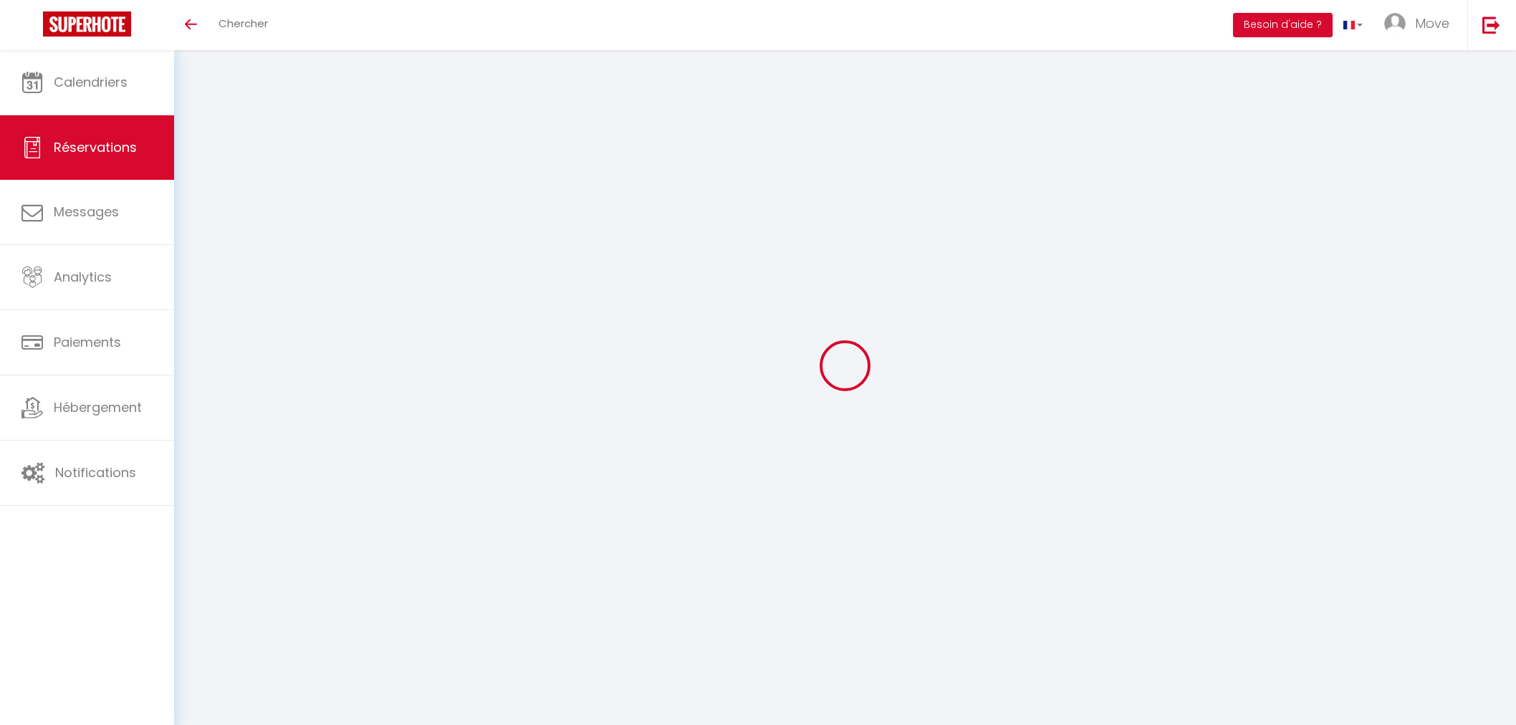
select select
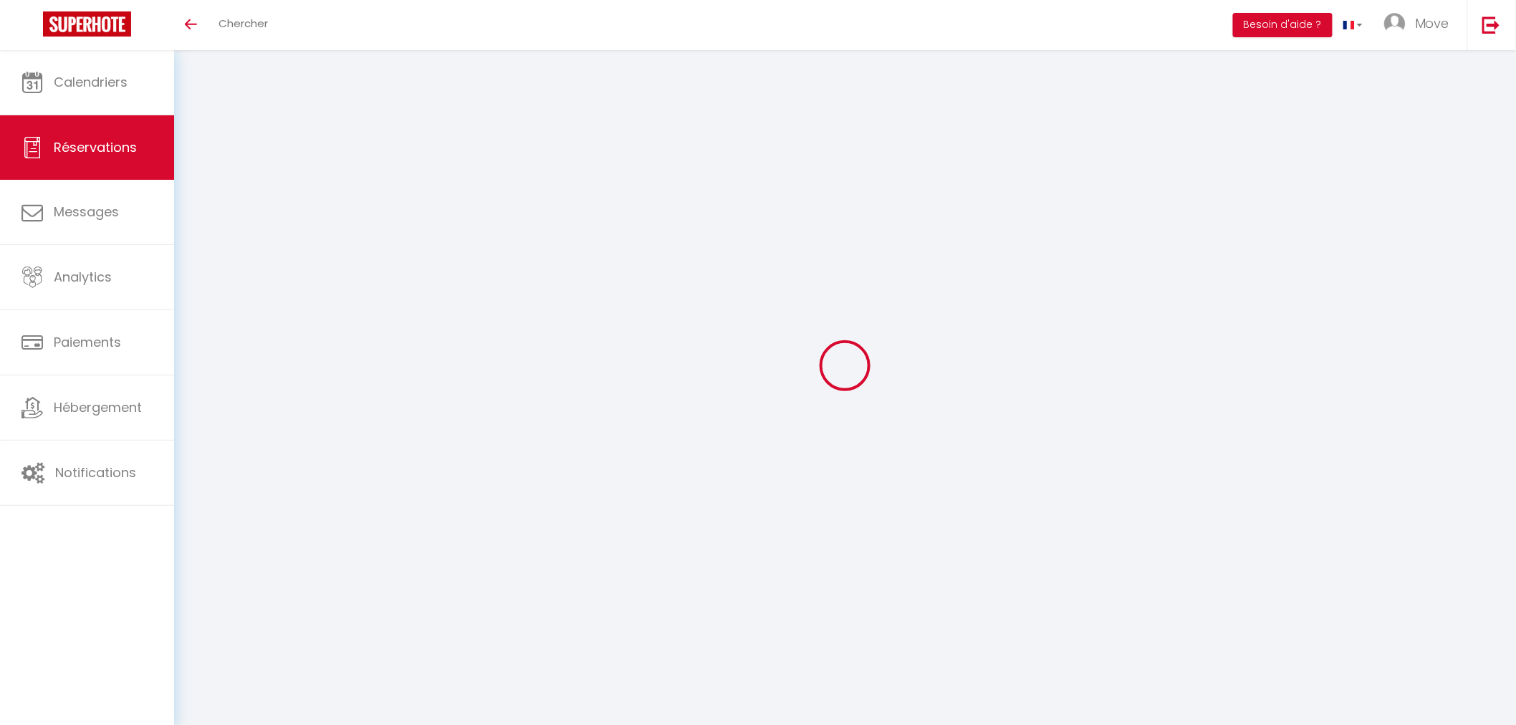
type input "[PERSON_NAME]"
type input "Gaida"
type input "[EMAIL_ADDRESS][DOMAIN_NAME]"
type input "0624608544"
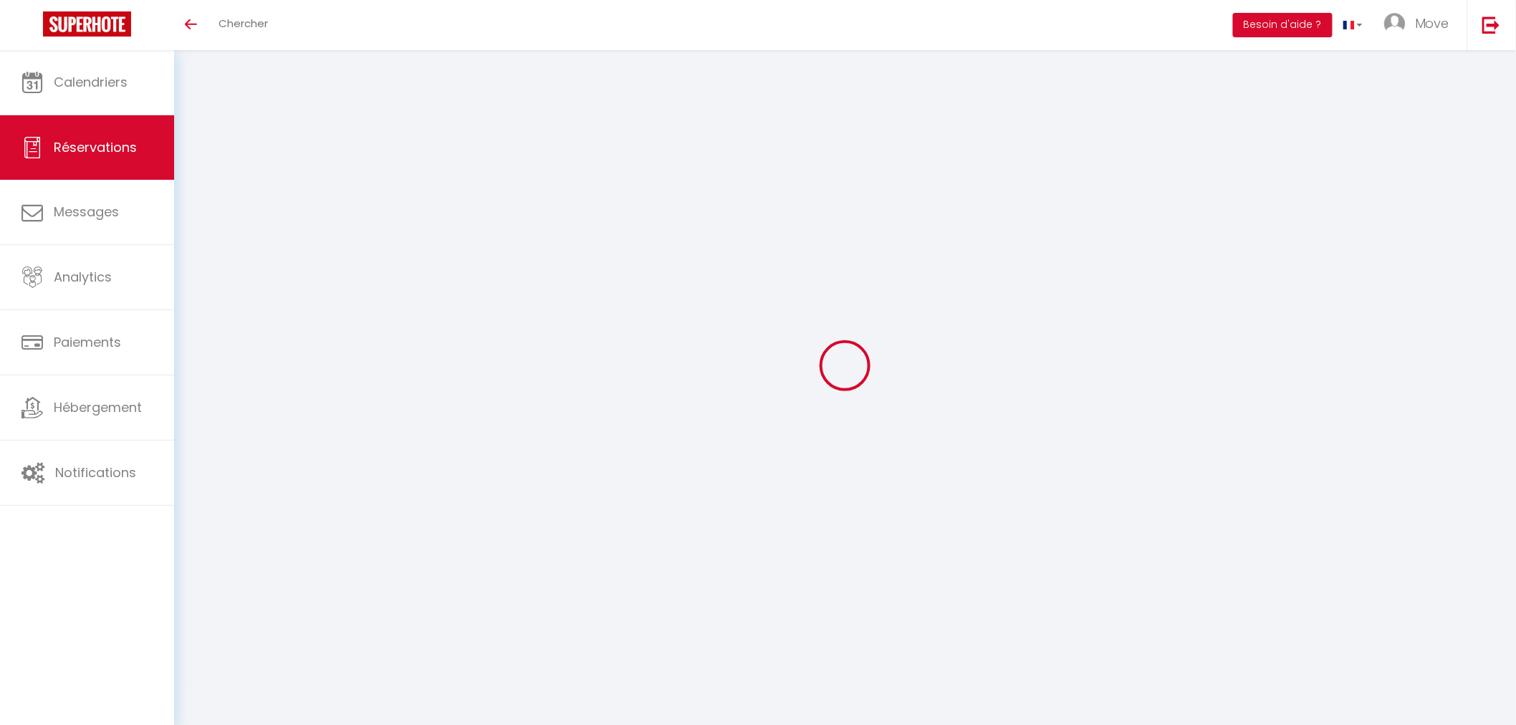
select select "FR"
select select "70903"
select select "1"
type input "Mer 15 Octobre 2025"
select select
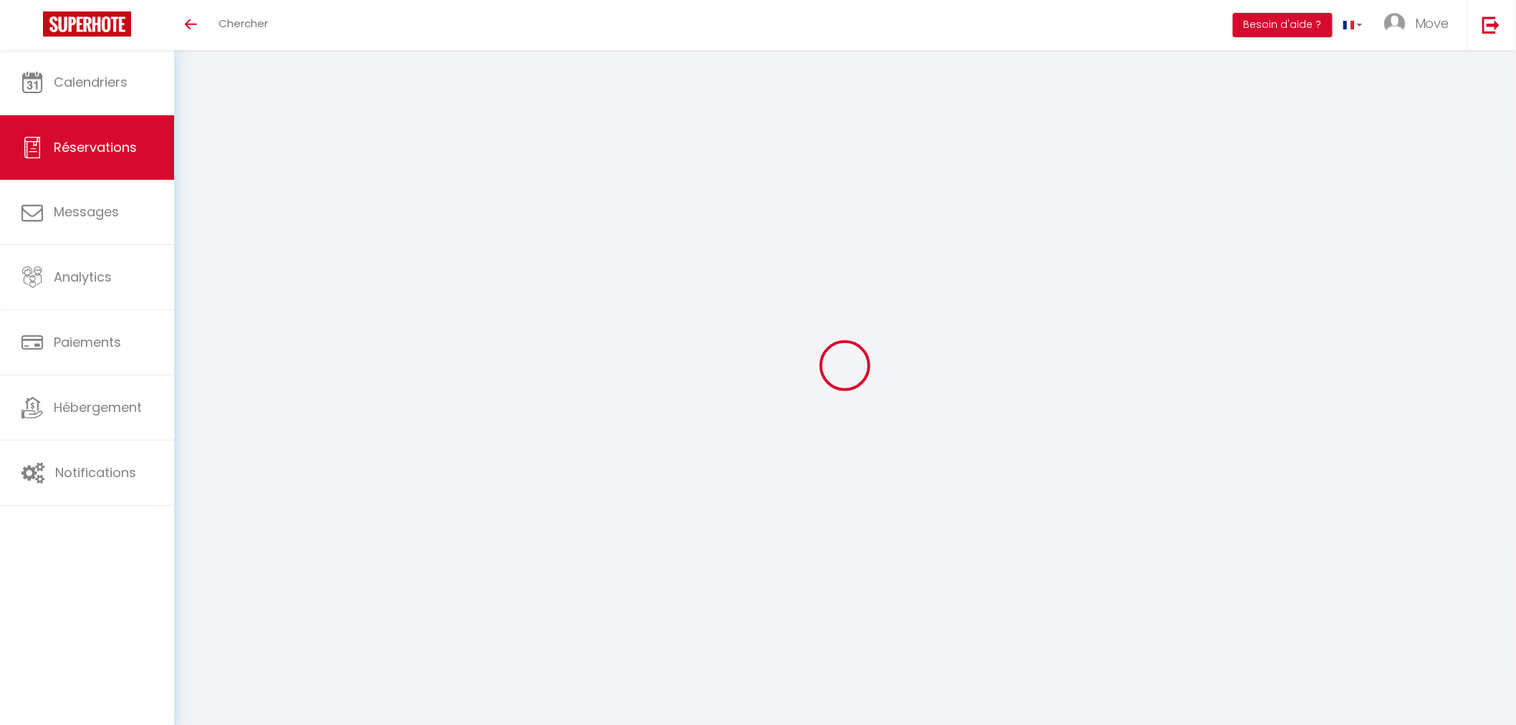
type input "Mer 22 Octobre 2025"
select select
type input "1"
select select "12"
select select
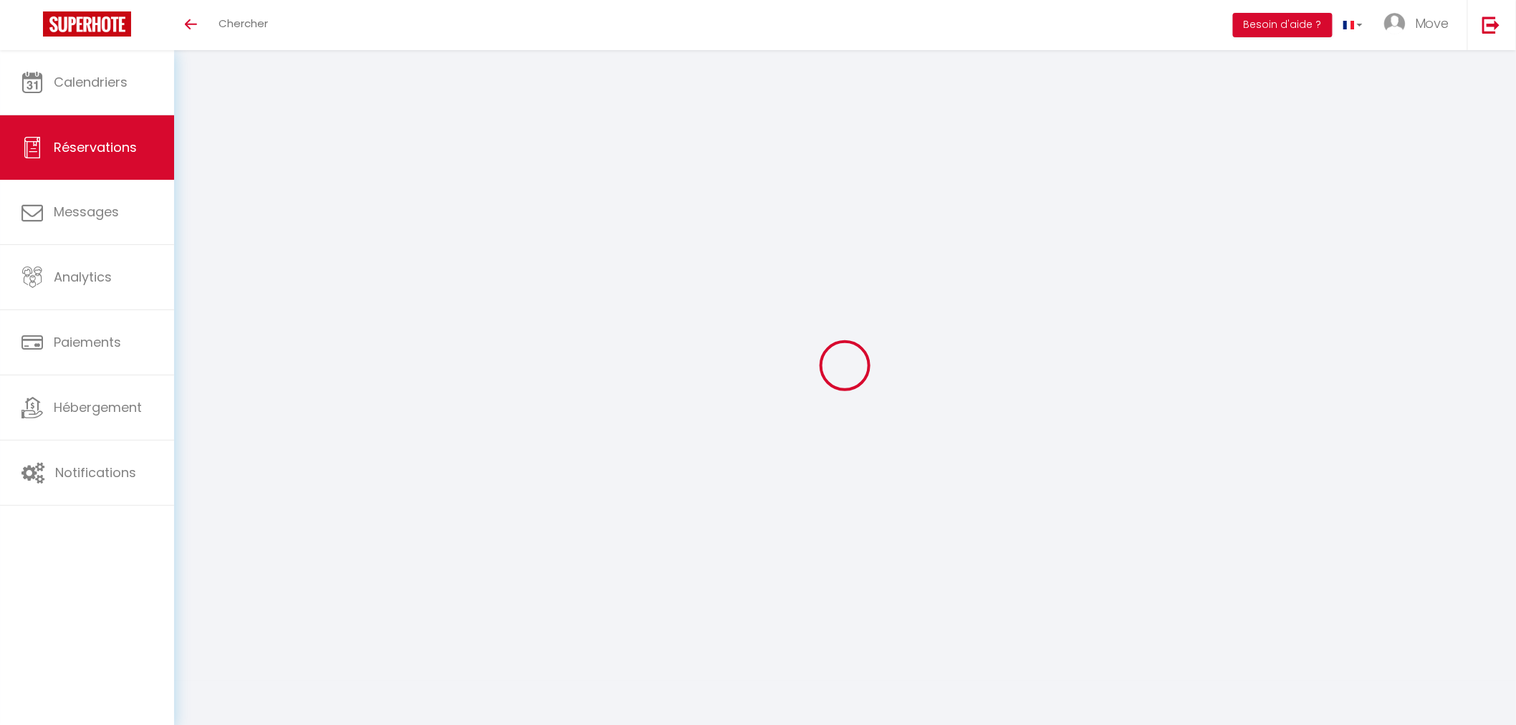
type input "205.89"
checkbox input "false"
type input "0"
type input "30"
type input "0"
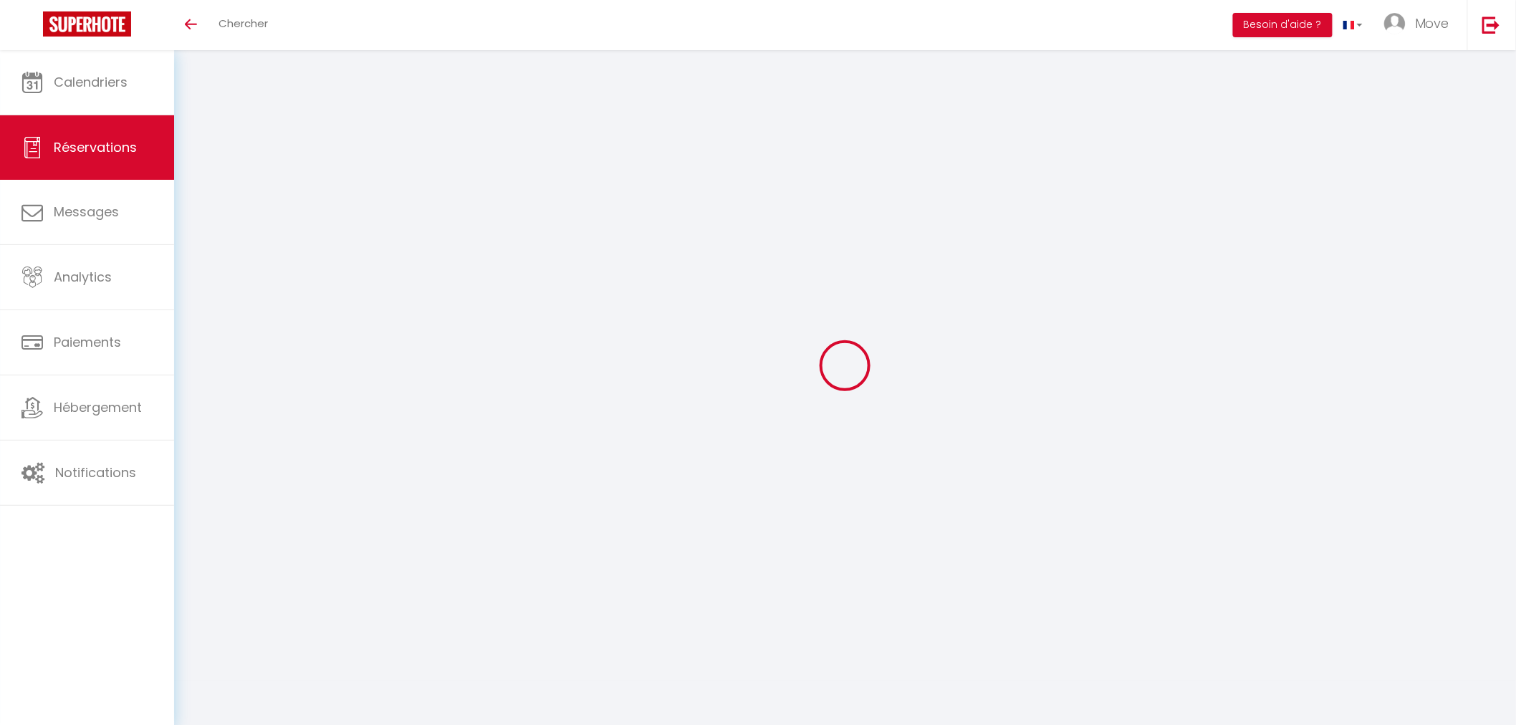
type input "0"
select select
select select "14"
checkbox input "false"
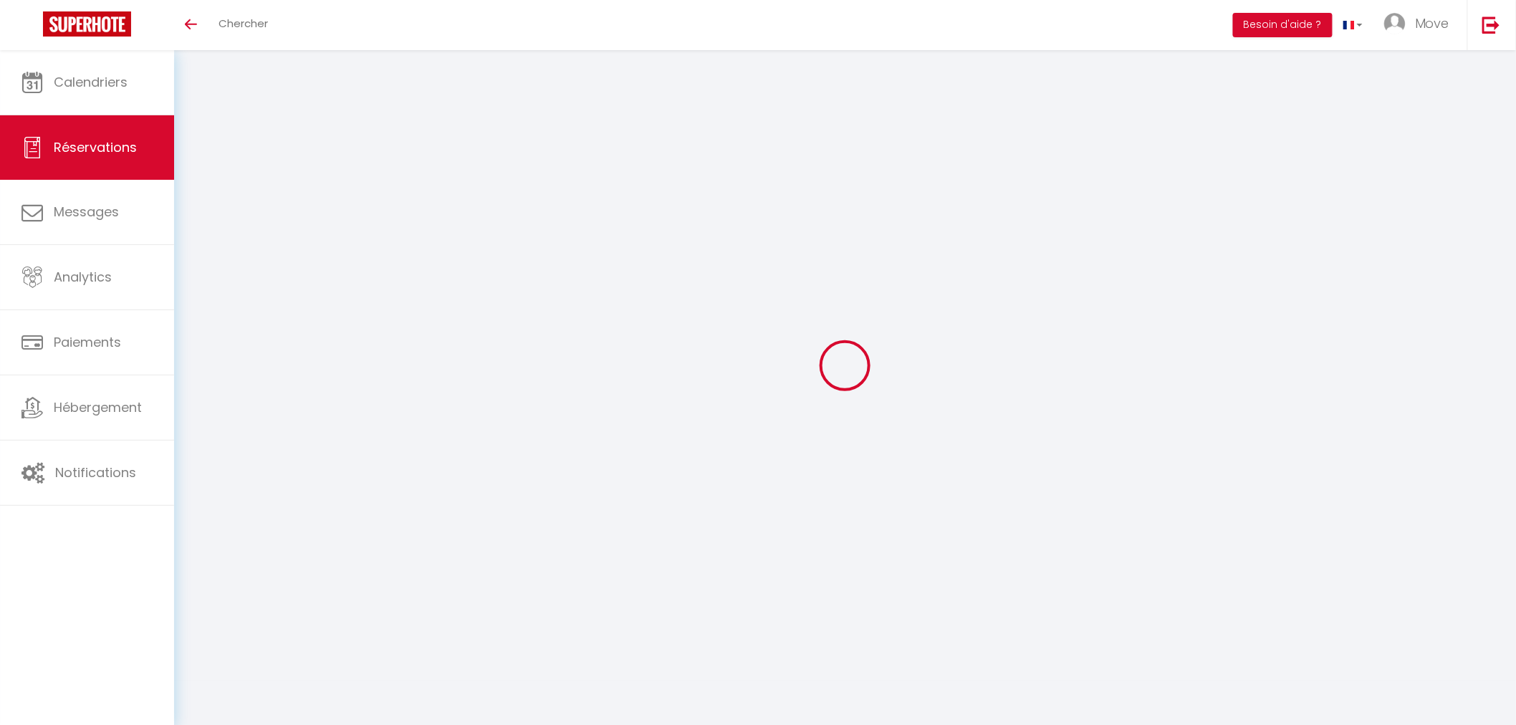
select select
checkbox input "false"
select select
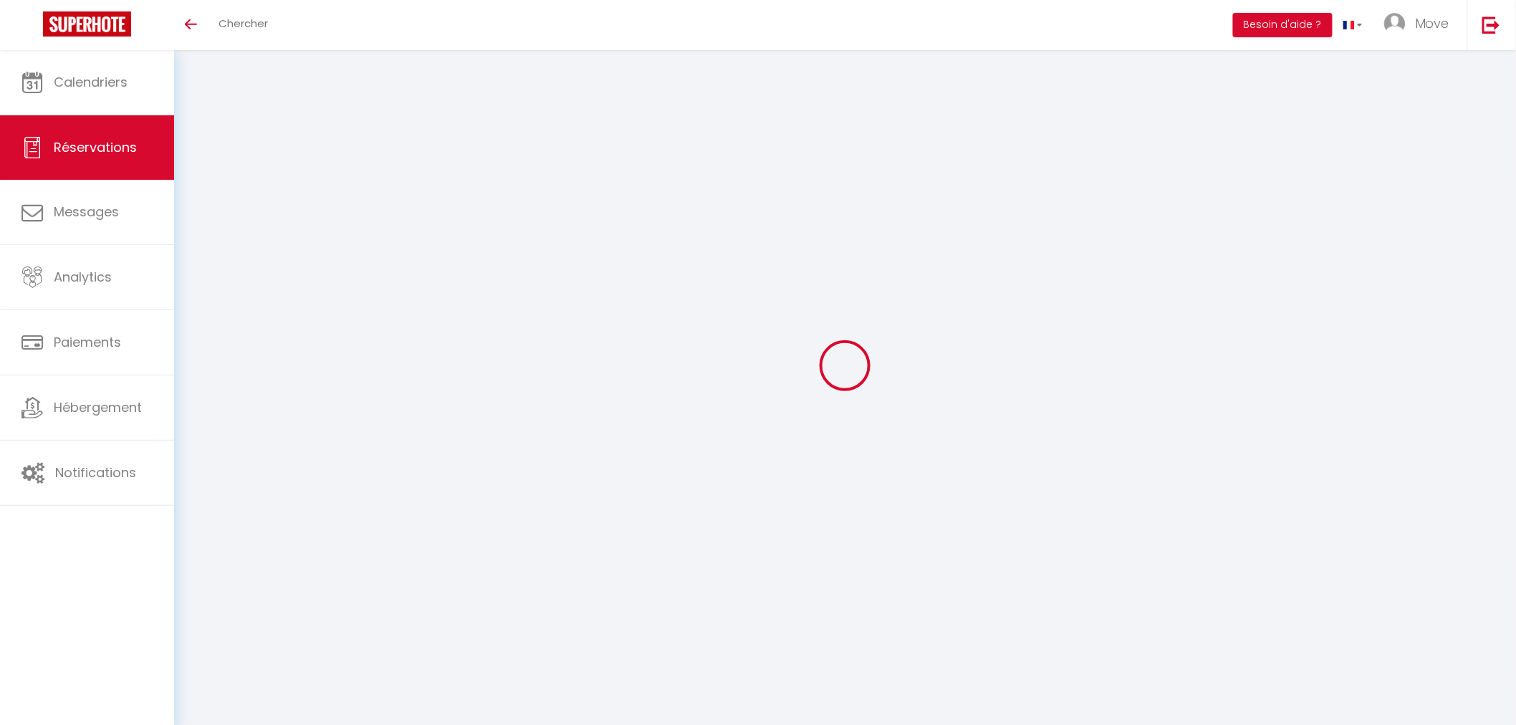
checkbox input "false"
select select
checkbox input "false"
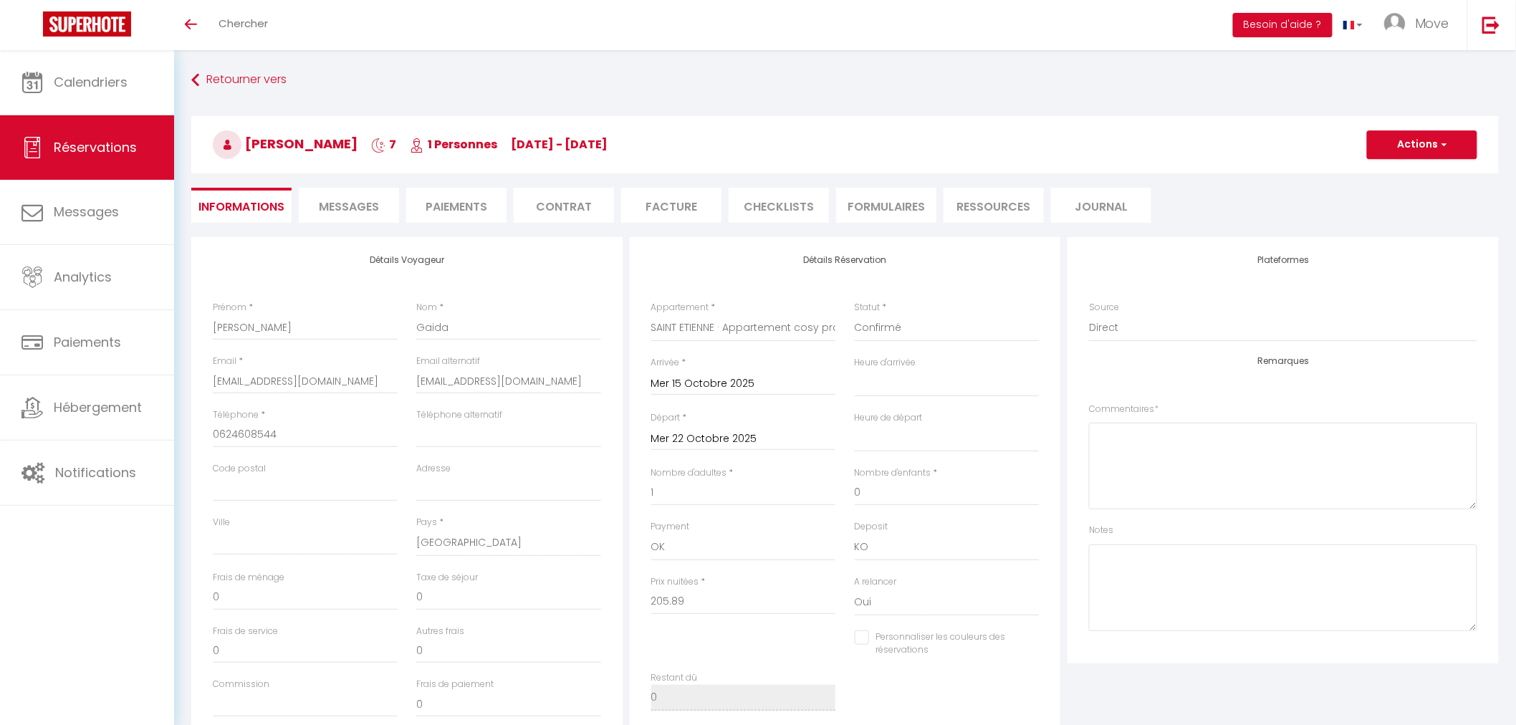
select select
checkbox input "false"
select select
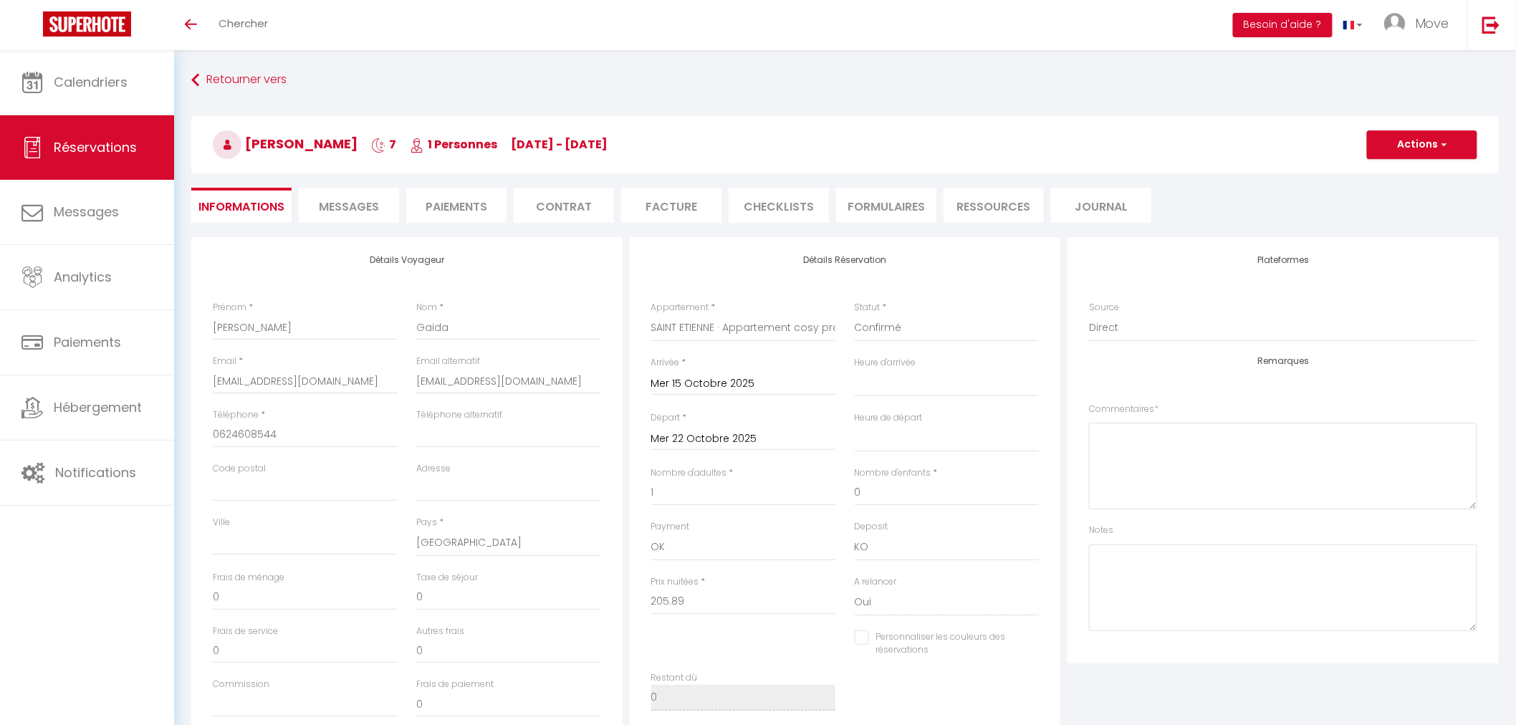
click at [572, 211] on li "Contrat" at bounding box center [564, 205] width 100 height 35
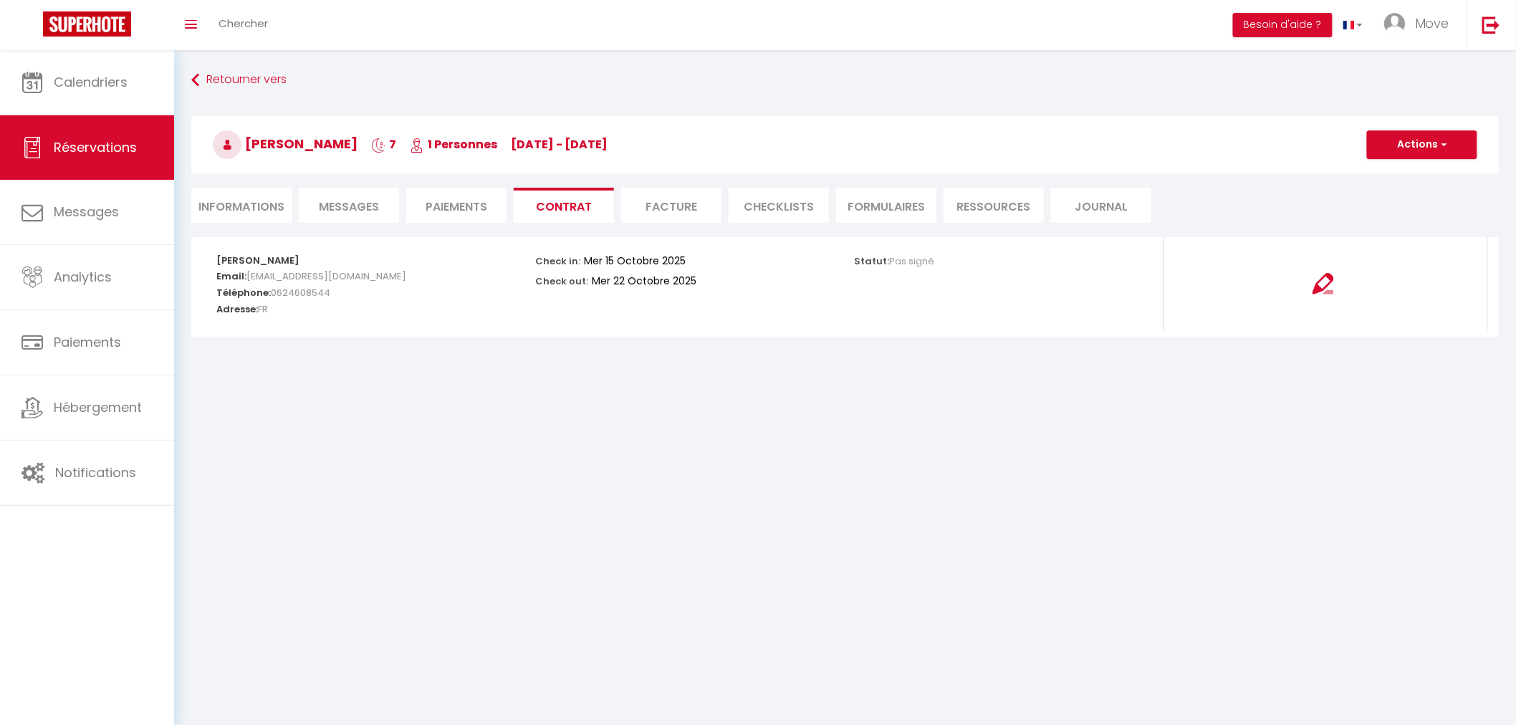
click at [485, 199] on li "Paiements" at bounding box center [456, 205] width 100 height 35
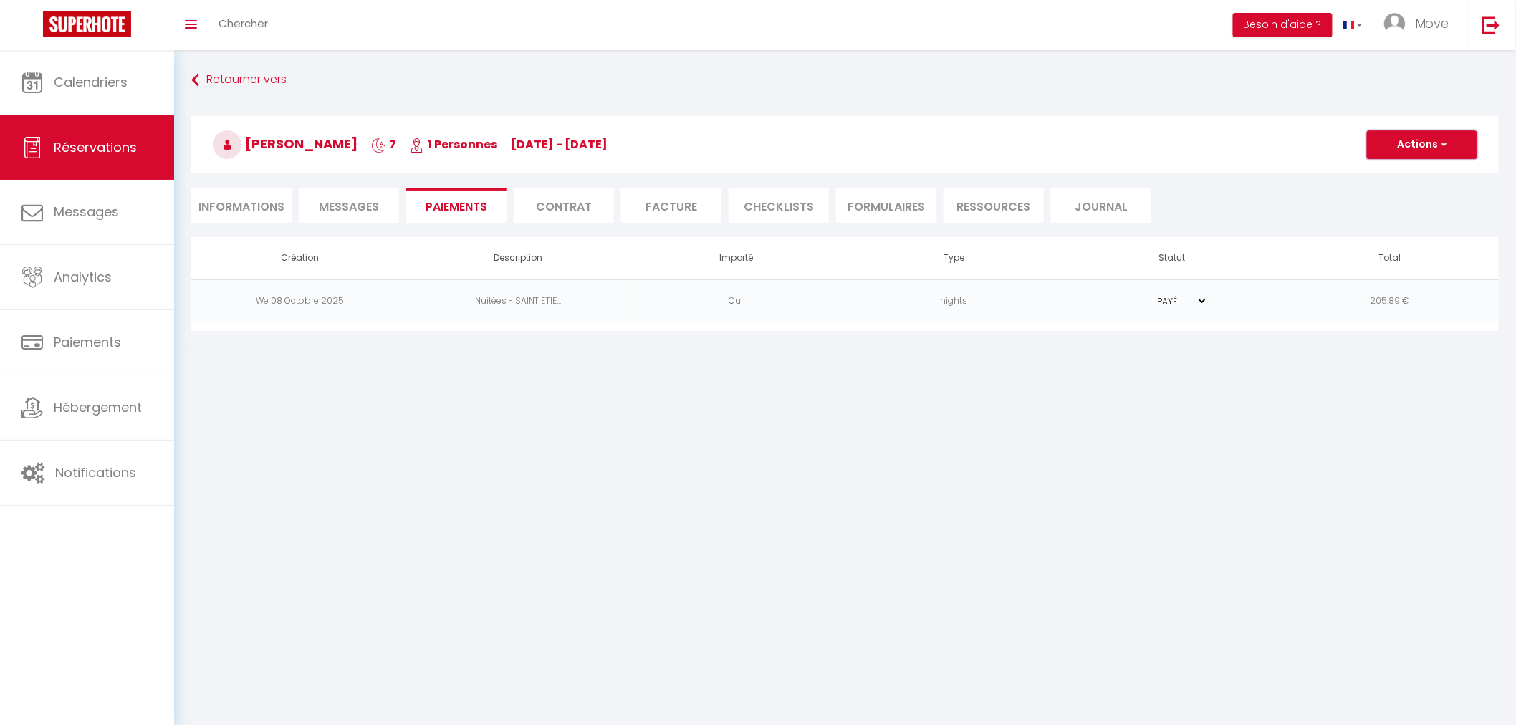
click at [1416, 153] on button "Actions" at bounding box center [1422, 144] width 110 height 29
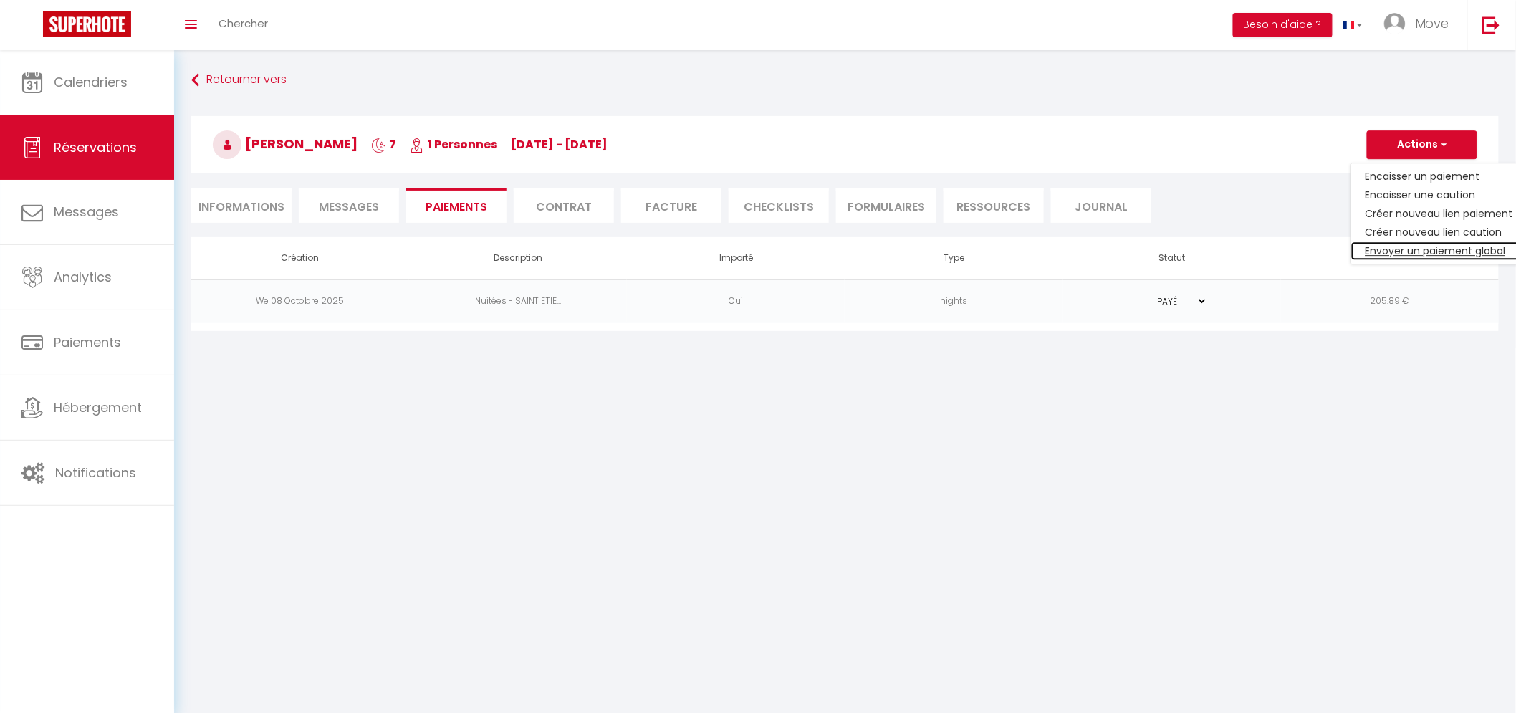
click at [1404, 249] on link "Envoyer un paiement global" at bounding box center [1439, 250] width 176 height 19
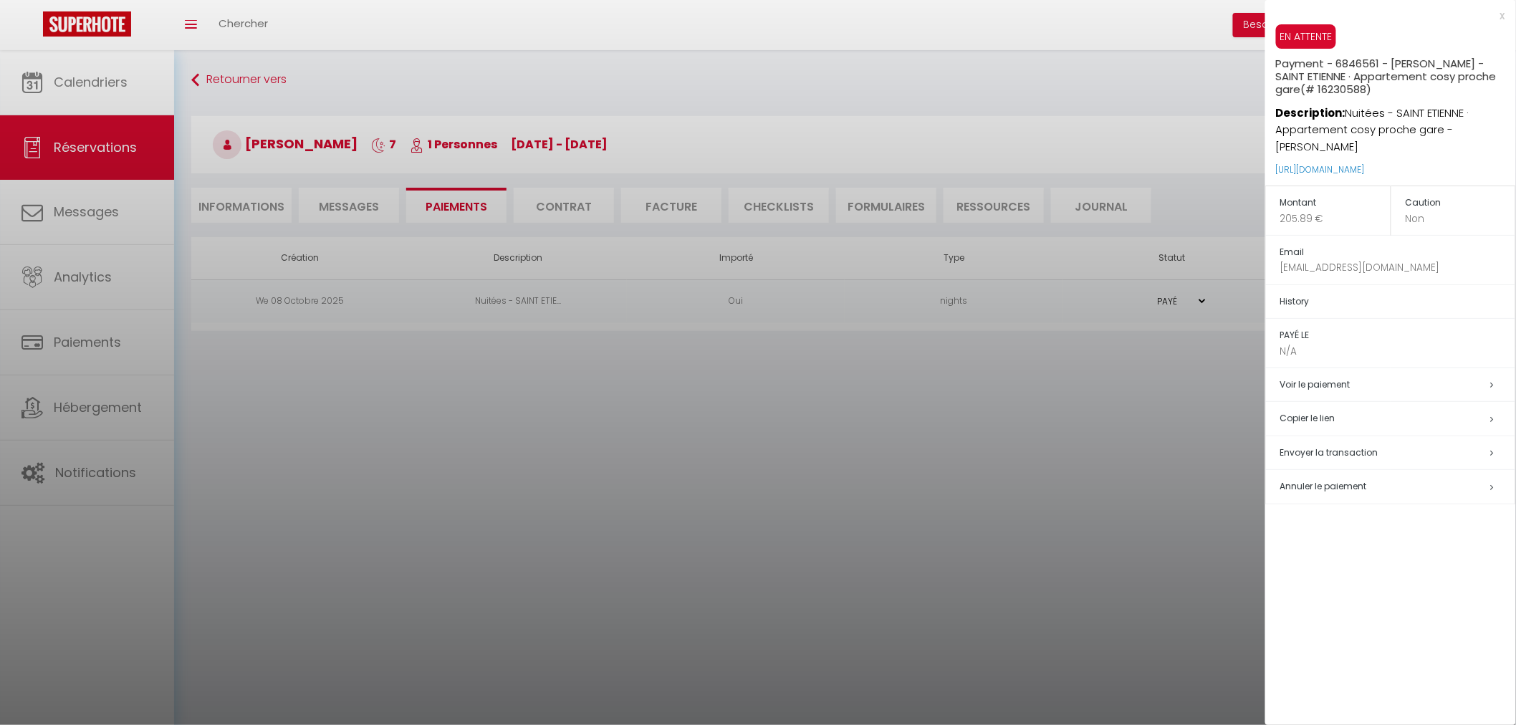
click at [1321, 420] on h5 "Copier le lien" at bounding box center [1397, 418] width 235 height 16
click at [233, 206] on div at bounding box center [758, 362] width 1516 height 725
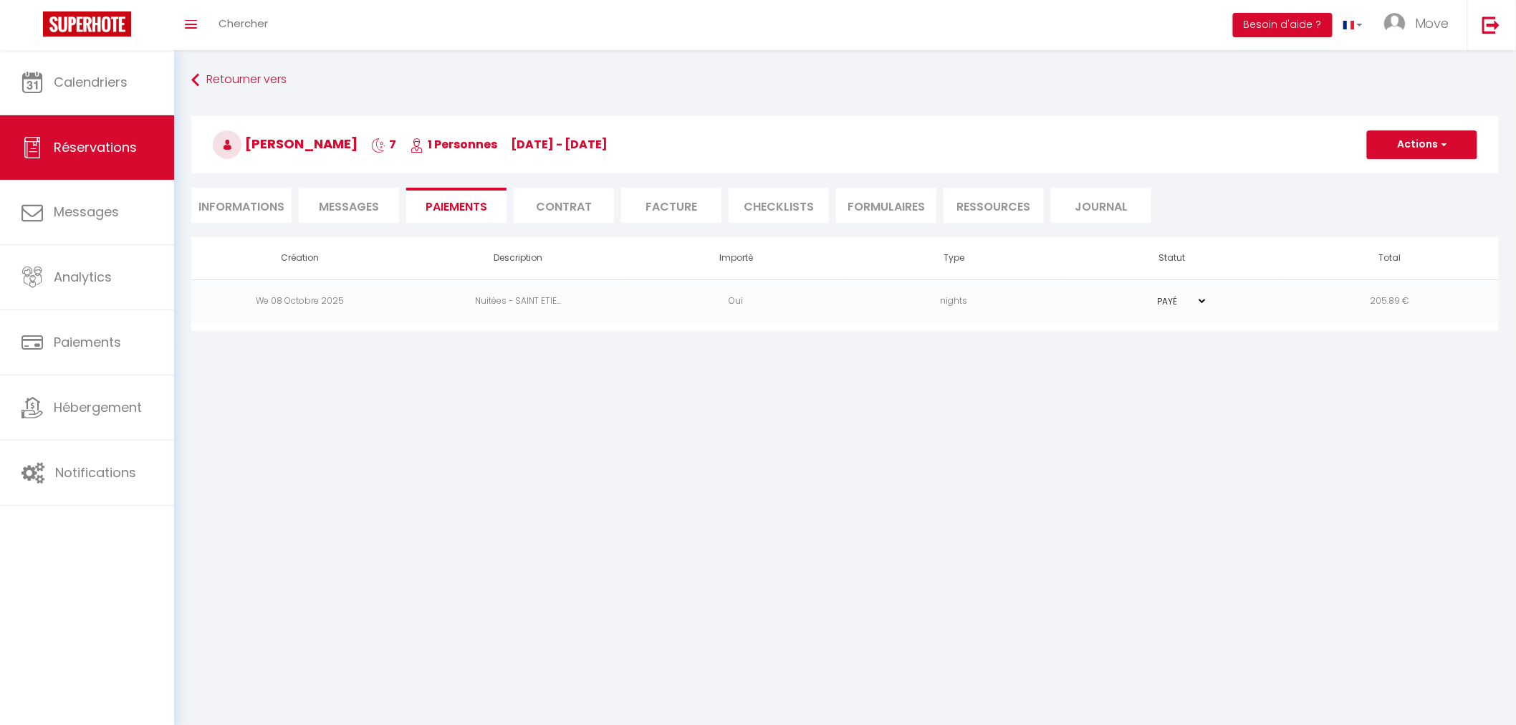
click at [277, 182] on div "Retourner vers Thierry Gaida 7 1 Personnes We 15 Oct - We 22 Oct Actions Enregi…" at bounding box center [845, 152] width 1326 height 170
click at [261, 206] on li "Informations" at bounding box center [241, 205] width 100 height 35
select select
